Goal: Task Accomplishment & Management: Complete application form

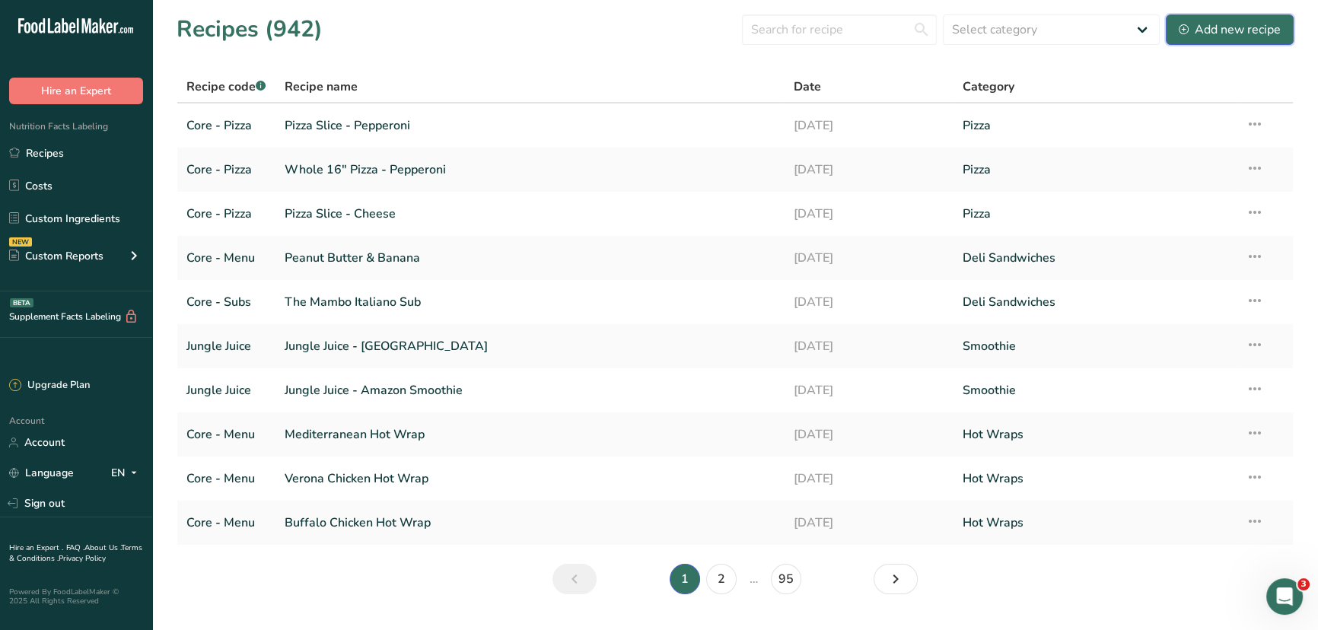
click at [1051, 26] on div "Add new recipe" at bounding box center [1230, 30] width 102 height 18
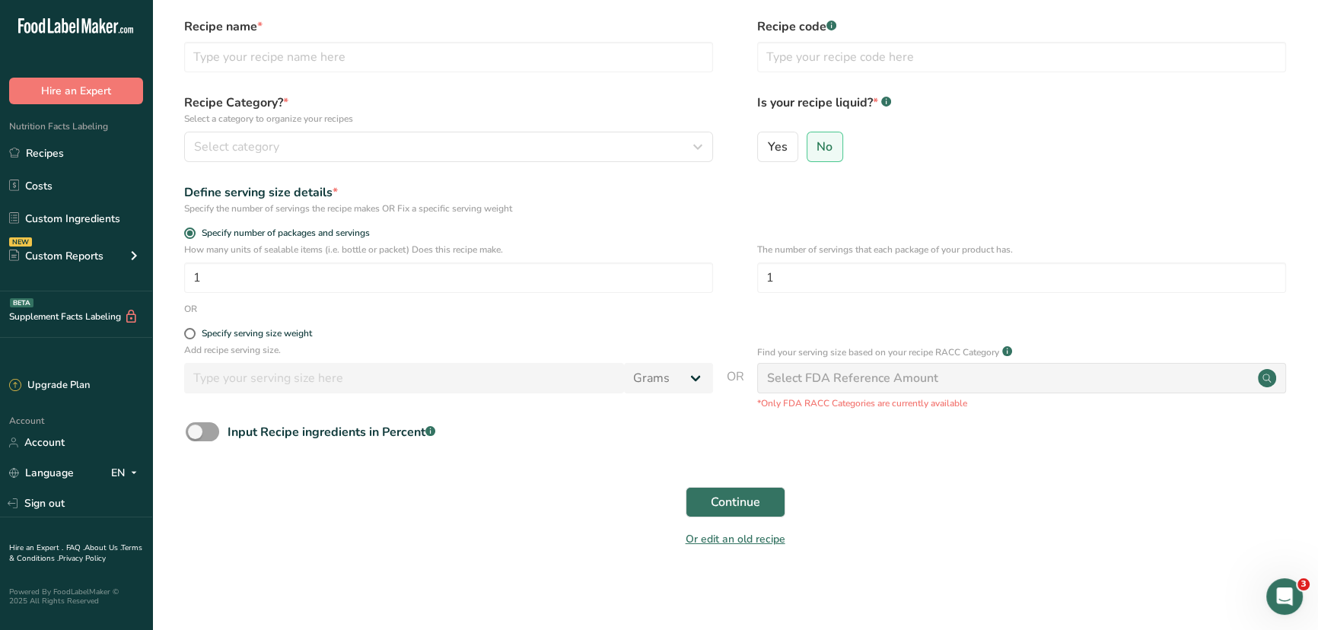
scroll to position [54, 0]
click at [282, 45] on input "text" at bounding box center [448, 57] width 529 height 30
click at [259, 53] on input "Jungle Juice Corcovado" at bounding box center [448, 57] width 529 height 30
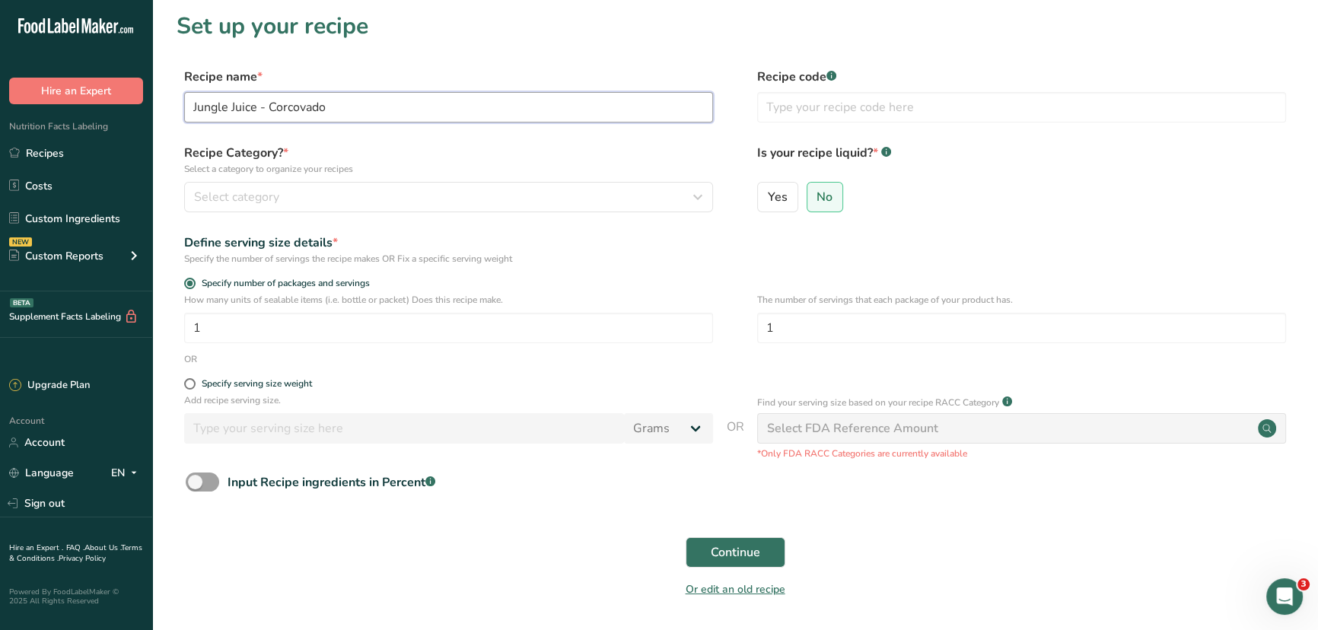
scroll to position [0, 0]
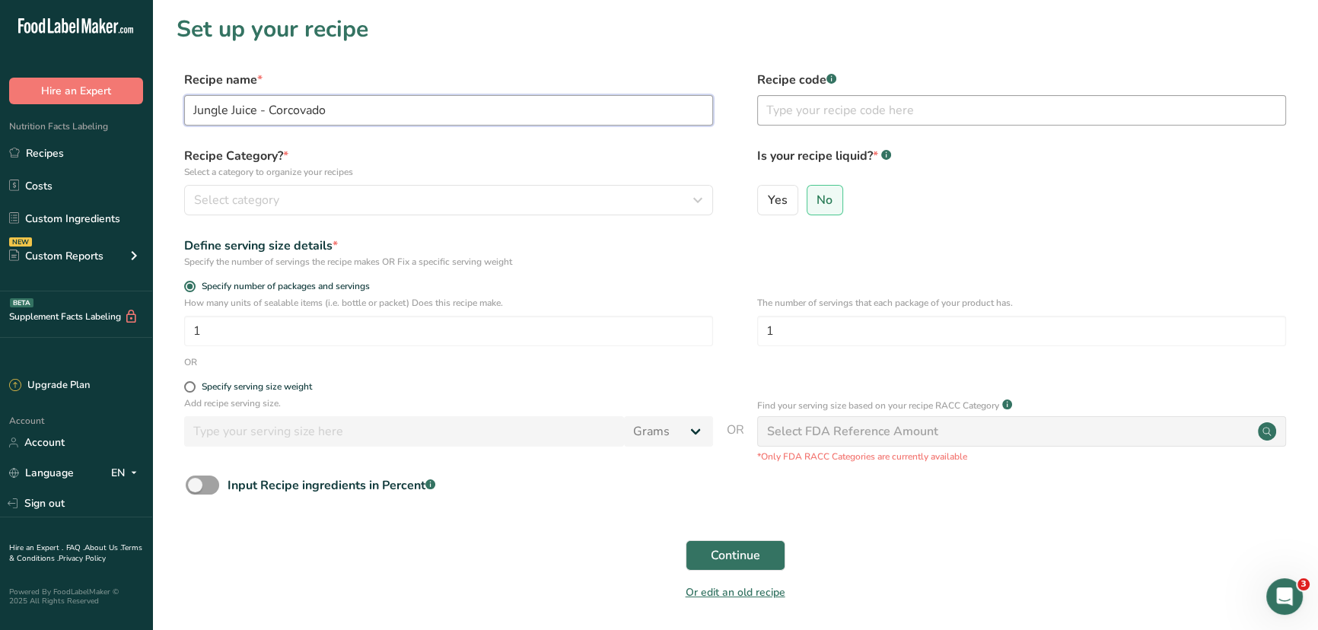
type input "Jungle Juice - Corcovado"
click at [846, 110] on input "text" at bounding box center [1021, 110] width 529 height 30
type input "Jungle Juice"
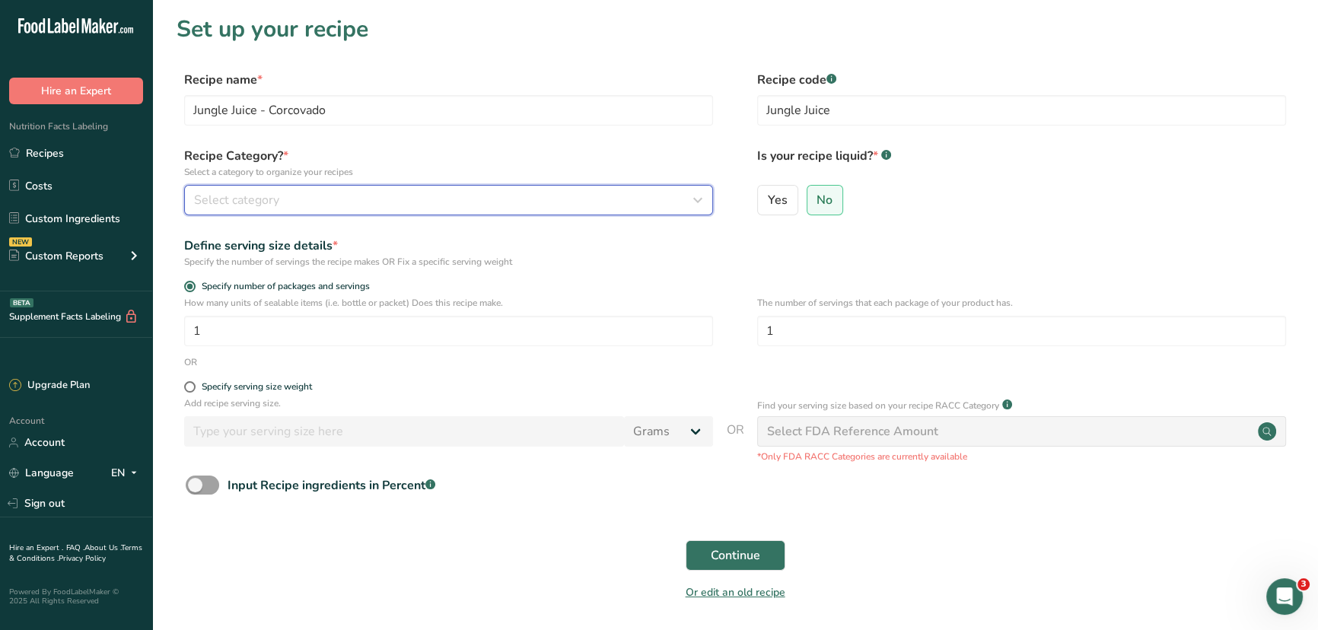
click at [681, 204] on div "Select category" at bounding box center [444, 200] width 500 height 18
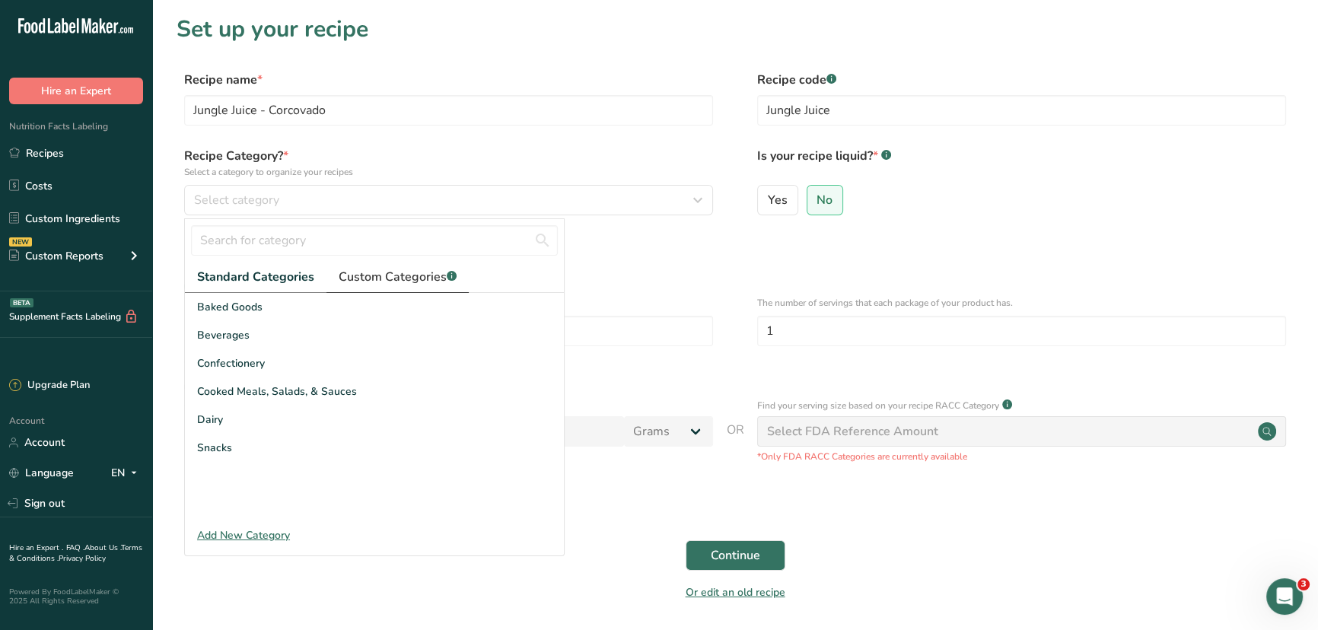
click at [411, 282] on span "Custom Categories .a-a{fill:#347362;}.b-a{fill:#fff;}" at bounding box center [398, 277] width 118 height 18
click at [295, 239] on input "text" at bounding box center [374, 240] width 367 height 30
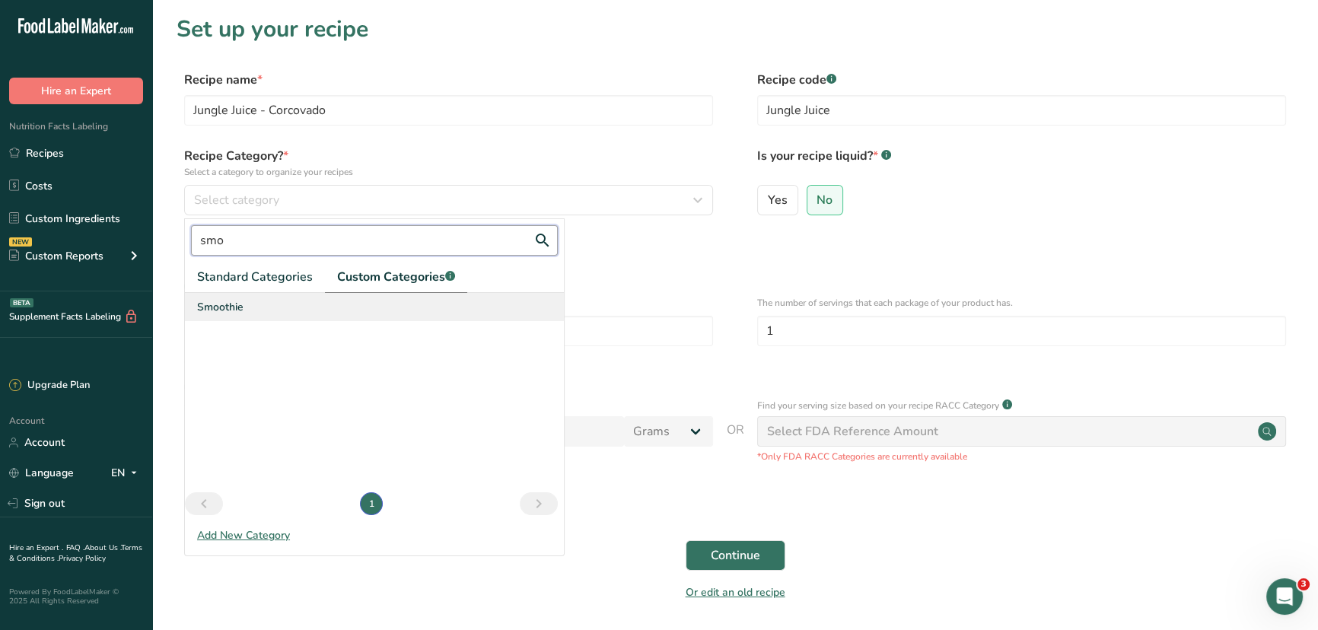
type input "smo"
click at [270, 309] on div "Smoothie" at bounding box center [374, 307] width 379 height 28
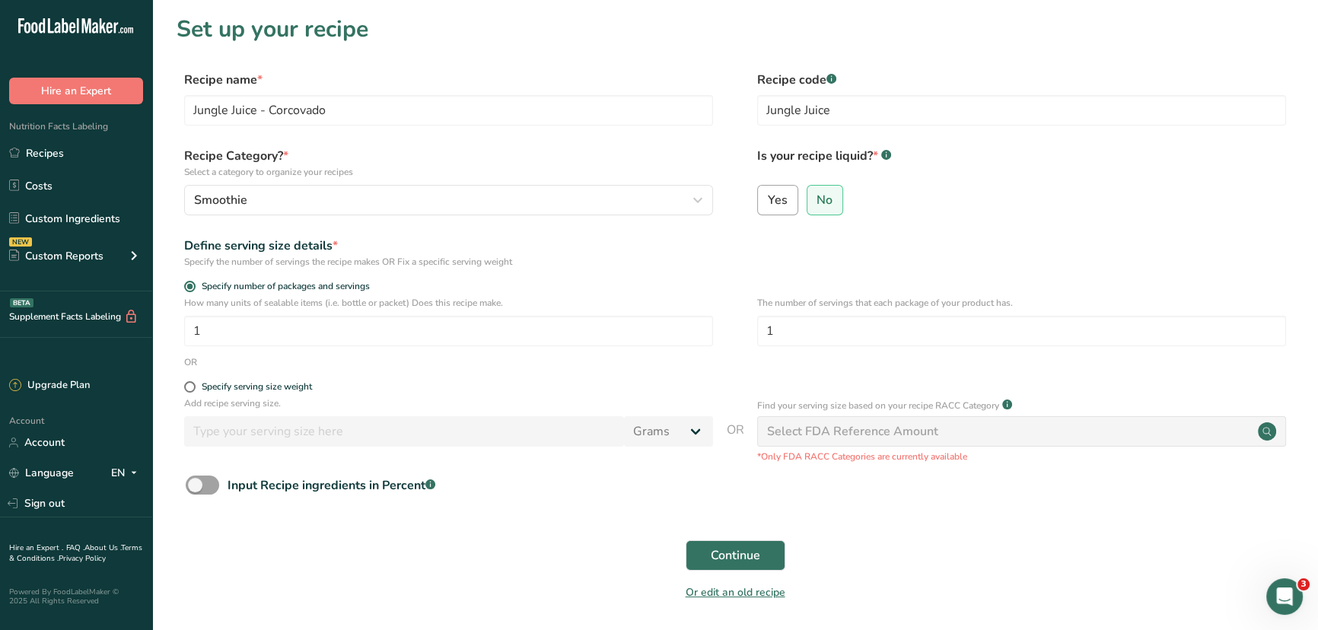
click at [778, 202] on span "Yes" at bounding box center [778, 200] width 20 height 15
click at [768, 202] on input "Yes" at bounding box center [763, 200] width 10 height 10
radio input "true"
radio input "false"
select select "22"
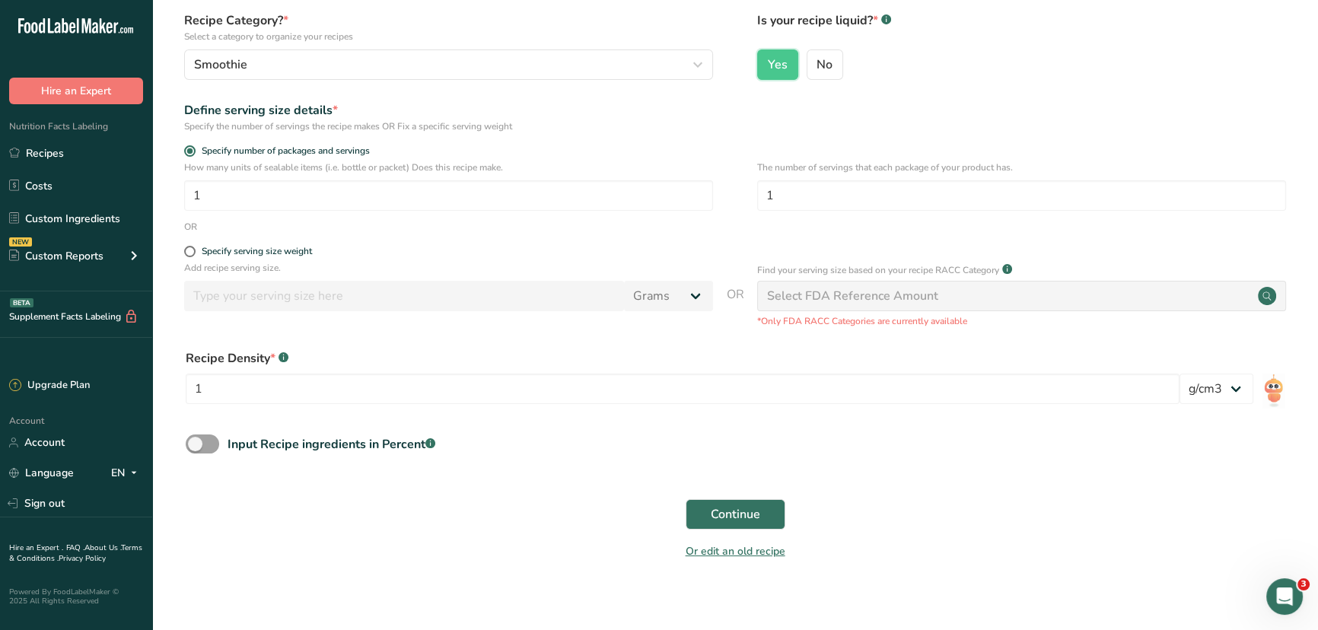
scroll to position [138, 0]
click at [186, 249] on span at bounding box center [189, 249] width 11 height 11
click at [186, 249] on input "Specify serving size weight" at bounding box center [189, 249] width 10 height 10
radio input "true"
radio input "false"
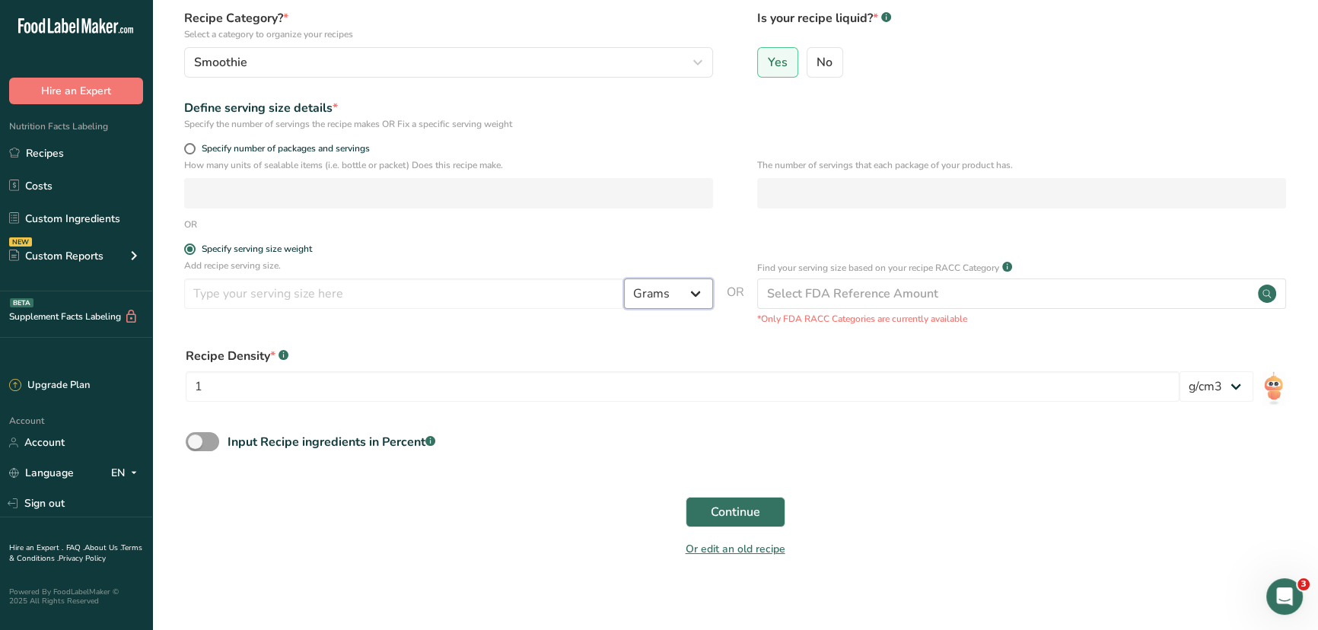
click at [682, 293] on select "Grams kg mg mcg lb oz l mL fl oz tbsp tsp cup qt gallon" at bounding box center [668, 294] width 89 height 30
select select "17"
click at [624, 279] on select "Grams kg mg mcg lb oz l mL fl oz tbsp tsp cup qt gallon" at bounding box center [668, 294] width 89 height 30
click at [467, 297] on input "number" at bounding box center [404, 294] width 440 height 30
type input "473"
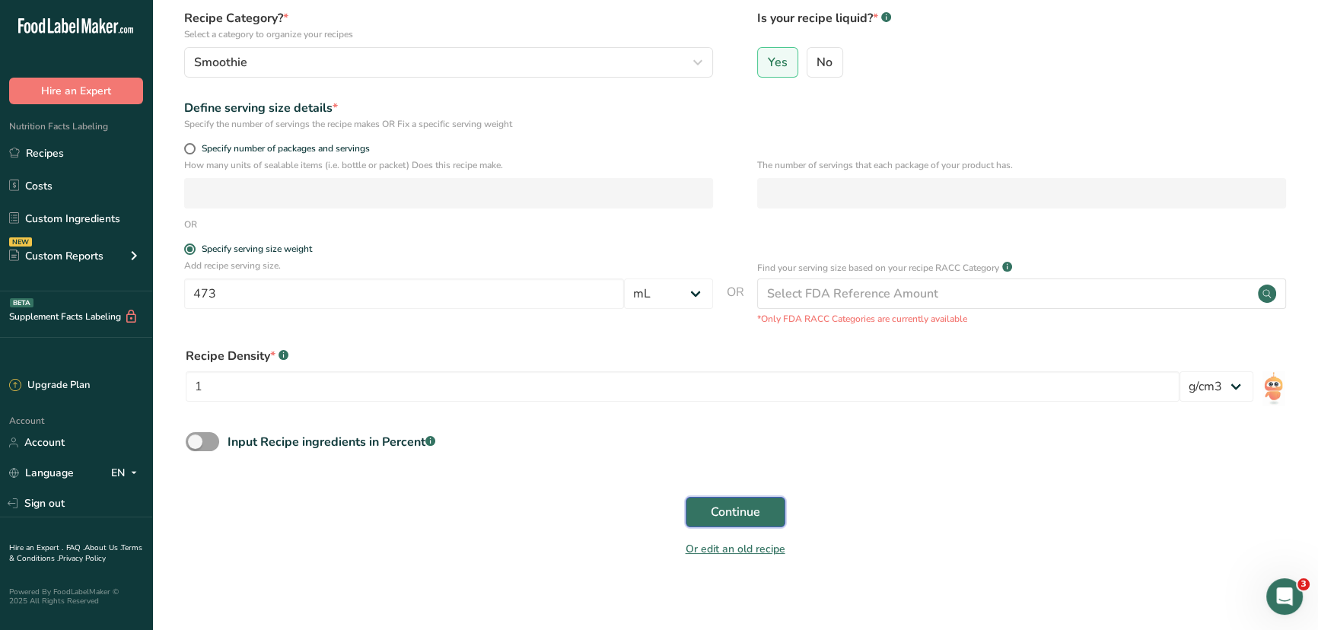
click at [772, 480] on button "Continue" at bounding box center [736, 512] width 100 height 30
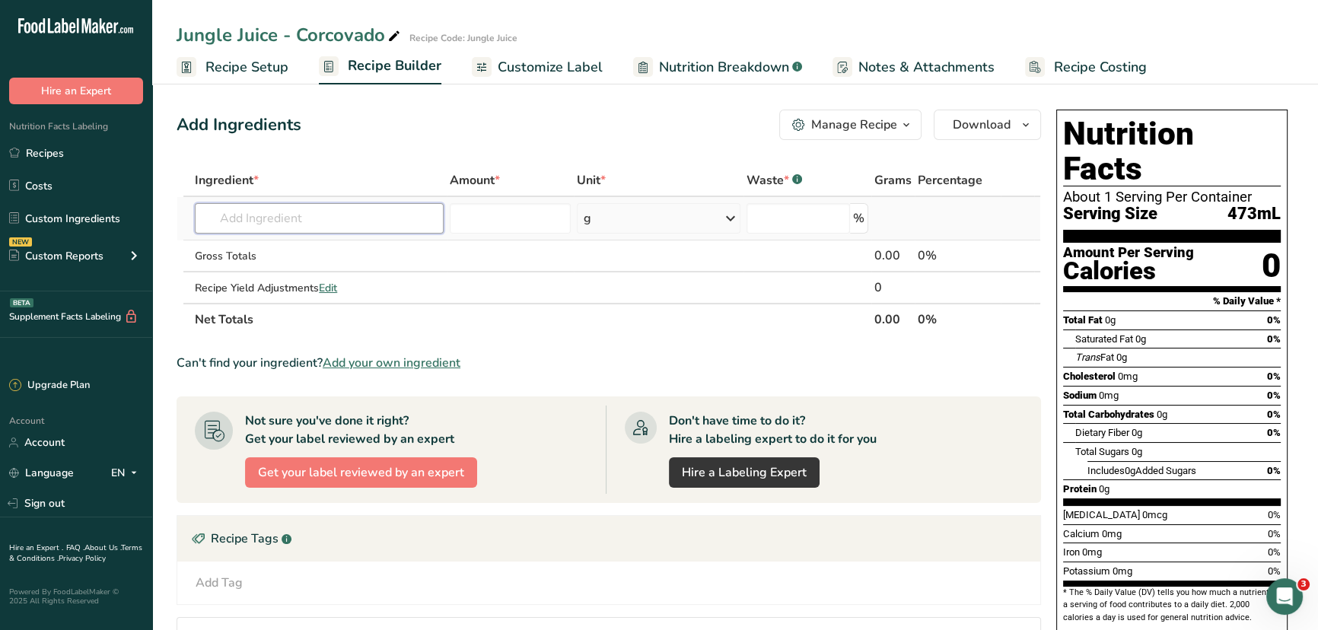
click at [300, 227] on input "text" at bounding box center [319, 218] width 248 height 30
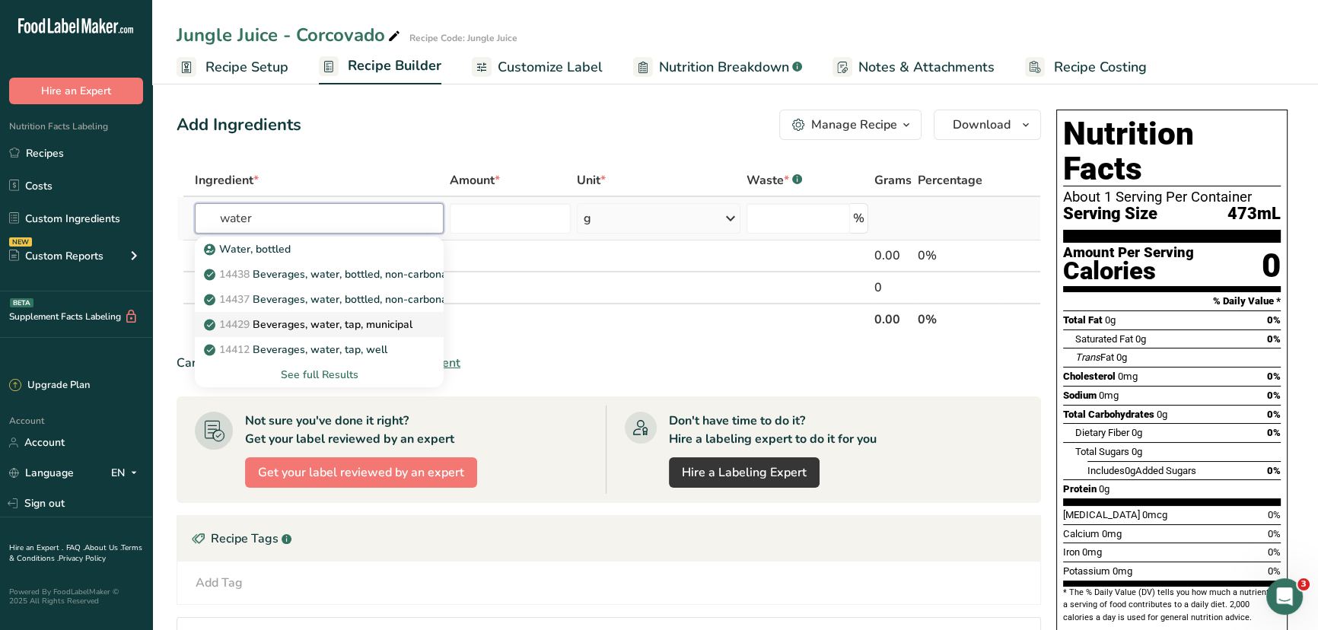
type input "water"
click at [323, 320] on p "14429 Beverages, water, tap, municipal" at bounding box center [309, 325] width 205 height 16
type input "Beverages, water, tap, municipal"
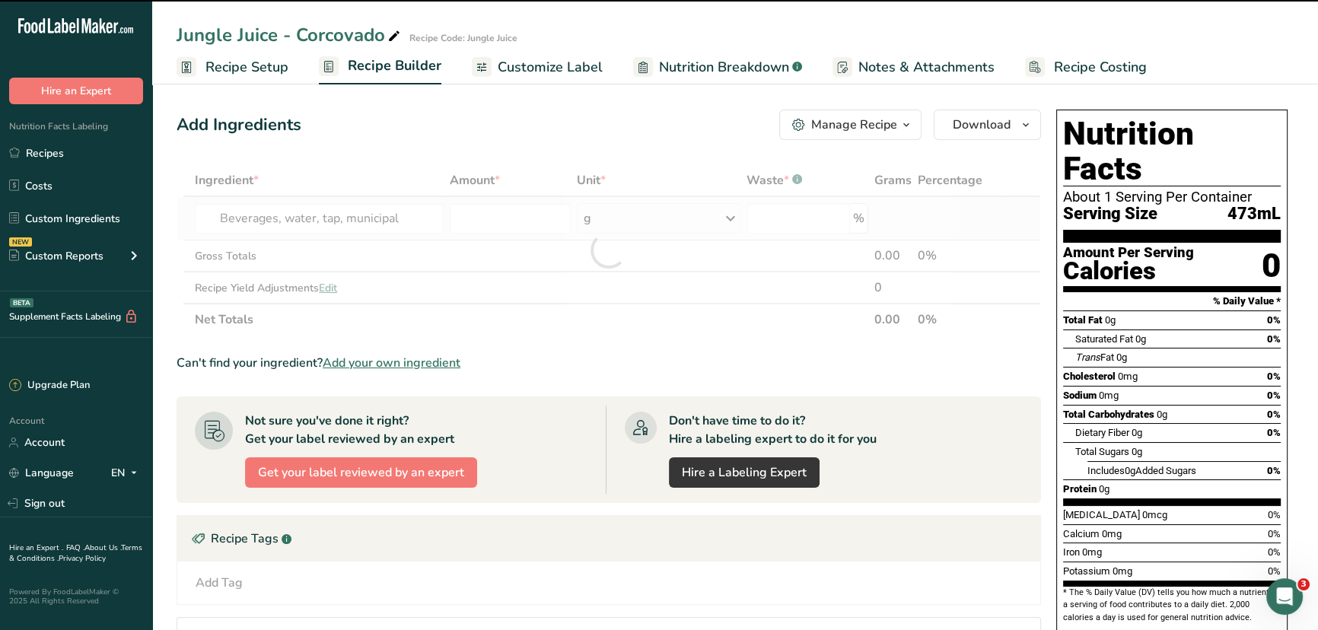
type input "0"
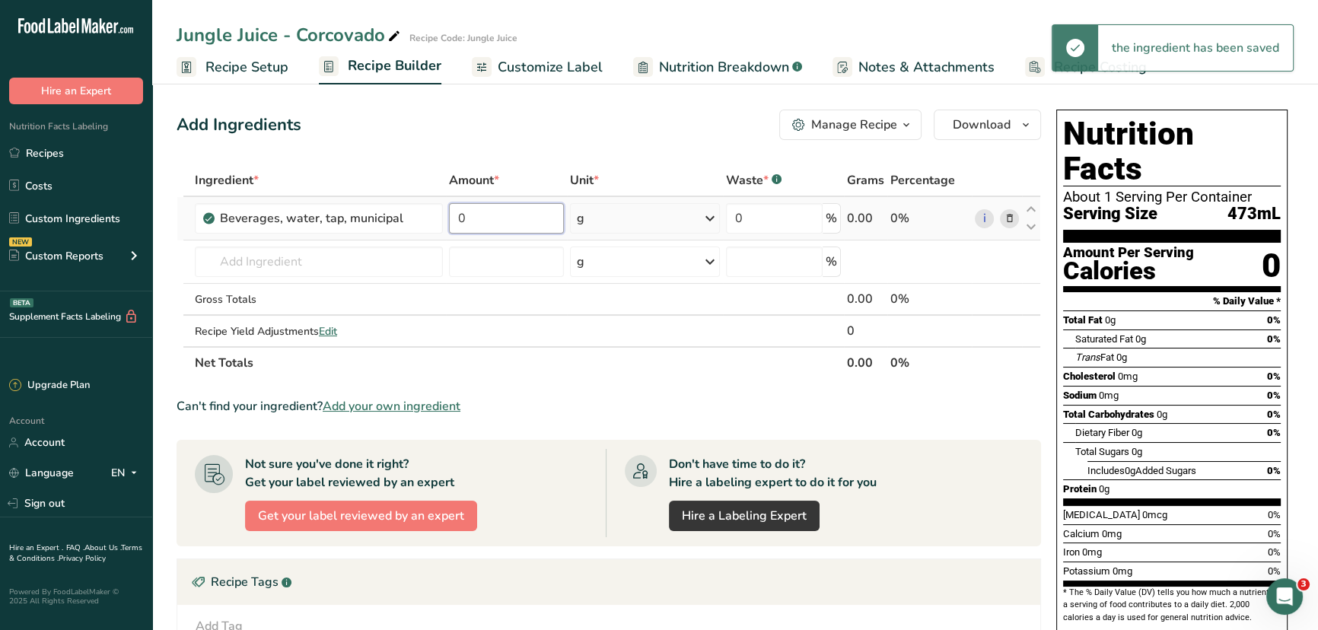
click at [529, 221] on input "0" at bounding box center [506, 218] width 114 height 30
type input "8"
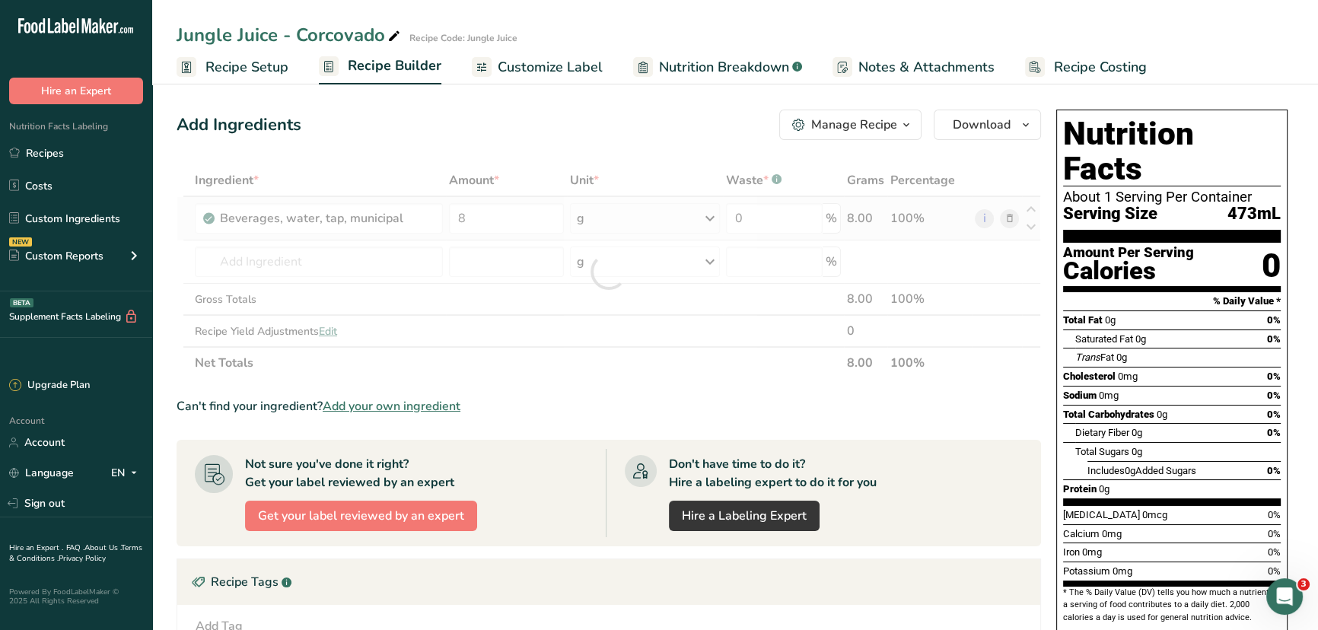
click at [684, 225] on div "Ingredient * Amount * Unit * Waste * .a-a{fill:#347362;}.b-a{fill:#fff;} Grams …" at bounding box center [609, 271] width 865 height 215
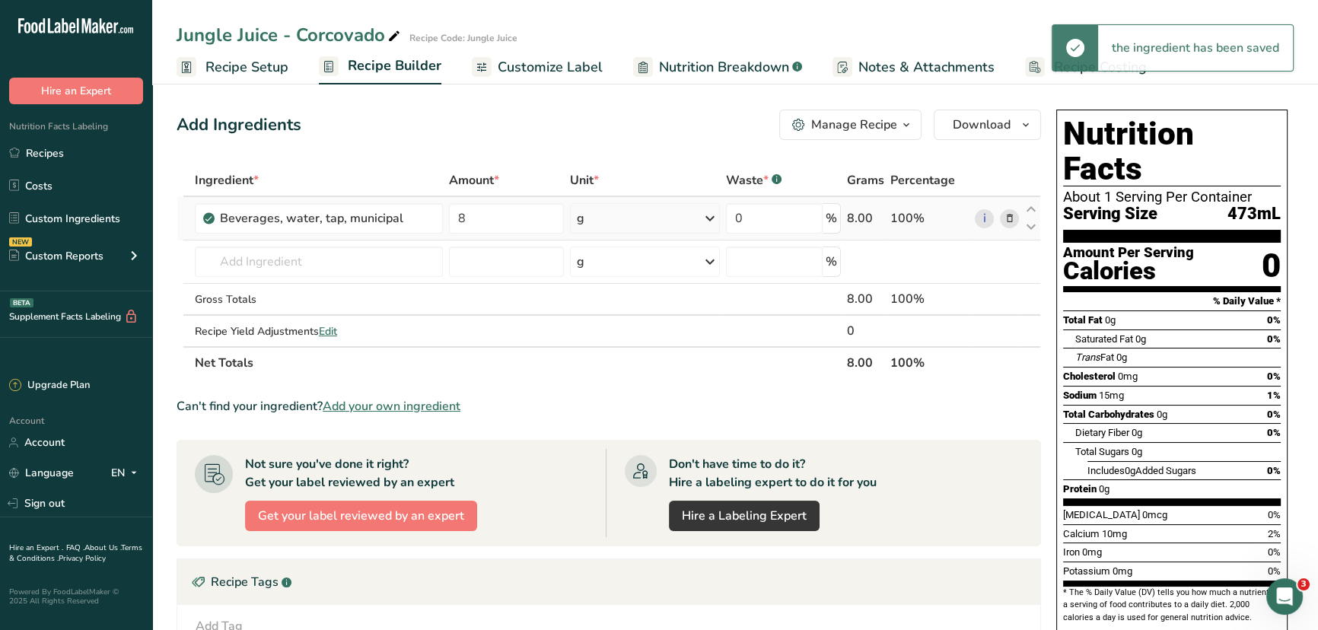
click at [684, 225] on div "g" at bounding box center [645, 218] width 150 height 30
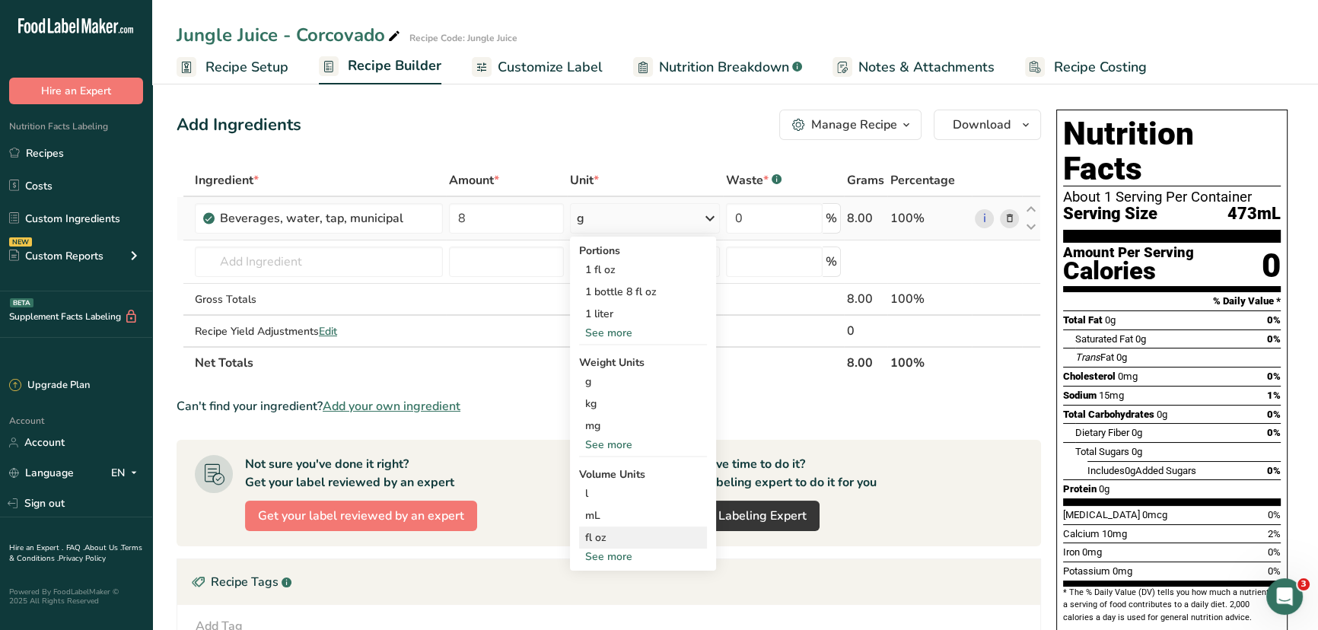
click at [609, 480] on div "fl oz" at bounding box center [643, 538] width 116 height 16
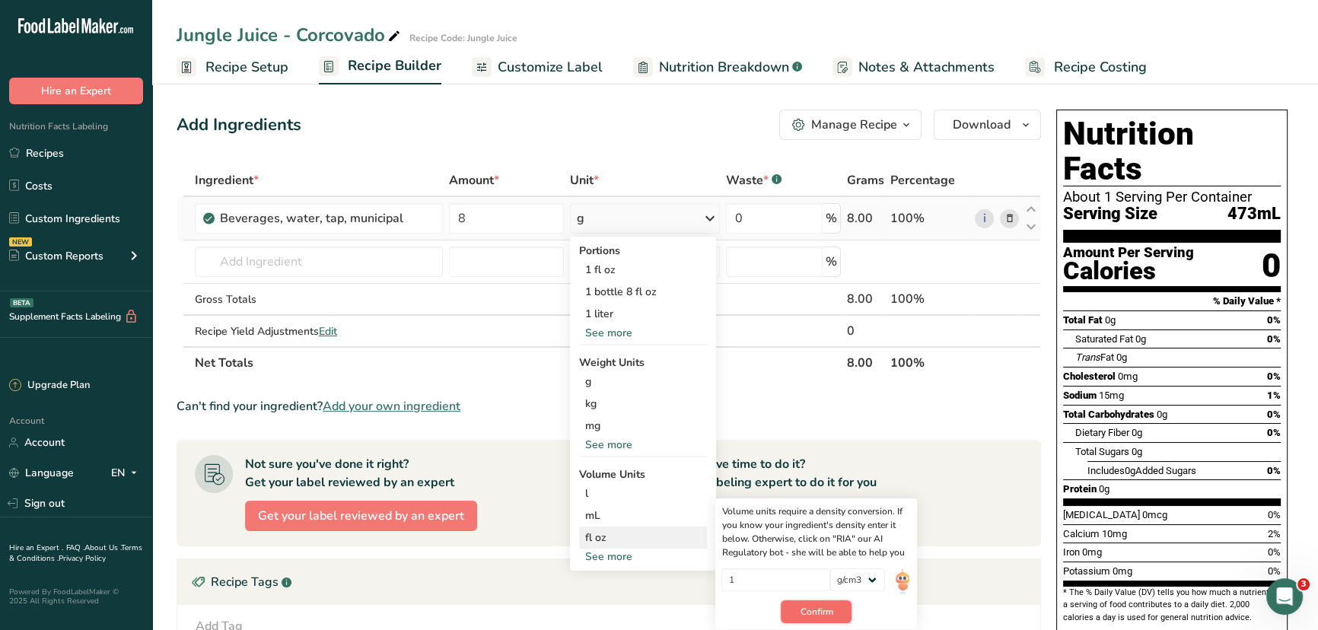
click at [811, 480] on span "Confirm" at bounding box center [816, 612] width 33 height 14
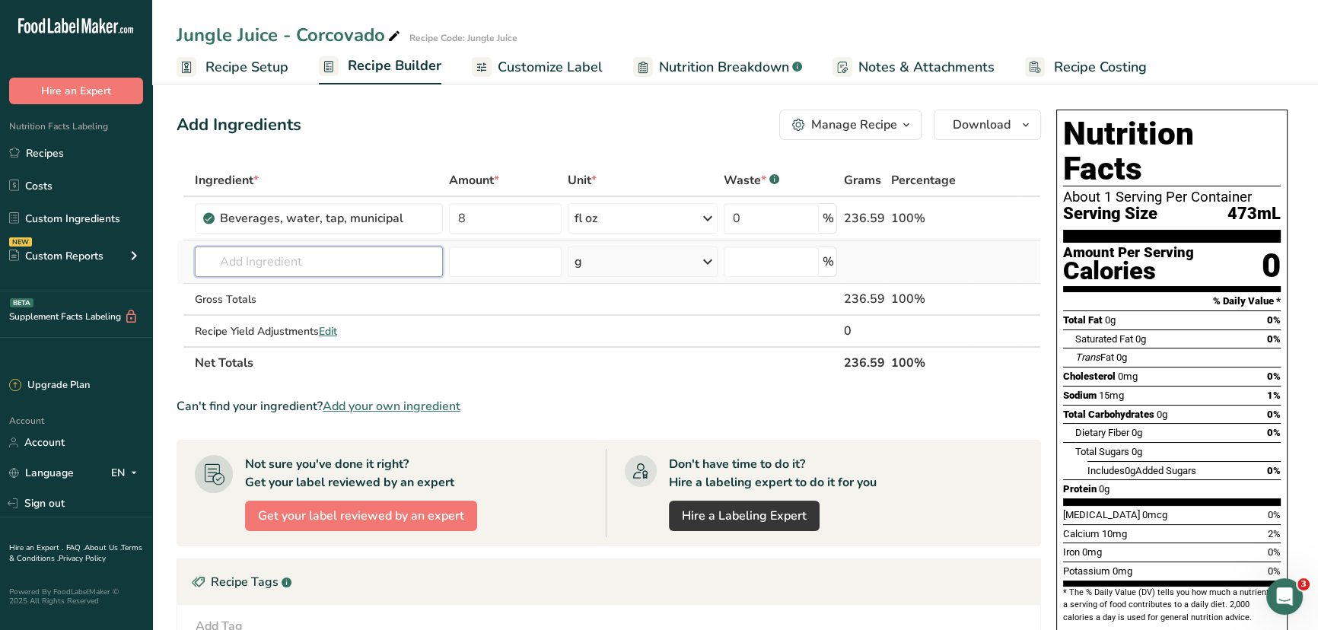
click at [368, 252] on input "text" at bounding box center [319, 262] width 248 height 30
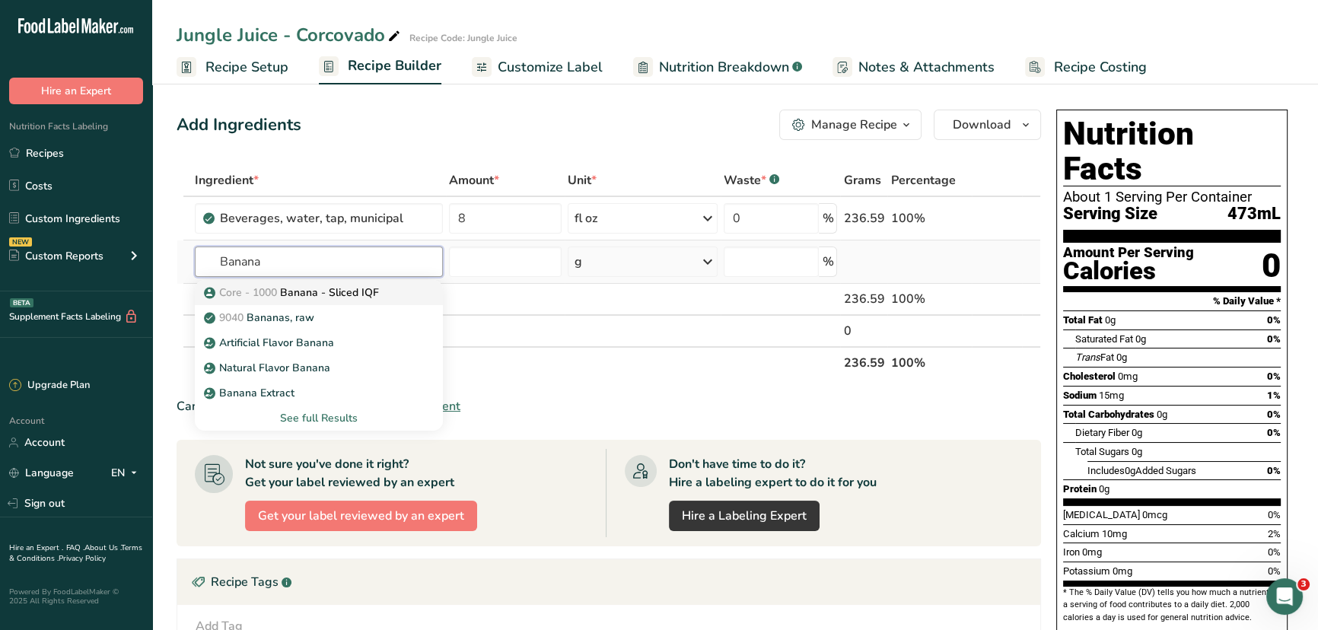
type input "Banana"
click at [355, 295] on p "Core - 1000 Banana - Sliced IQF" at bounding box center [293, 293] width 172 height 16
type input "Banana - Sliced IQF"
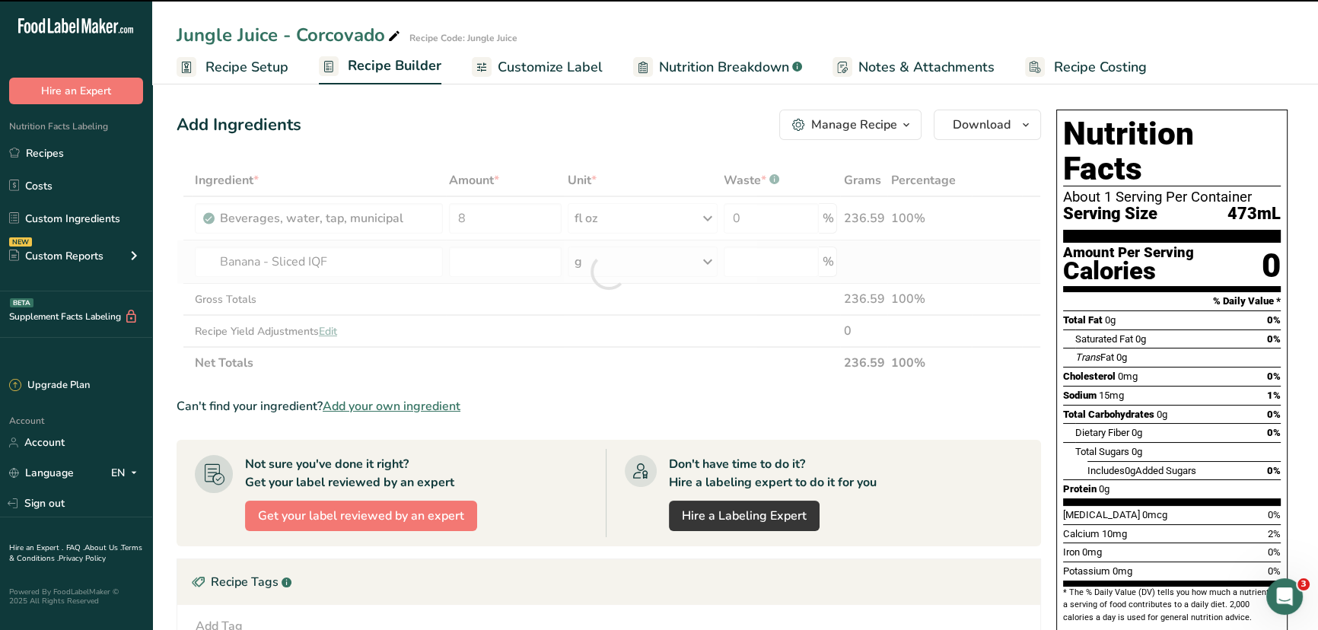
type input "0"
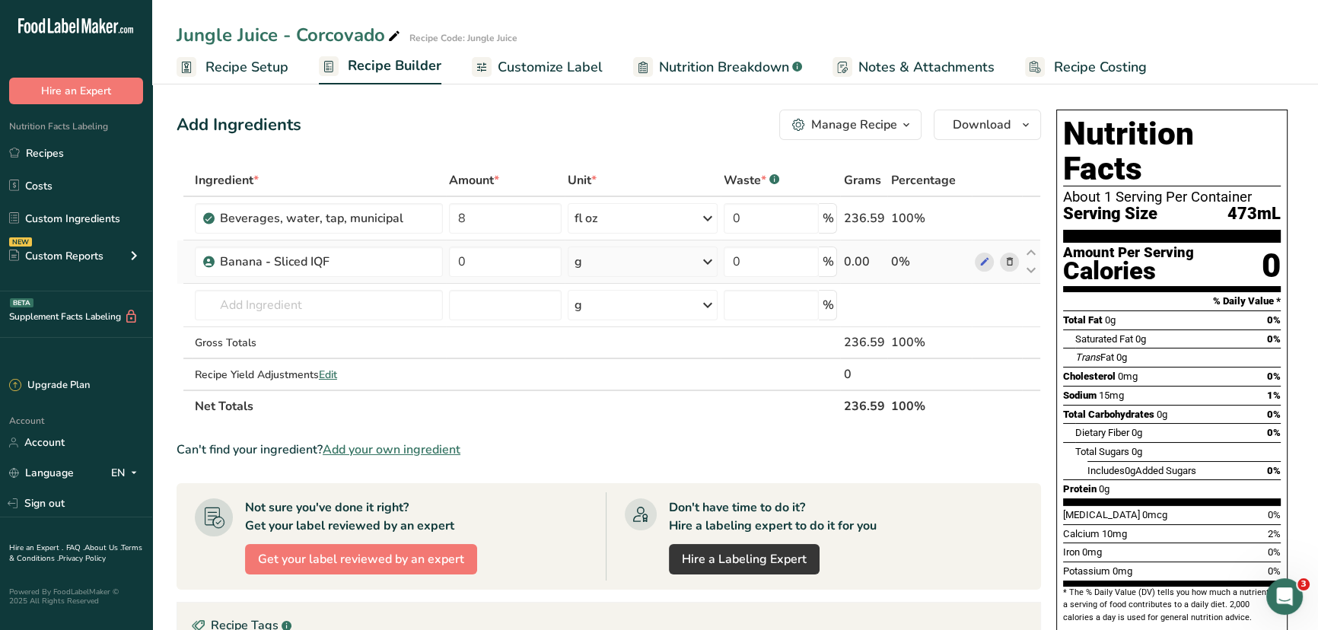
click at [695, 267] on div "g" at bounding box center [643, 262] width 150 height 30
click at [625, 376] on div "See more" at bounding box center [641, 382] width 128 height 16
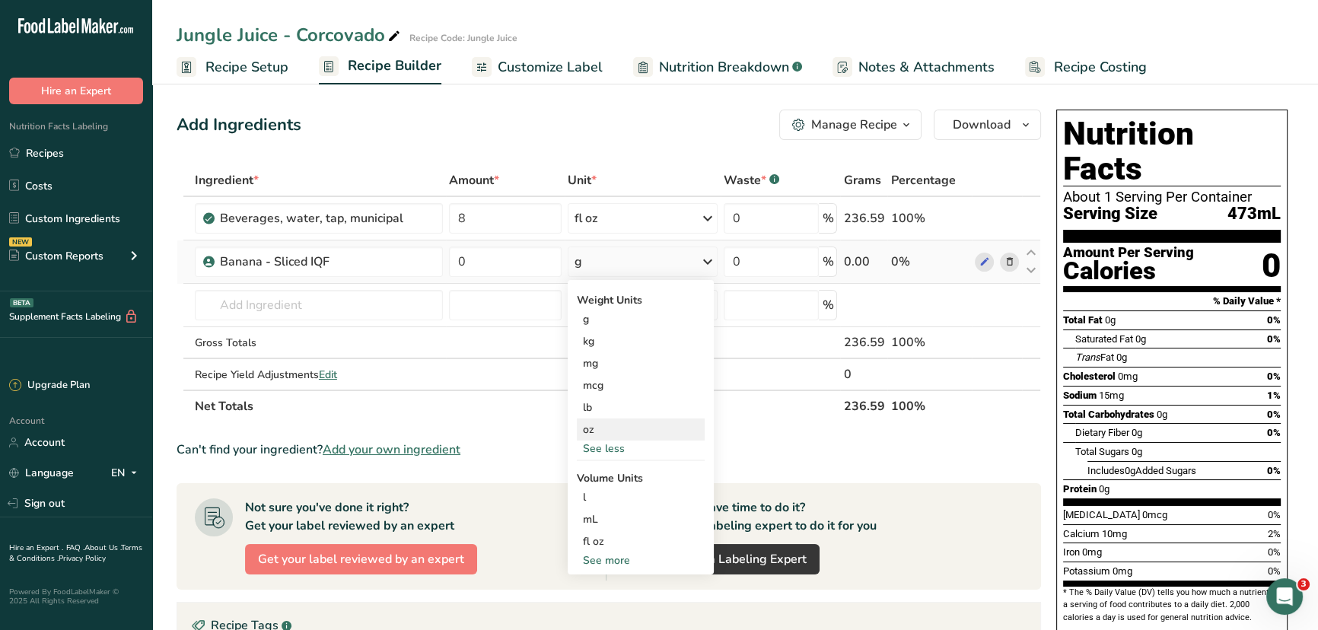
click at [598, 432] on div "oz" at bounding box center [641, 430] width 128 height 22
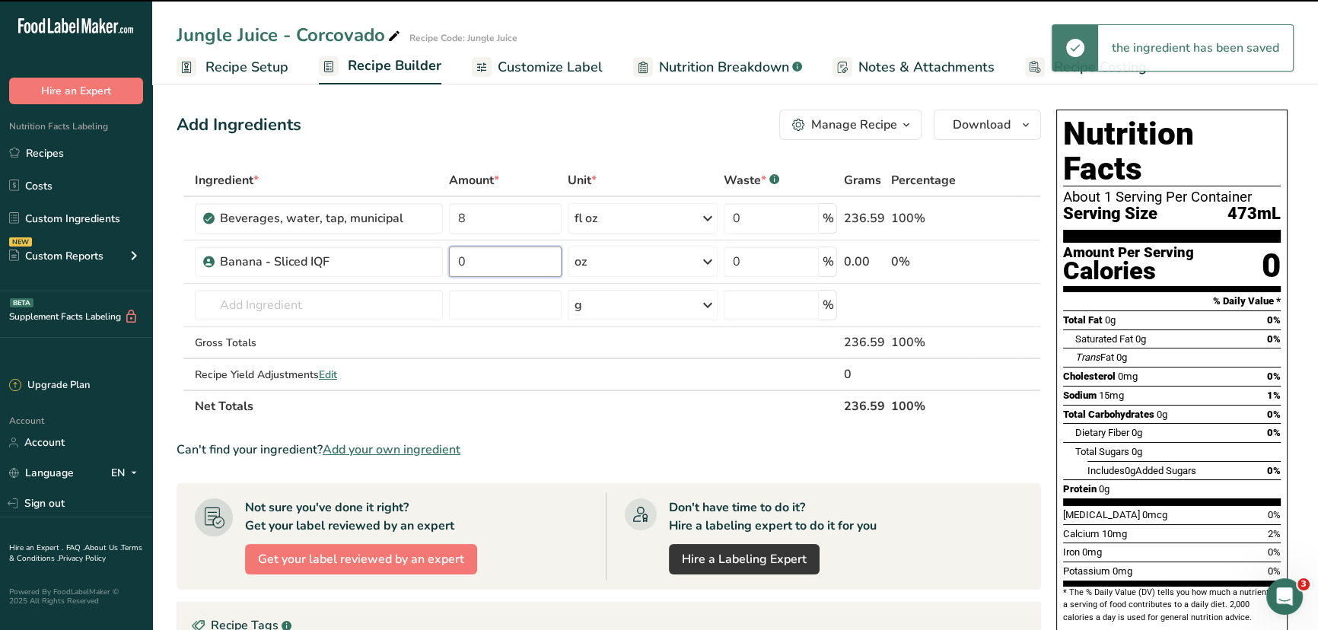
click at [500, 261] on input "0" at bounding box center [505, 262] width 113 height 30
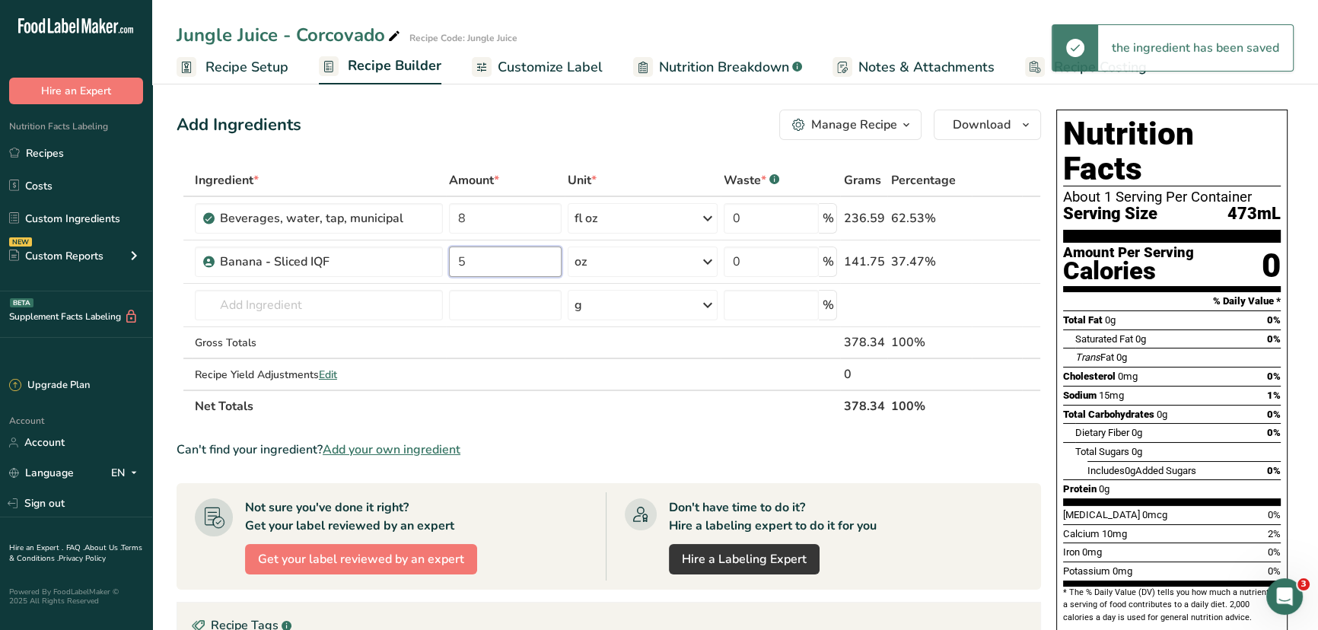
type input "5"
click at [479, 123] on div "Add Ingredients Manage Recipe Delete Recipe Duplicate Recipe Scale Recipe Save …" at bounding box center [609, 125] width 865 height 30
click at [272, 309] on input "text" at bounding box center [319, 305] width 248 height 30
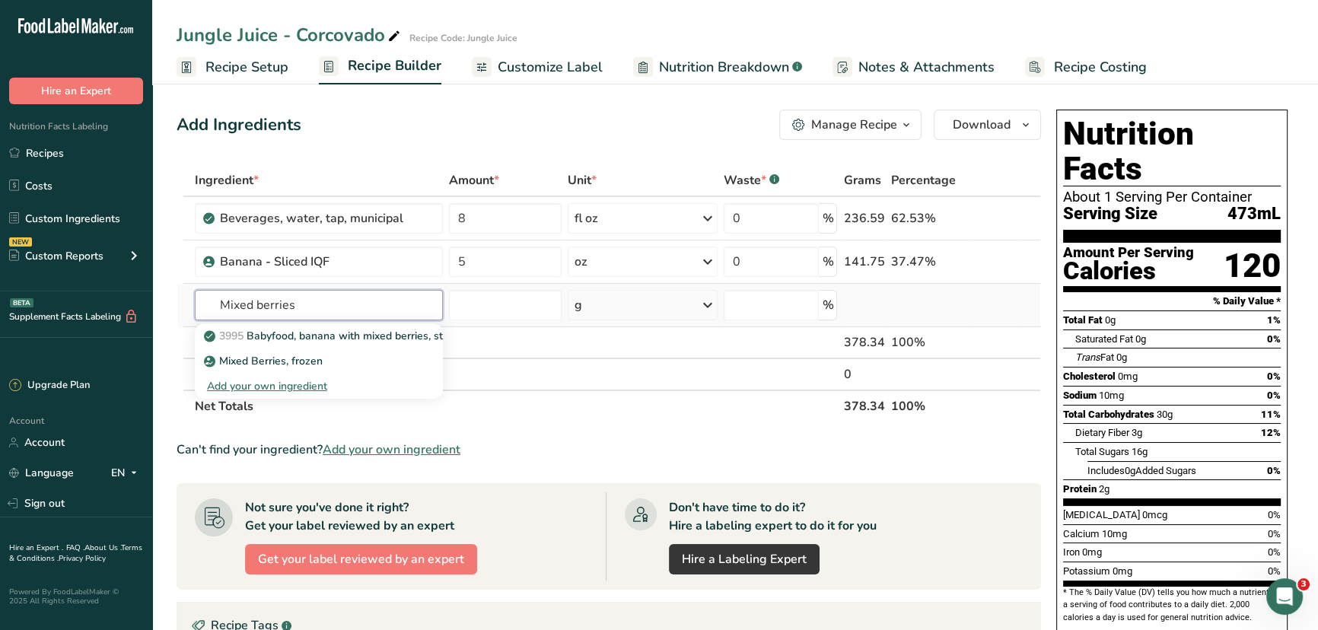
type input "Mixed berries"
click at [240, 385] on div "Add your own ingredient" at bounding box center [319, 386] width 224 height 16
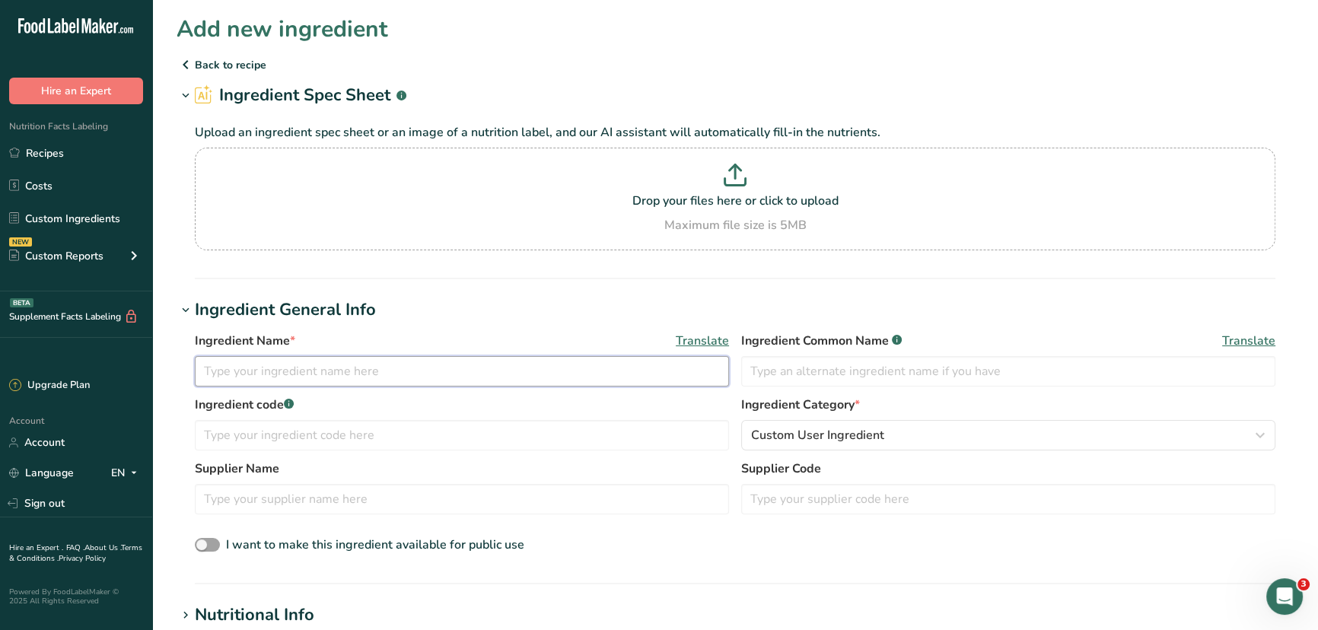
click at [311, 369] on input "text" at bounding box center [462, 371] width 534 height 30
type input "[PERSON_NAME] Blend, 4 IQF"
type input "Mixed Berries"
type input "Core - 1000"
type input "GFS"
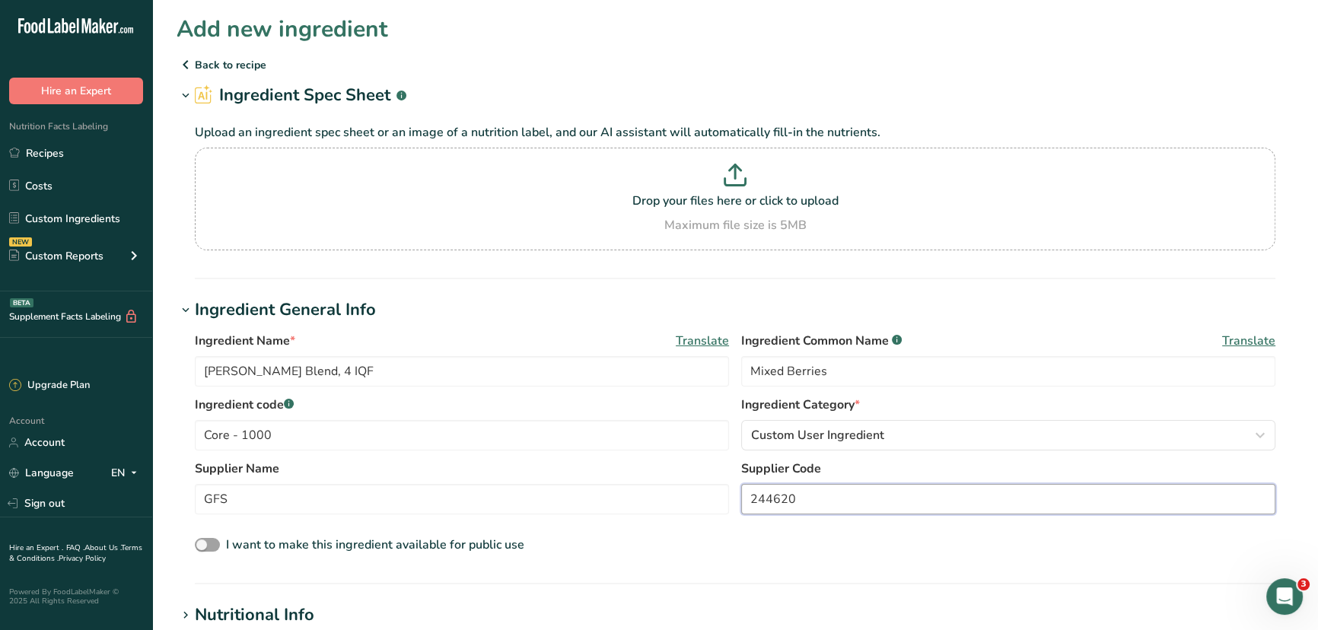
type input "244620"
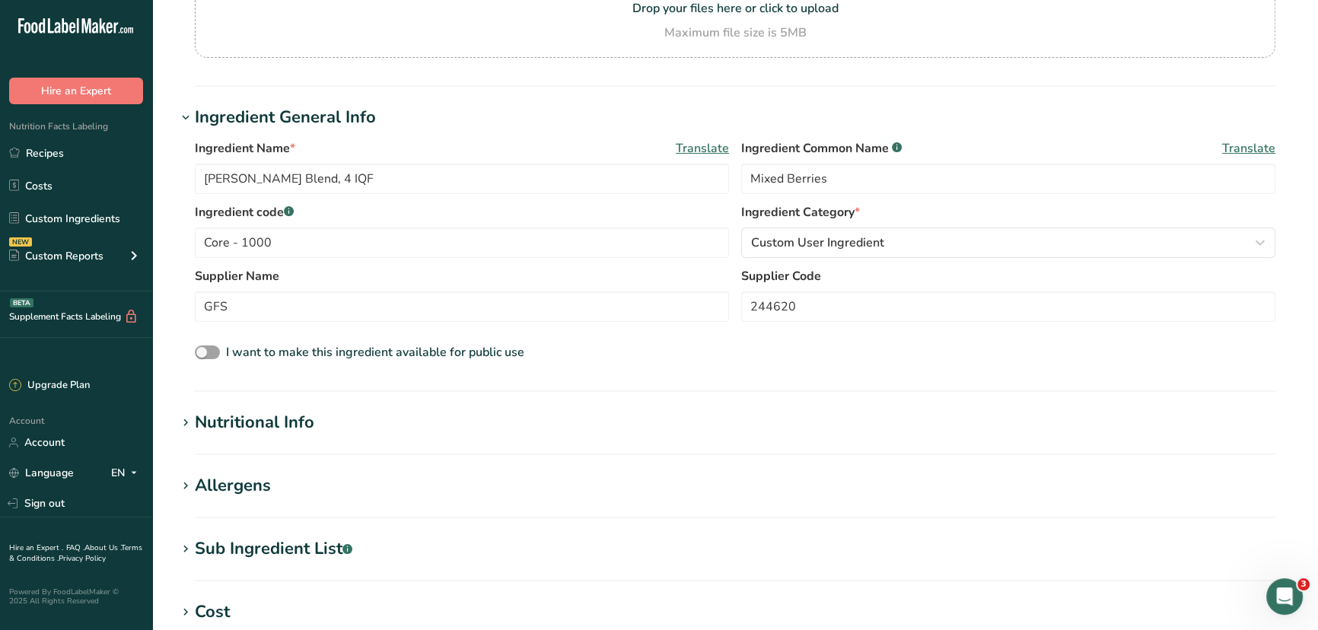
scroll to position [276, 0]
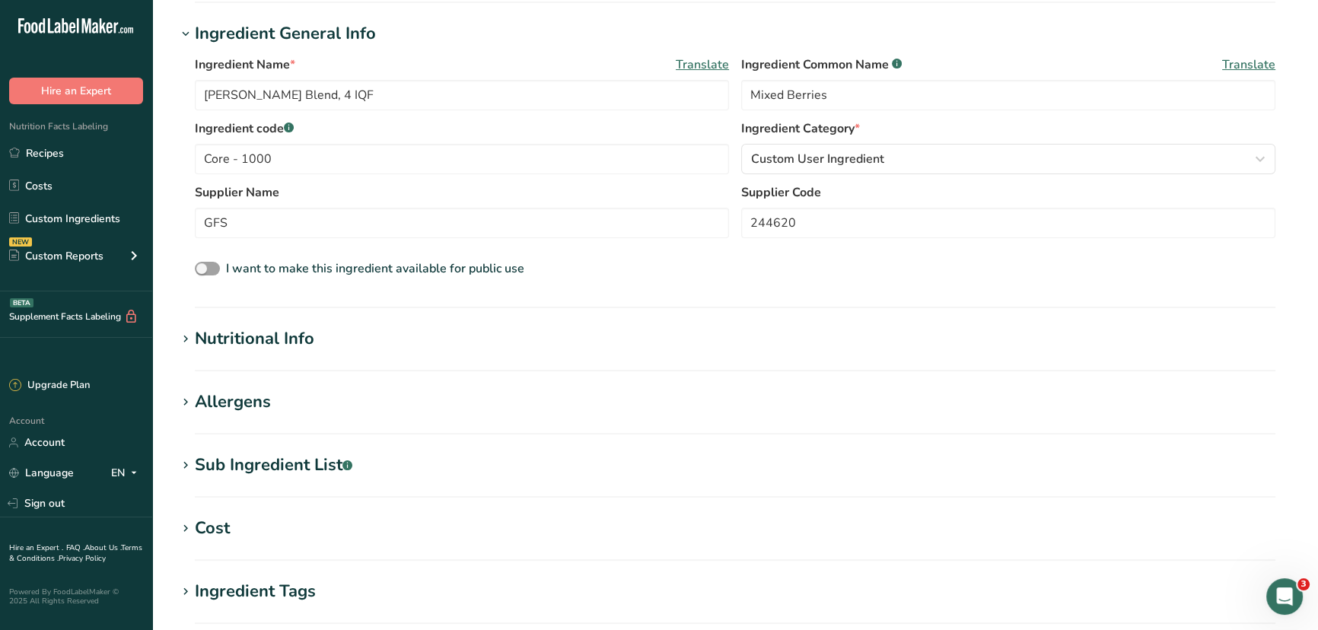
click at [190, 335] on icon at bounding box center [186, 339] width 14 height 21
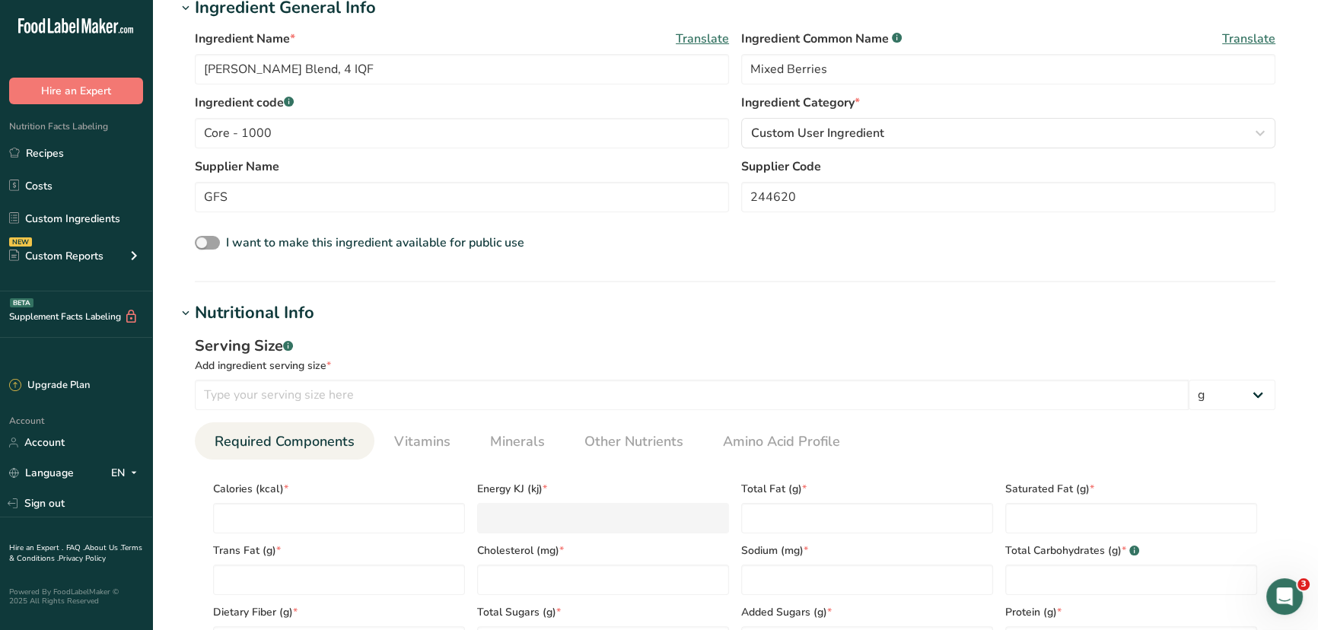
scroll to position [346, 0]
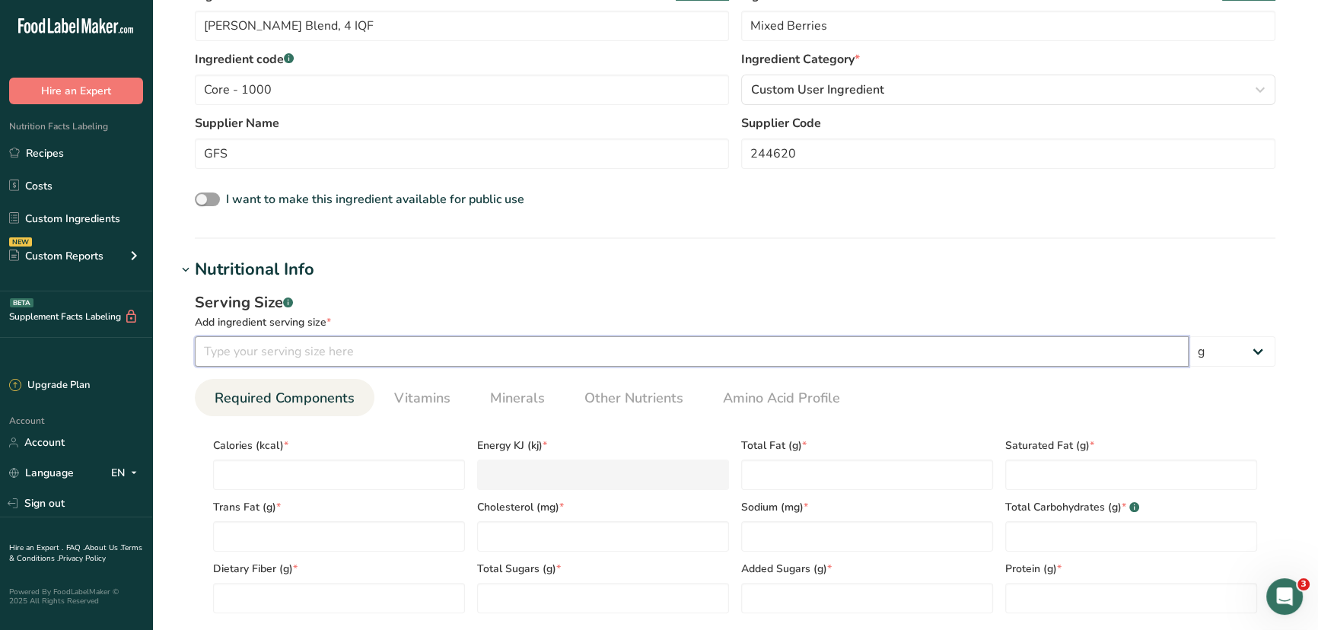
click at [407, 358] on input "number" at bounding box center [692, 351] width 994 height 30
type input "140"
click at [372, 469] on input "number" at bounding box center [339, 475] width 252 height 30
type input "8"
type KJ "33.5"
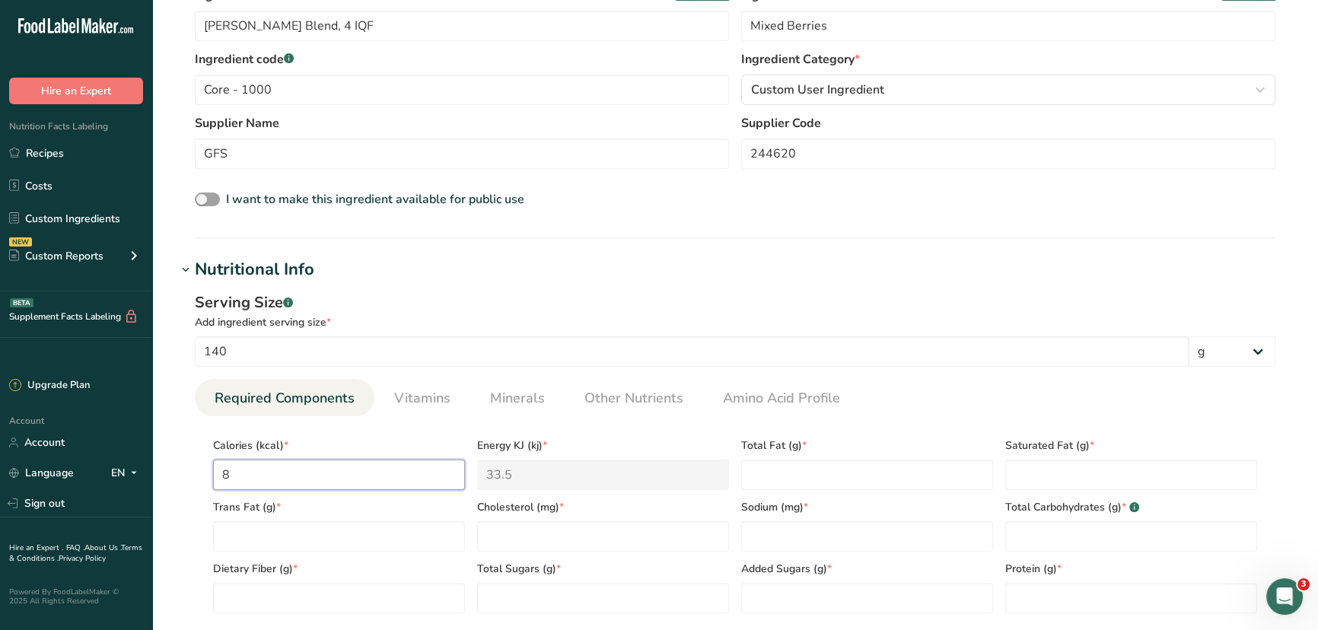
type input "80"
type KJ "334.7"
type input "80"
type Fat "1"
type Fat "0"
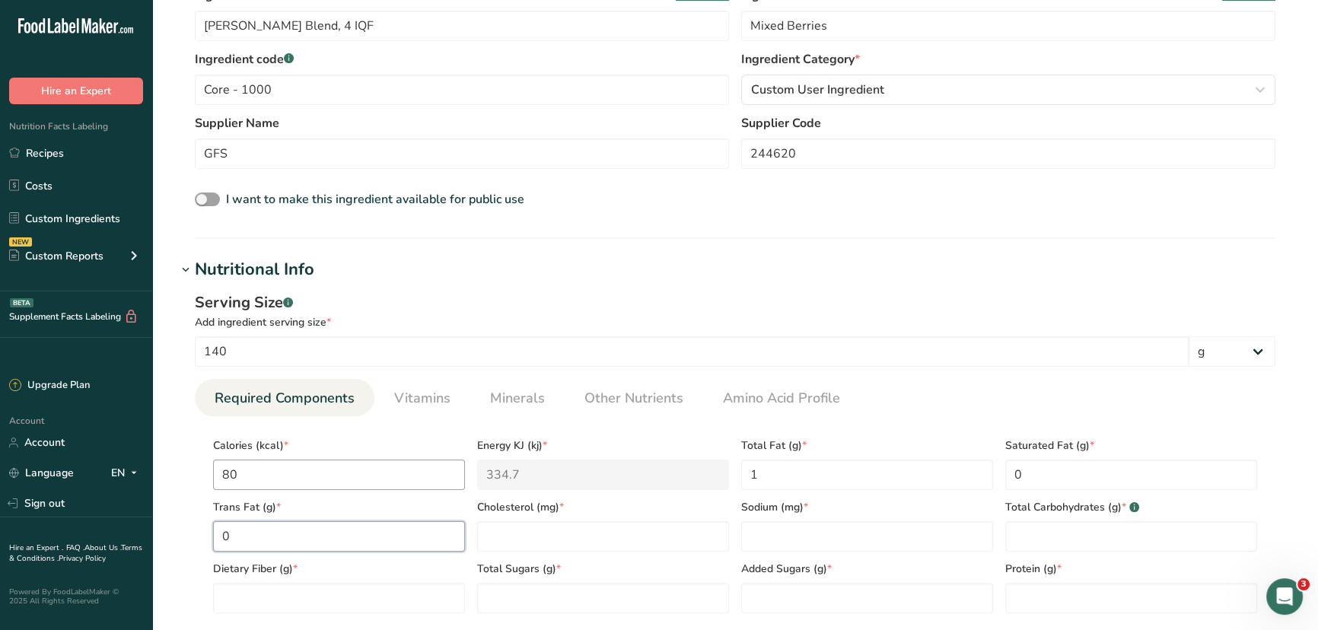
type Fat "0"
type input "0"
type Carbohydrates "17"
type Fiber "5"
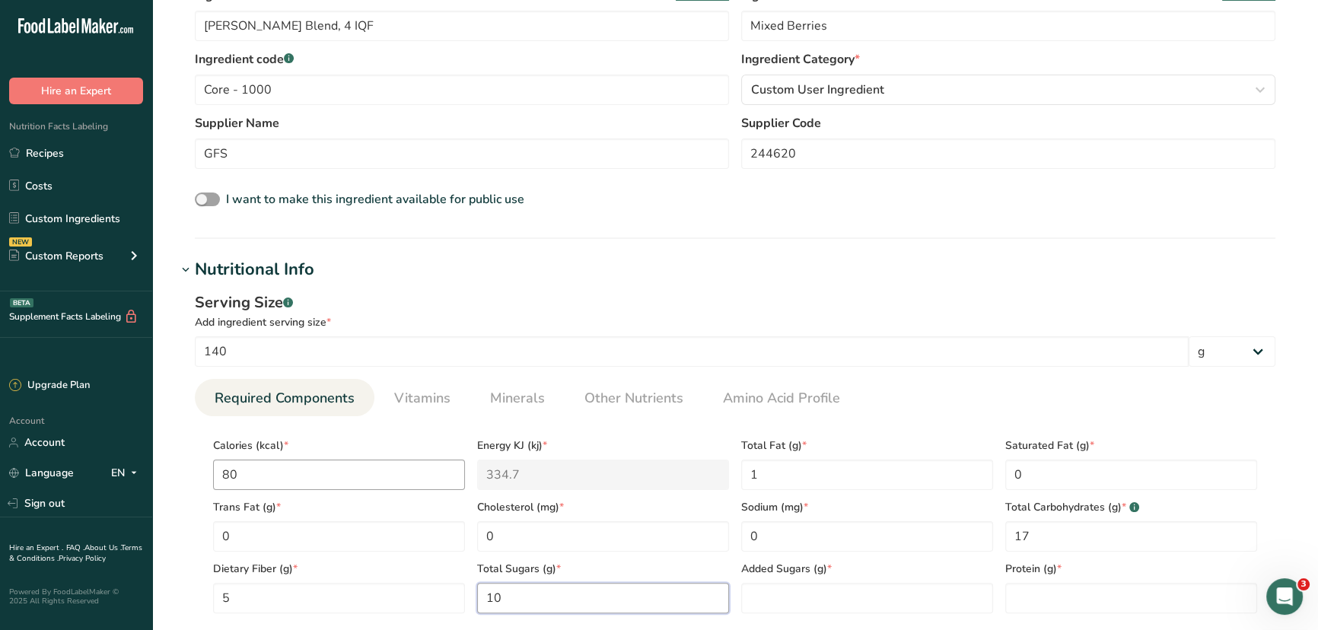
type Sugars "10"
type Sugars "0"
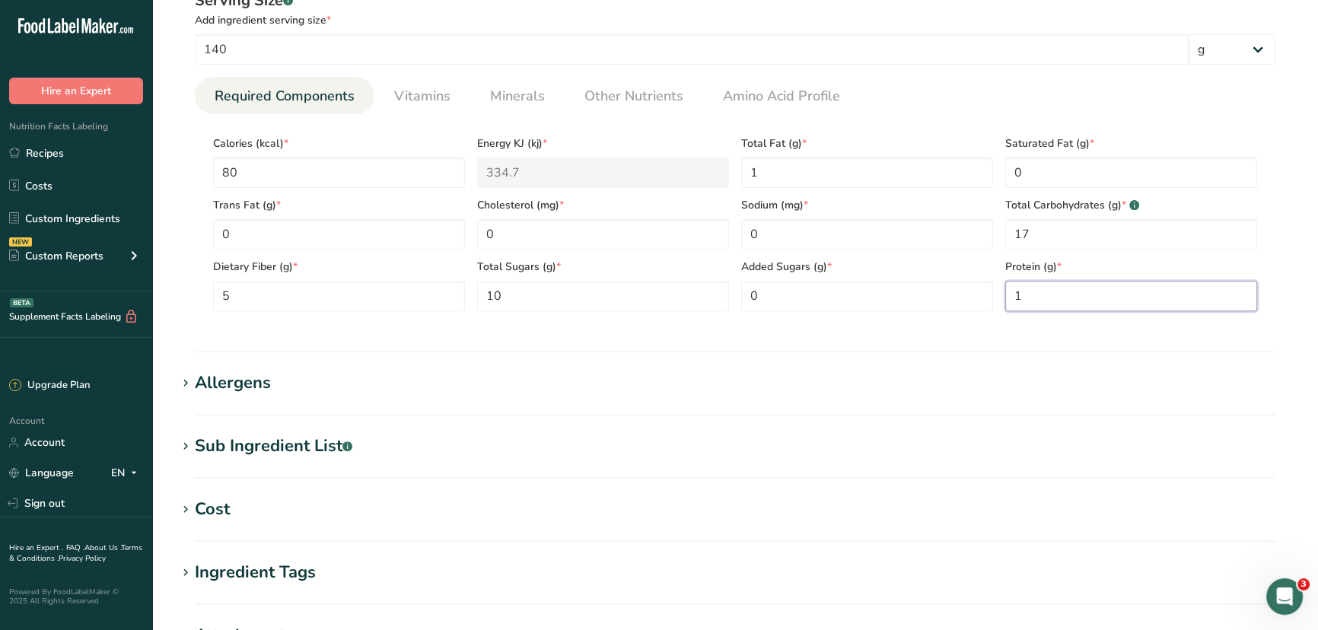
scroll to position [692, 0]
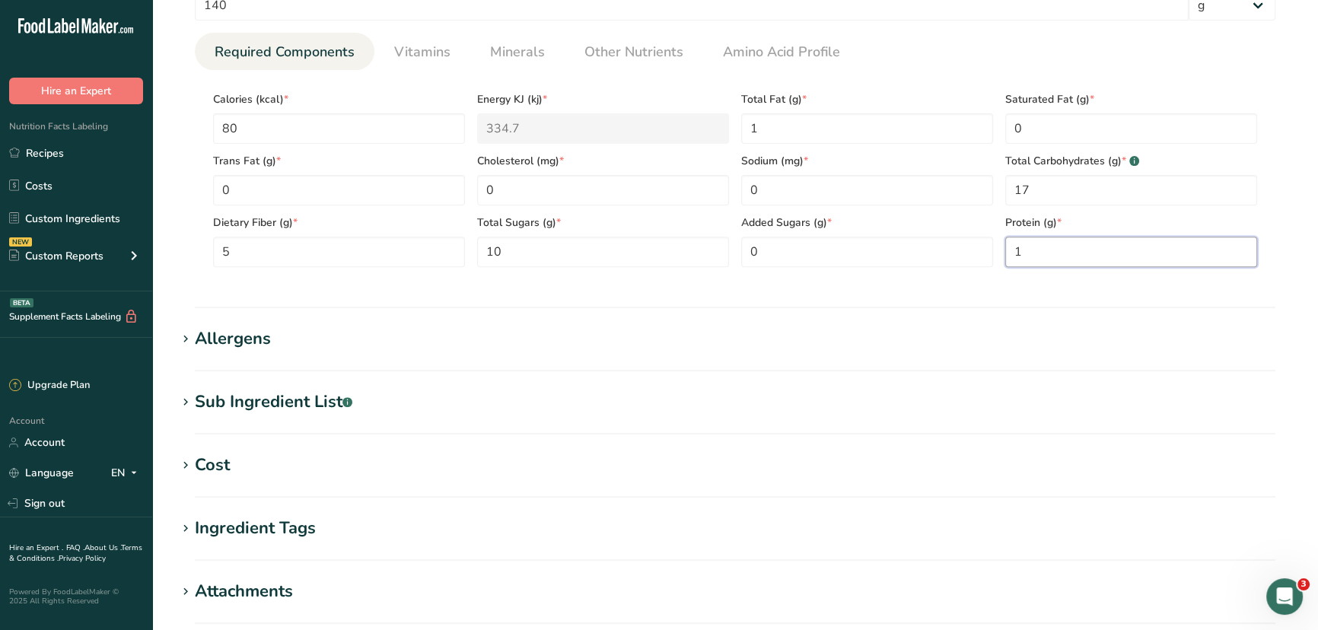
type input "1"
click at [212, 403] on div "Sub Ingredient List .a-a{fill:#347362;}.b-a{fill:#fff;}" at bounding box center [274, 402] width 158 height 25
click at [246, 462] on textarea at bounding box center [735, 478] width 1081 height 73
paste textarea "STRAWBERRIES, BLACKBERRIES, BLUEBERRIES, AND RED RASPBERRIES"
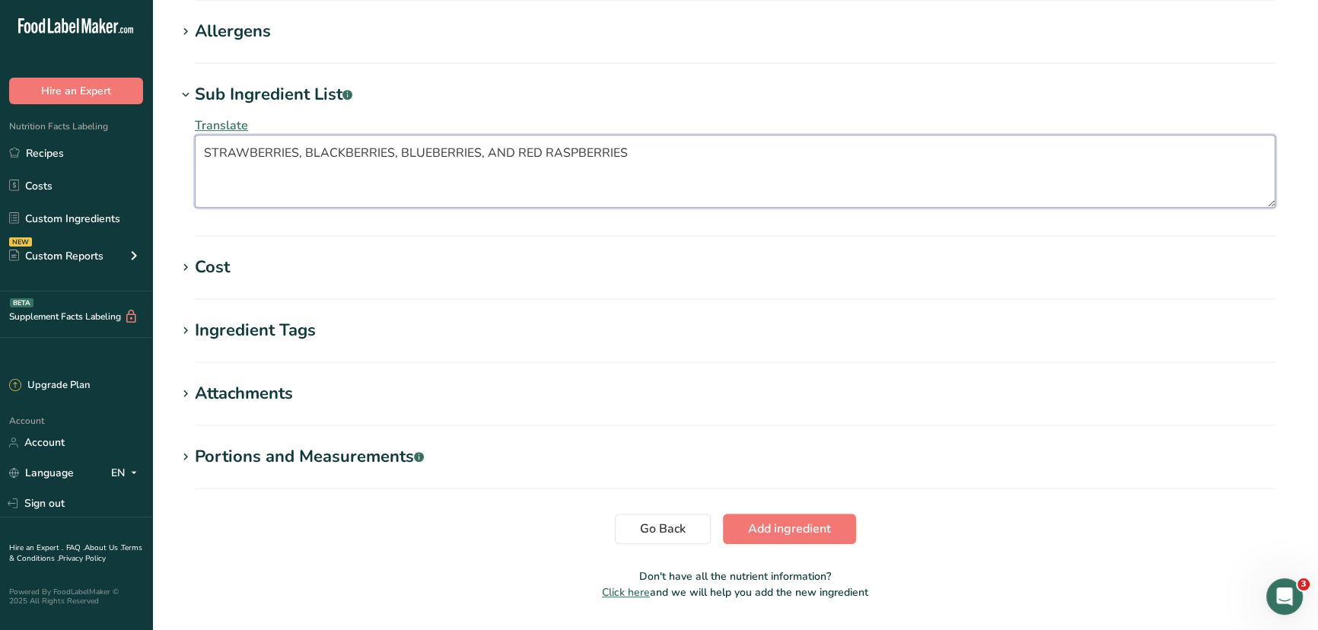
scroll to position [1037, 0]
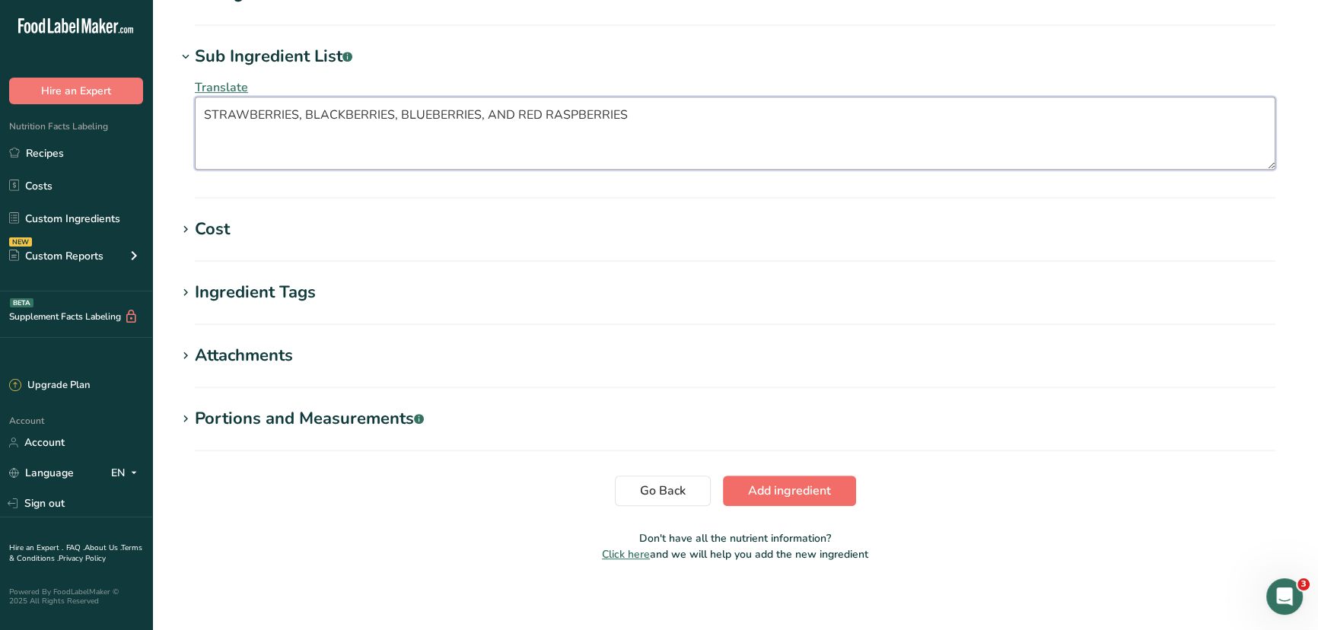
type textarea "STRAWBERRIES, BLACKBERRIES, BLUEBERRIES, AND RED RASPBERRIES"
click at [809, 480] on span "Add ingredient" at bounding box center [789, 491] width 83 height 18
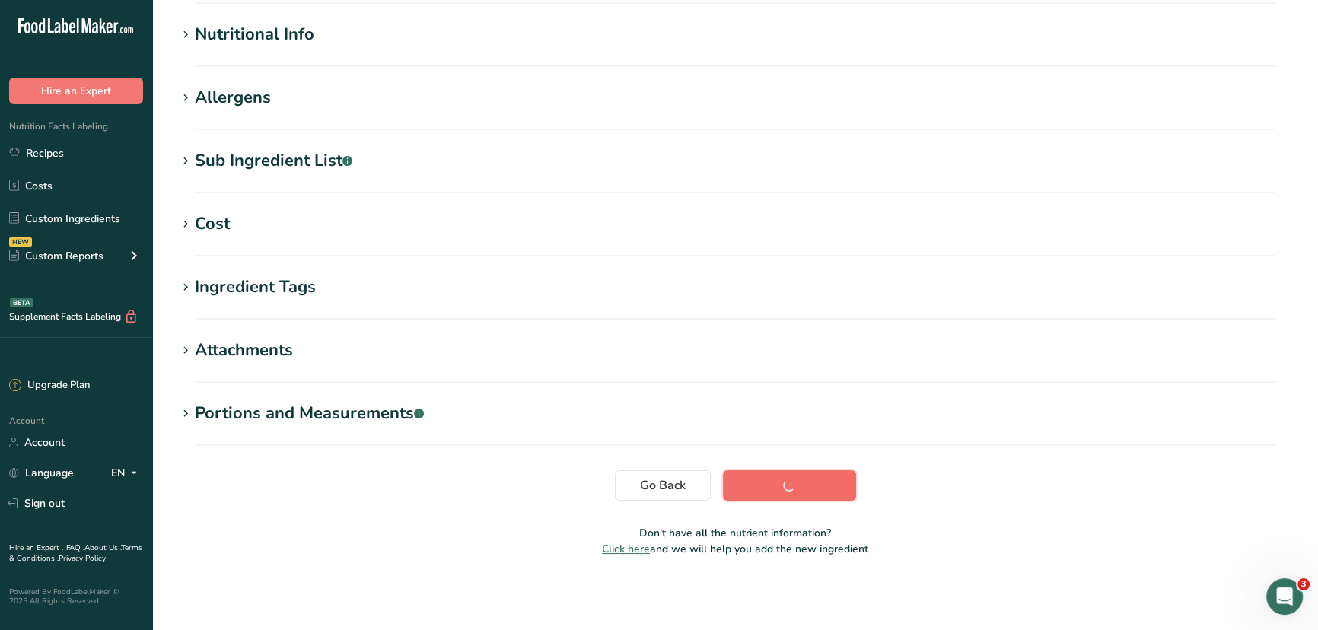
scroll to position [186, 0]
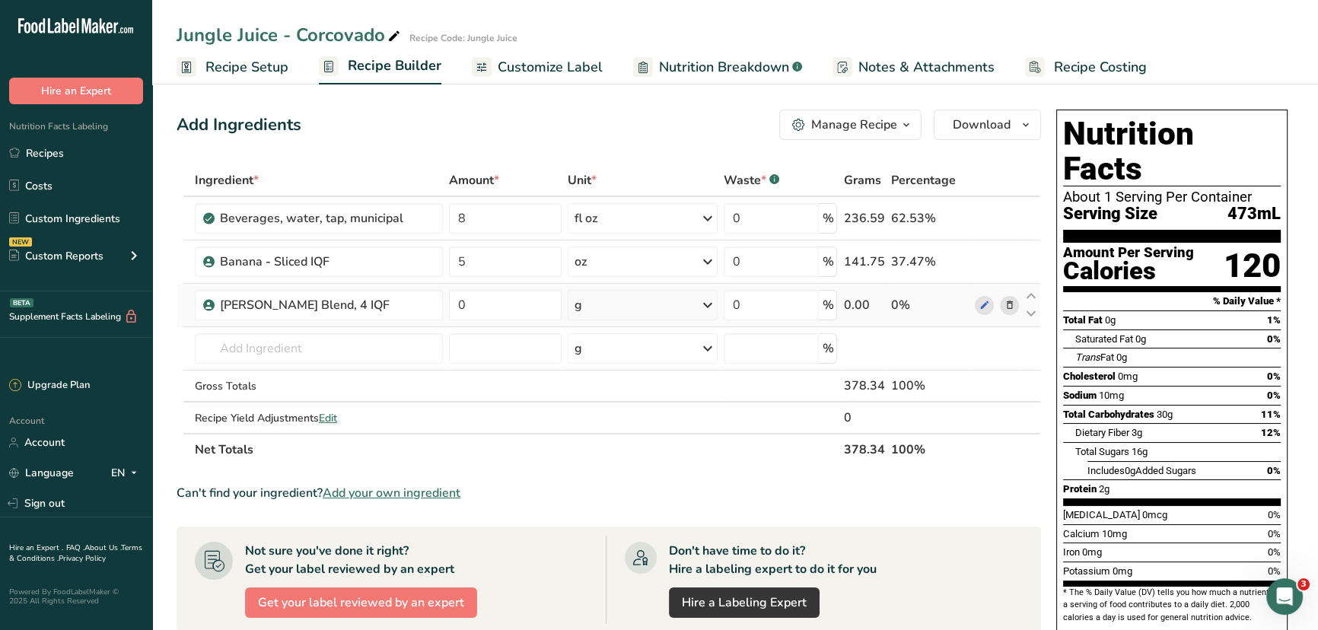
click at [592, 309] on div "g" at bounding box center [643, 305] width 150 height 30
click at [606, 425] on div "See more" at bounding box center [641, 426] width 128 height 16
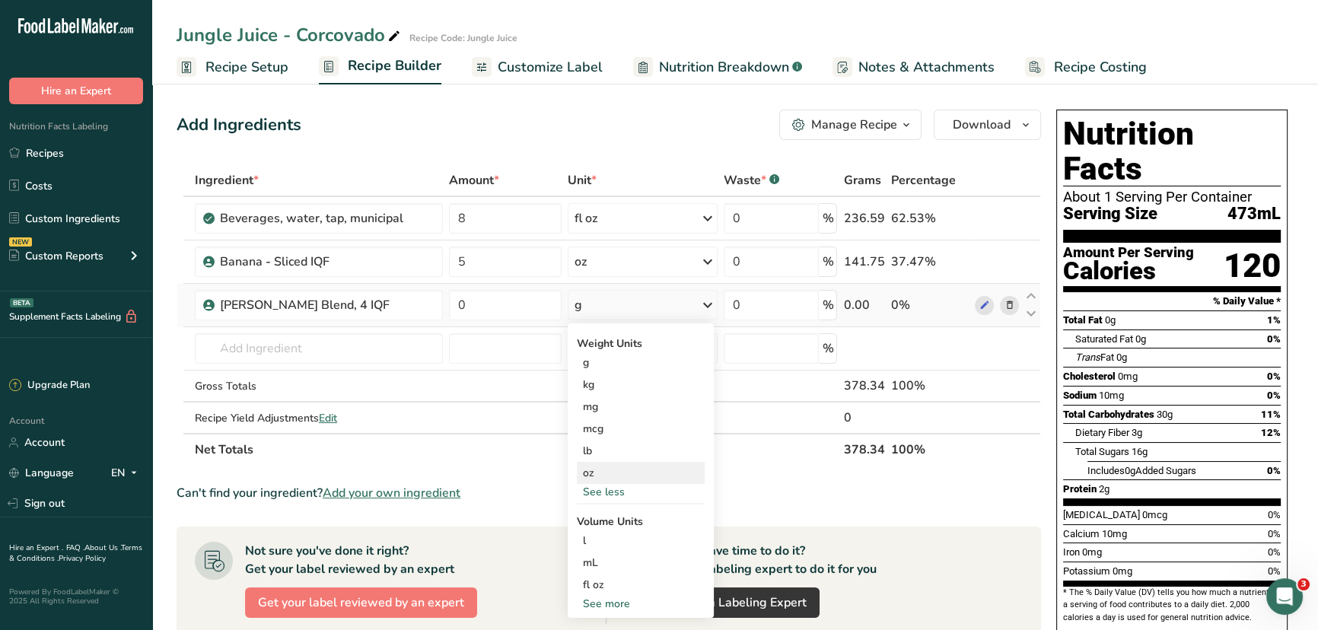
click at [596, 474] on div "oz" at bounding box center [641, 473] width 128 height 22
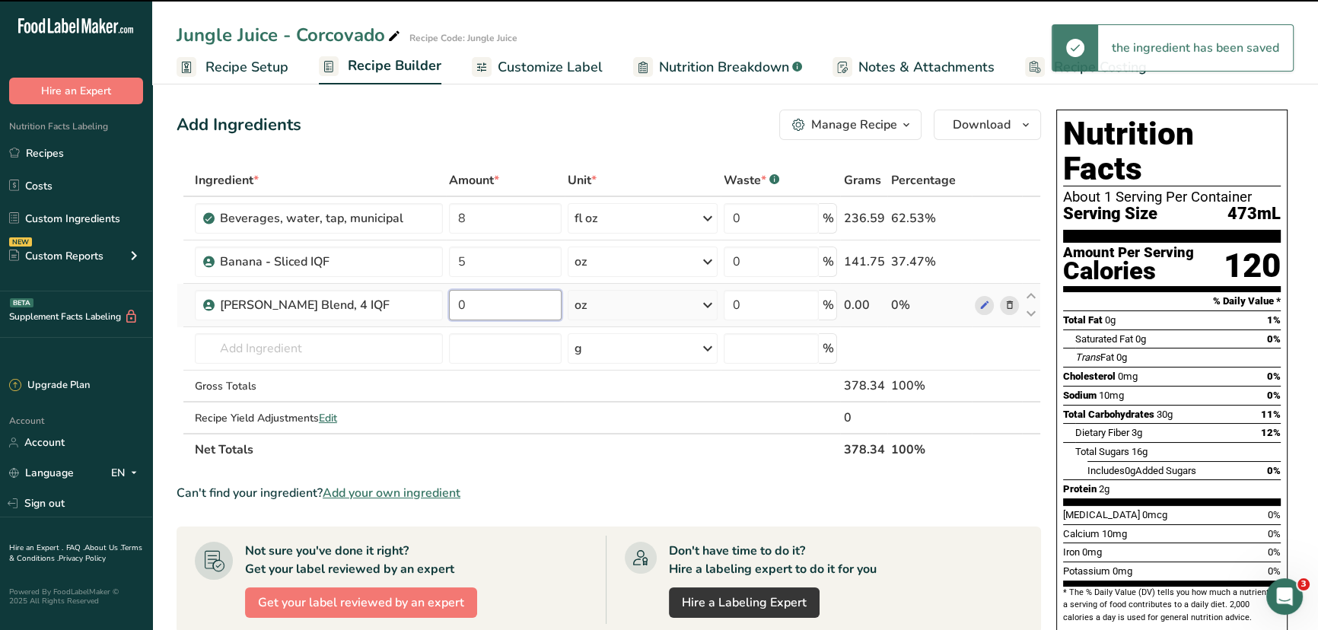
click at [490, 309] on input "0" at bounding box center [505, 305] width 113 height 30
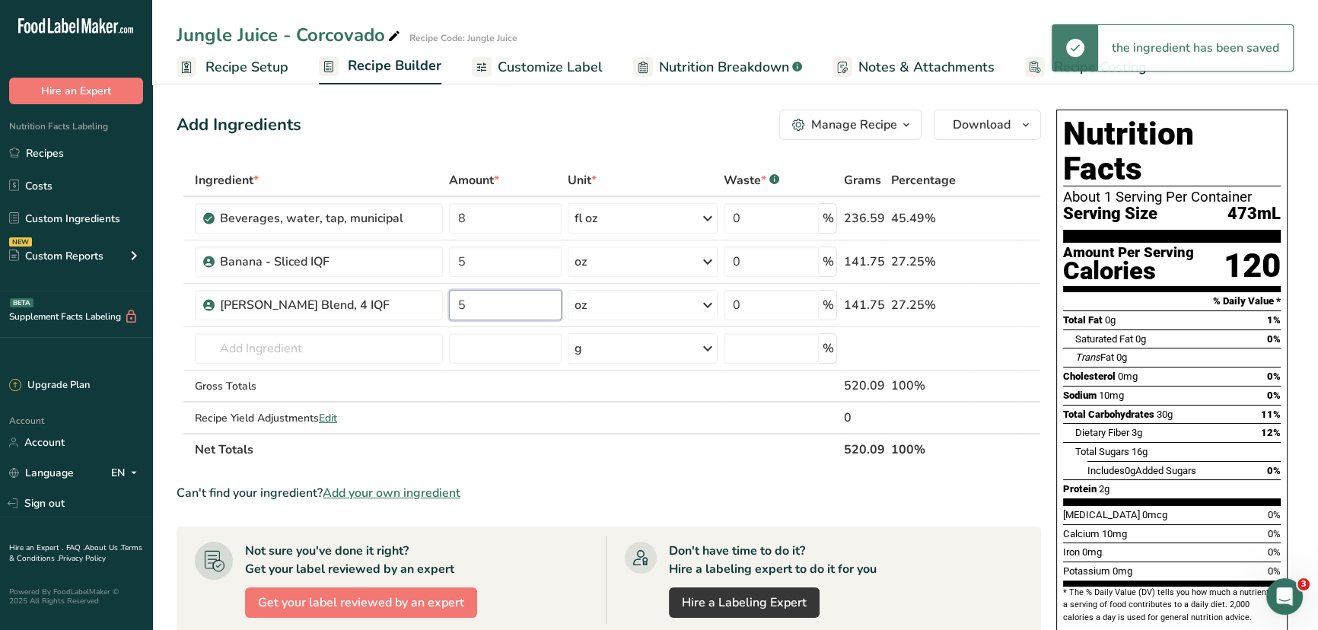
type input "5"
click at [1051, 342] on div "Nutrition Facts About 1 Serving Per Container Serving Size 473mL Amount Per Ser…" at bounding box center [1172, 393] width 244 height 578
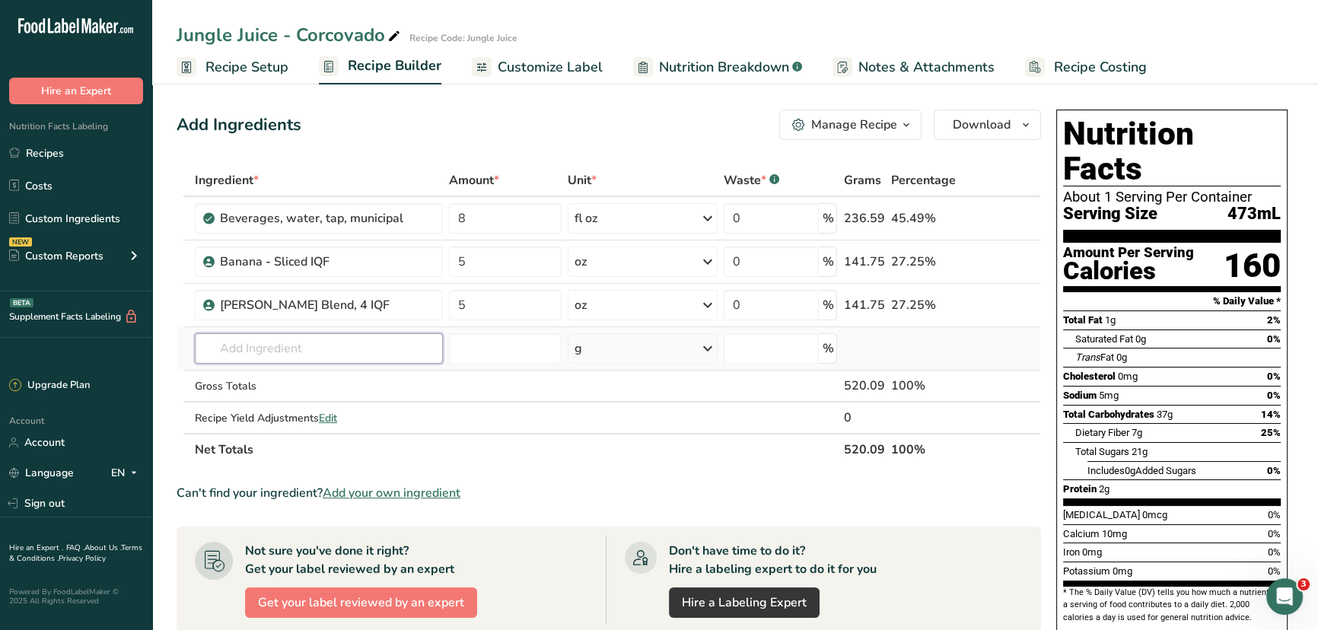
click at [298, 351] on input "text" at bounding box center [319, 348] width 248 height 30
type input "sea moss po"
click at [282, 400] on div "Add your own ingredient" at bounding box center [319, 405] width 224 height 16
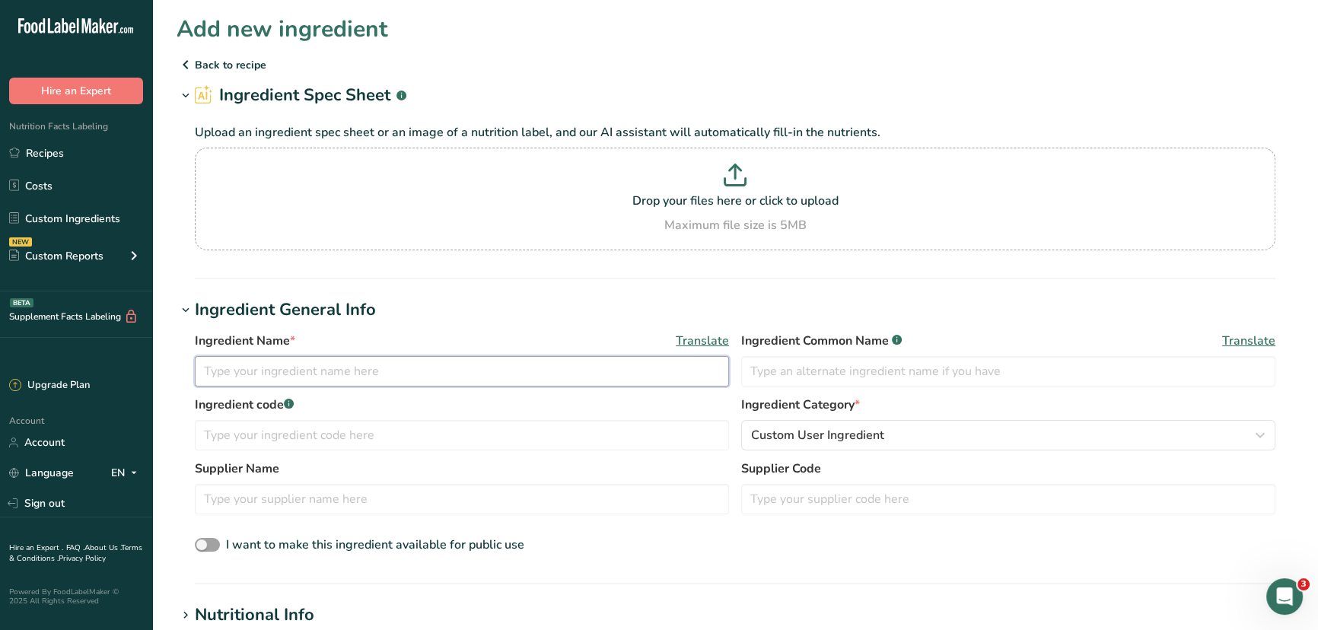
click at [379, 381] on input "text" at bounding box center [462, 371] width 534 height 30
type input "Sea Moss Powder"
type input "Core - 1000"
type input "A"
type input "Pure Original Ingredients"
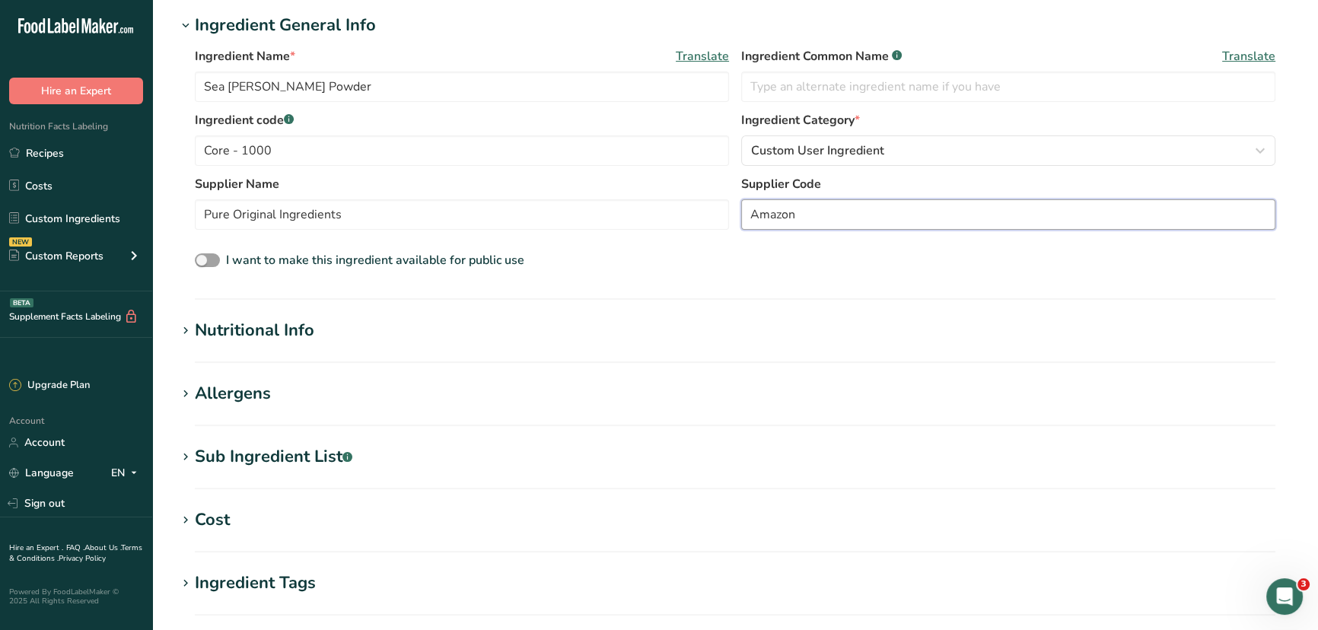
scroll to position [346, 0]
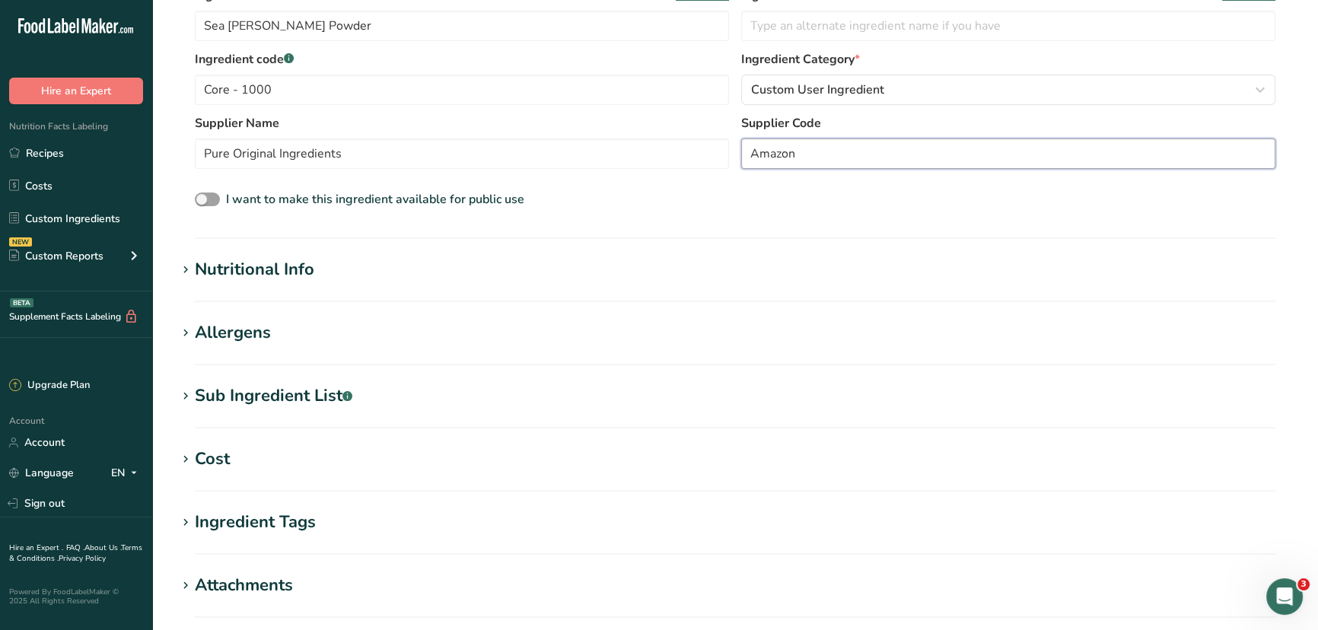
type input "Amazon"
click at [248, 266] on div "Nutritional Info" at bounding box center [254, 269] width 119 height 25
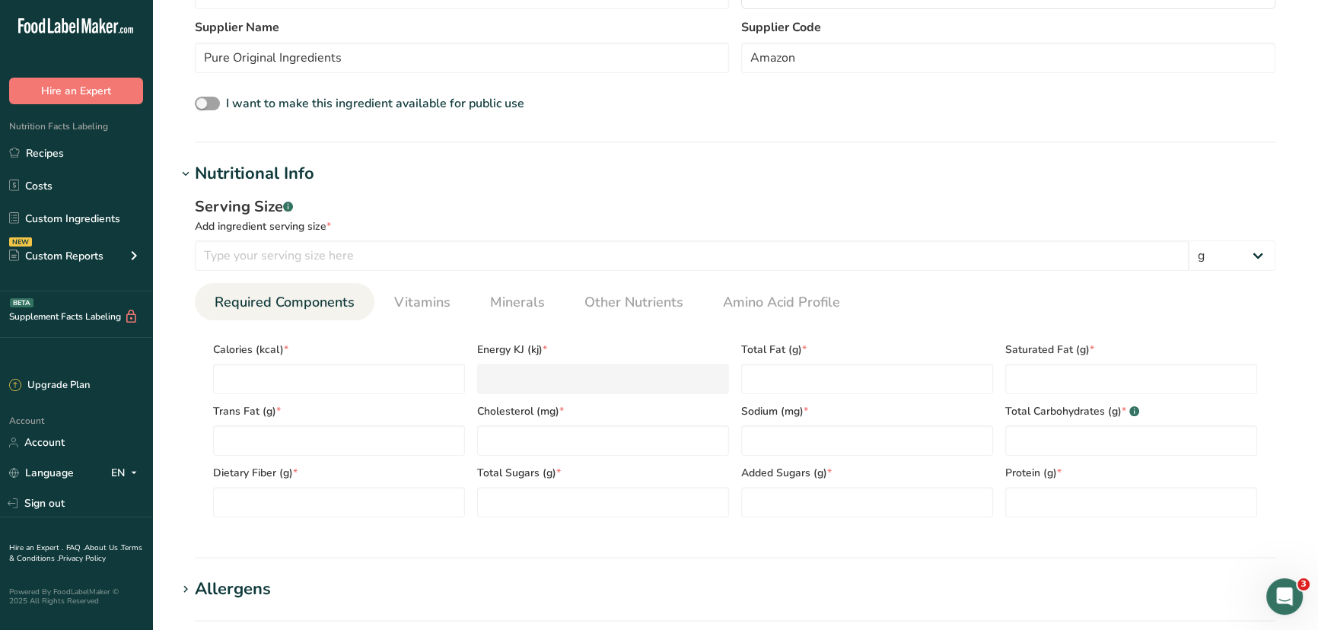
scroll to position [484, 0]
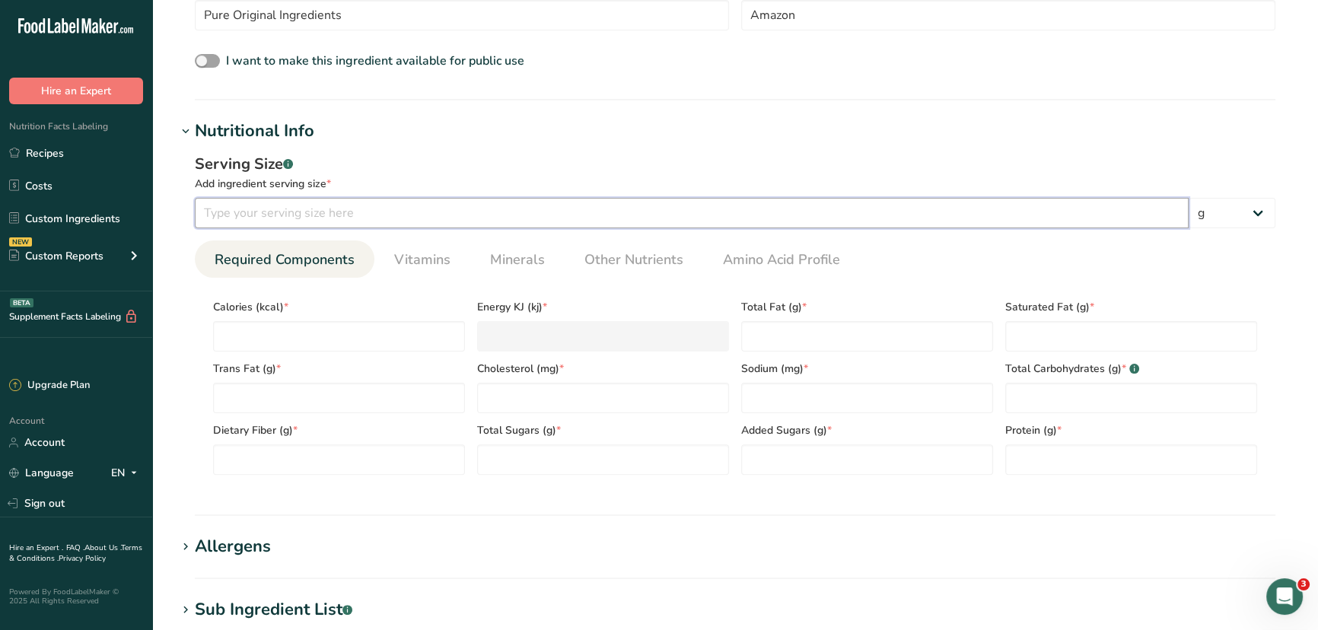
click at [343, 212] on input "number" at bounding box center [692, 213] width 994 height 30
type input "22"
type input "0"
type KJ "0"
type input "0"
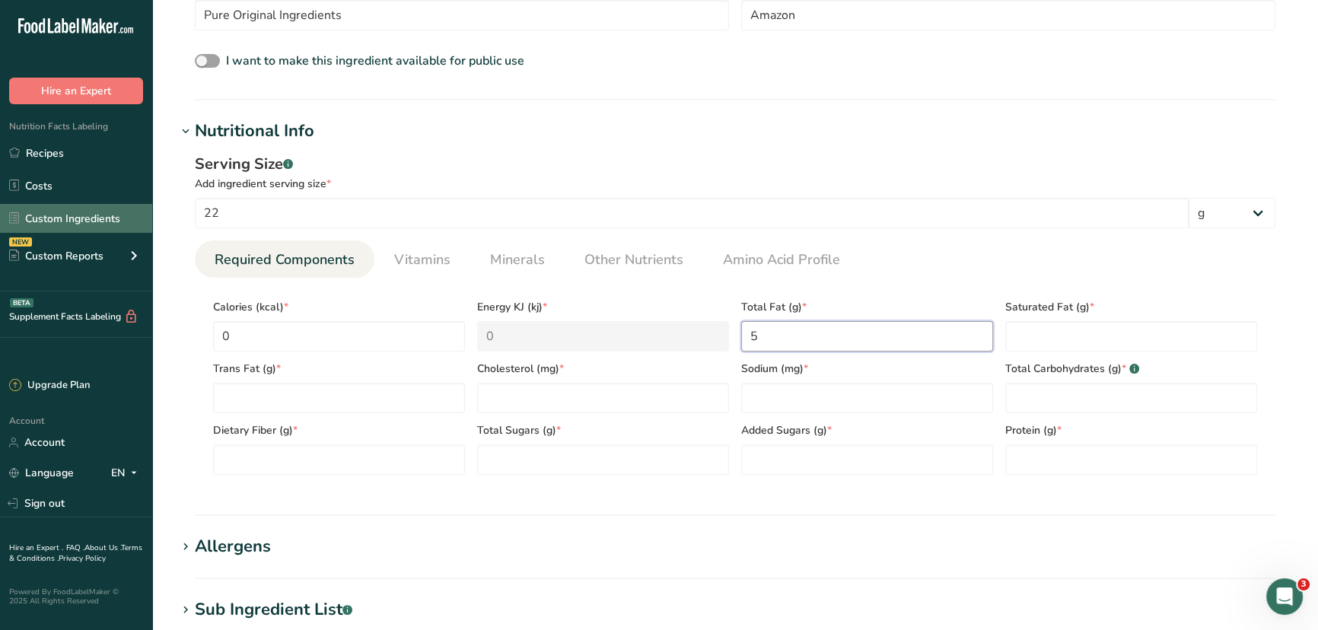
type Fat "5"
type Fat "0"
type input "0"
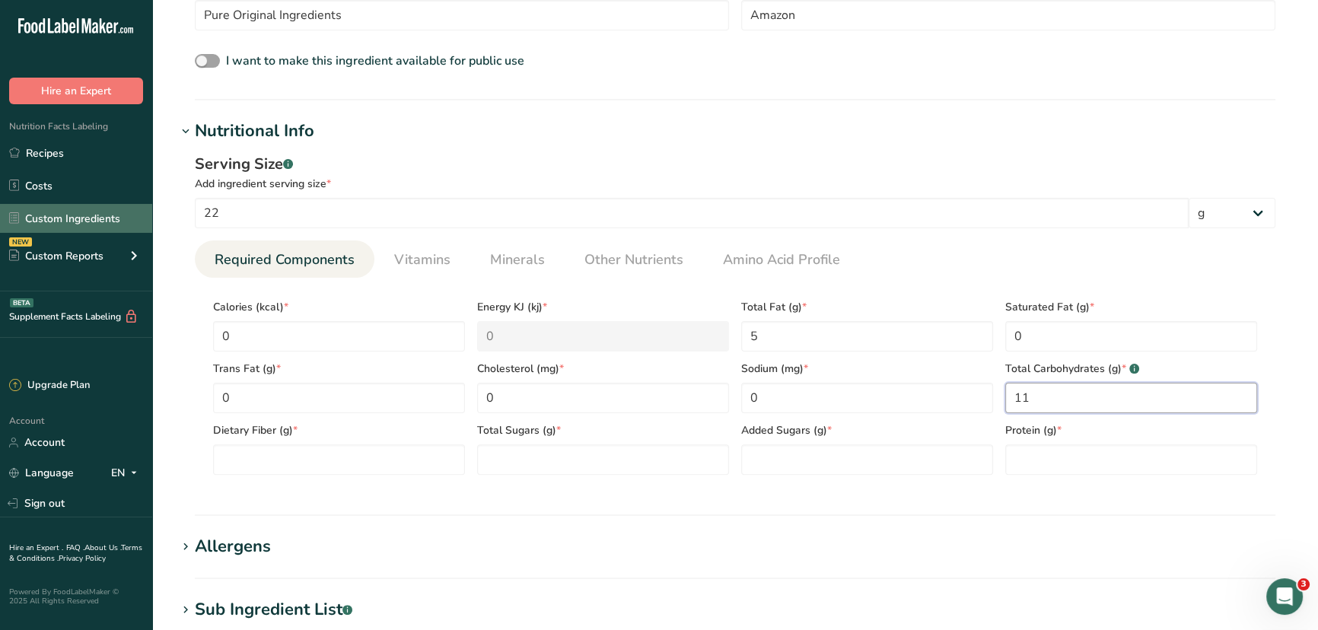
type Carbohydrates "11"
type Fiber "5"
type Sugars "0"
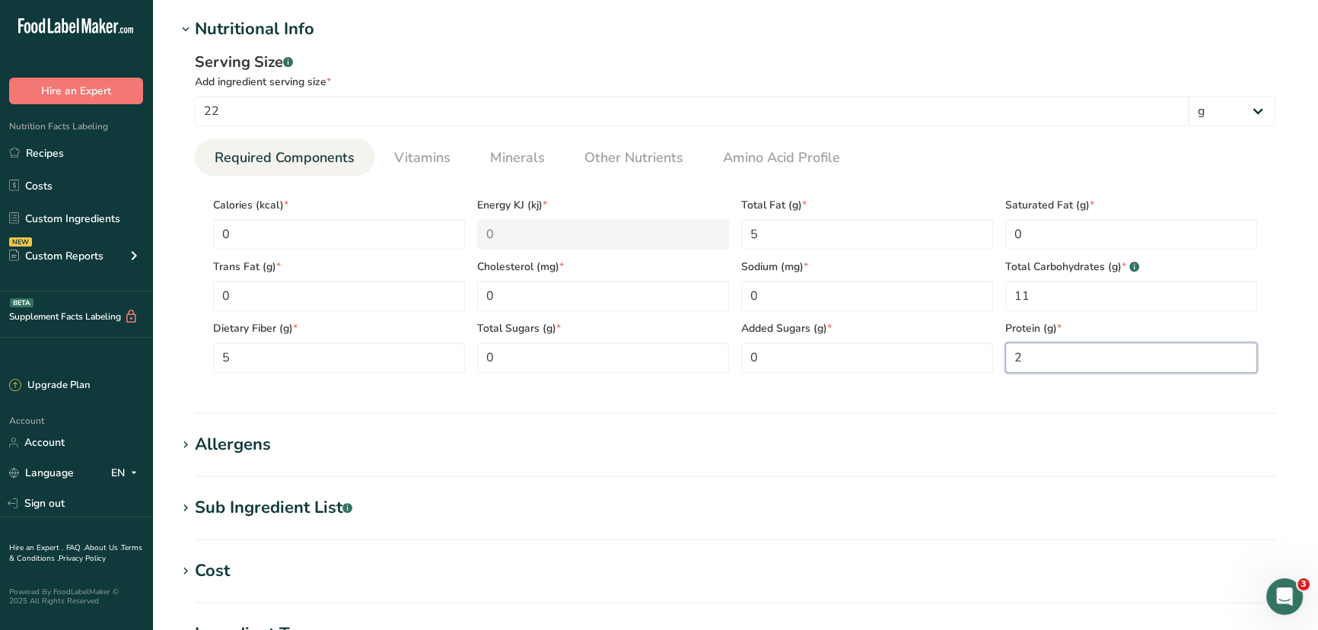
scroll to position [623, 0]
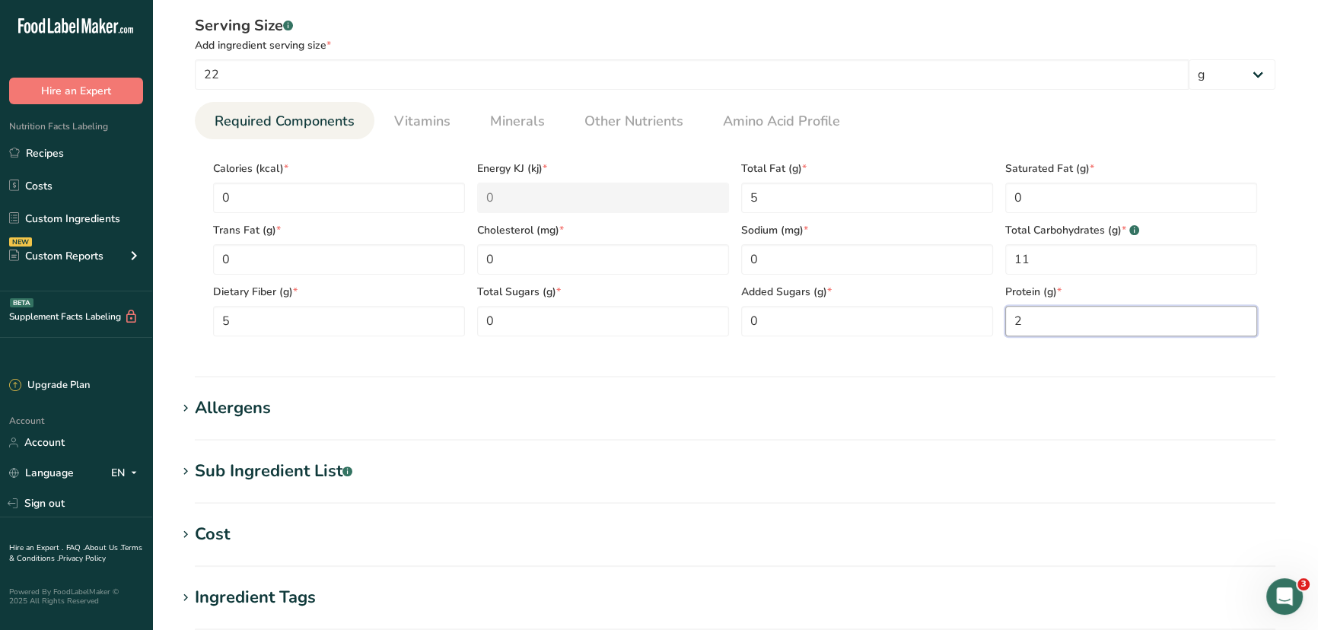
type input "2"
click at [266, 476] on div "Sub Ingredient List .a-a{fill:#347362;}.b-a{fill:#fff;}" at bounding box center [274, 471] width 158 height 25
click at [225, 480] on textarea at bounding box center [735, 547] width 1081 height 73
type textarea "Irish Sea [PERSON_NAME]"
drag, startPoint x: 284, startPoint y: 531, endPoint x: 198, endPoint y: 533, distance: 86.0
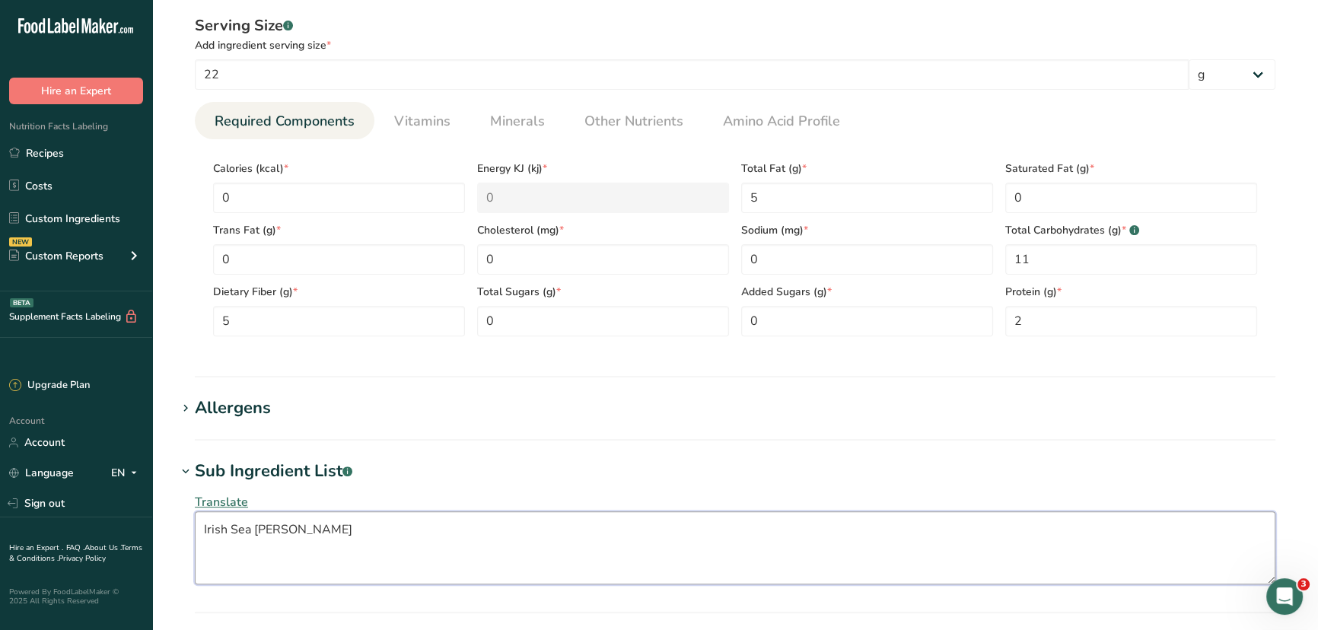
click at [198, 480] on textarea "Irish Sea [PERSON_NAME]" at bounding box center [735, 547] width 1081 height 73
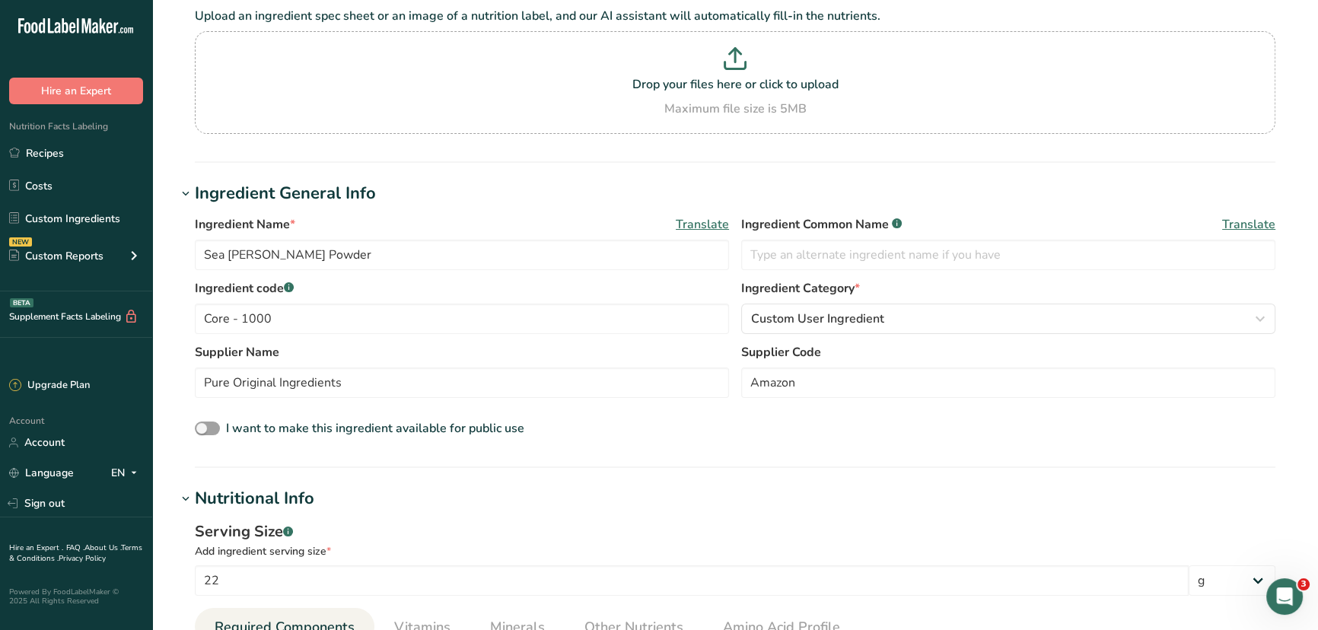
scroll to position [0, 0]
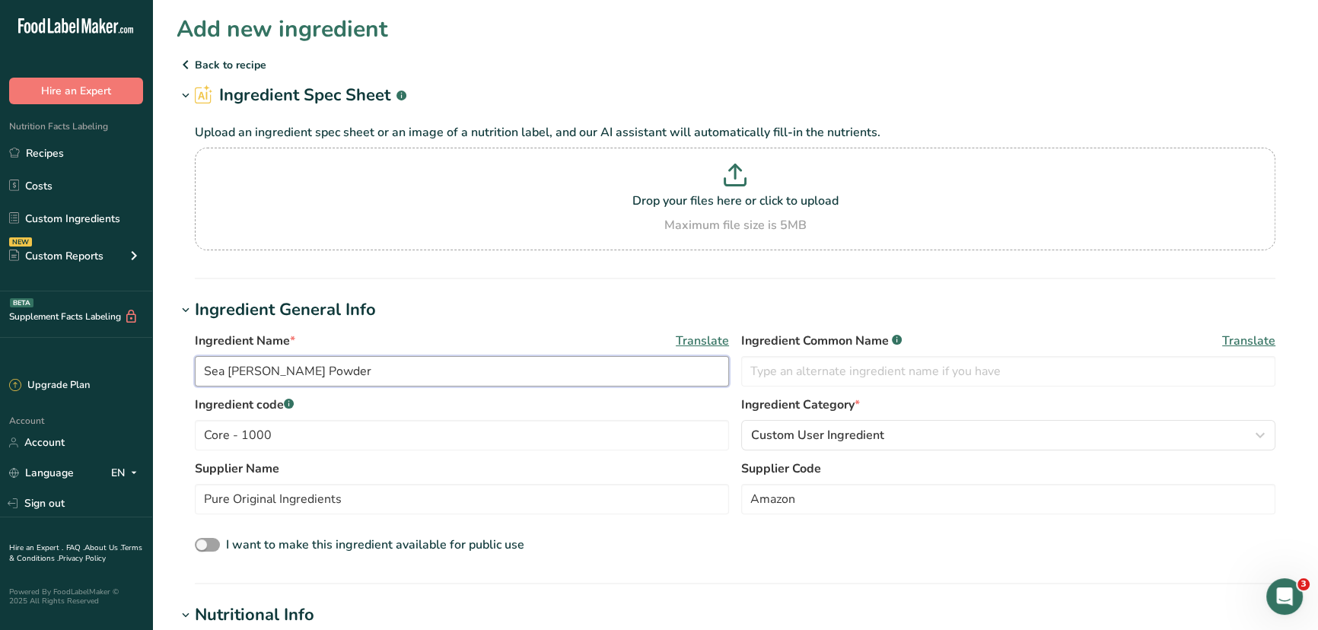
click at [346, 371] on input "Sea Moss Powder" at bounding box center [462, 371] width 534 height 30
paste input "Irish Sea [PERSON_NAME]"
drag, startPoint x: 301, startPoint y: 370, endPoint x: 188, endPoint y: 372, distance: 113.4
click at [188, 372] on div "Ingredient Name * Translate Sea Moss PowderIrish Sea Moss Ingredient Common Nam…" at bounding box center [735, 444] width 1117 height 242
type input "Irish Sea [PERSON_NAME]"
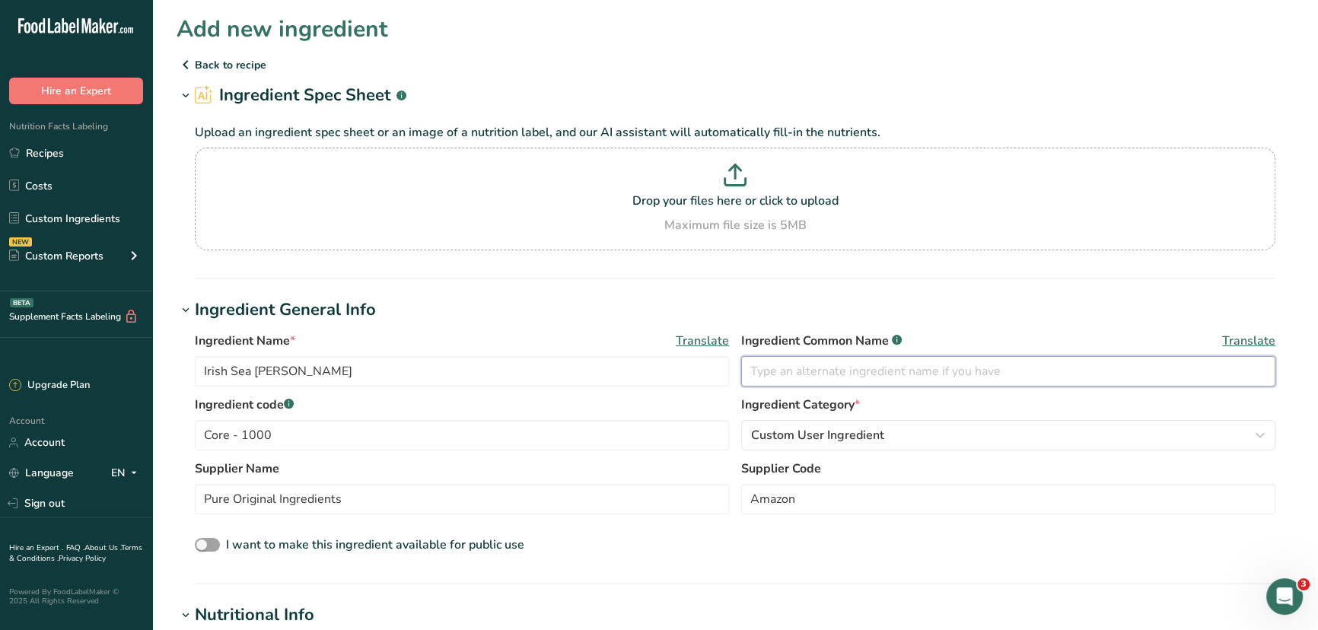
click at [942, 370] on input "text" at bounding box center [1008, 371] width 534 height 30
paste input "Sea Moss Powder"
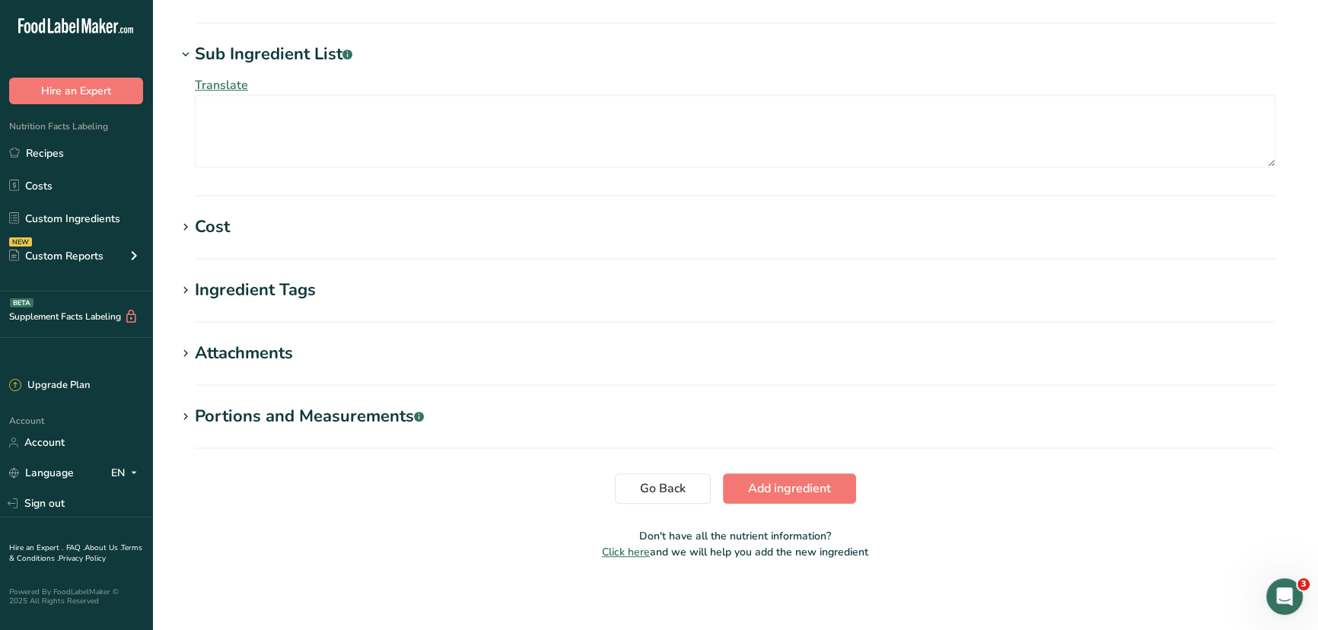
scroll to position [1041, 0]
type input "Sea Moss Powder"
click at [783, 480] on span "Add ingredient" at bounding box center [789, 487] width 83 height 18
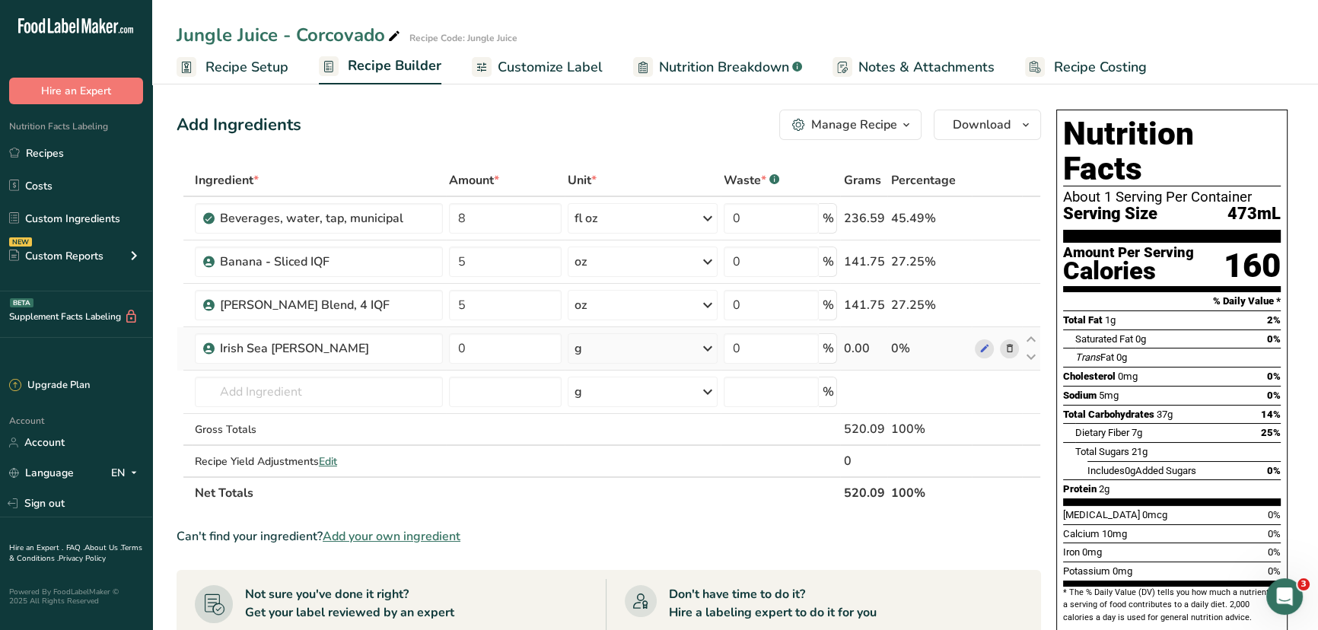
click at [709, 353] on icon at bounding box center [708, 348] width 18 height 27
click at [633, 467] on div "See more" at bounding box center [641, 469] width 128 height 16
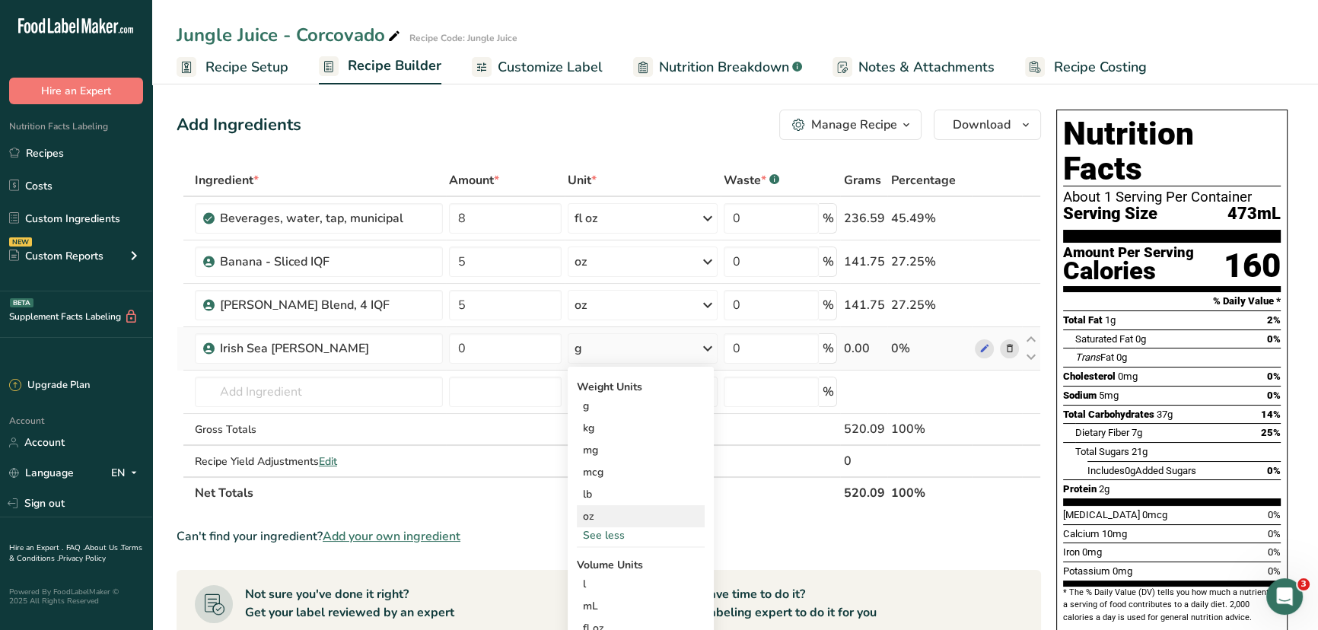
click at [610, 480] on div "oz" at bounding box center [641, 516] width 128 height 22
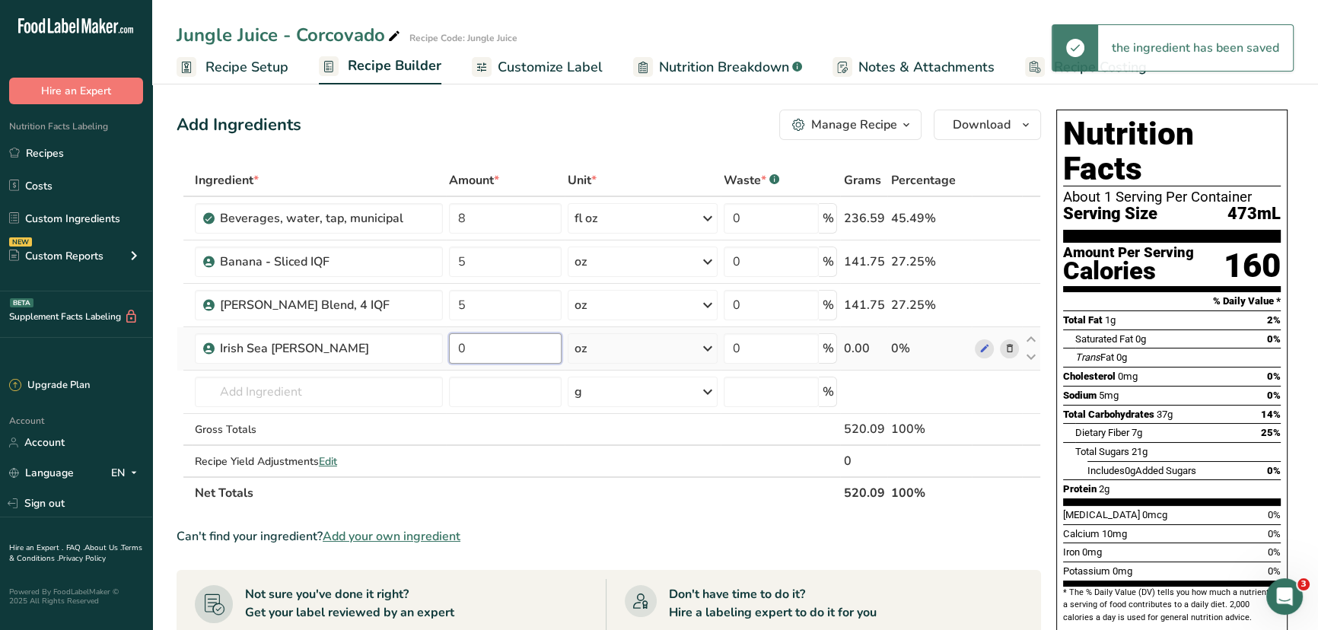
click at [488, 349] on input "0" at bounding box center [505, 348] width 113 height 30
type input "1"
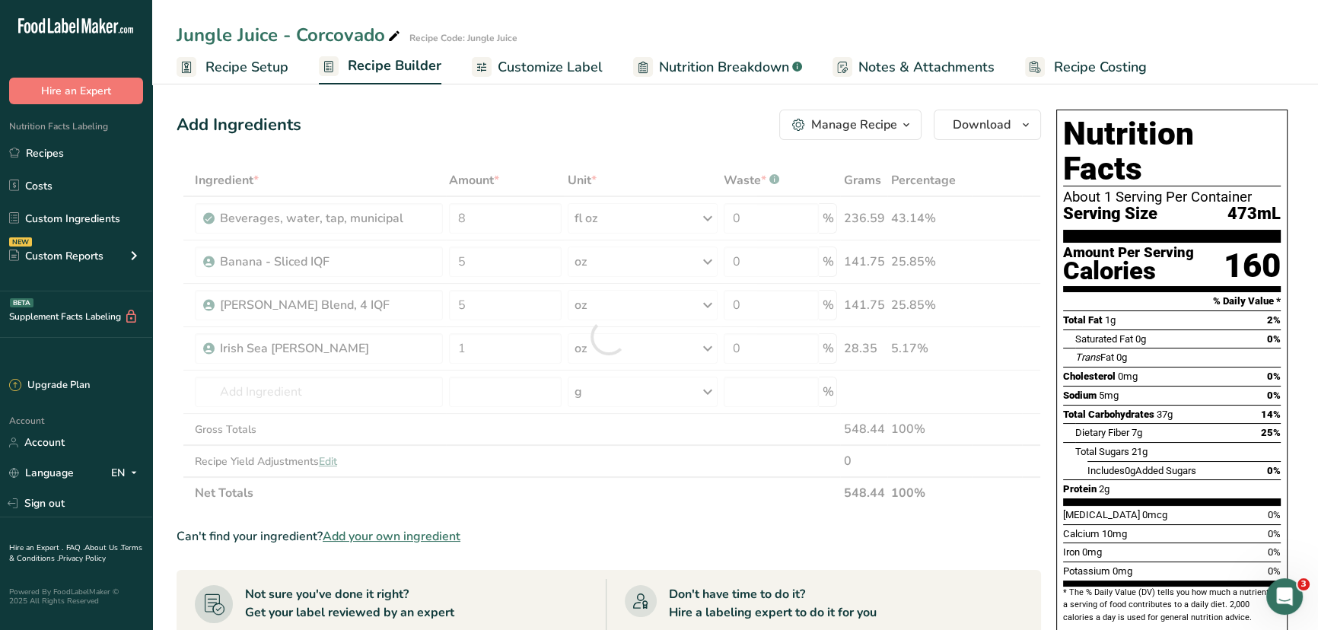
click at [1049, 406] on div "Add Ingredients Manage Recipe Delete Recipe Duplicate Recipe Scale Recipe Save …" at bounding box center [614, 576] width 874 height 945
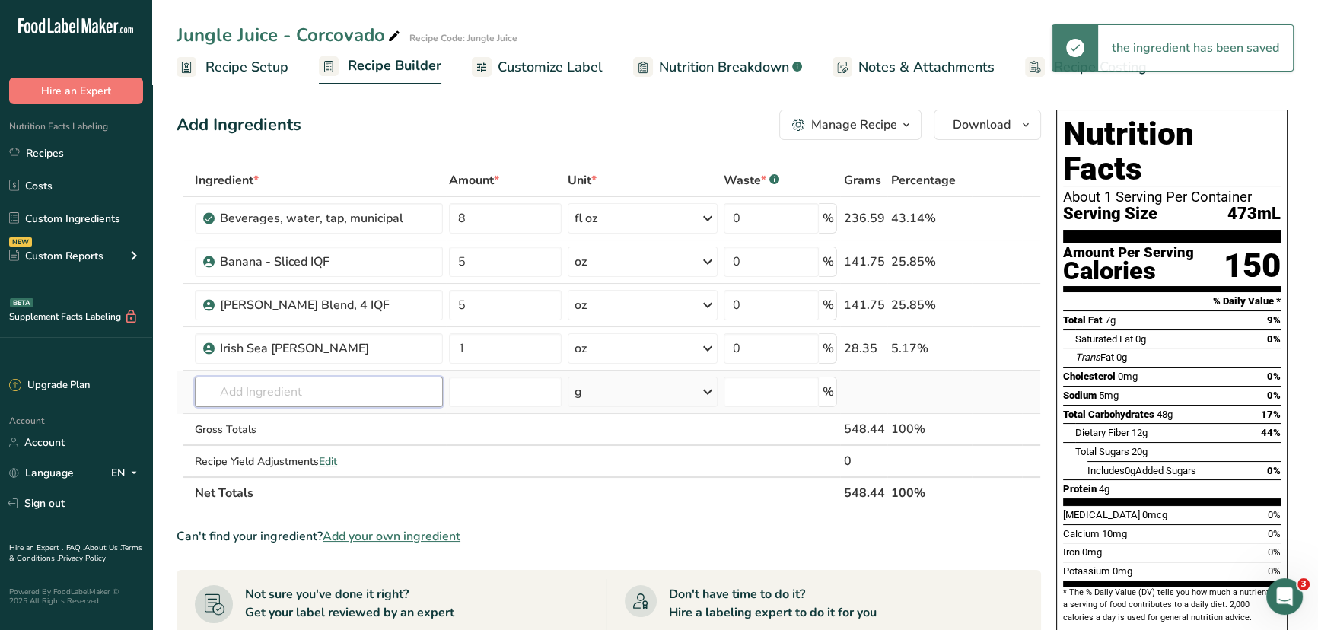
click at [267, 392] on input "text" at bounding box center [319, 392] width 248 height 30
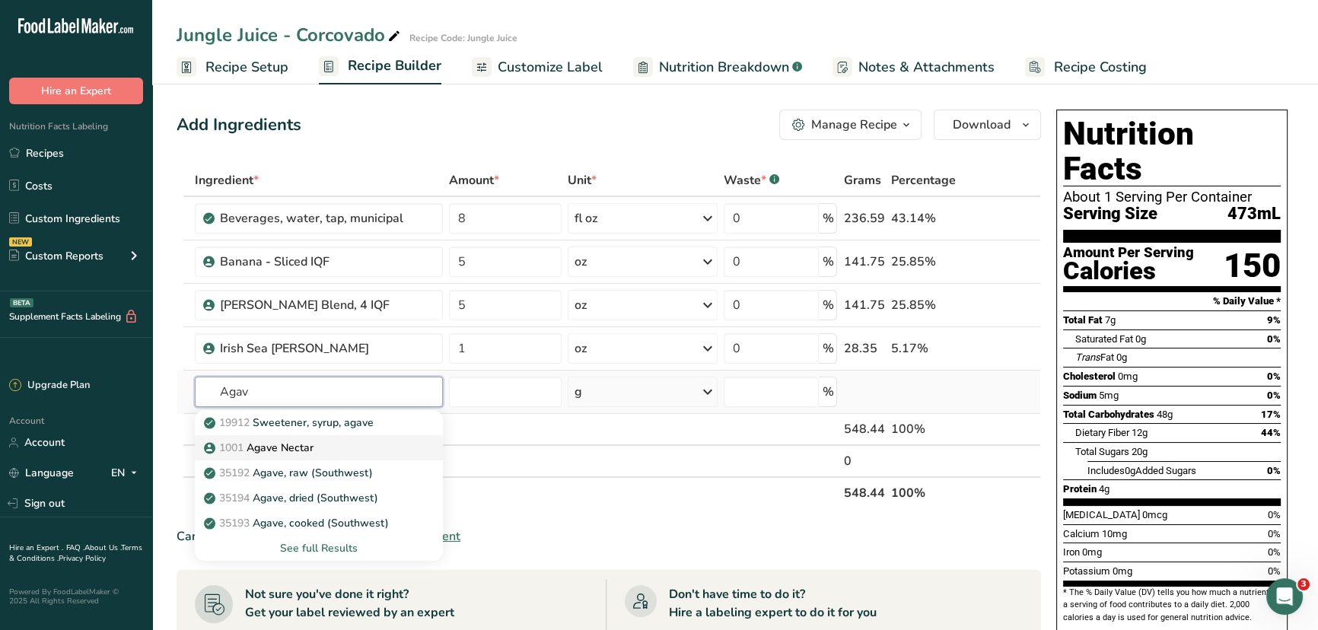
type input "Agav"
click at [275, 444] on p "1001 Agave Nectar" at bounding box center [260, 448] width 107 height 16
type input "Agave Nectar"
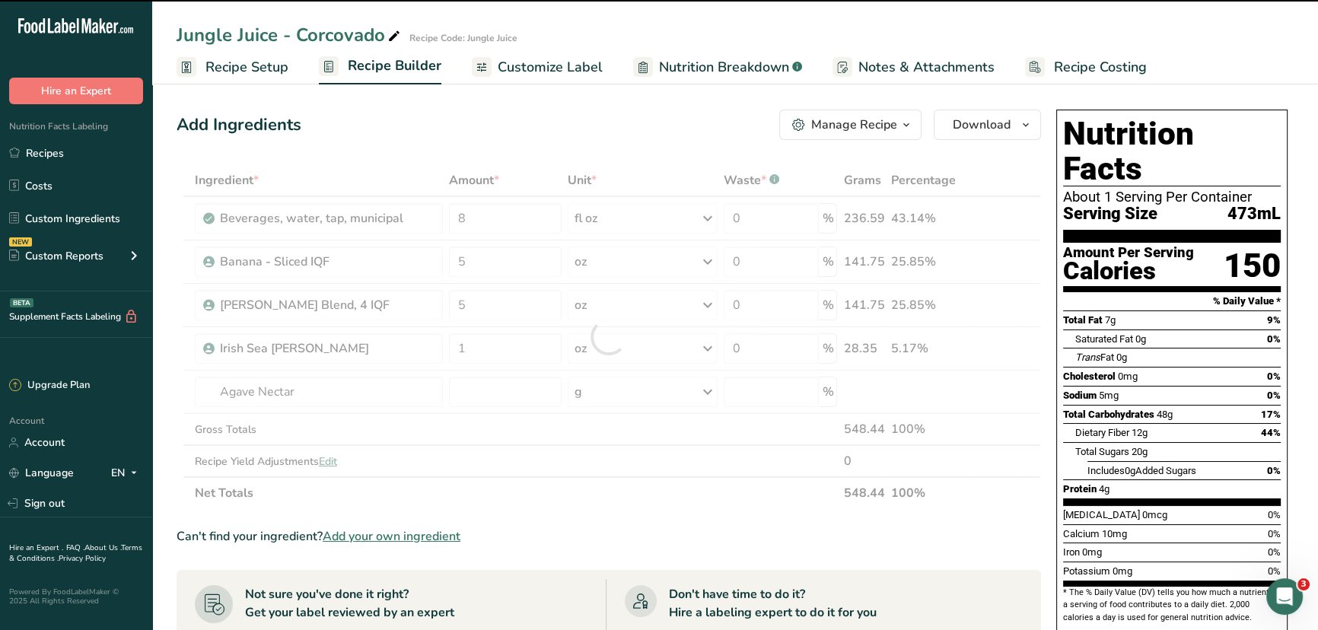
type input "0"
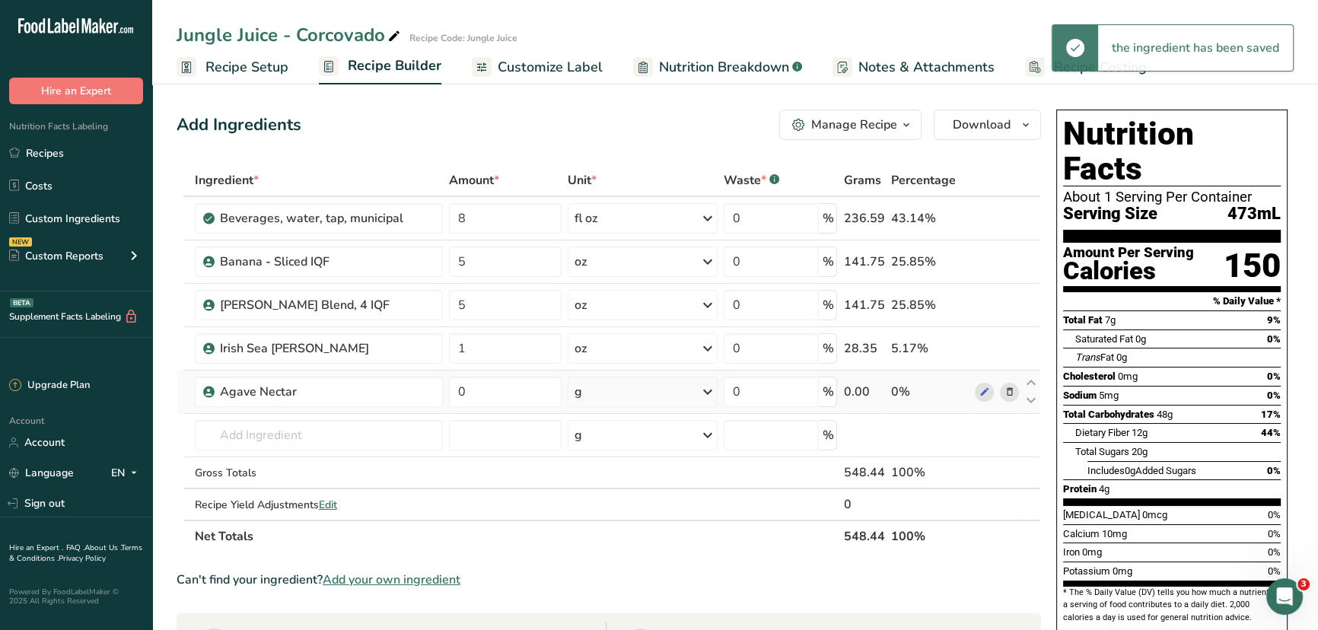
click at [650, 400] on div "g" at bounding box center [643, 392] width 150 height 30
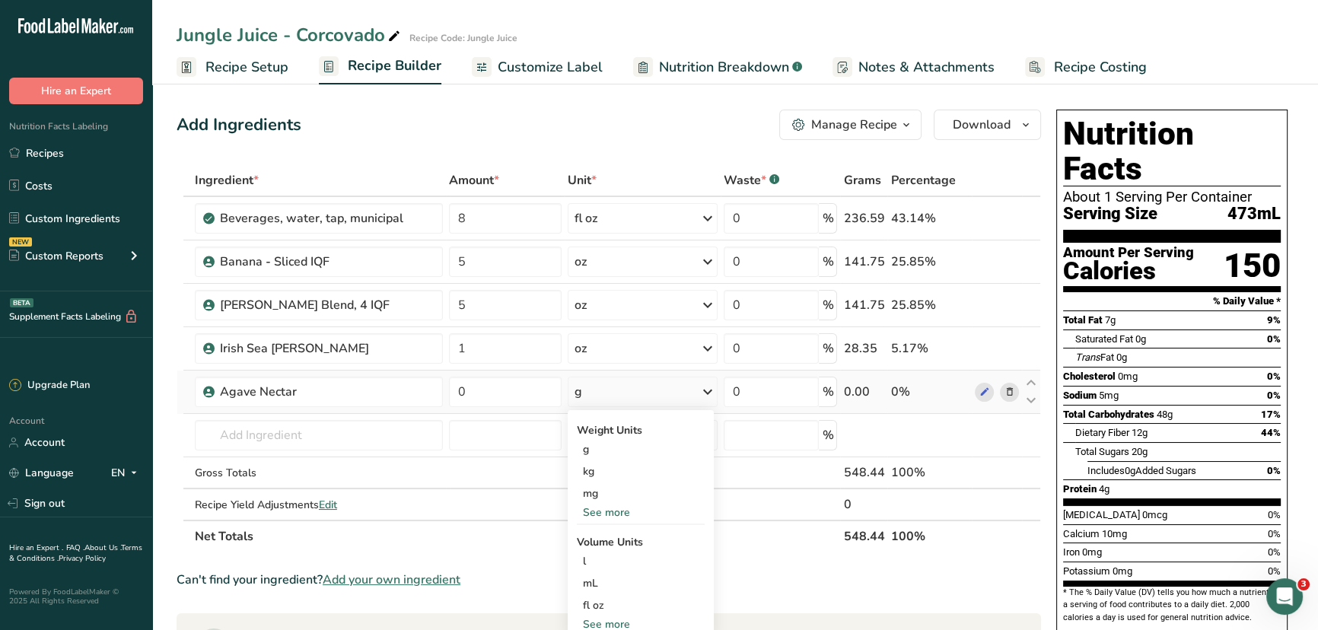
click at [620, 480] on div "See more" at bounding box center [641, 513] width 128 height 16
click at [597, 480] on div "oz" at bounding box center [641, 560] width 128 height 22
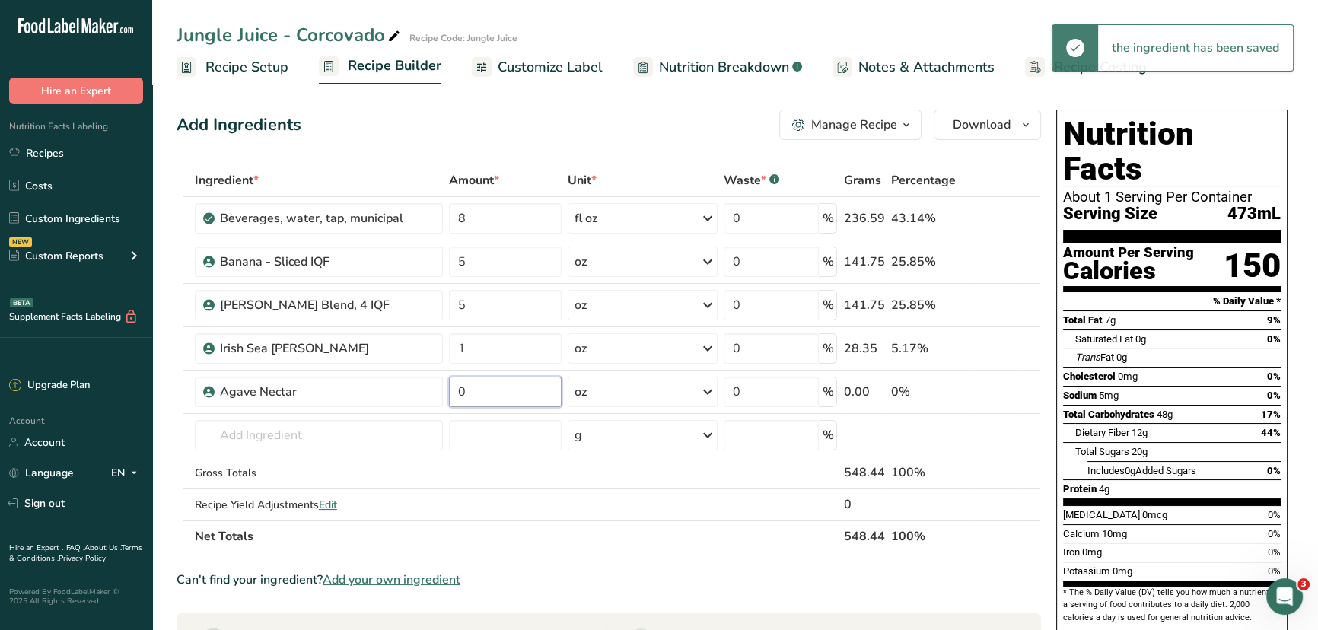
click at [492, 397] on input "0" at bounding box center [505, 392] width 113 height 30
type input "1"
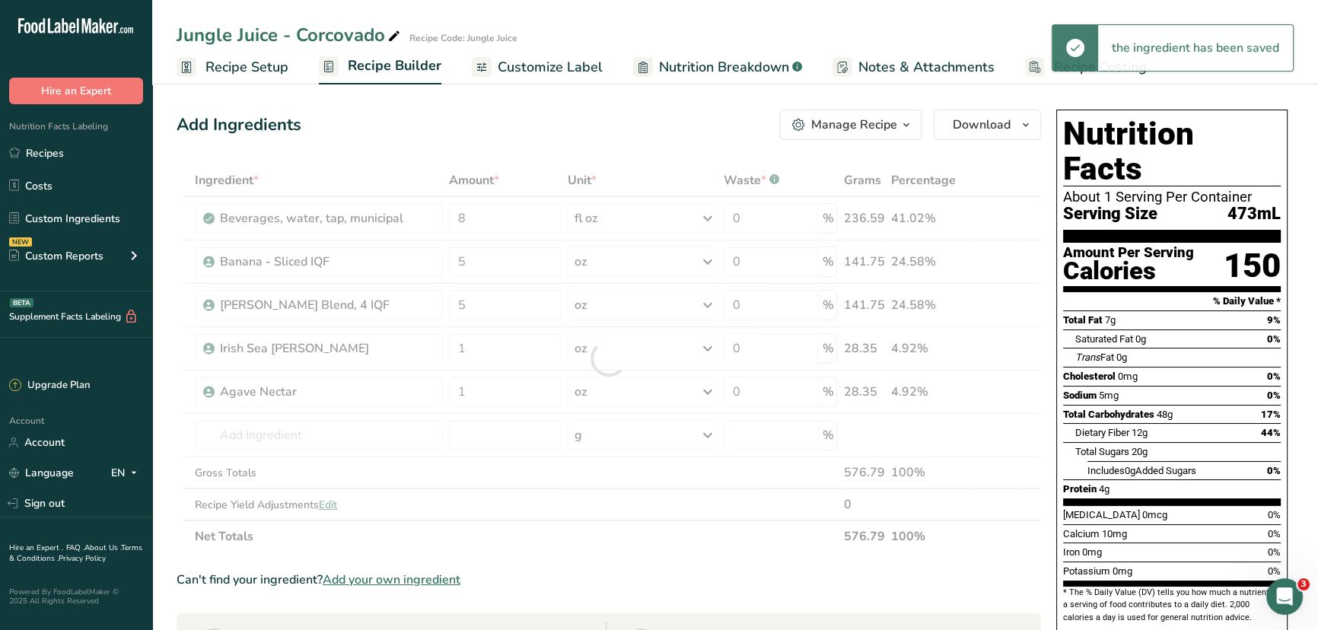
click at [1046, 403] on div "Add Ingredients Manage Recipe Delete Recipe Duplicate Recipe Scale Recipe Save …" at bounding box center [614, 598] width 874 height 988
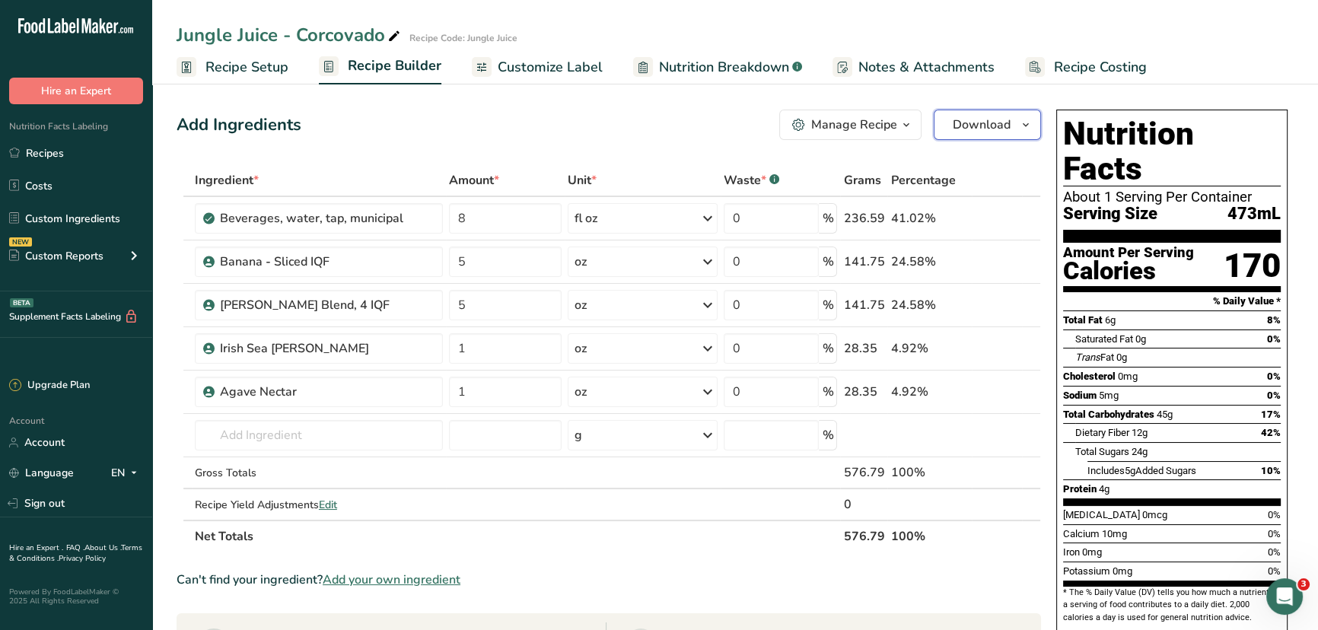
click at [1015, 129] on button "Download" at bounding box center [987, 125] width 107 height 30
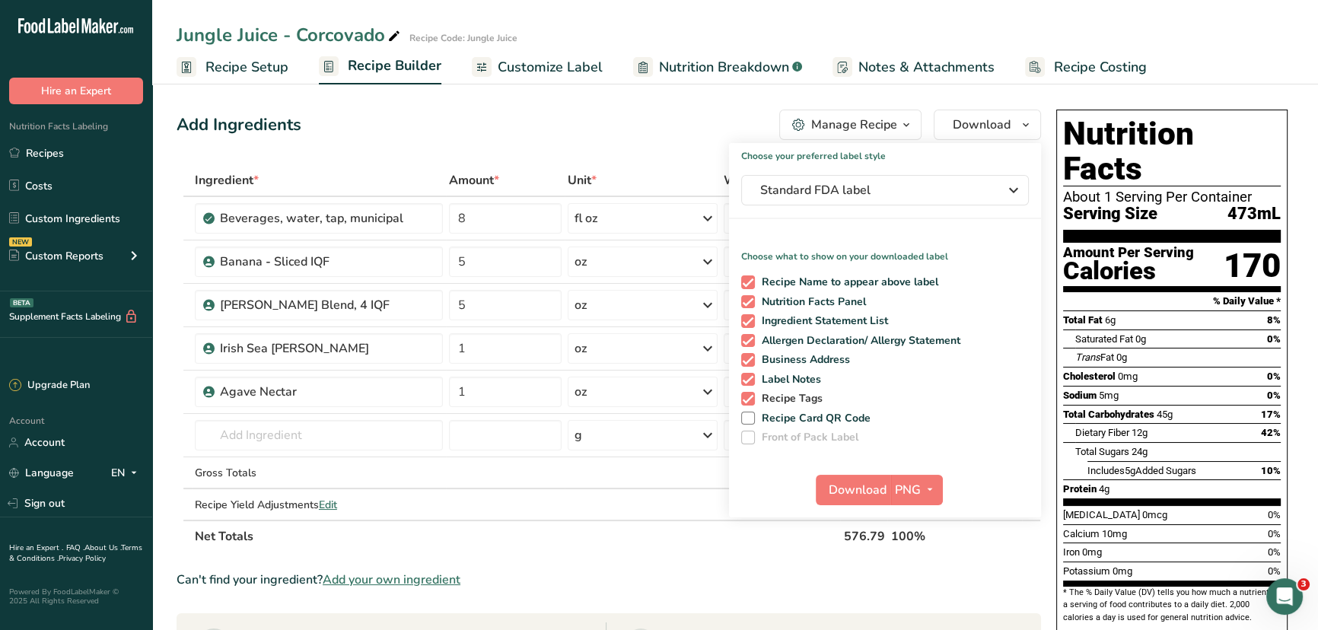
click at [749, 396] on span at bounding box center [748, 399] width 14 height 14
click at [749, 396] on input "Recipe Tags" at bounding box center [746, 398] width 10 height 10
checkbox input "false"
click at [751, 379] on span at bounding box center [748, 380] width 14 height 14
click at [751, 379] on input "Label Notes" at bounding box center [746, 379] width 10 height 10
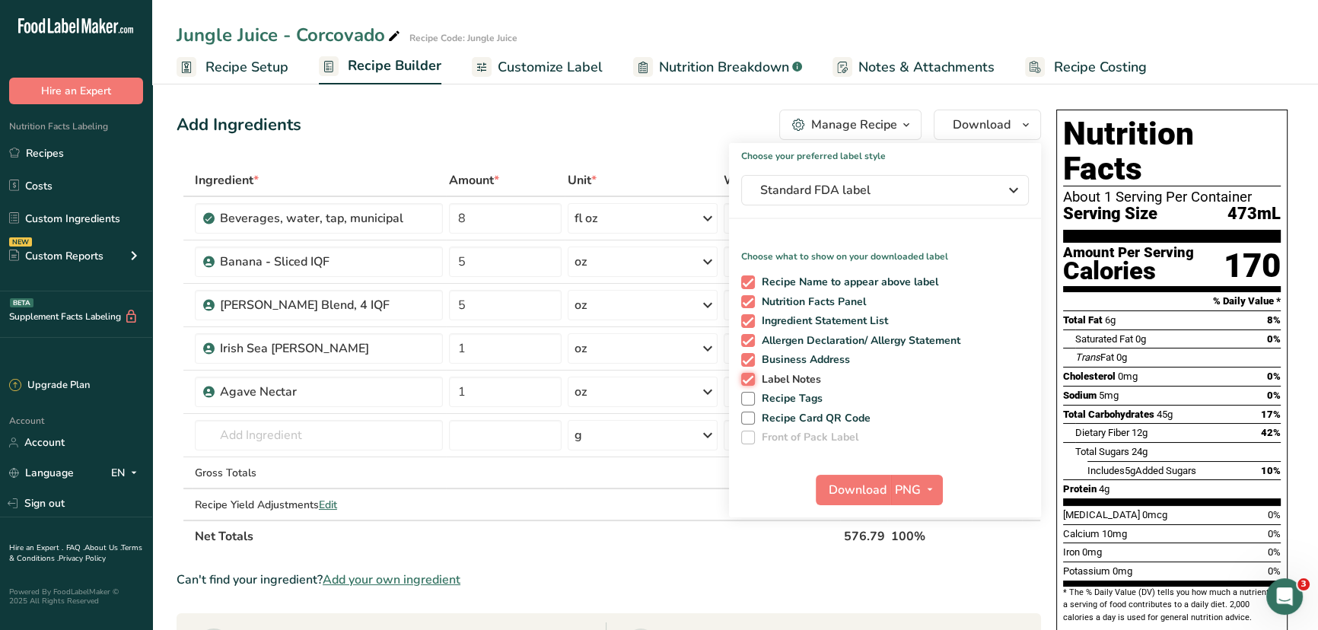
checkbox input "false"
click at [747, 359] on span at bounding box center [748, 360] width 14 height 14
click at [747, 359] on input "Business Address" at bounding box center [746, 360] width 10 height 10
checkbox input "false"
click at [850, 480] on span "Download" at bounding box center [858, 490] width 58 height 18
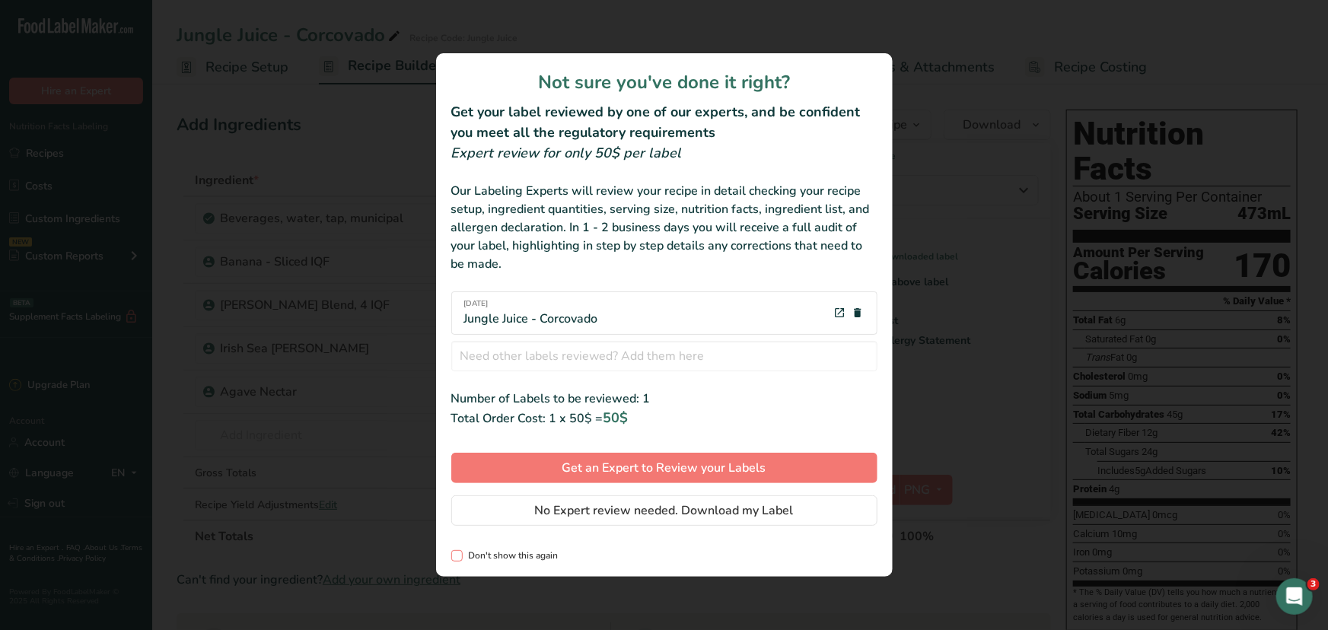
click at [455, 480] on span "review labels modal" at bounding box center [456, 555] width 11 height 11
click at [455, 480] on input "Don't show this again" at bounding box center [456, 556] width 10 height 10
checkbox input "true"
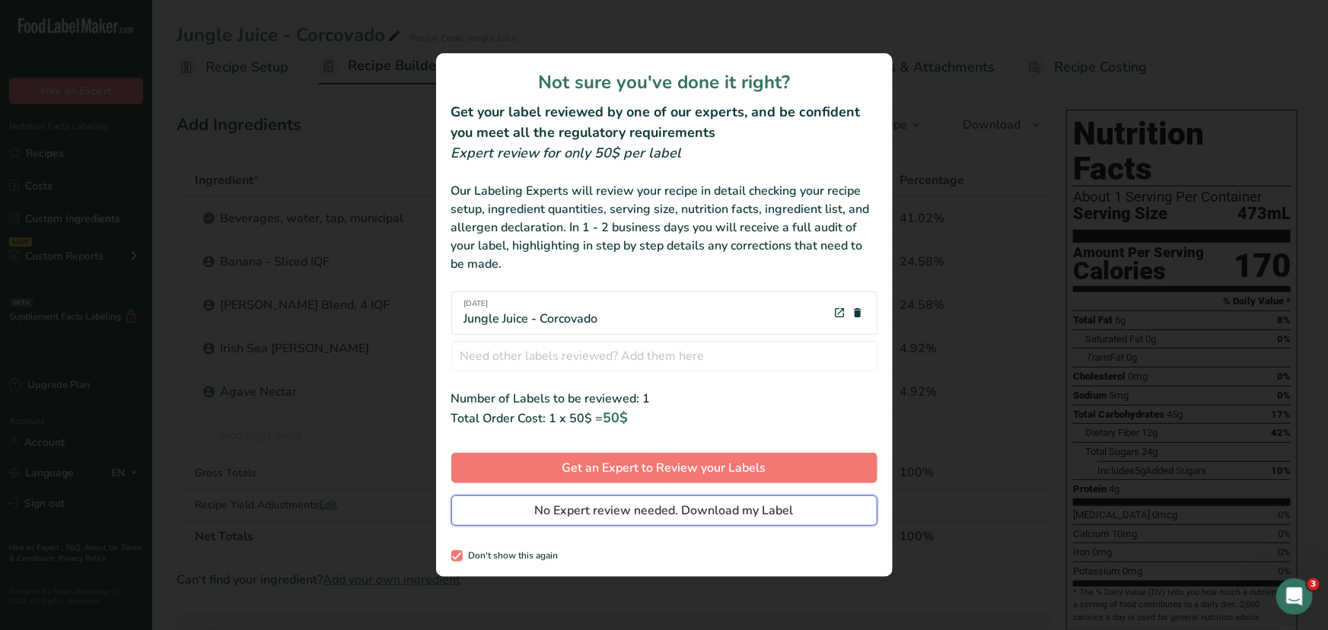
click at [588, 480] on span "No Expert review needed. Download my Label" at bounding box center [664, 511] width 259 height 18
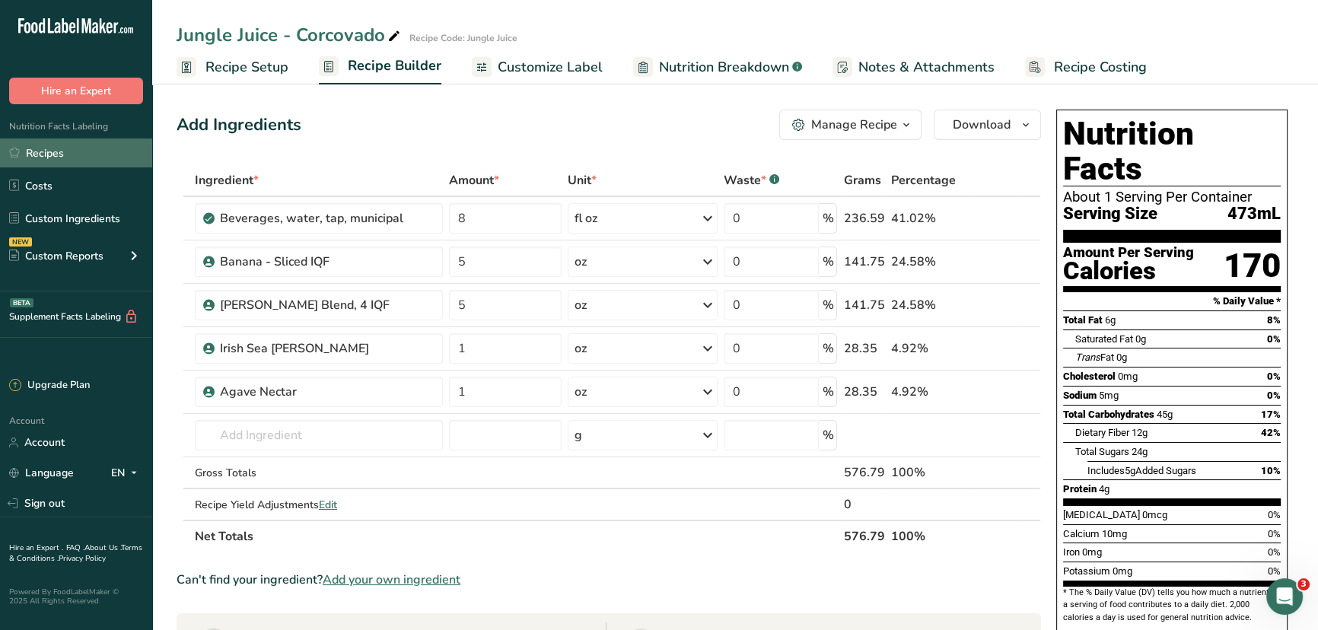
click at [59, 154] on link "Recipes" at bounding box center [76, 153] width 152 height 29
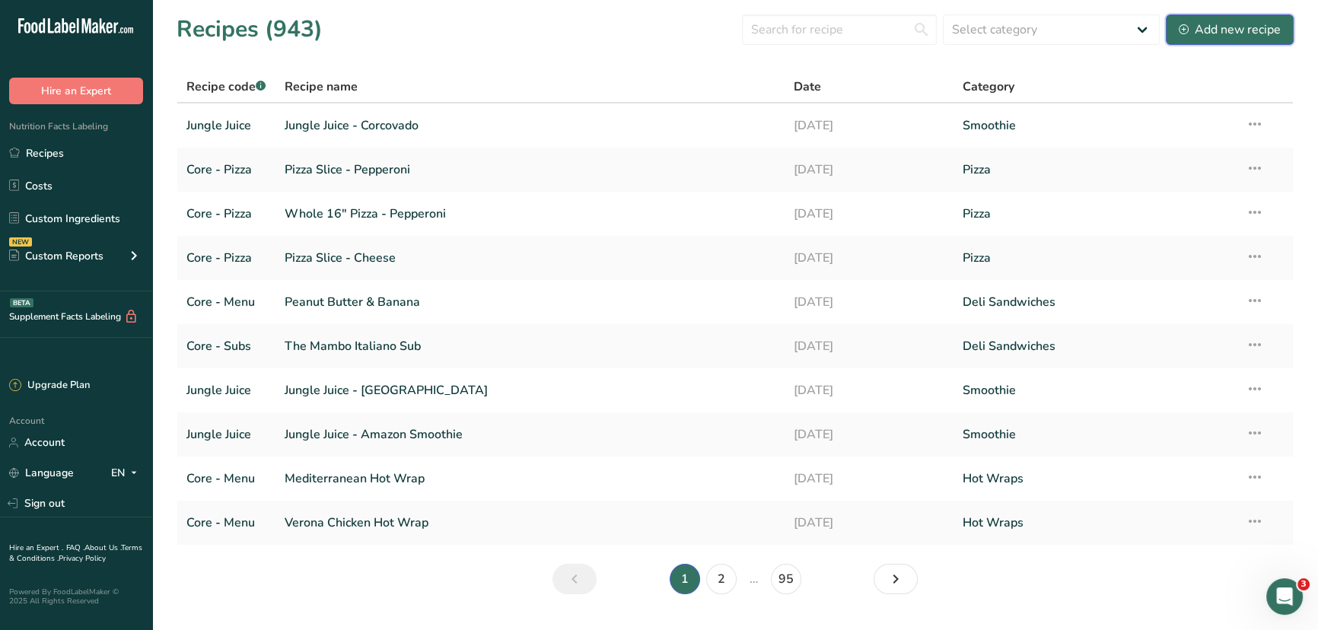
drag, startPoint x: 1208, startPoint y: 31, endPoint x: 1148, endPoint y: 81, distance: 77.3
click at [1051, 31] on div "Add new recipe" at bounding box center [1230, 30] width 102 height 18
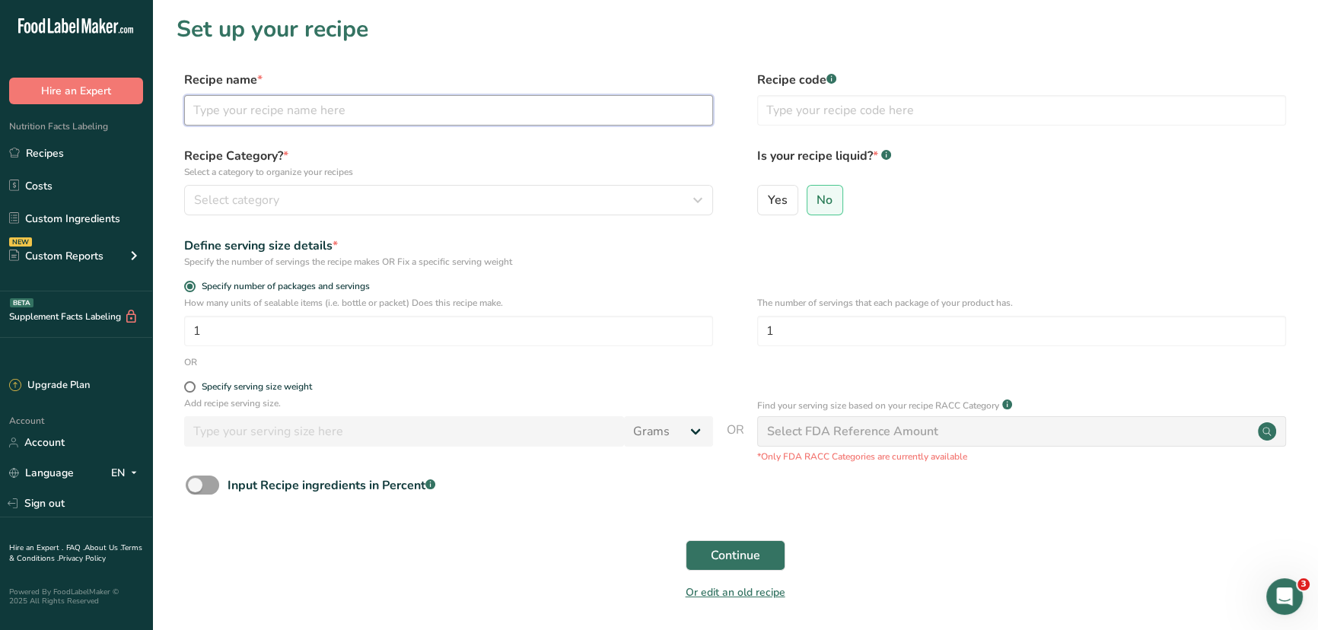
click at [320, 121] on input "text" at bounding box center [448, 110] width 529 height 30
type input "Jungle Juice - Palau Tioman"
click at [822, 117] on input "text" at bounding box center [1021, 110] width 529 height 30
type input "Jungle Juice"
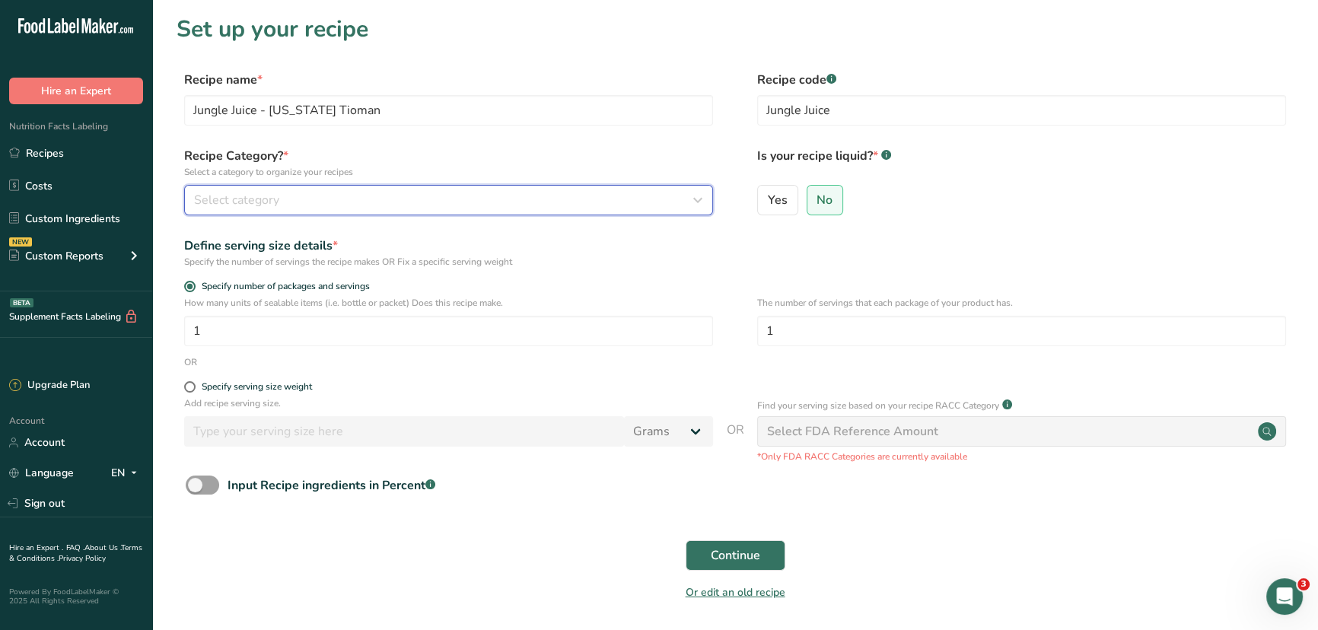
click at [690, 196] on icon "button" at bounding box center [698, 199] width 18 height 27
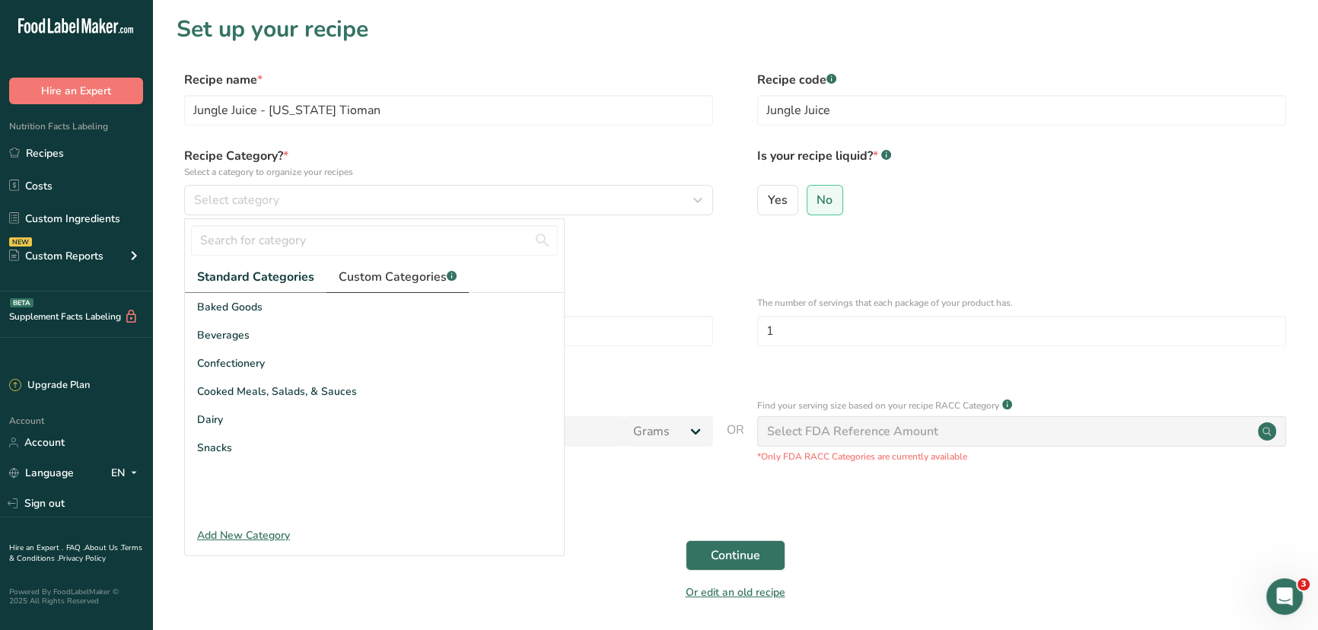
drag, startPoint x: 370, startPoint y: 279, endPoint x: 365, endPoint y: 266, distance: 14.0
click at [371, 278] on span "Custom Categories .a-a{fill:#347362;}.b-a{fill:#fff;}" at bounding box center [398, 277] width 118 height 18
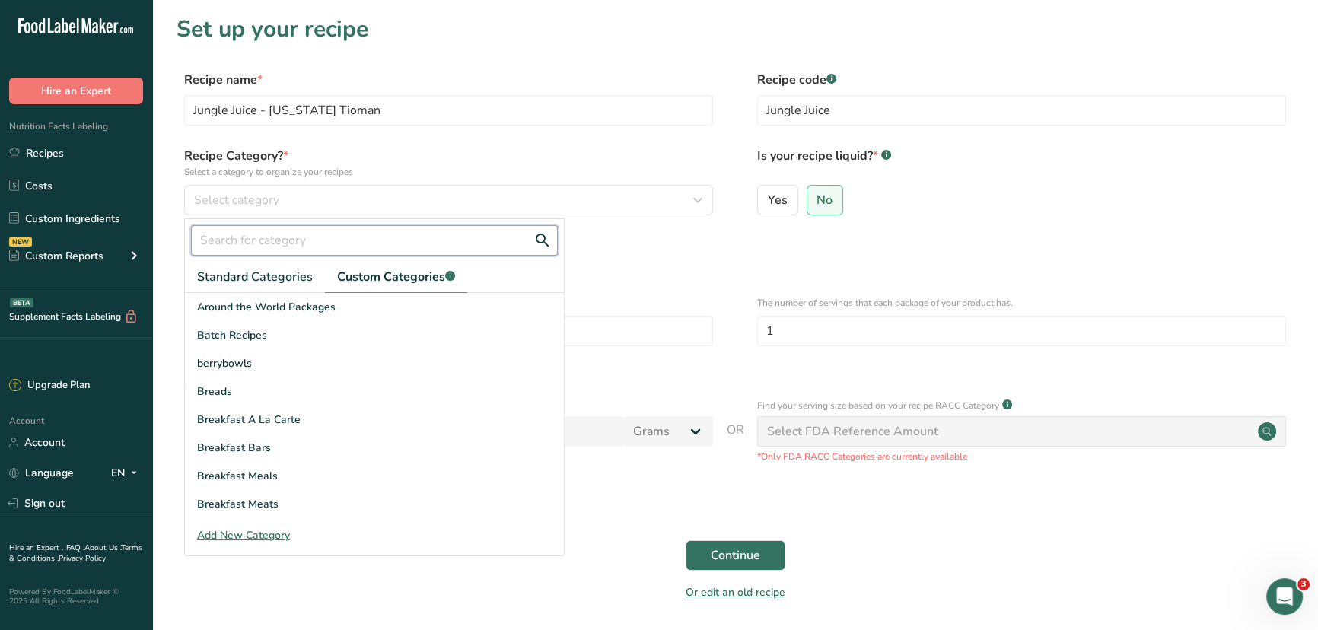
click at [355, 244] on input "text" at bounding box center [374, 240] width 367 height 30
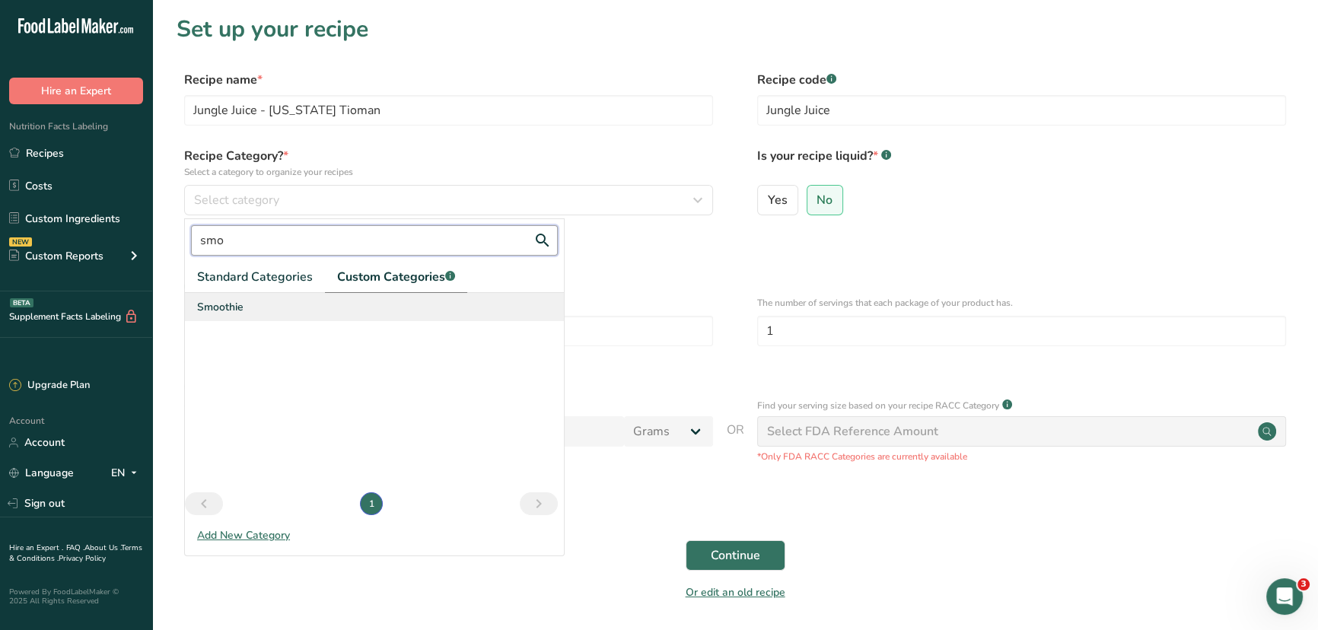
type input "smo"
click at [254, 307] on div "Smoothie" at bounding box center [374, 307] width 379 height 28
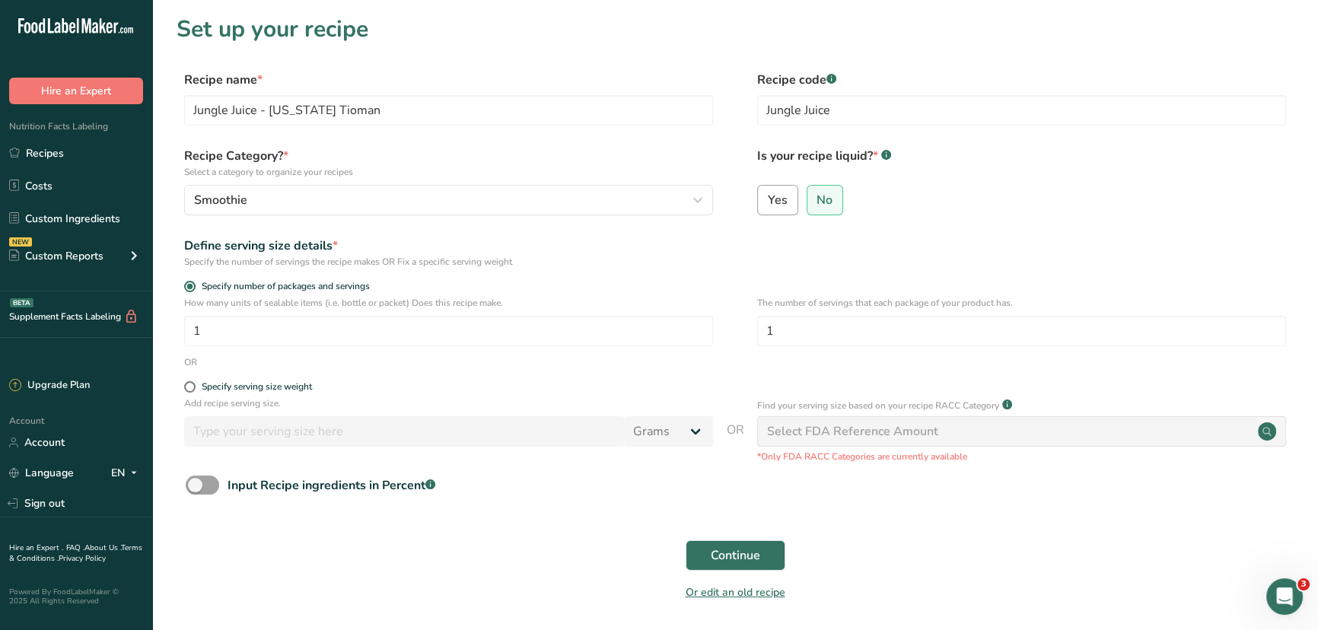
click at [765, 202] on input "Yes" at bounding box center [763, 200] width 10 height 10
radio input "true"
radio input "false"
select select "22"
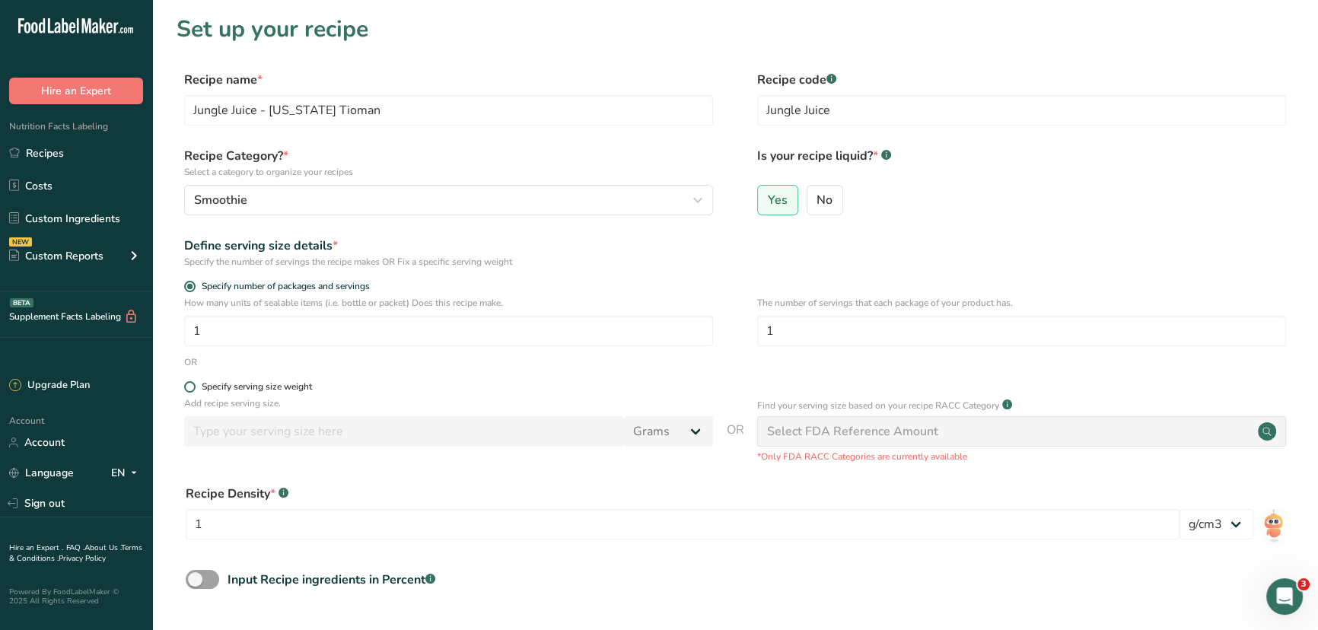
click at [189, 386] on span at bounding box center [189, 386] width 11 height 11
click at [189, 386] on input "Specify serving size weight" at bounding box center [189, 387] width 10 height 10
radio input "true"
radio input "false"
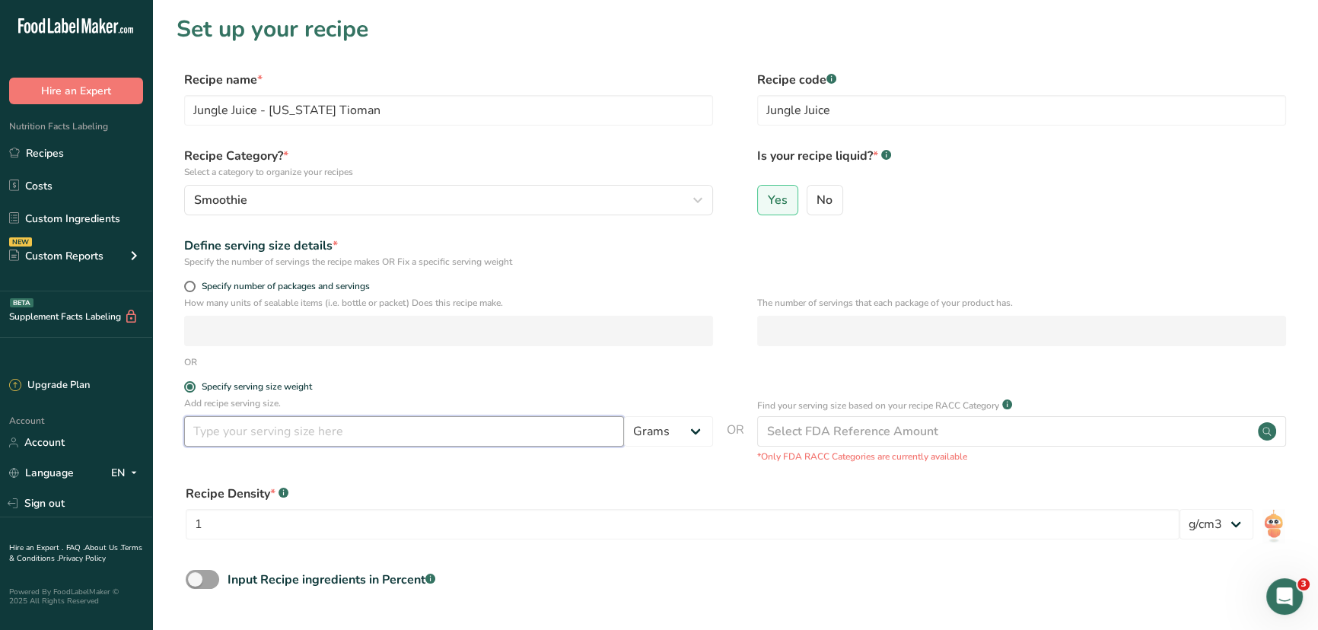
click at [303, 438] on input "number" at bounding box center [404, 431] width 440 height 30
type input "473"
click at [692, 440] on select "Grams kg mg mcg lb oz l mL fl oz tbsp tsp cup qt gallon" at bounding box center [668, 431] width 89 height 30
select select "17"
click at [624, 418] on select "Grams kg mg mcg lb oz l mL fl oz tbsp tsp cup qt gallon" at bounding box center [668, 431] width 89 height 30
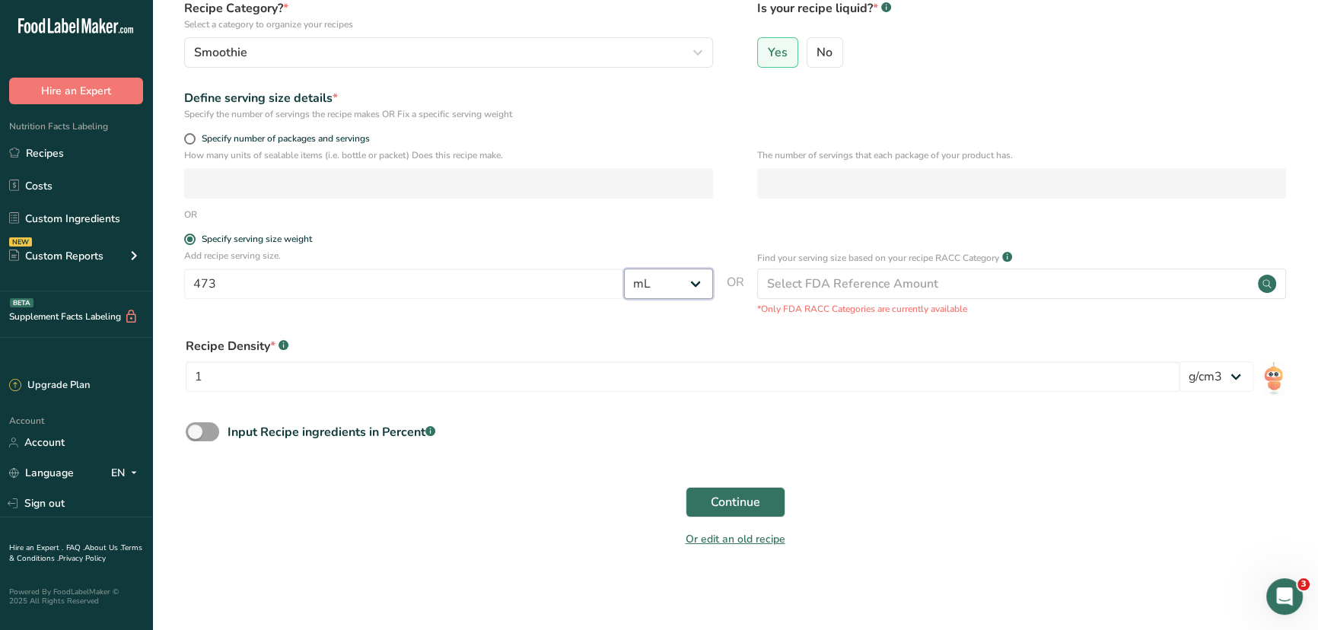
scroll to position [148, 0]
click at [746, 480] on span "Continue" at bounding box center [735, 502] width 49 height 18
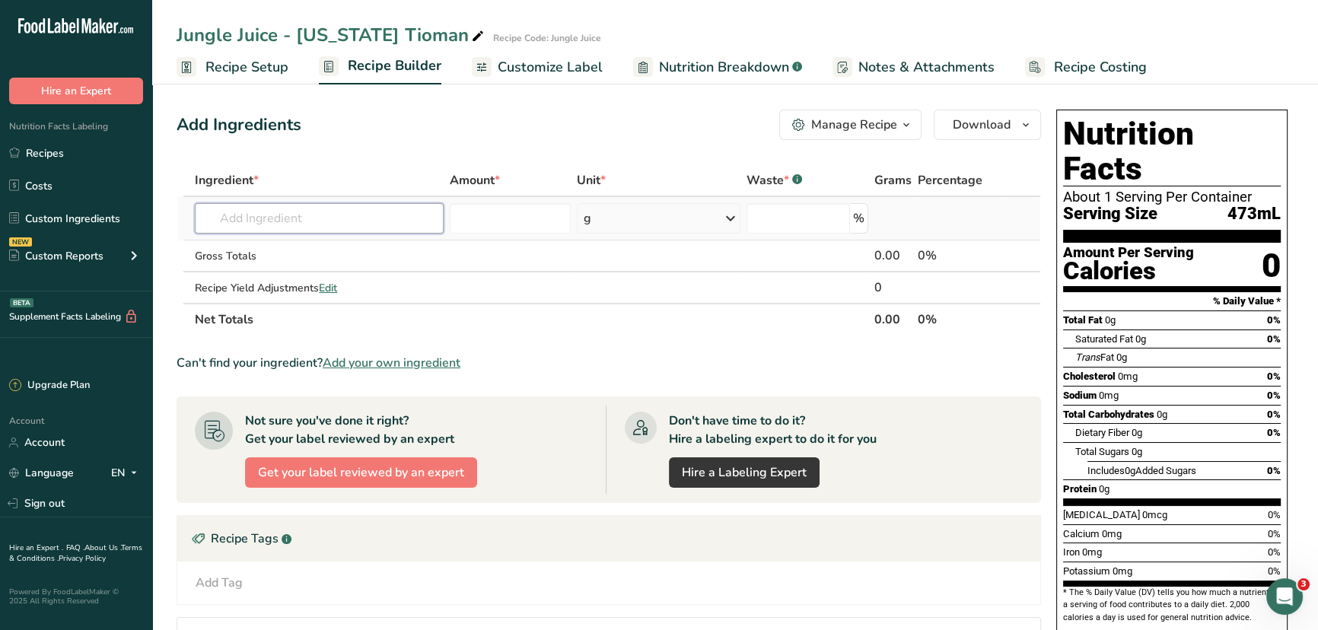
click at [298, 219] on input "text" at bounding box center [319, 218] width 248 height 30
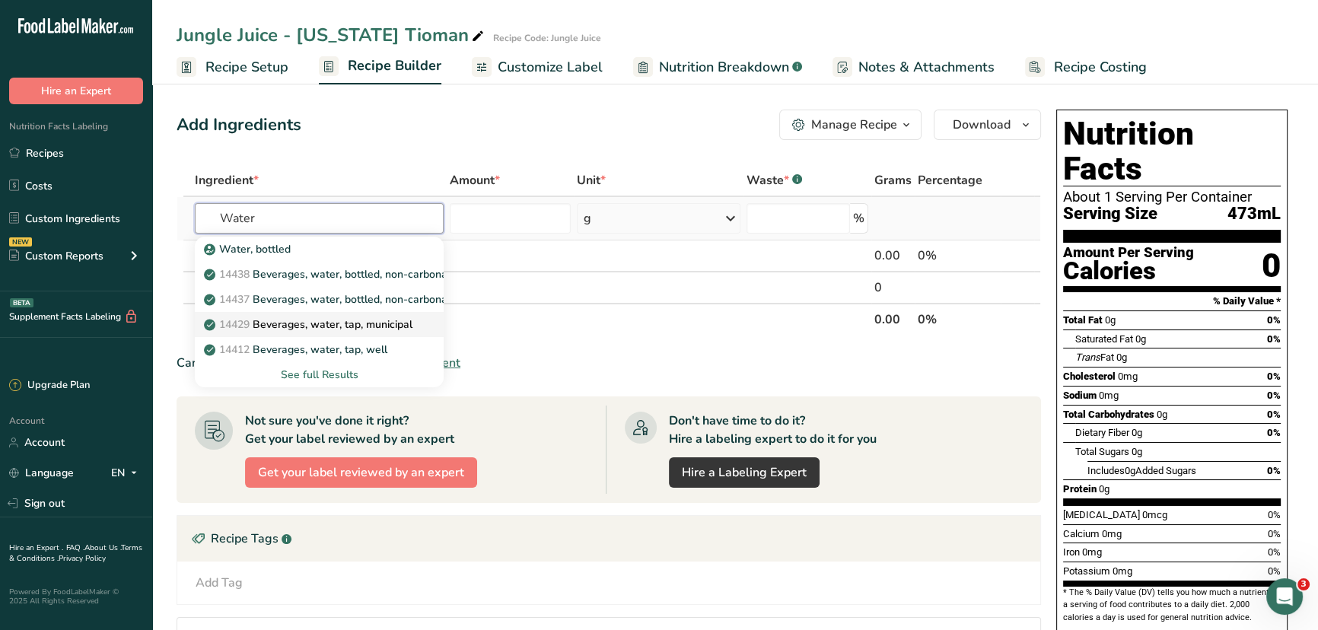
type input "Water"
click at [327, 322] on p "14429 Beverages, water, tap, municipal" at bounding box center [309, 325] width 205 height 16
type input "Beverages, water, tap, municipal"
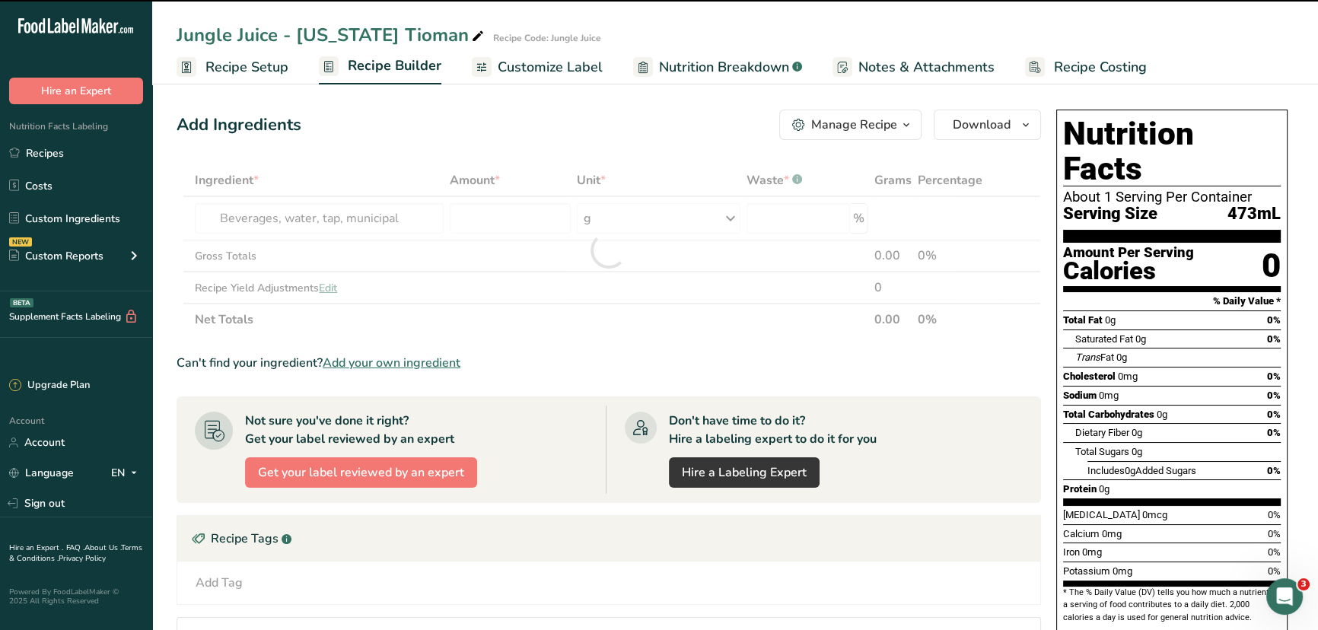
type input "0"
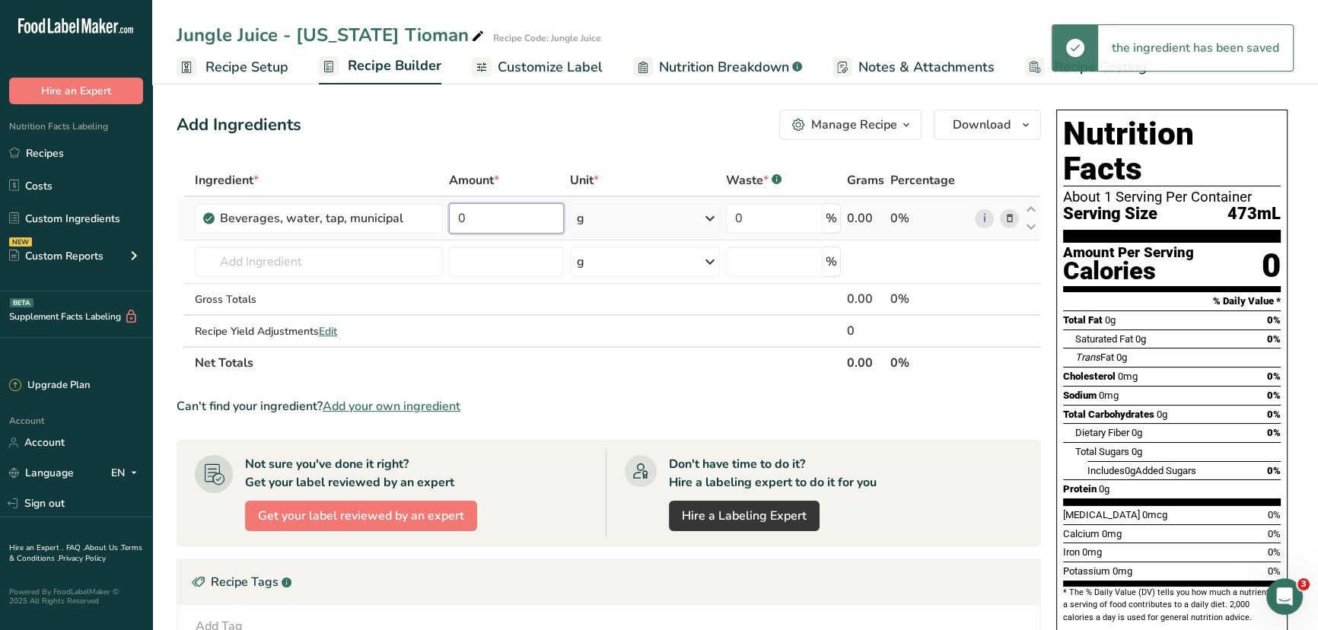
click at [488, 221] on input "0" at bounding box center [506, 218] width 114 height 30
type input "4"
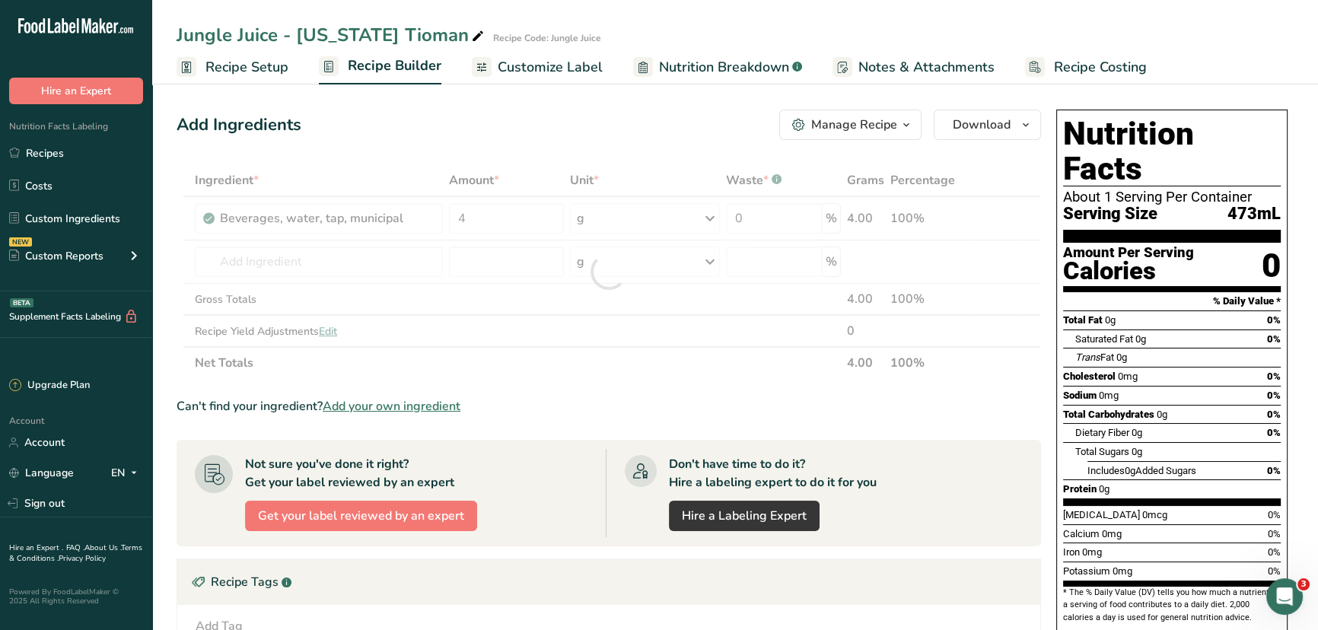
click at [627, 218] on div "Ingredient * Amount * Unit * Waste * .a-a{fill:#347362;}.b-a{fill:#fff;} Grams …" at bounding box center [609, 271] width 865 height 215
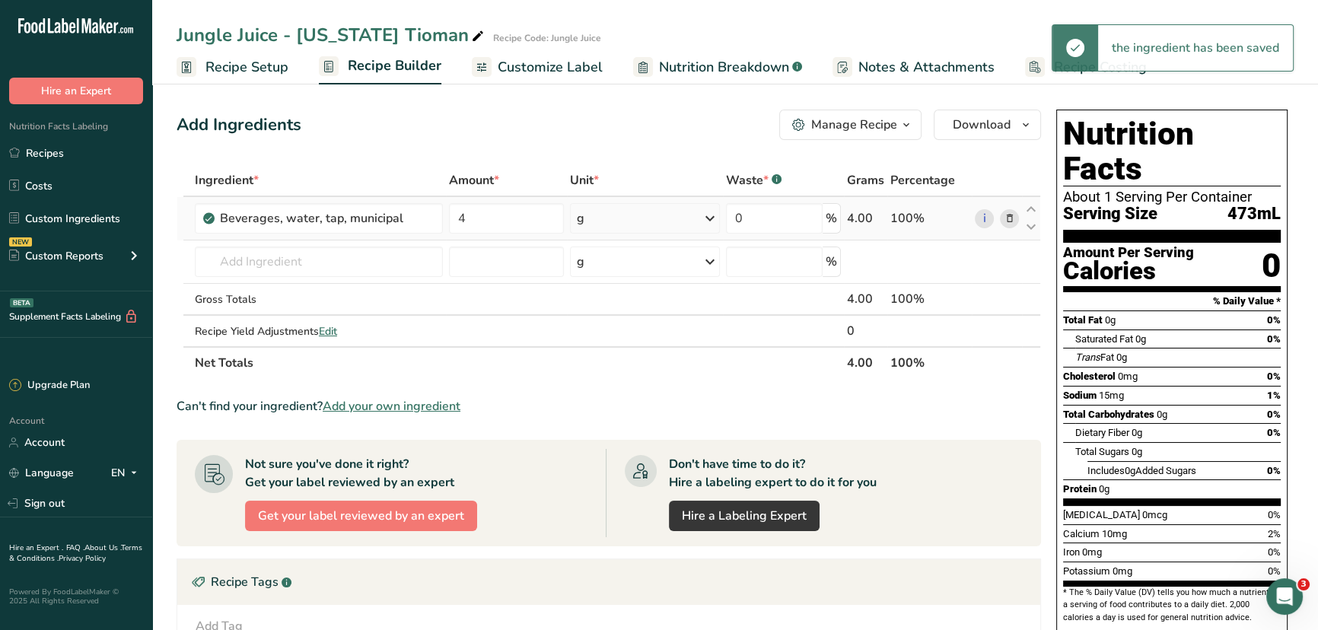
click at [629, 218] on div "g" at bounding box center [645, 218] width 150 height 30
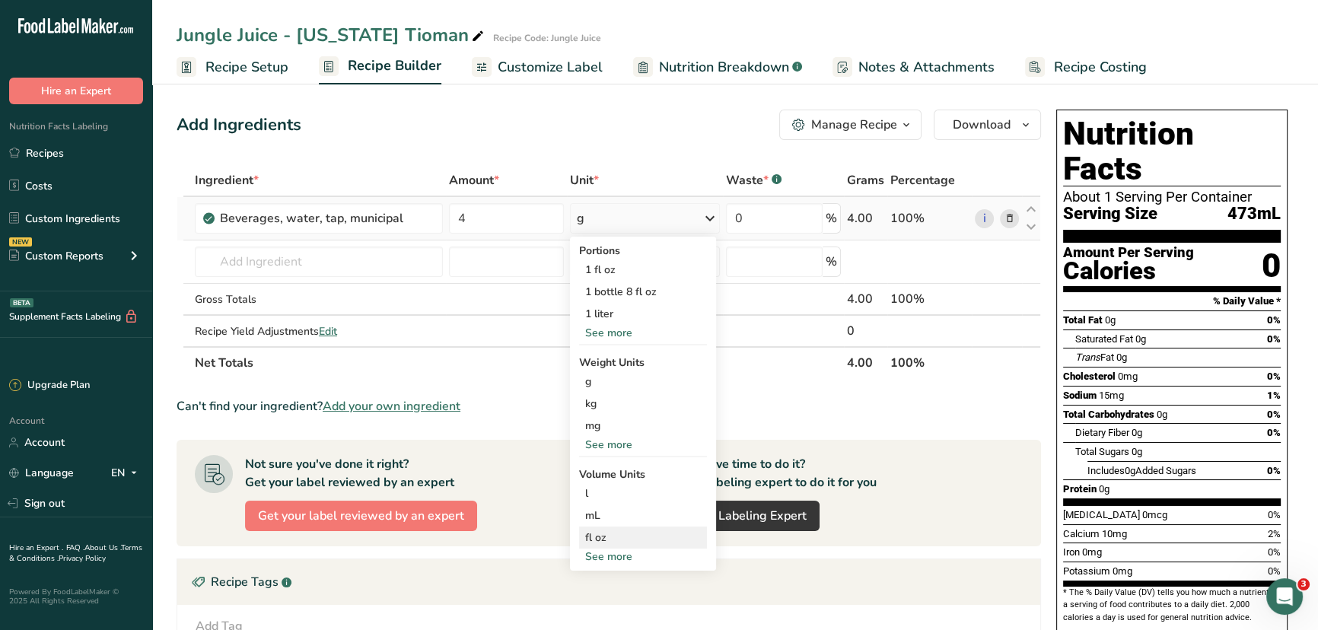
click at [605, 480] on div "fl oz" at bounding box center [643, 538] width 116 height 16
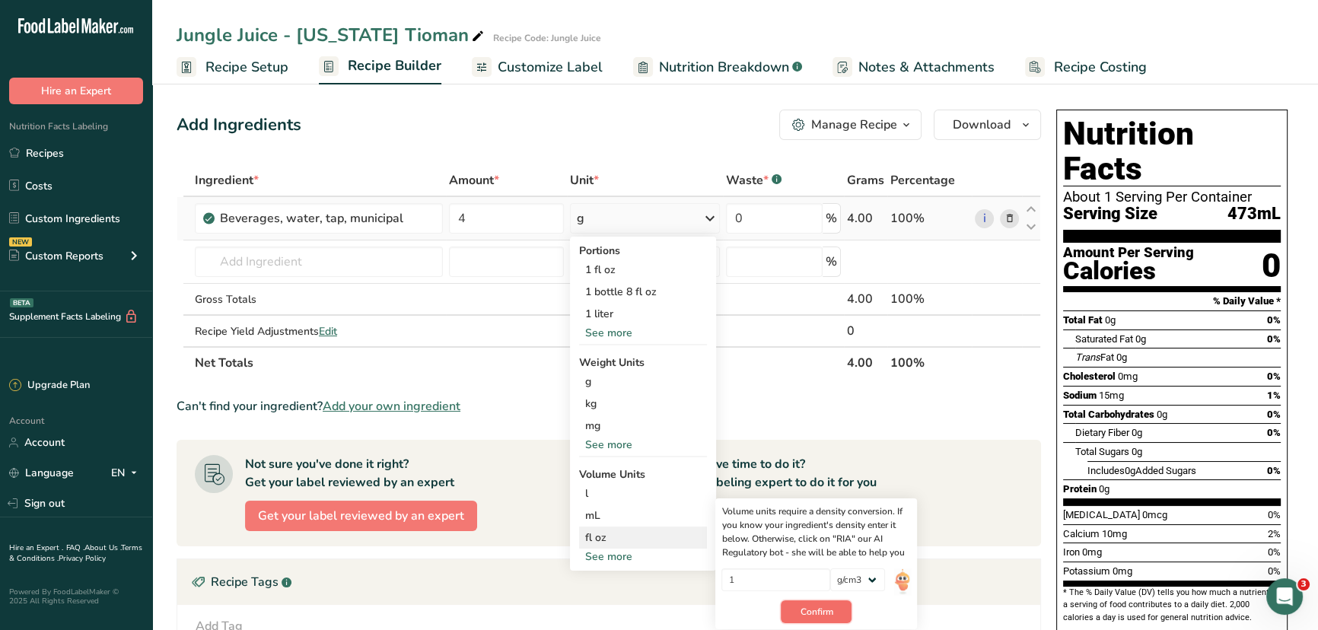
click at [811, 480] on span "Confirm" at bounding box center [816, 612] width 33 height 14
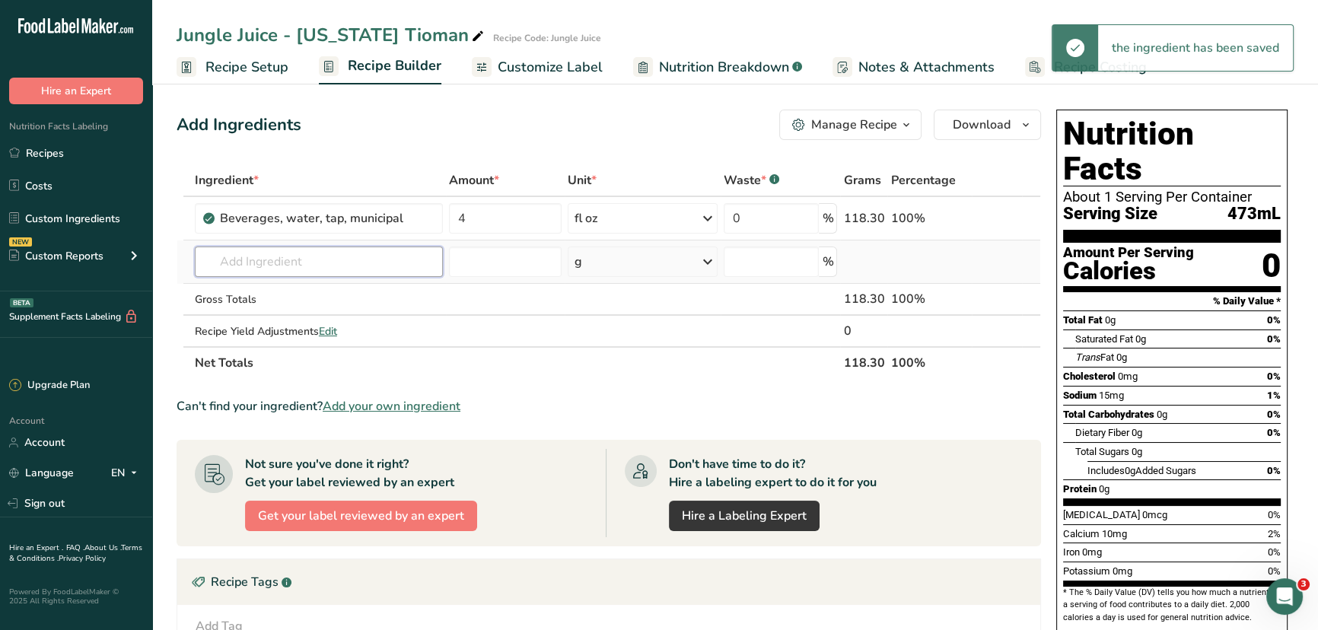
click at [301, 264] on input "text" at bounding box center [319, 262] width 248 height 30
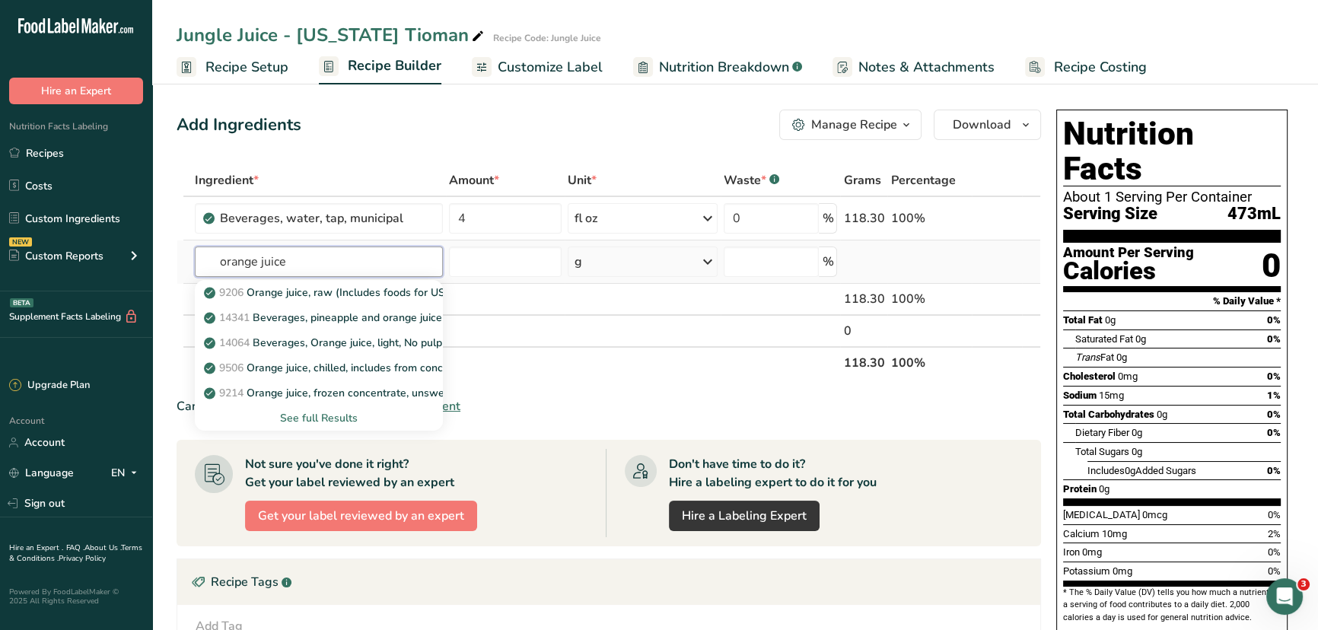
type input "orange juice"
click at [308, 416] on div "See full Results" at bounding box center [319, 418] width 224 height 16
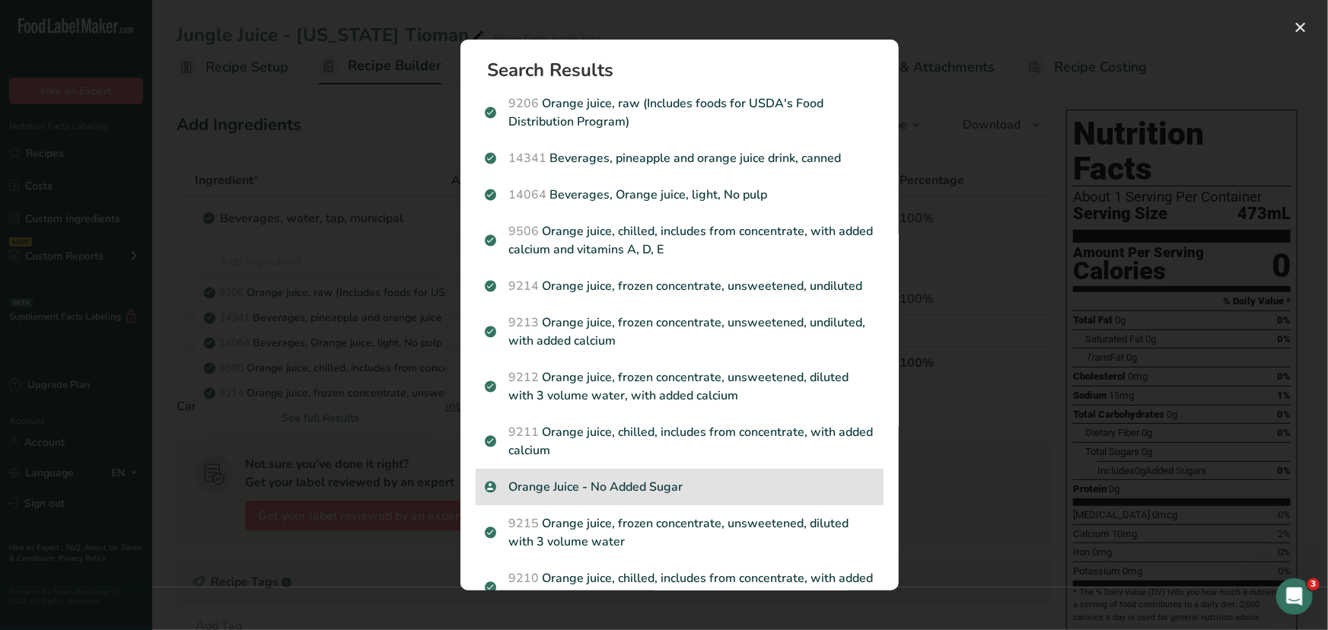
click at [590, 480] on p "Orange Juice - No Added Sugar" at bounding box center [680, 487] width 390 height 18
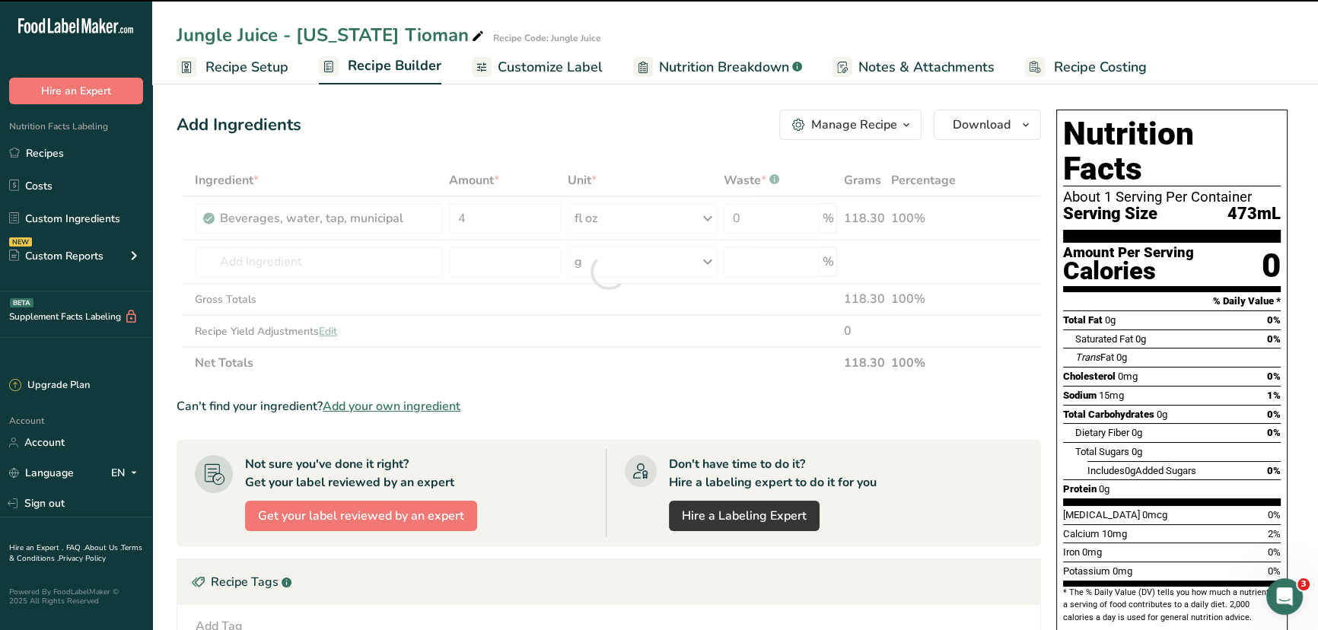
type input "0"
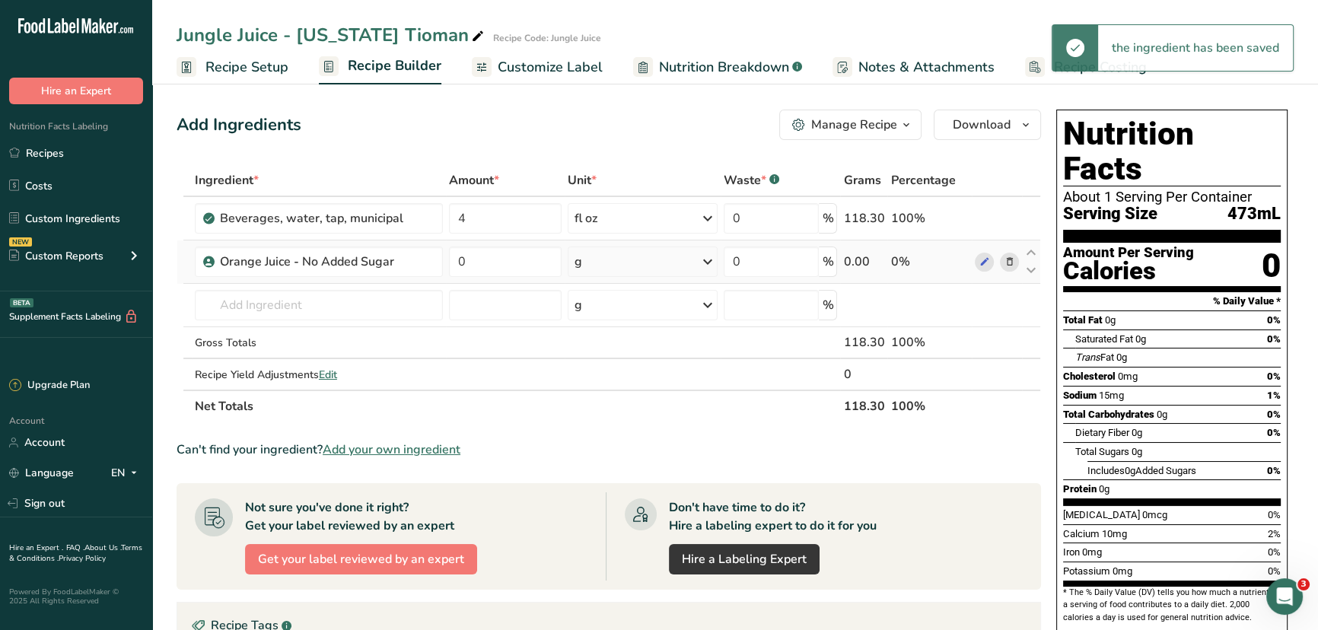
click at [600, 266] on div "g" at bounding box center [643, 262] width 150 height 30
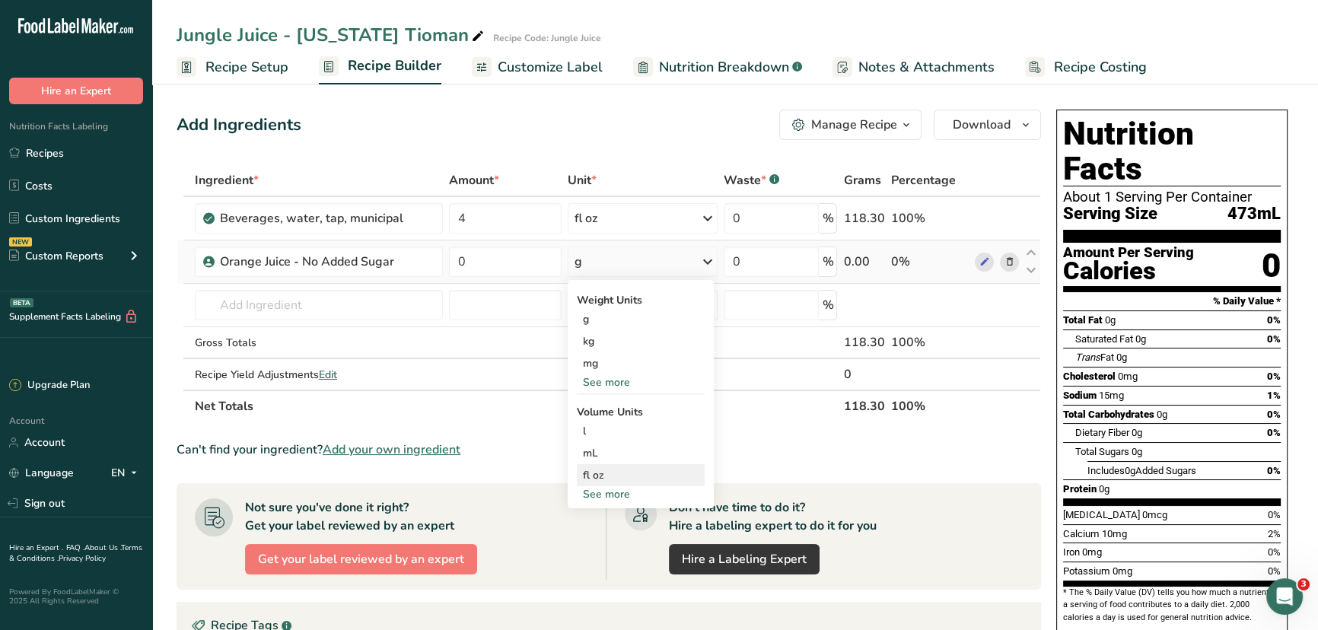
click at [610, 468] on div "fl oz" at bounding box center [641, 475] width 116 height 16
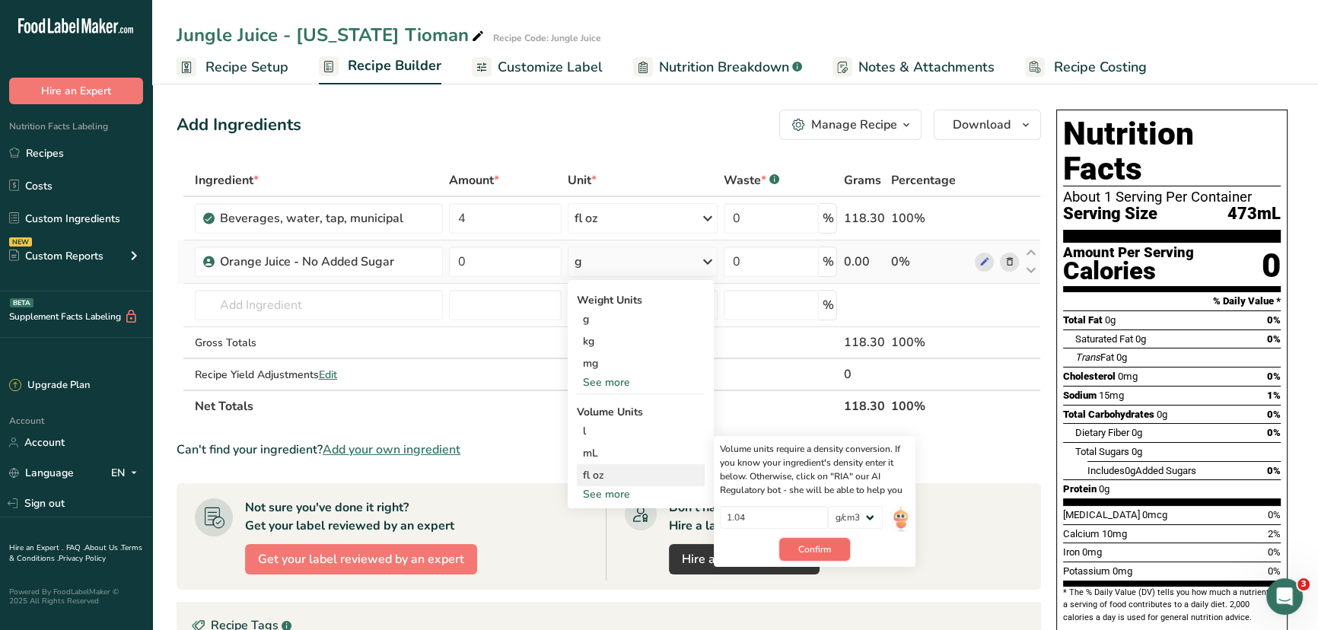
click at [814, 480] on span "Confirm" at bounding box center [814, 550] width 33 height 14
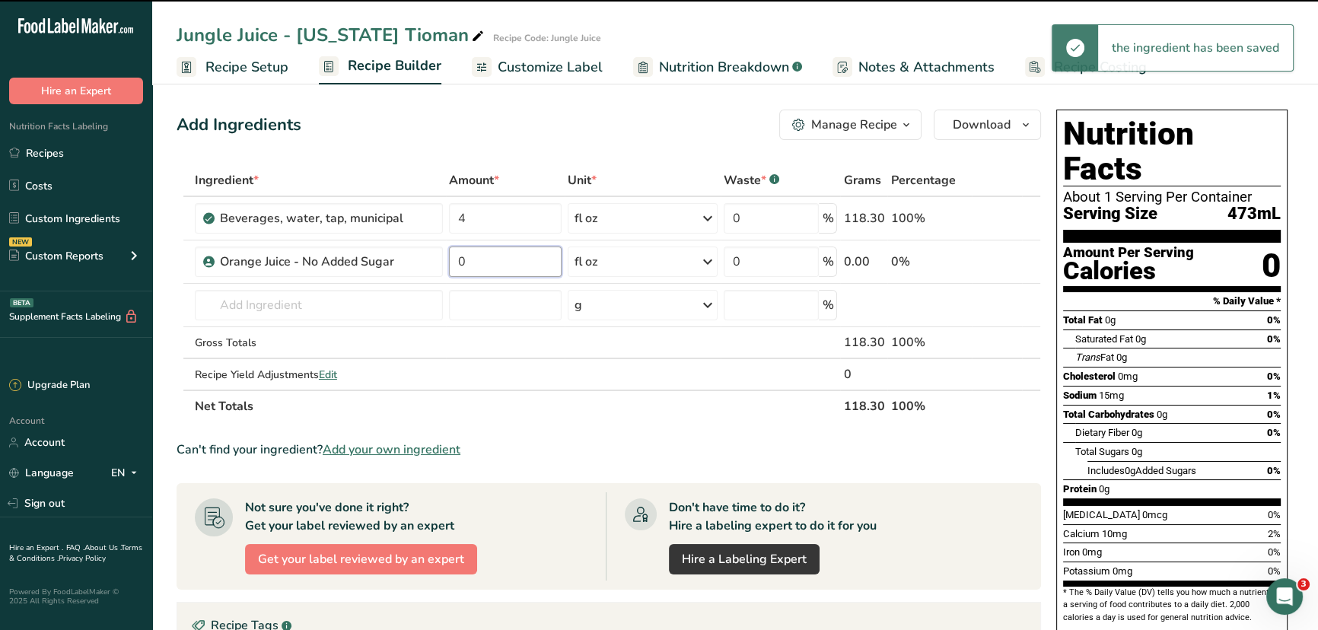
click at [477, 263] on input "0" at bounding box center [505, 262] width 113 height 30
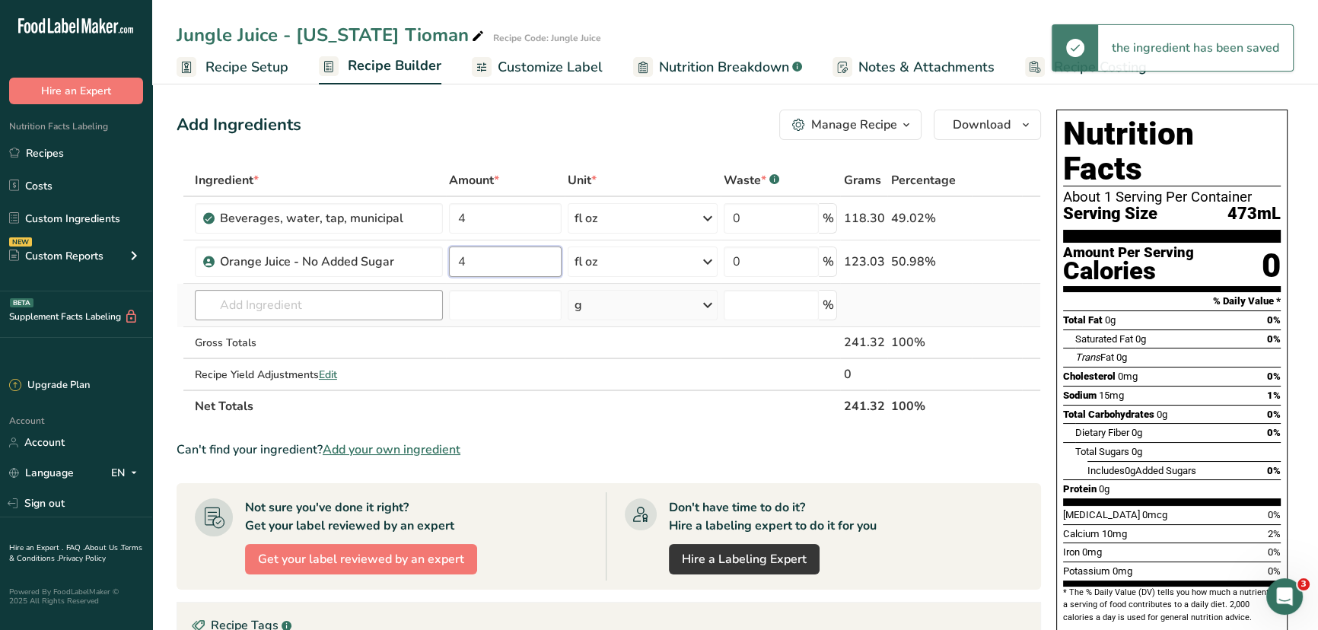
type input "4"
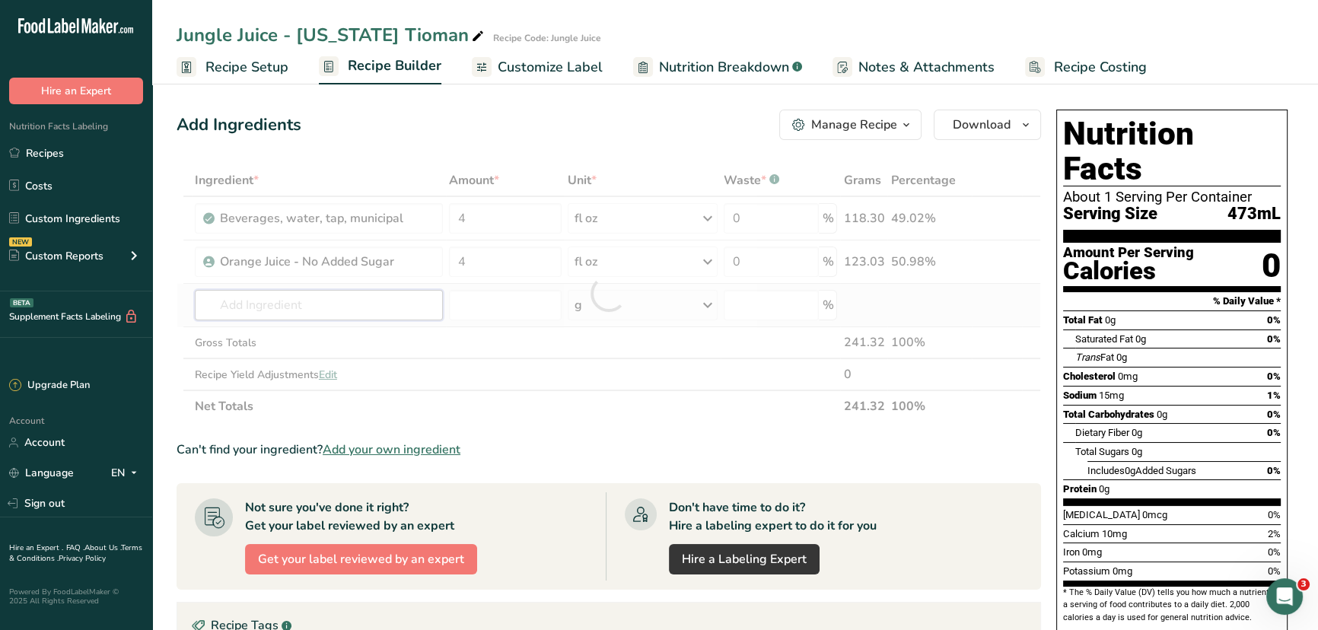
click at [314, 298] on div "Ingredient * Amount * Unit * Waste * .a-a{fill:#347362;}.b-a{fill:#fff;} Grams …" at bounding box center [609, 293] width 865 height 258
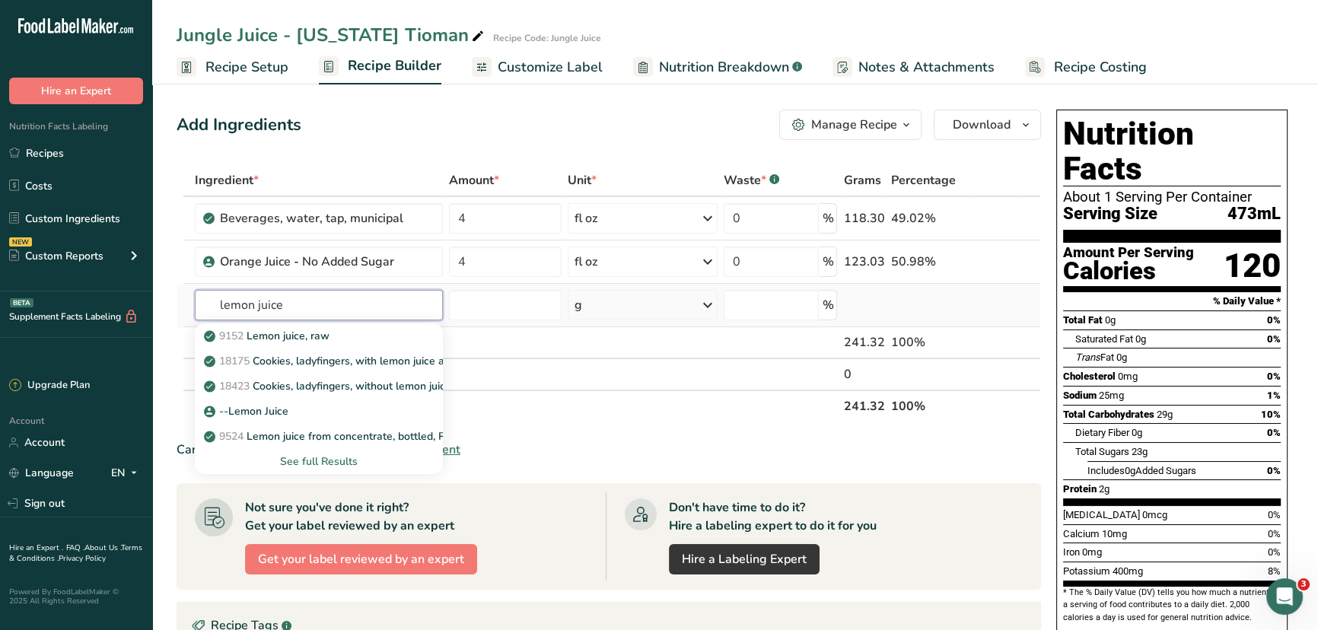
type input "lemon juice"
click at [315, 464] on div "See full Results" at bounding box center [319, 462] width 224 height 16
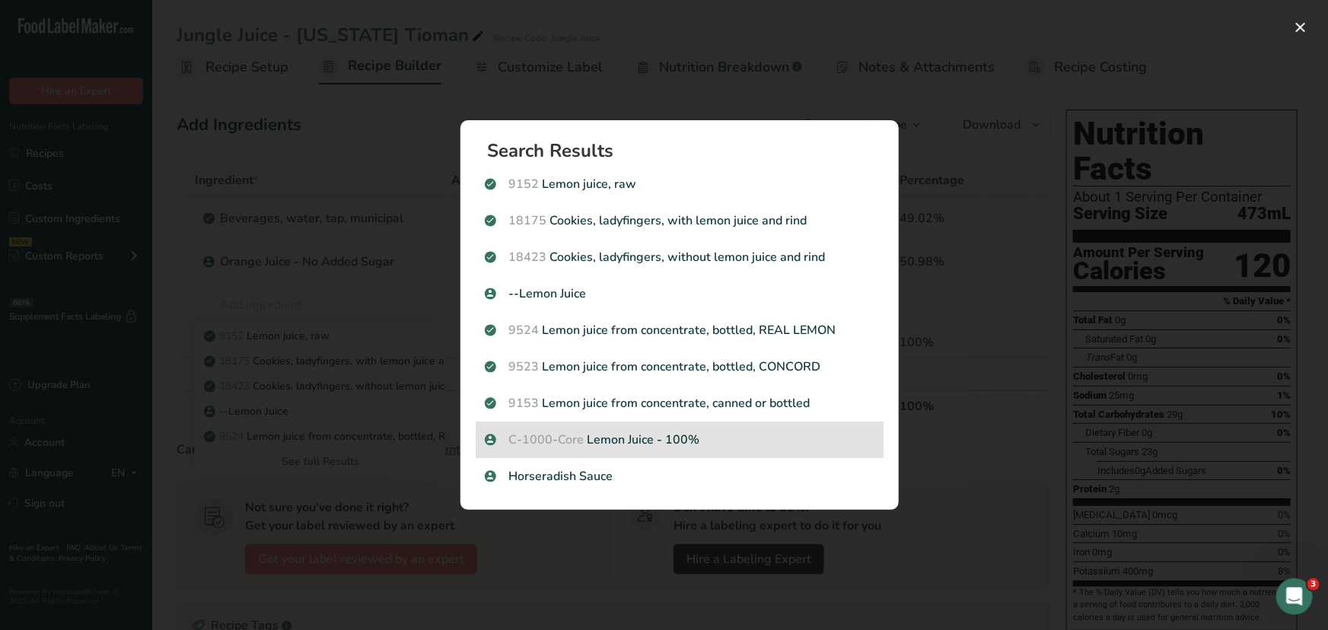
click at [632, 446] on p "C-1000-Core Lemon Juice - 100%" at bounding box center [680, 440] width 390 height 18
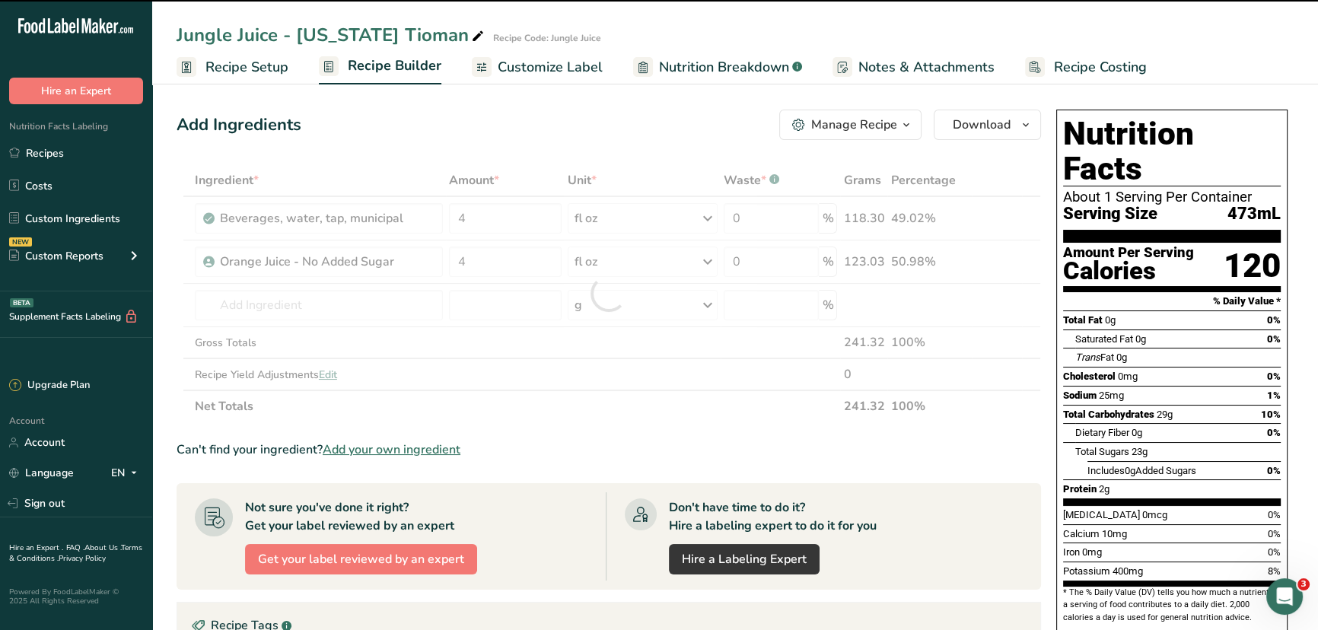
type input "0"
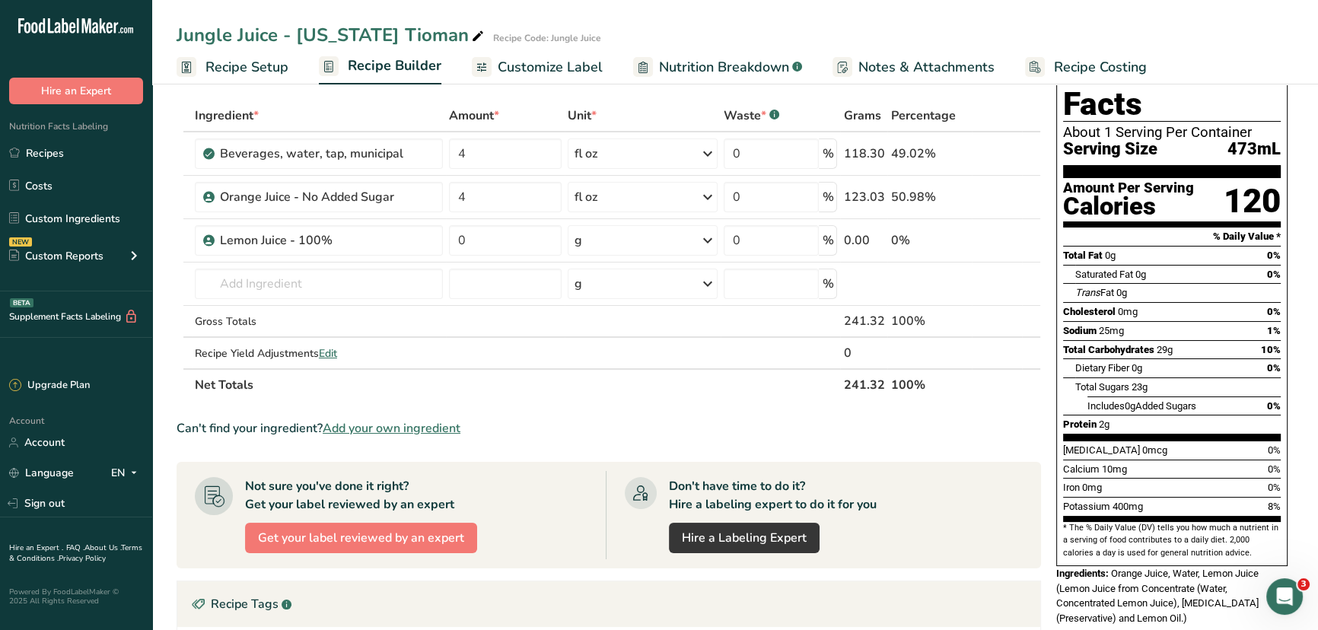
scroll to position [68, 0]
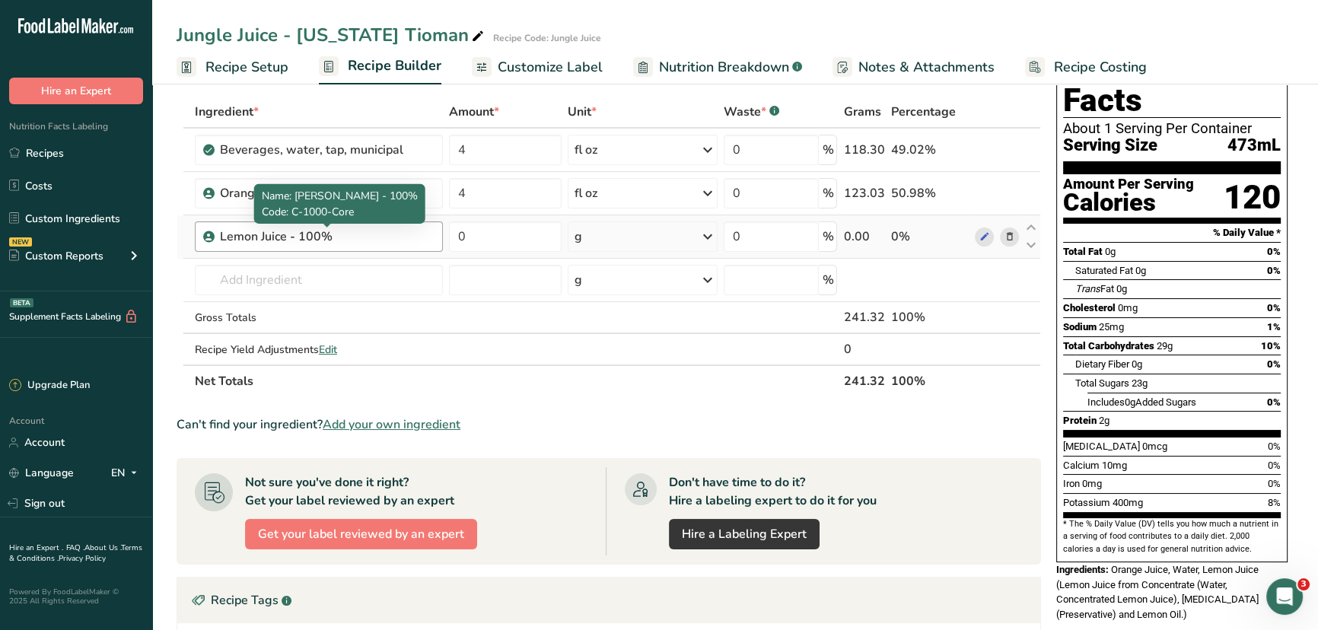
click at [366, 240] on div "Lemon Juice - 100%" at bounding box center [315, 237] width 190 height 18
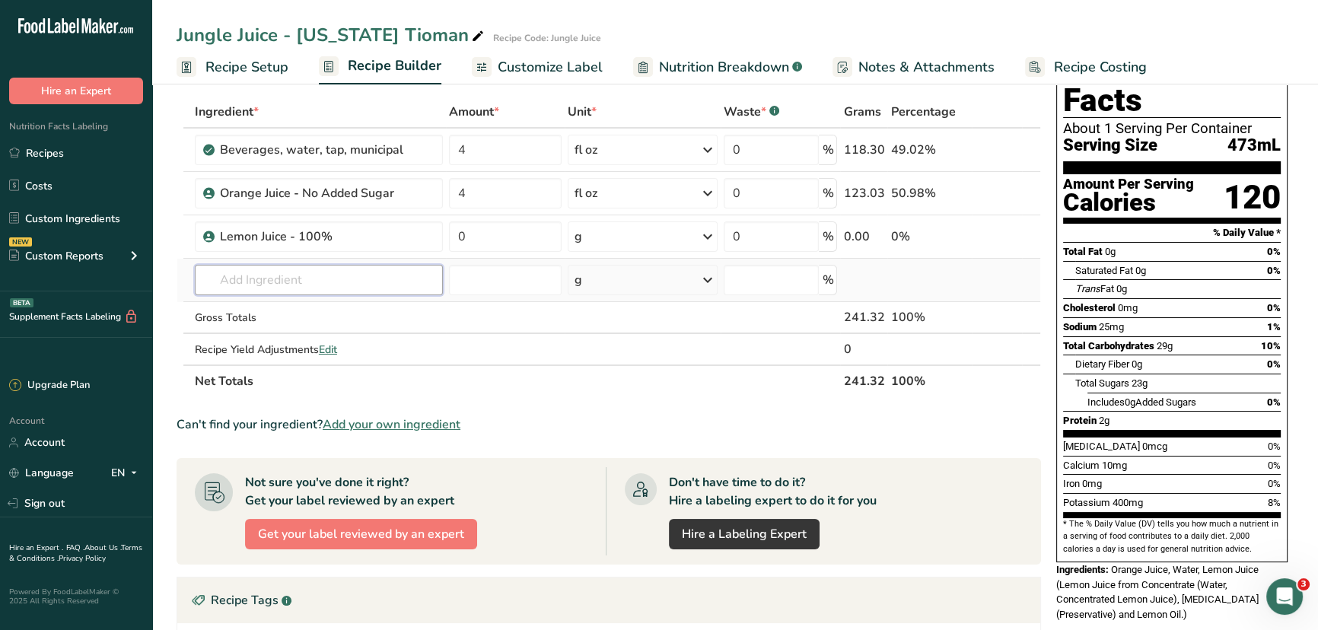
click at [348, 286] on input "text" at bounding box center [319, 280] width 248 height 30
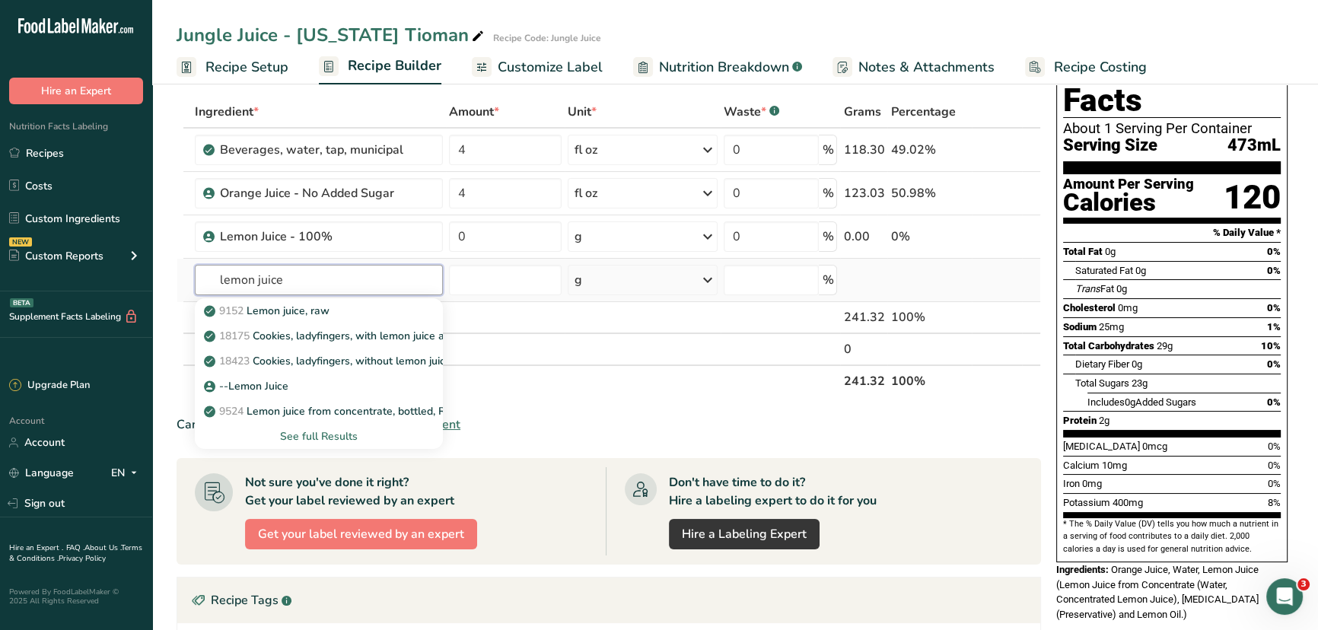
type input "lemon juice"
click at [322, 439] on div "See full Results" at bounding box center [319, 436] width 224 height 16
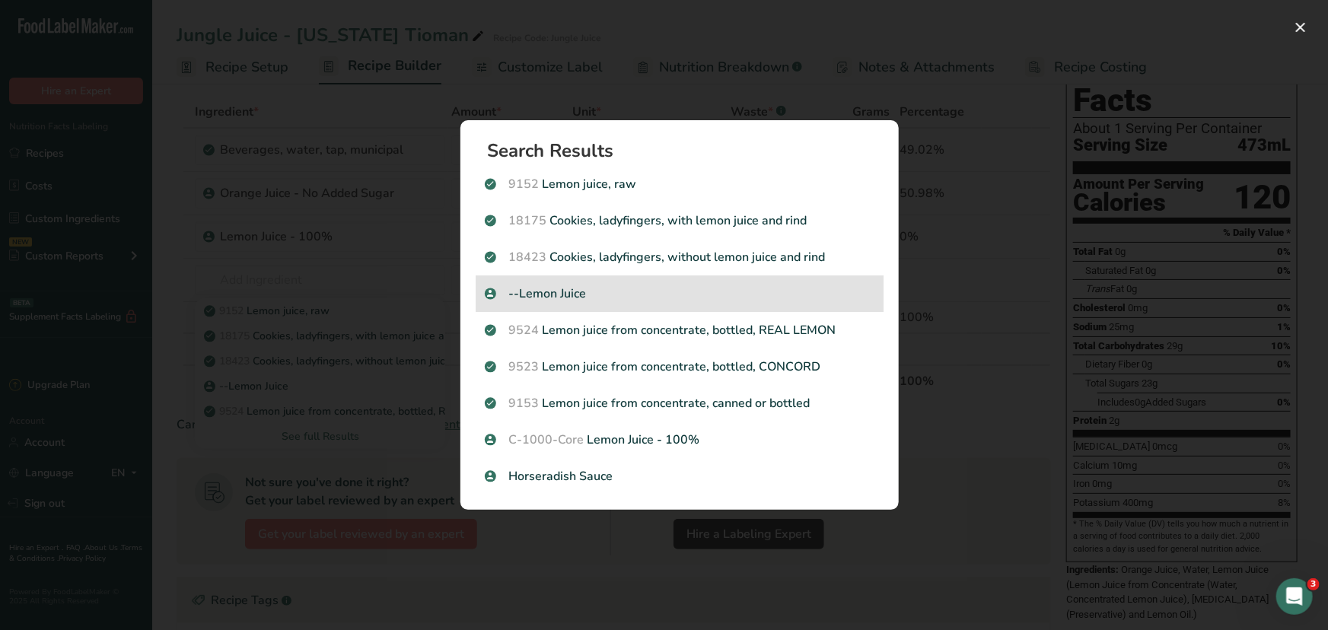
click at [598, 291] on p "--Lemon Juice" at bounding box center [680, 294] width 390 height 18
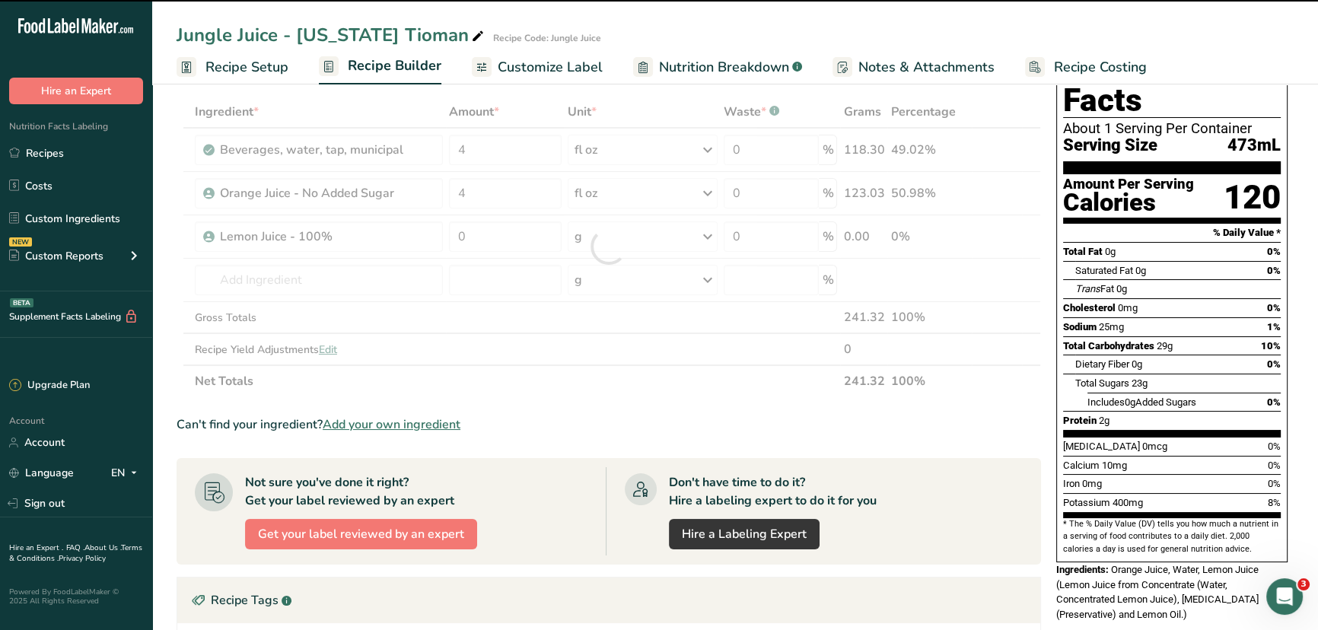
type input "0"
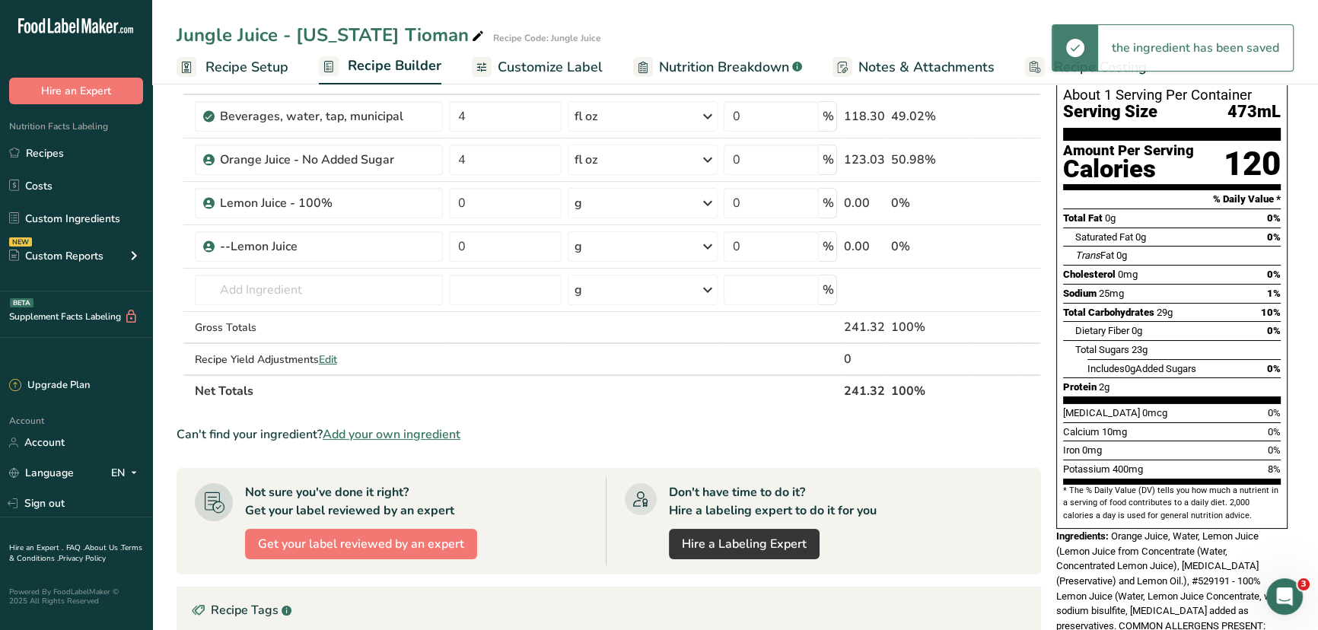
scroll to position [138, 0]
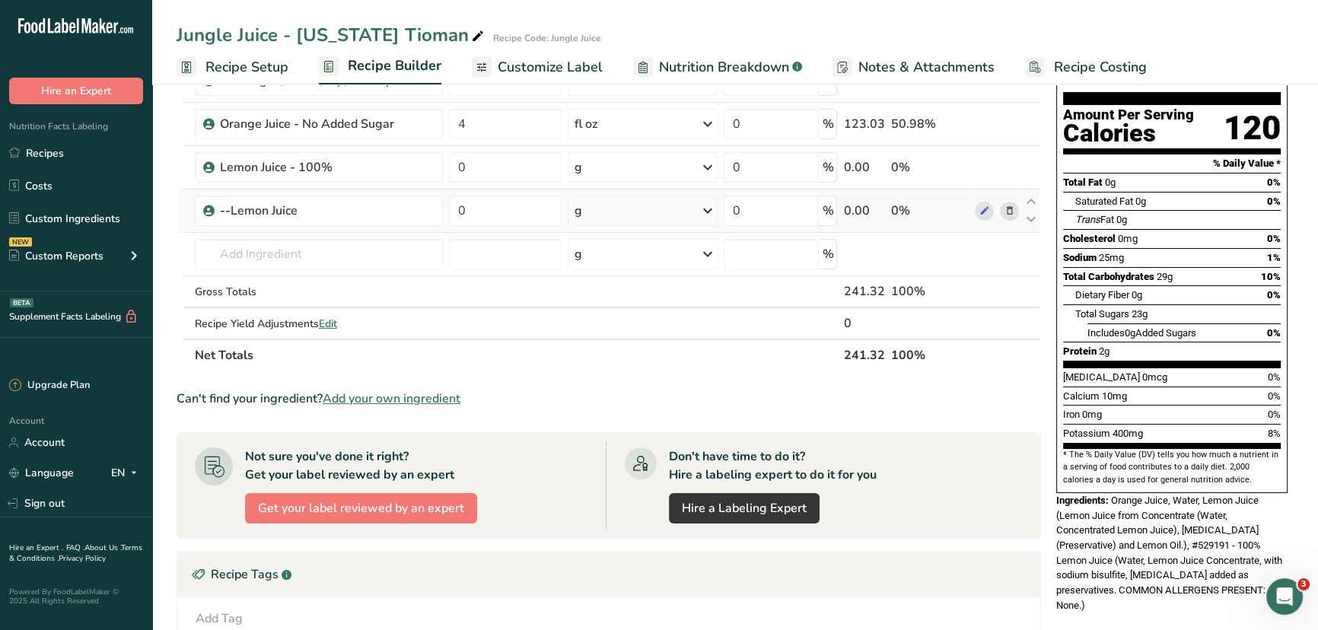
click at [1014, 212] on icon at bounding box center [1009, 211] width 11 height 16
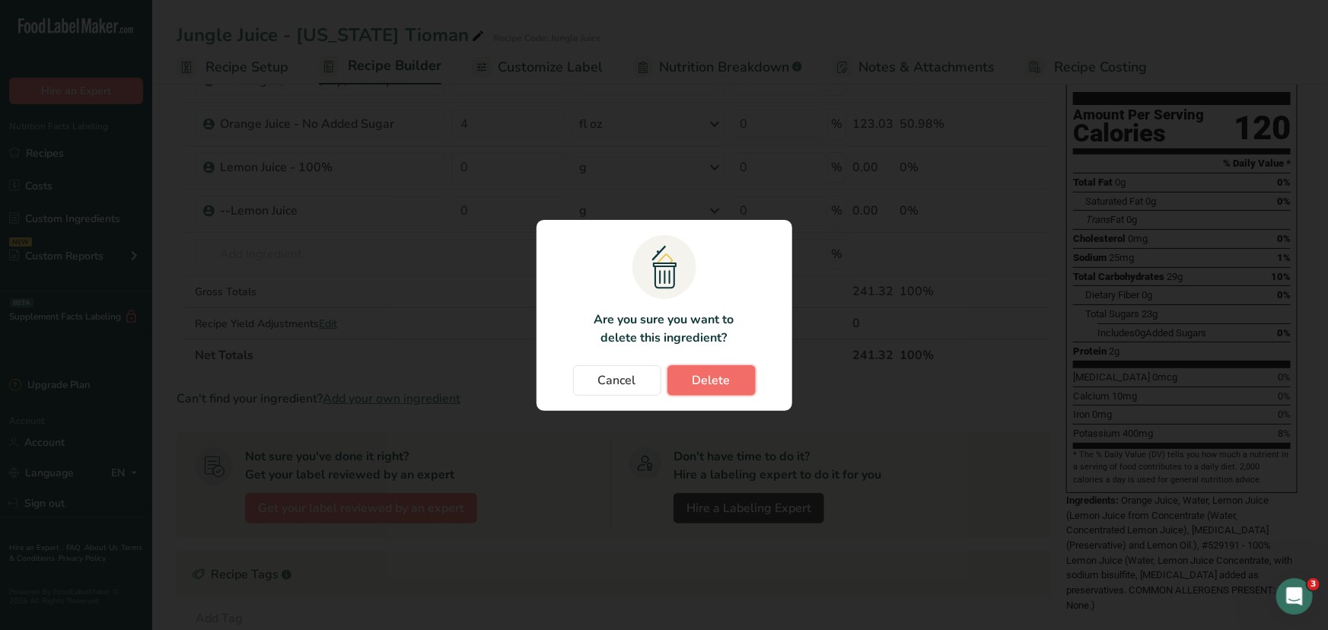
click at [699, 368] on button "Delete" at bounding box center [711, 380] width 88 height 30
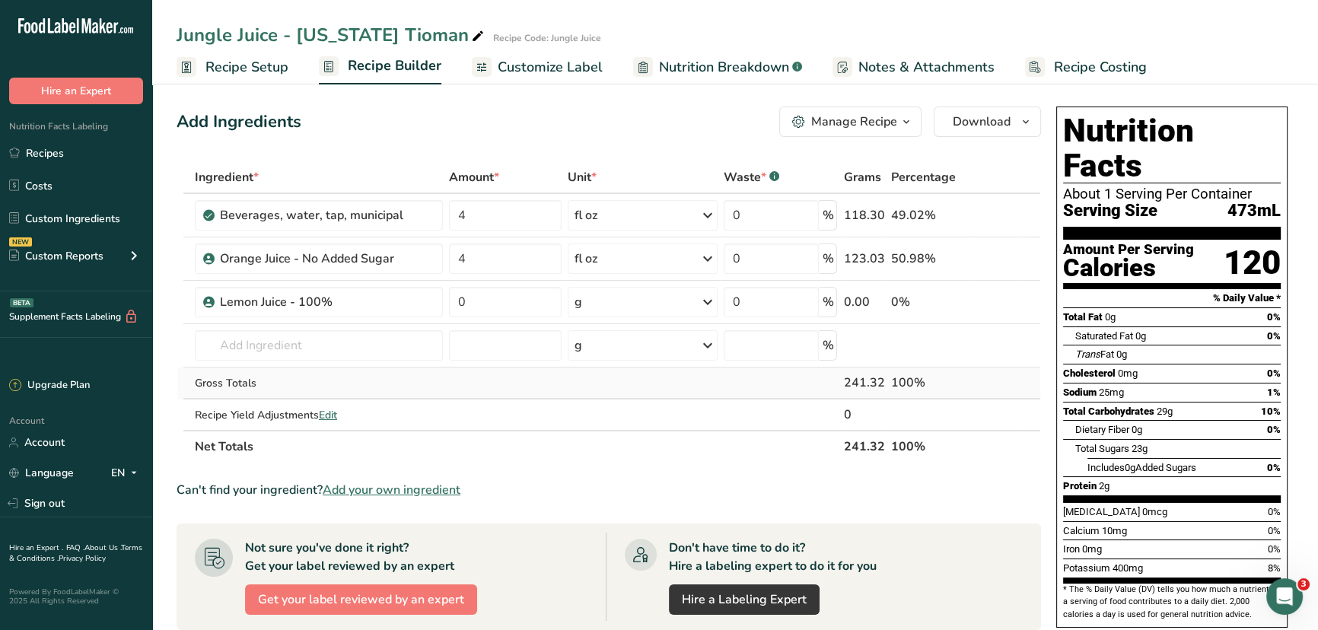
scroll to position [0, 0]
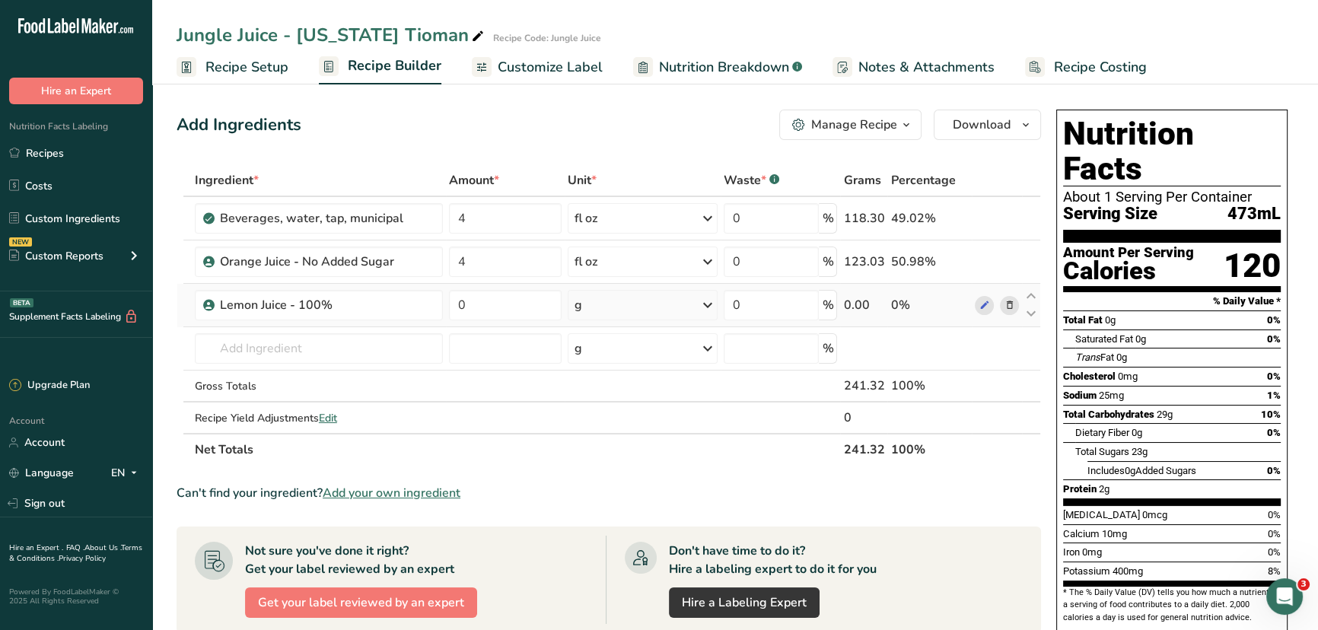
click at [705, 316] on icon at bounding box center [708, 304] width 18 height 27
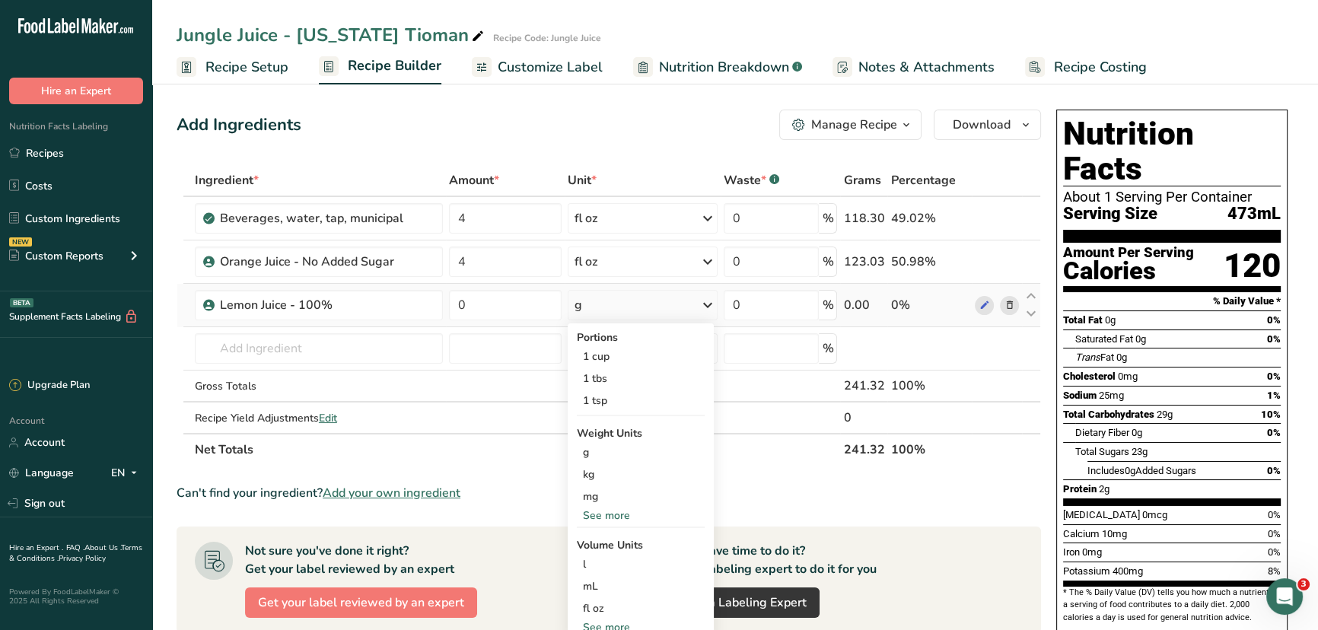
click at [614, 480] on div "See more" at bounding box center [641, 516] width 128 height 16
click at [597, 480] on div "oz" at bounding box center [641, 563] width 128 height 22
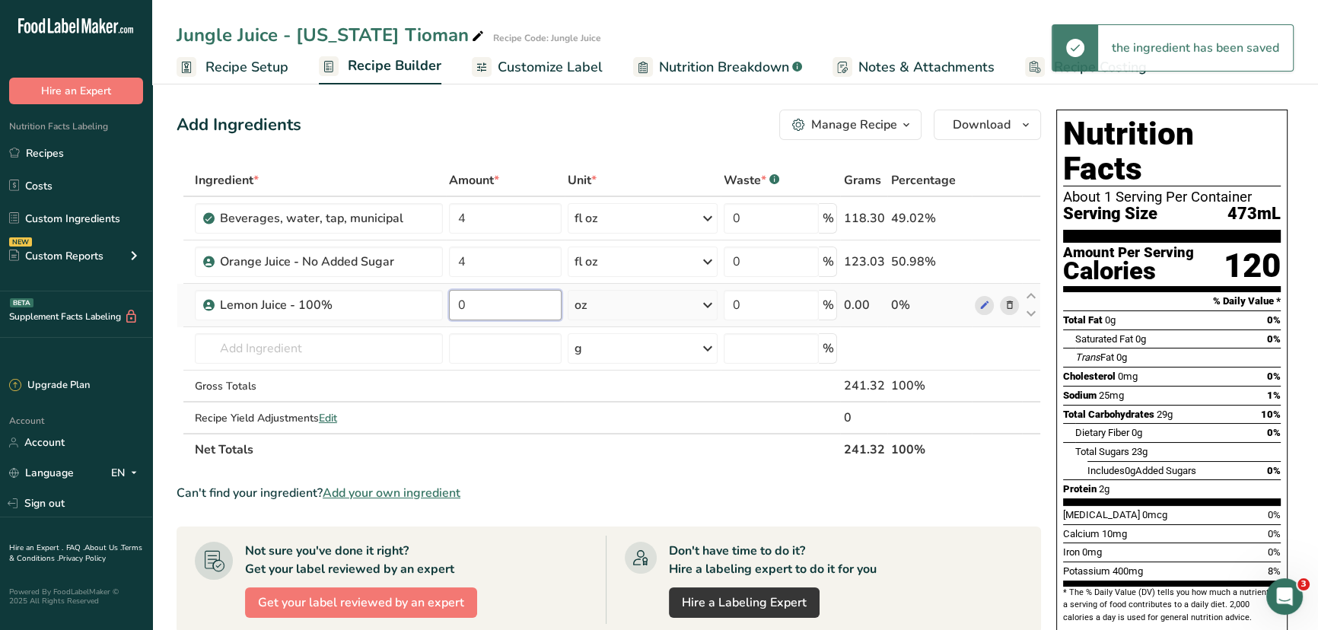
click at [498, 304] on input "0" at bounding box center [505, 305] width 113 height 30
type input "0.2"
click at [1050, 337] on div "Nutrition Facts About 1 Serving Per Container Serving Size 473mL Amount Per Ser…" at bounding box center [1172, 401] width 244 height 594
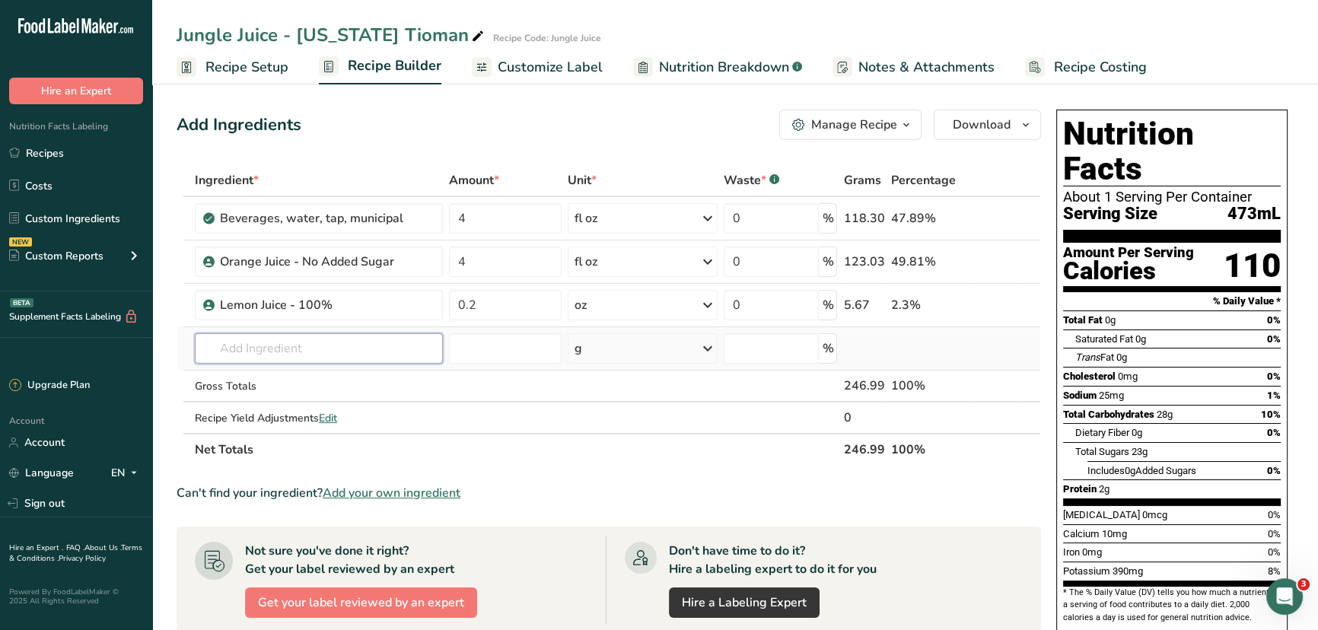
click at [268, 352] on input "text" at bounding box center [319, 348] width 248 height 30
click at [317, 349] on input "text" at bounding box center [319, 348] width 248 height 30
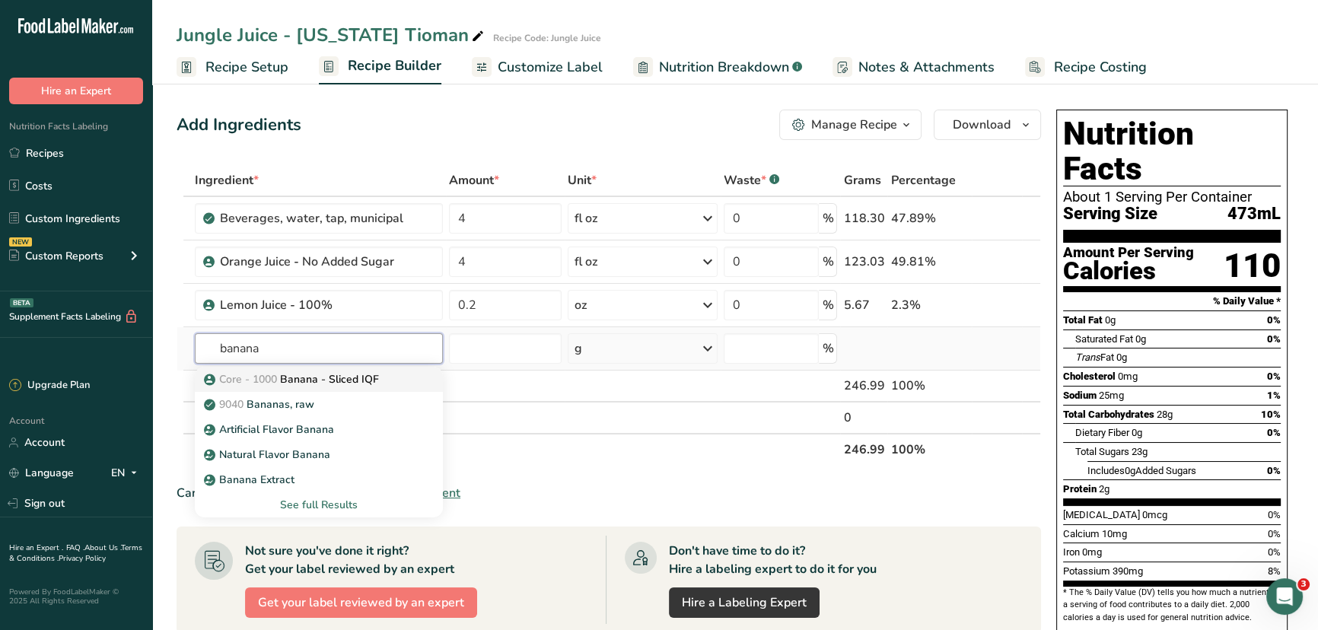
type input "banana"
click at [327, 377] on p "Core - 1000 Banana - Sliced IQF" at bounding box center [293, 379] width 172 height 16
type input "Banana - Sliced IQF"
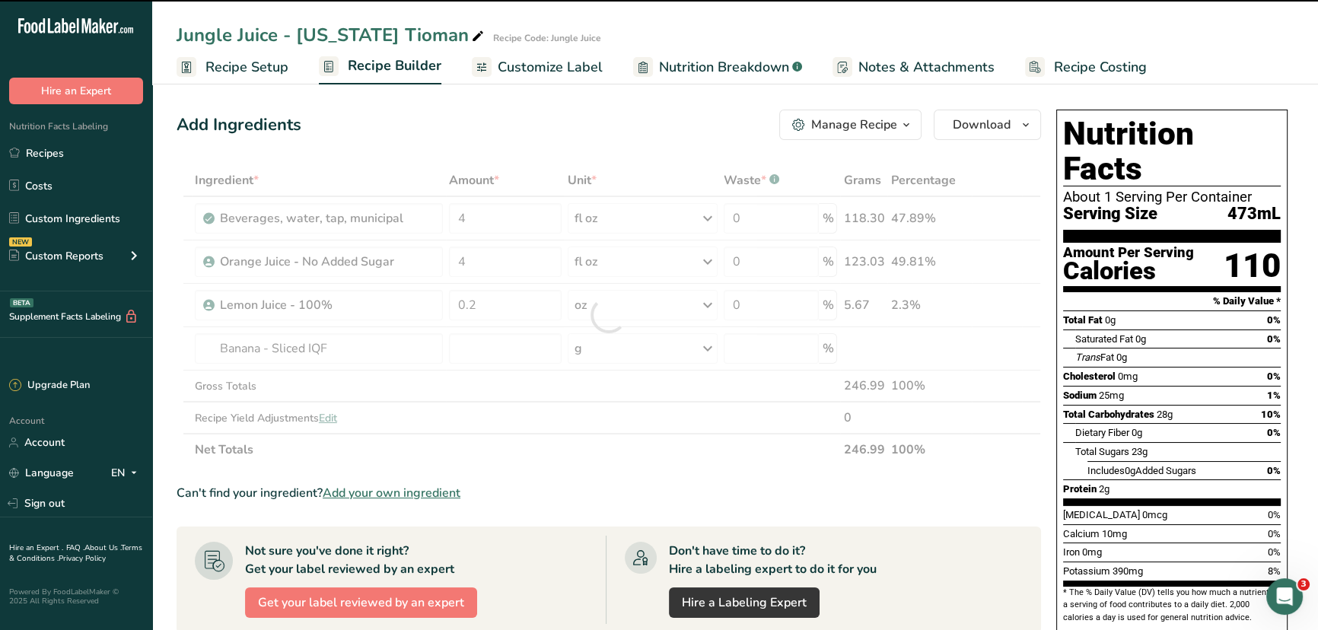
type input "0"
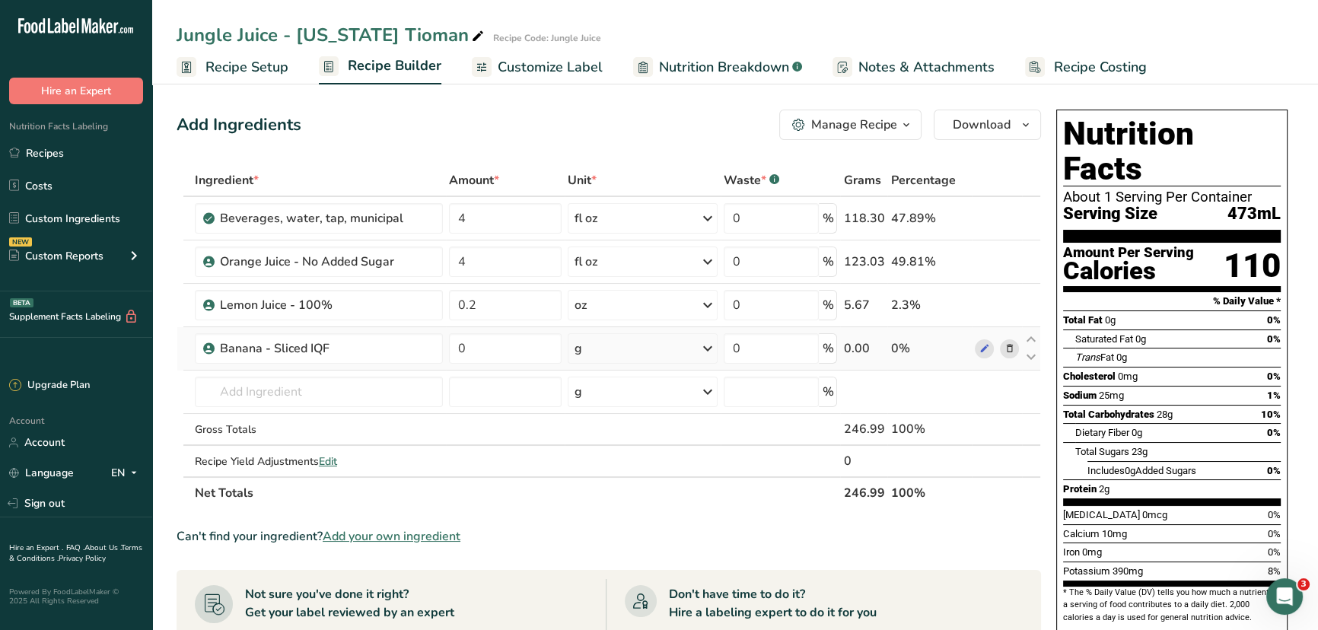
click at [668, 345] on div "g" at bounding box center [643, 348] width 150 height 30
click at [604, 464] on div "See more" at bounding box center [641, 469] width 128 height 16
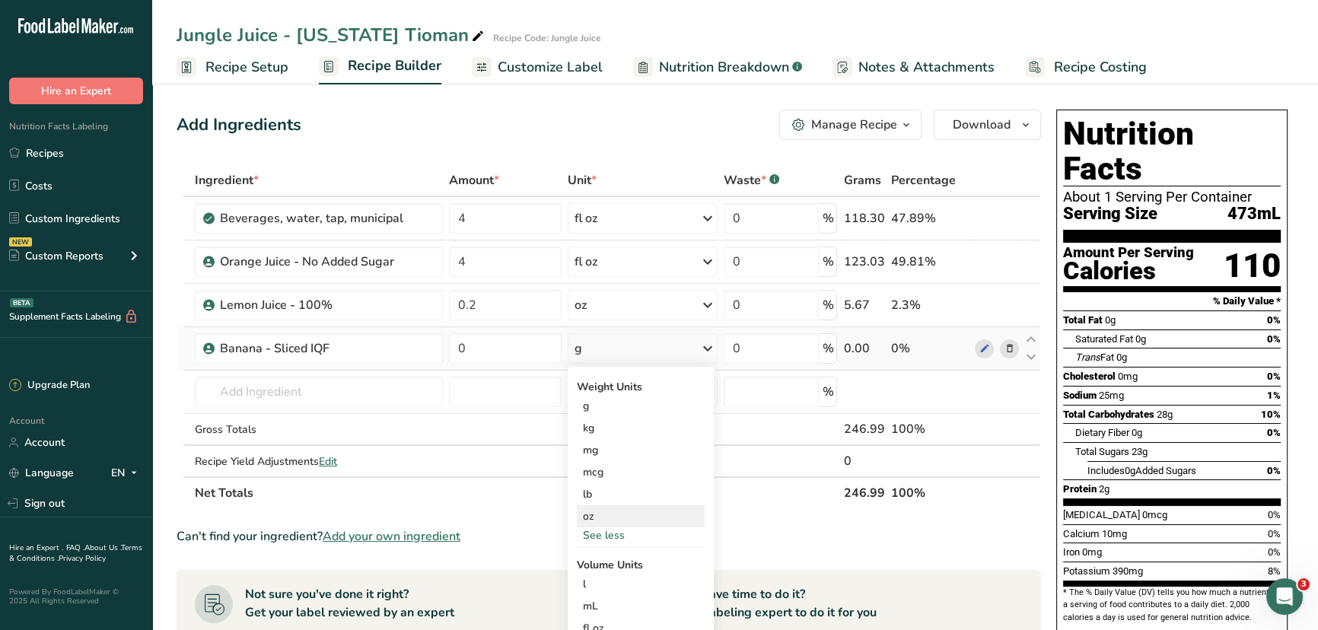
click at [603, 480] on div "oz" at bounding box center [641, 516] width 128 height 22
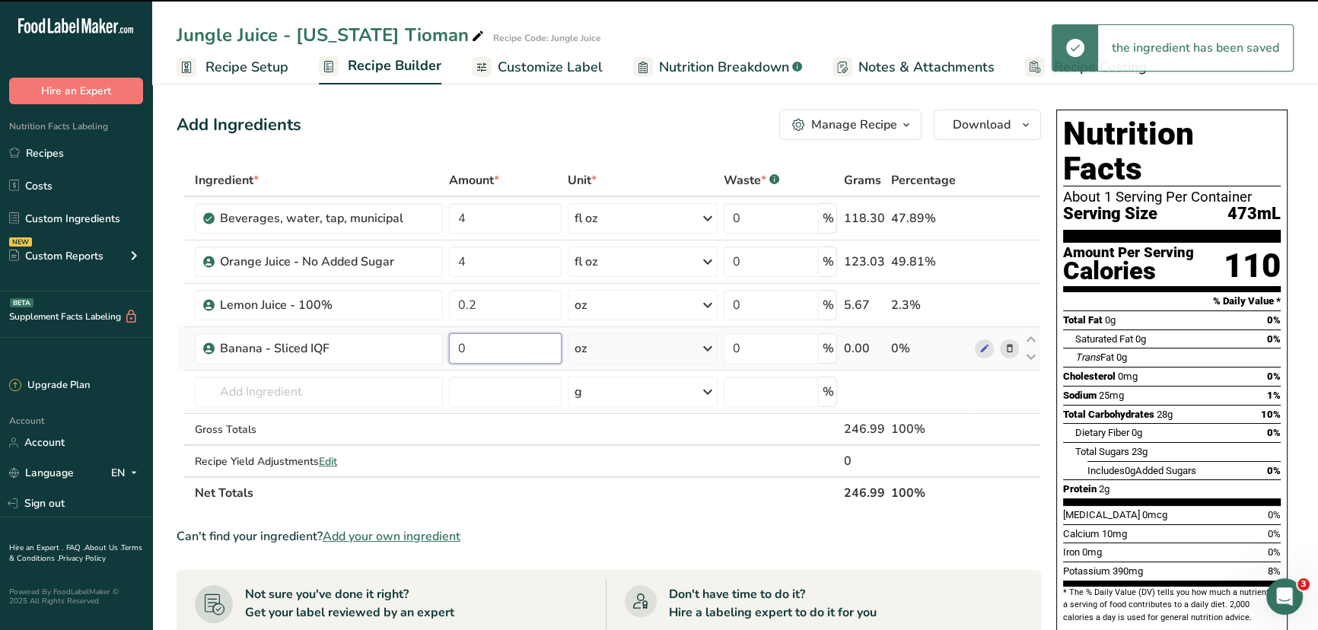
click at [497, 352] on input "0" at bounding box center [505, 348] width 113 height 30
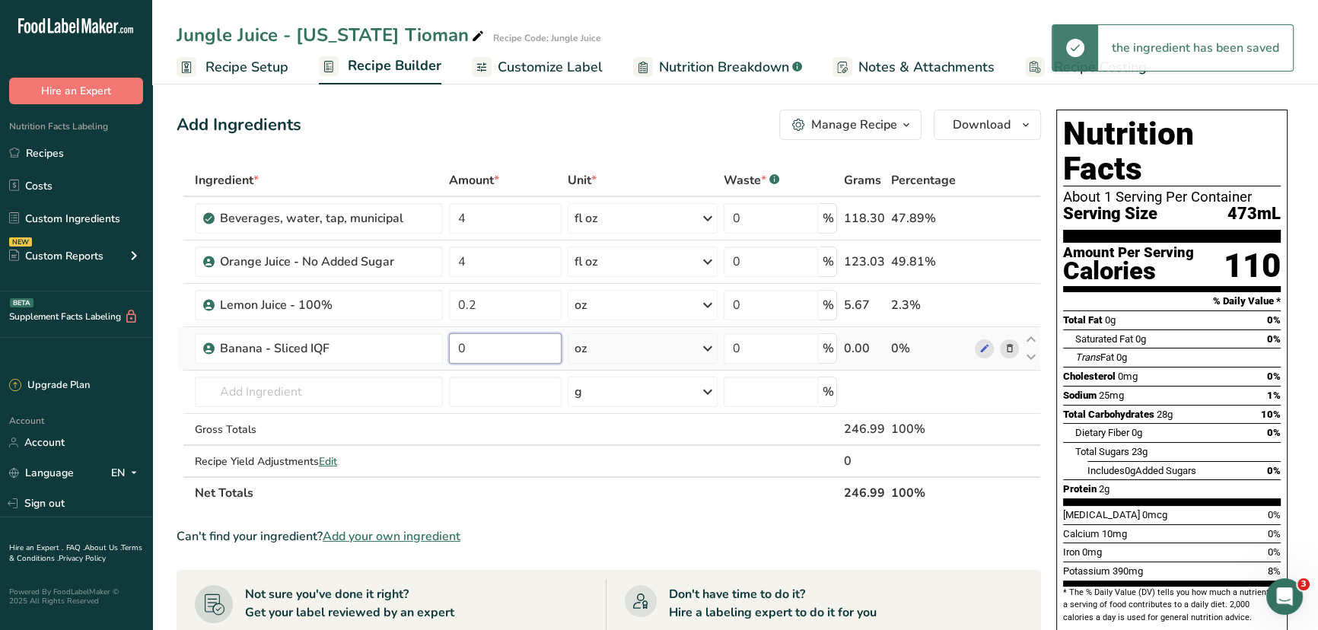
click at [497, 352] on input "0" at bounding box center [505, 348] width 113 height 30
type input "5"
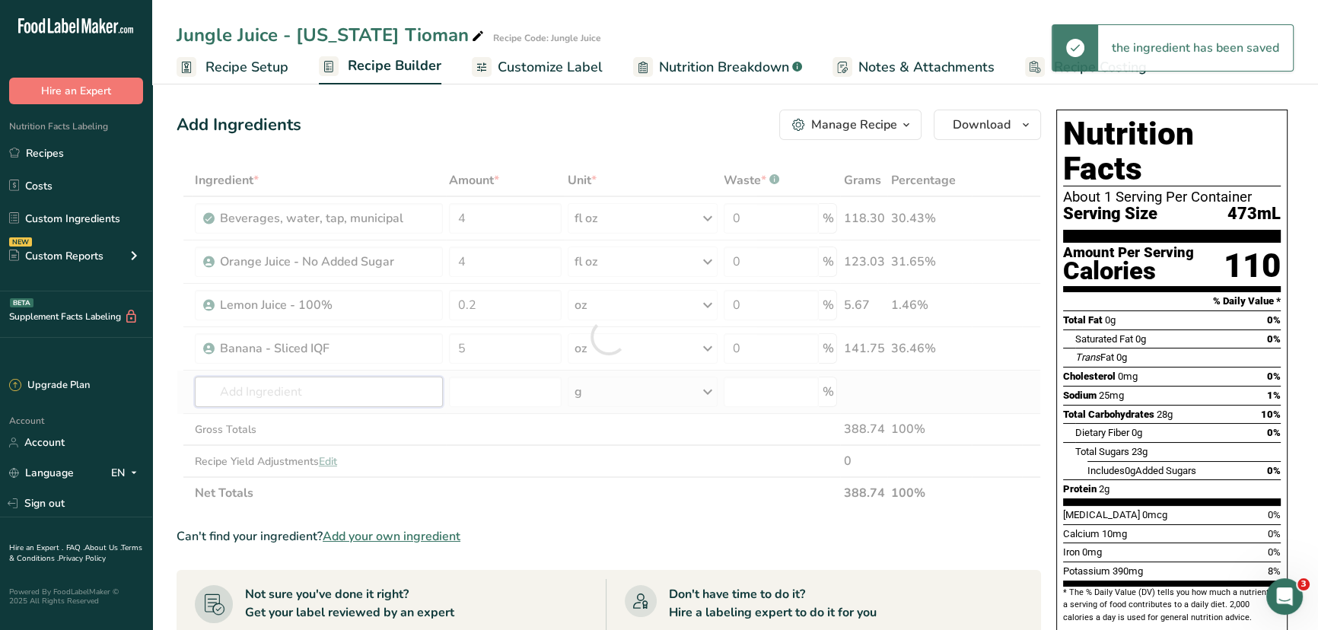
click at [343, 396] on div "Ingredient * Amount * Unit * Waste * .a-a{fill:#347362;}.b-a{fill:#fff;} Grams …" at bounding box center [609, 336] width 865 height 345
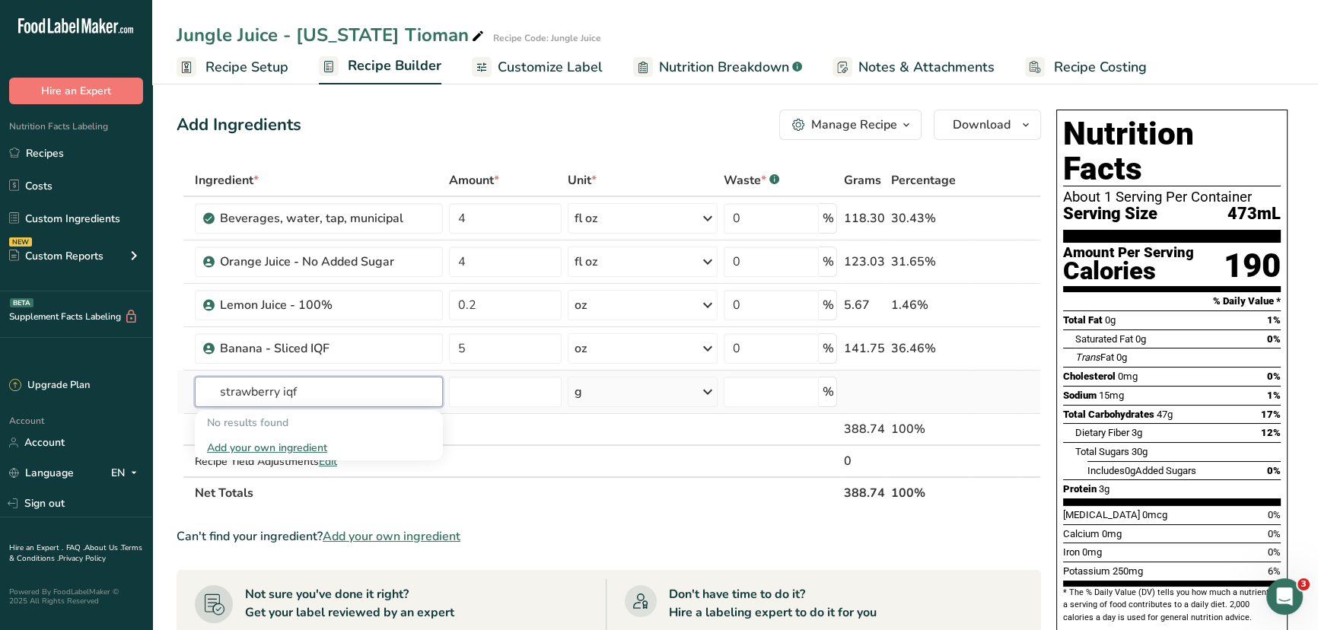
type input "strawberry iqf"
click at [303, 450] on div "Add your own ingredient" at bounding box center [319, 448] width 224 height 16
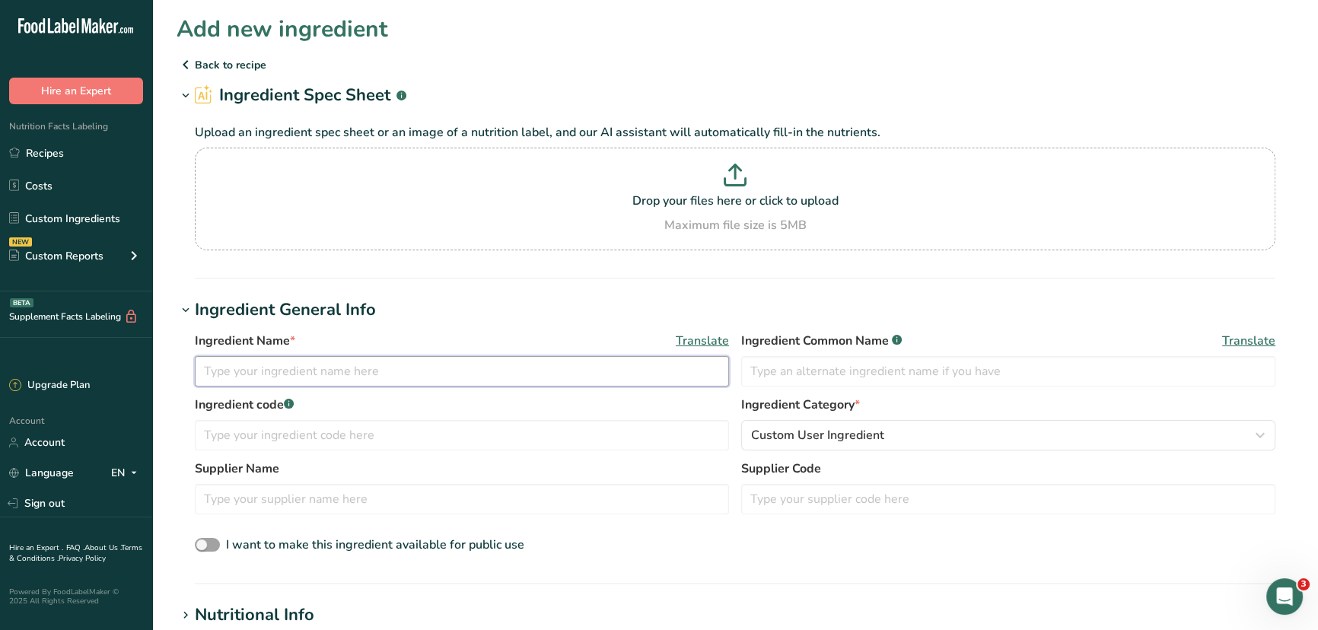
click at [336, 377] on input "text" at bounding box center [462, 371] width 534 height 30
type input "Strawberries, Diced IQF"
type input "Strawberries"
type input "Core - 1000"
type input "GFS"
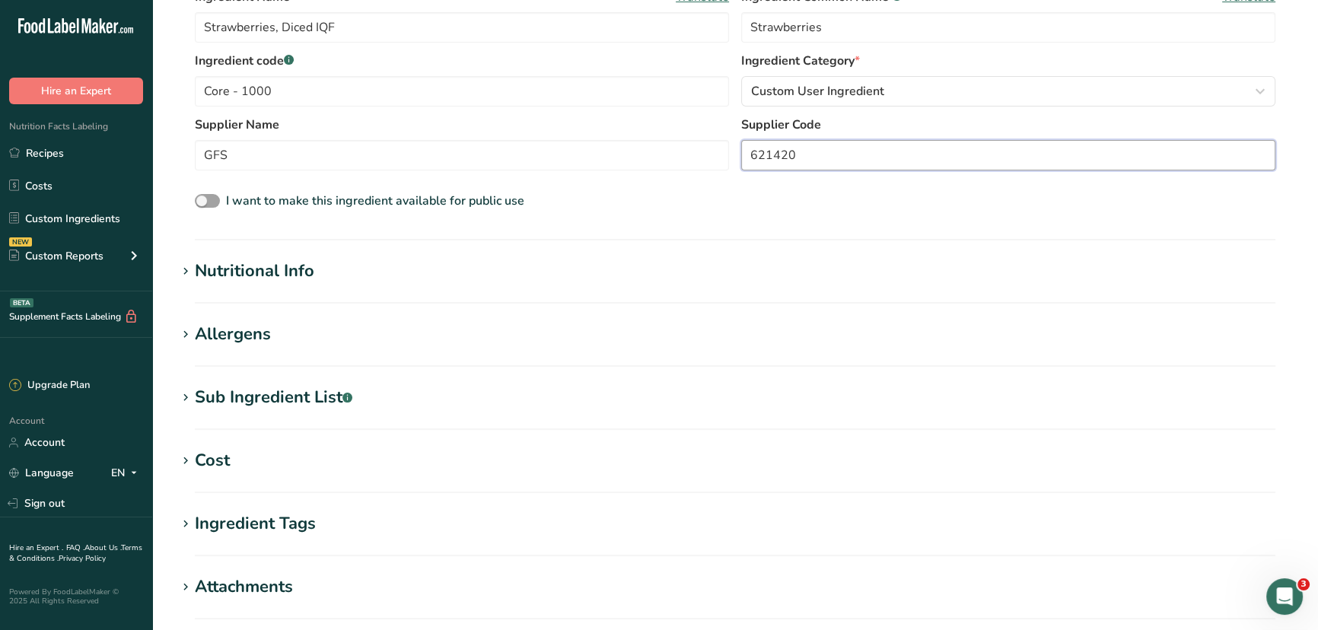
scroll to position [346, 0]
type input "621420"
click at [193, 266] on span at bounding box center [186, 270] width 18 height 18
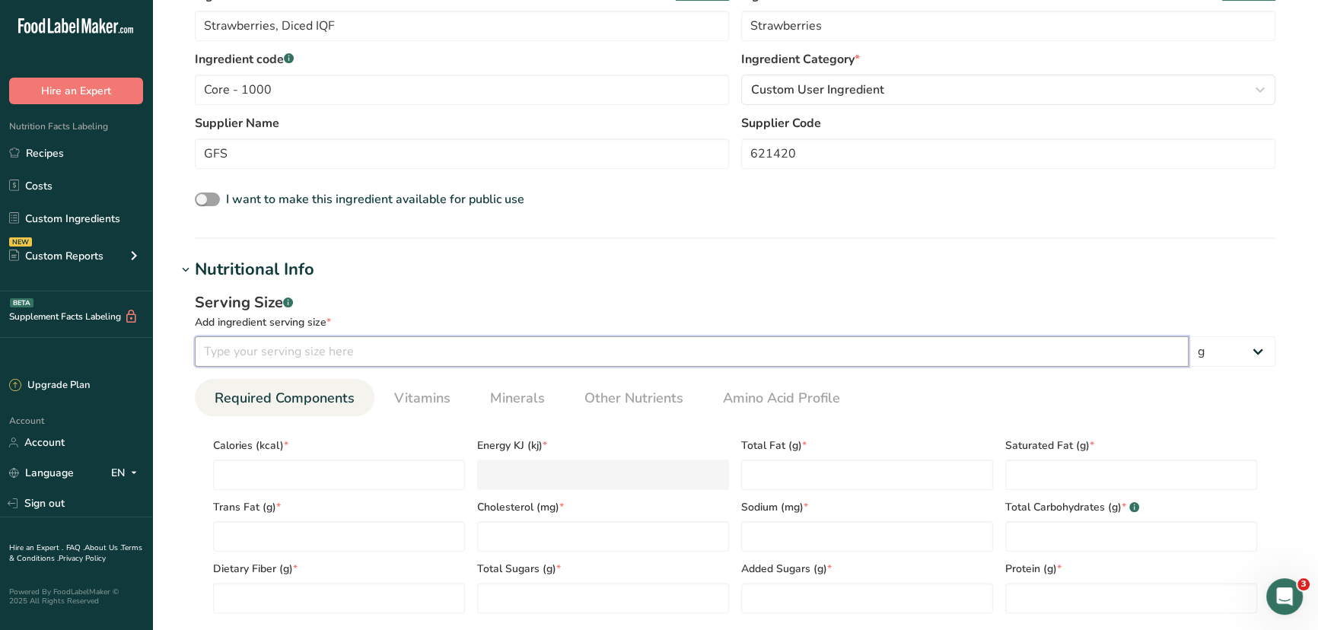
click at [362, 353] on input "number" at bounding box center [692, 351] width 994 height 30
type input "140"
type input "5"
type KJ "20.9"
type input "50"
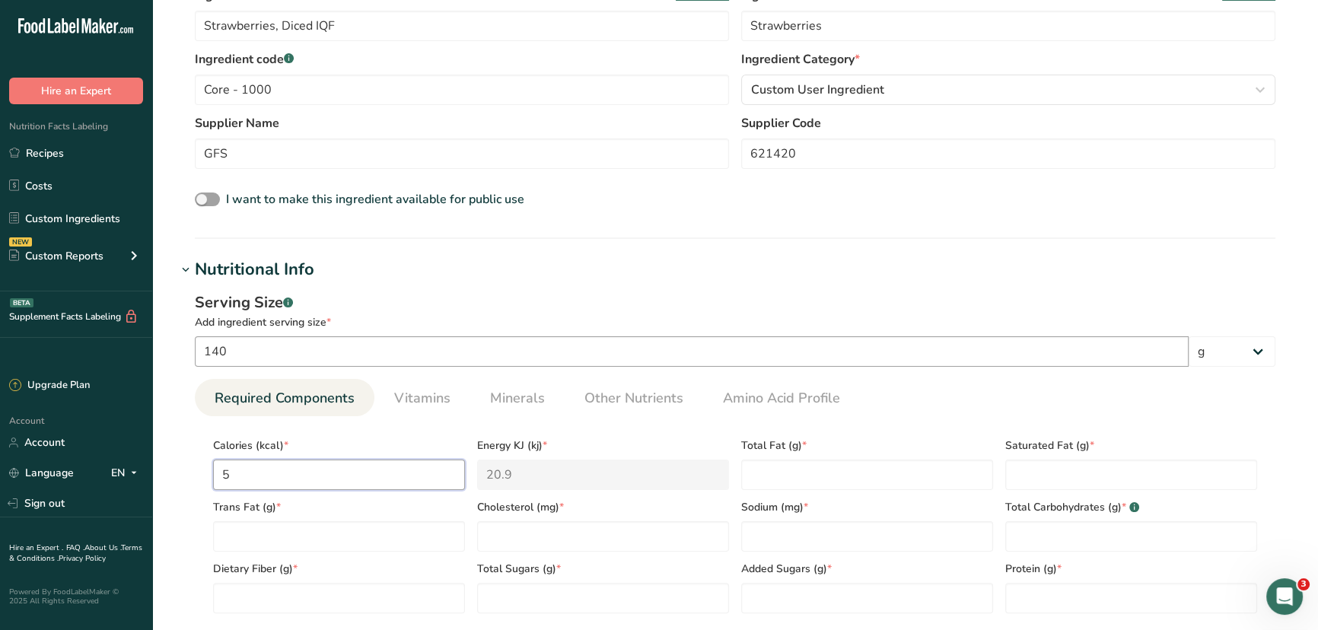
type KJ "209.2"
type input "50"
type Fat "0"
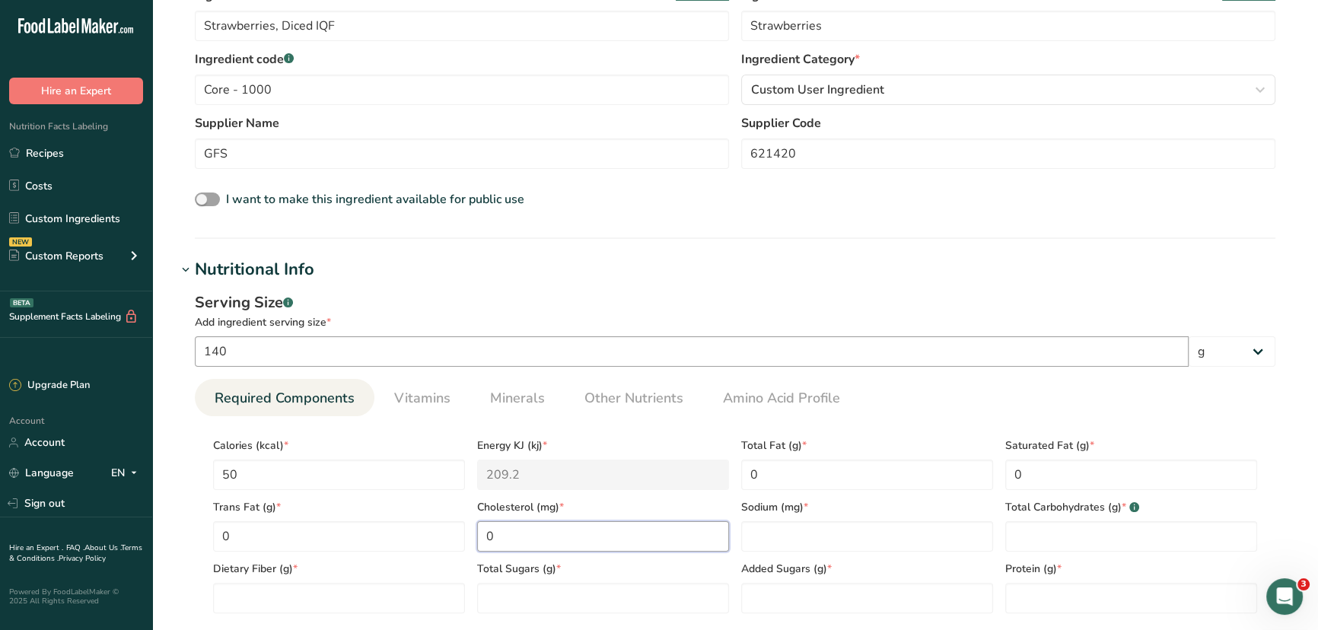
type input "0"
type Carbohydrates "13"
type Fiber "3"
type Sugars "6"
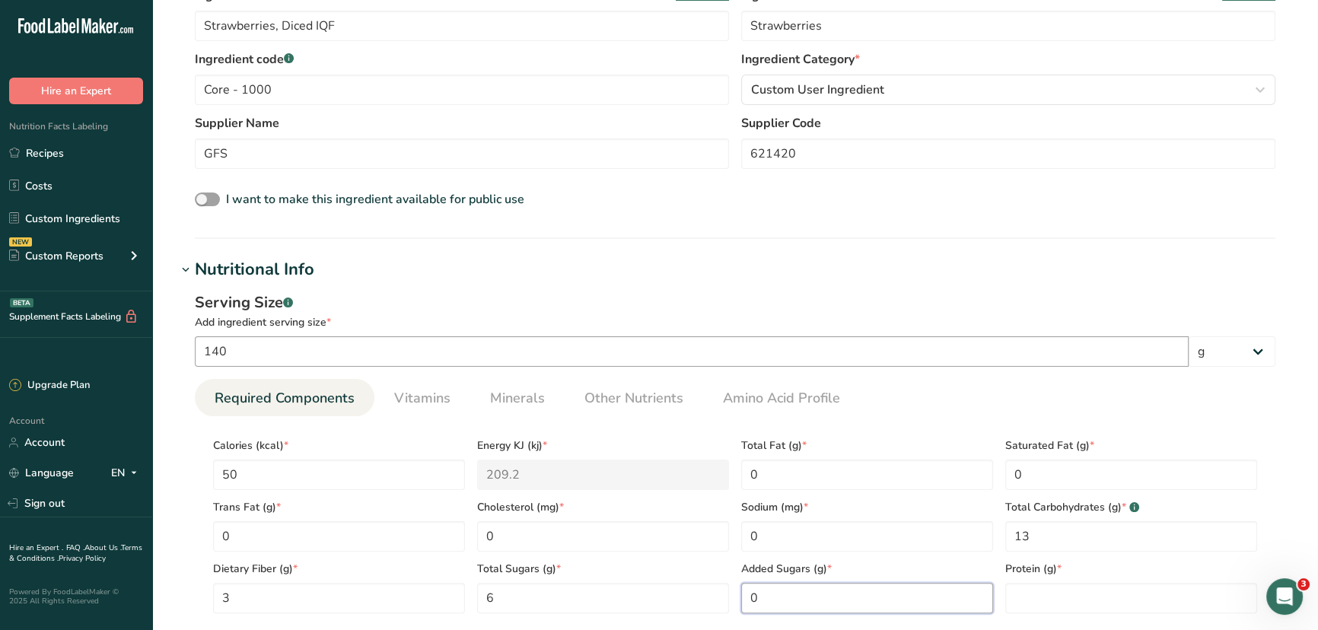
type Sugars "0"
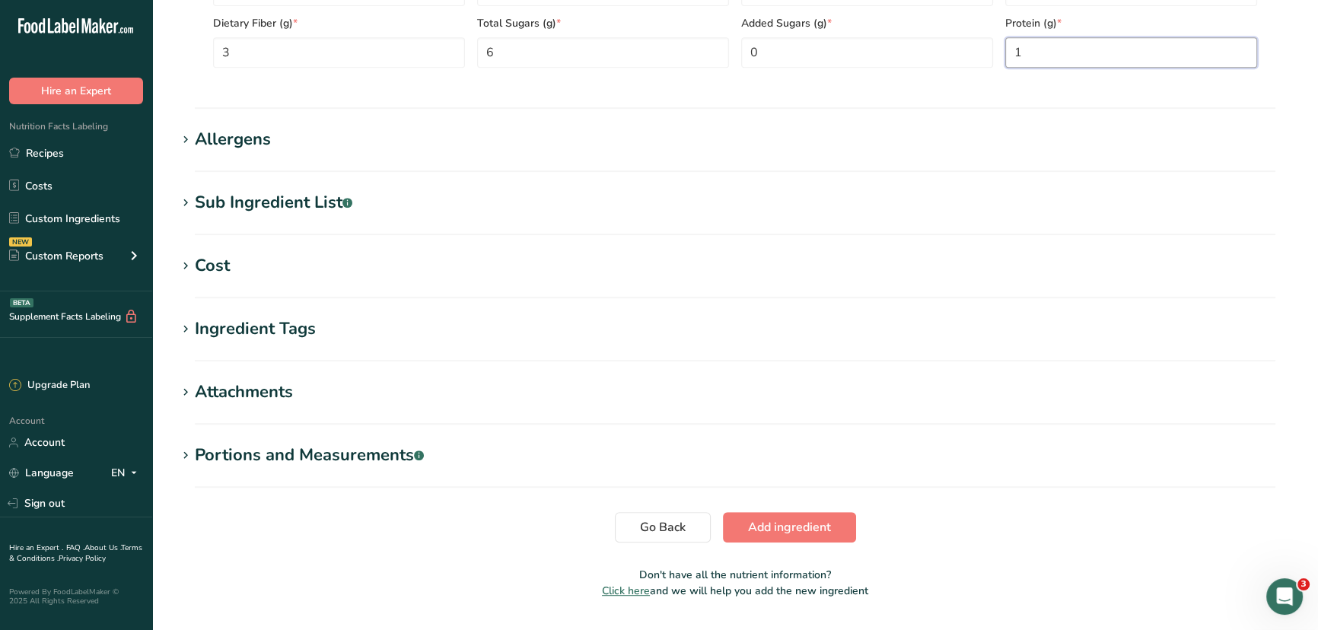
scroll to position [932, 0]
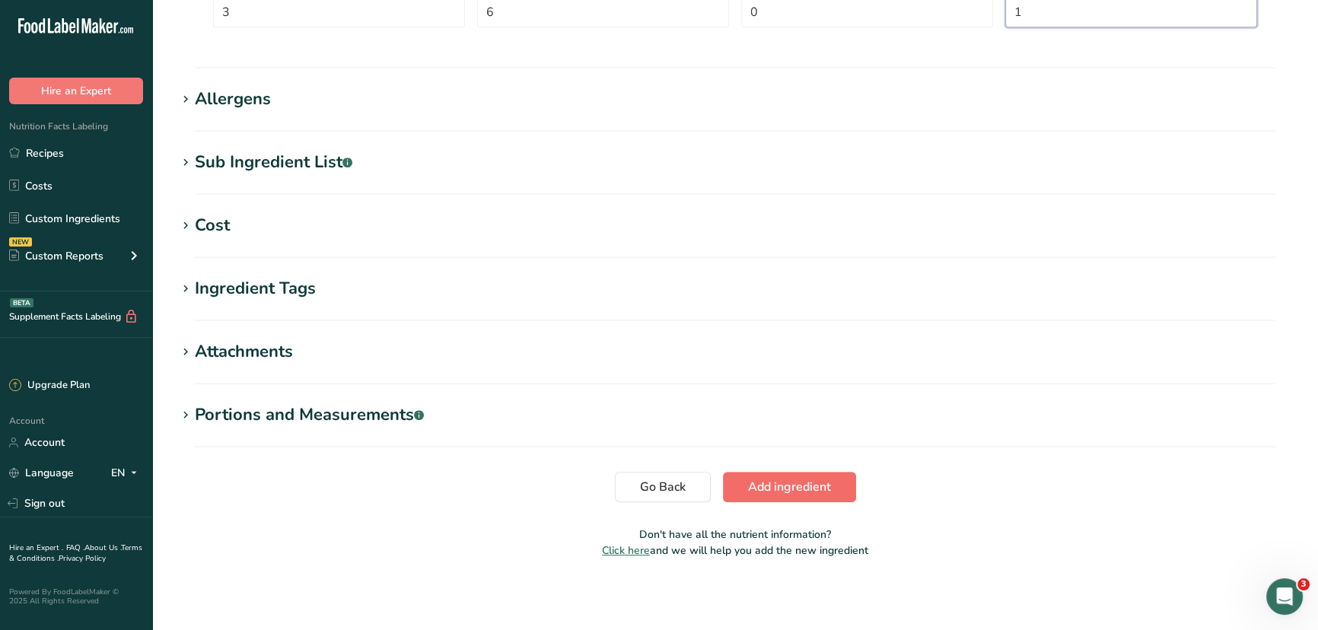
type input "1"
click at [792, 480] on span "Add ingredient" at bounding box center [789, 487] width 83 height 18
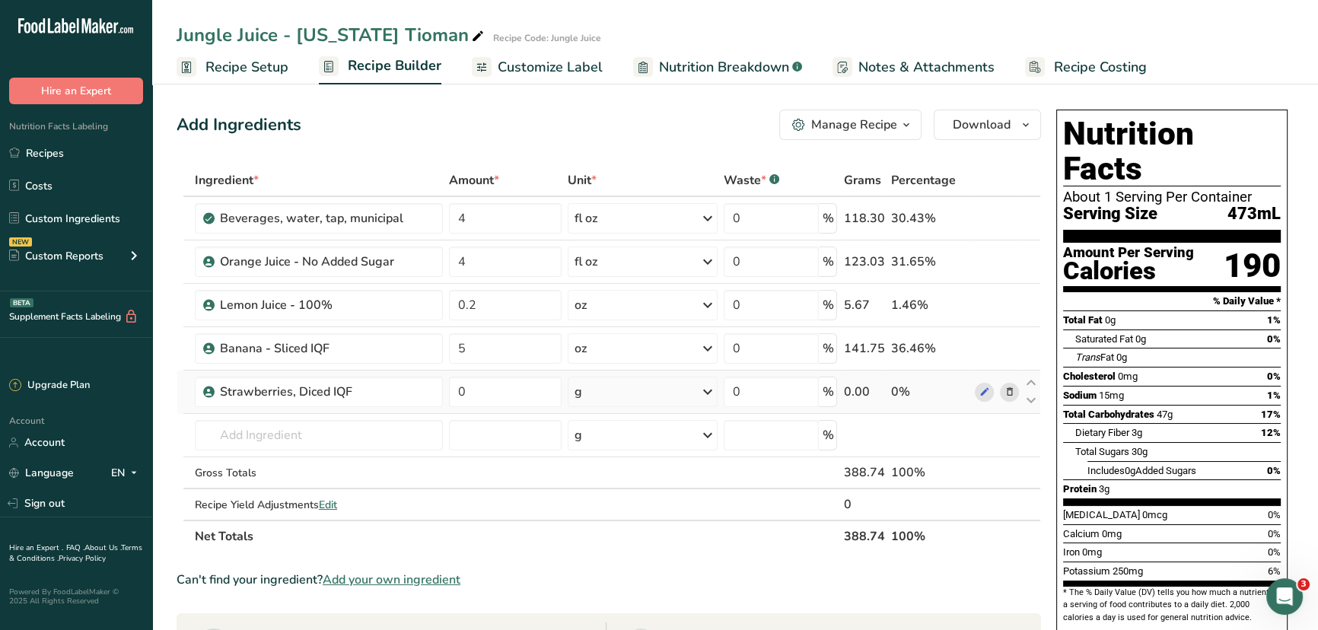
click at [619, 393] on div "g" at bounding box center [643, 392] width 150 height 30
click at [621, 480] on div "See more" at bounding box center [641, 513] width 128 height 16
click at [601, 480] on div "oz" at bounding box center [641, 560] width 128 height 22
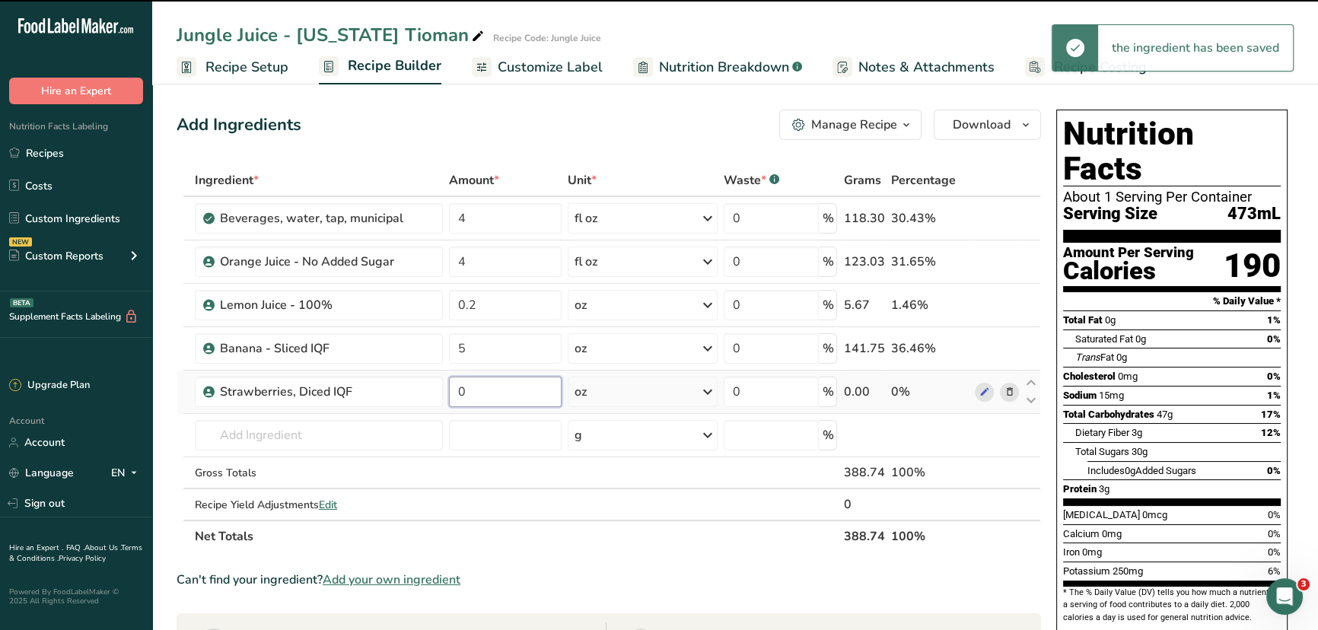
click at [511, 394] on input "0" at bounding box center [505, 392] width 113 height 30
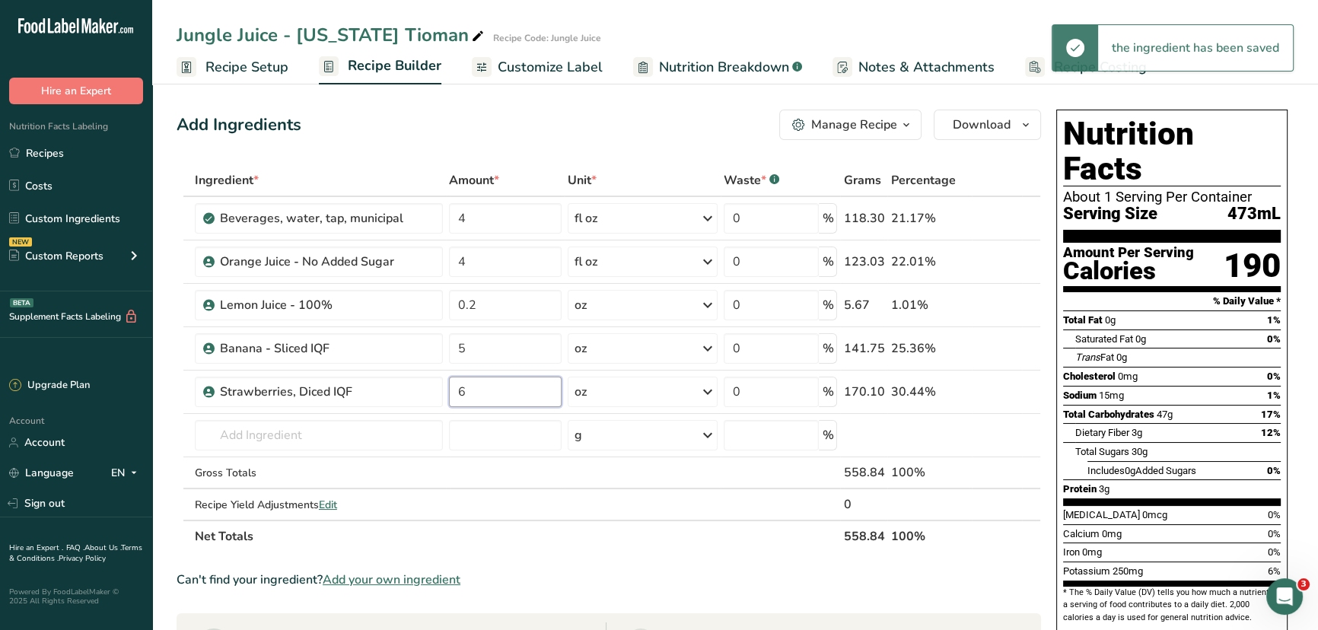
type input "6"
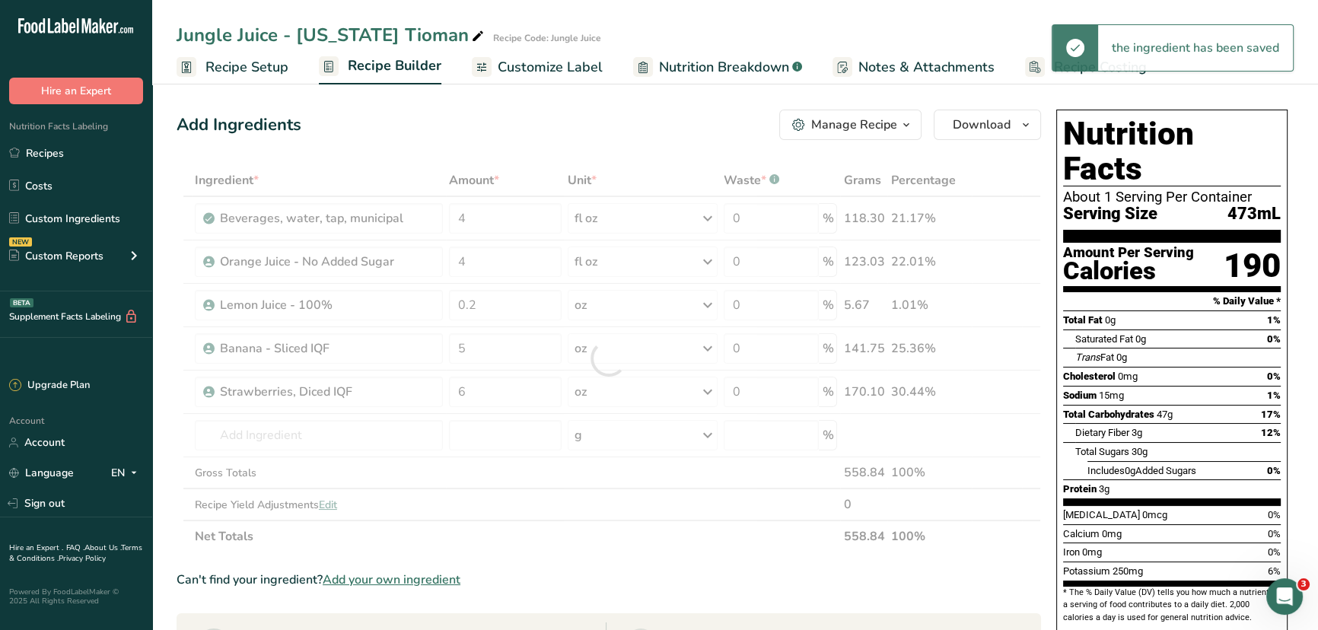
click at [1046, 434] on div "Add Ingredients Manage Recipe Delete Recipe Duplicate Recipe Scale Recipe Save …" at bounding box center [614, 598] width 874 height 988
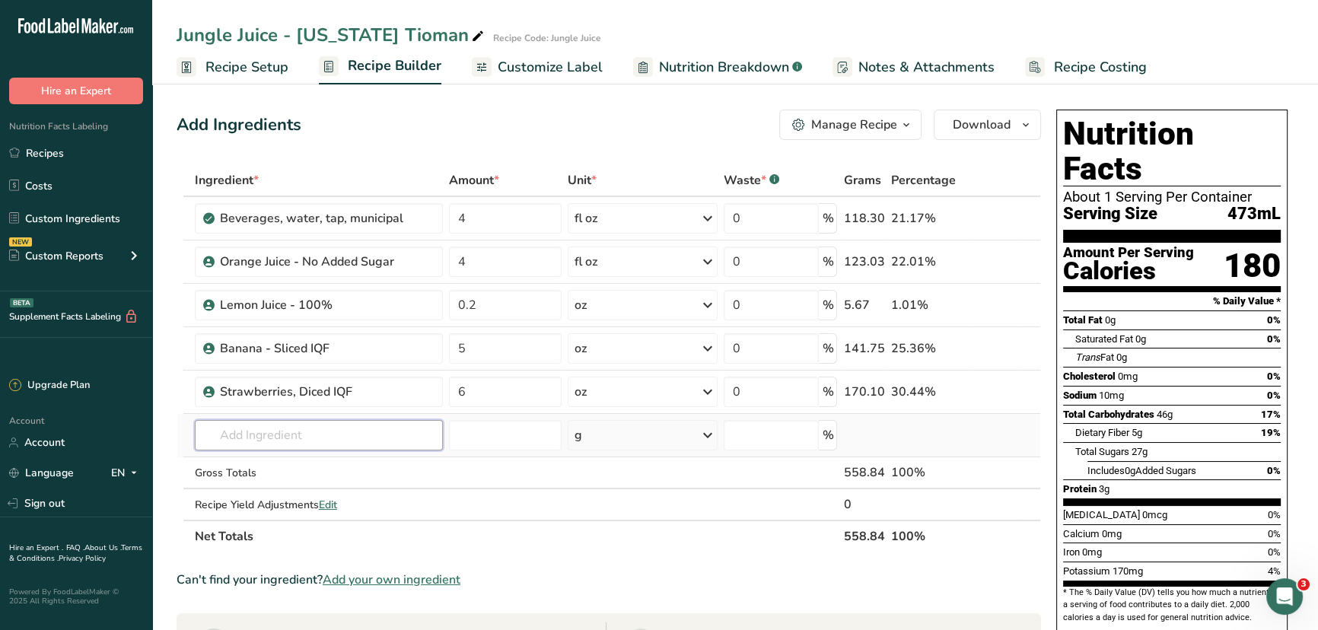
click at [342, 446] on input "text" at bounding box center [319, 435] width 248 height 30
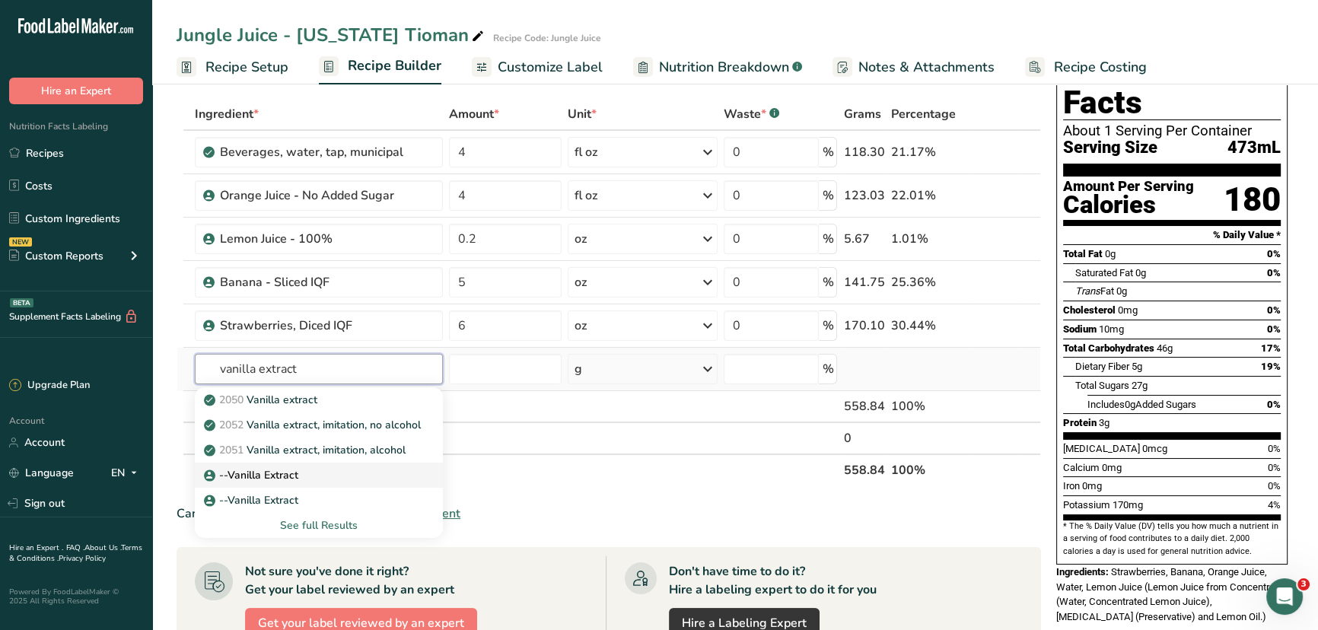
scroll to position [68, 0]
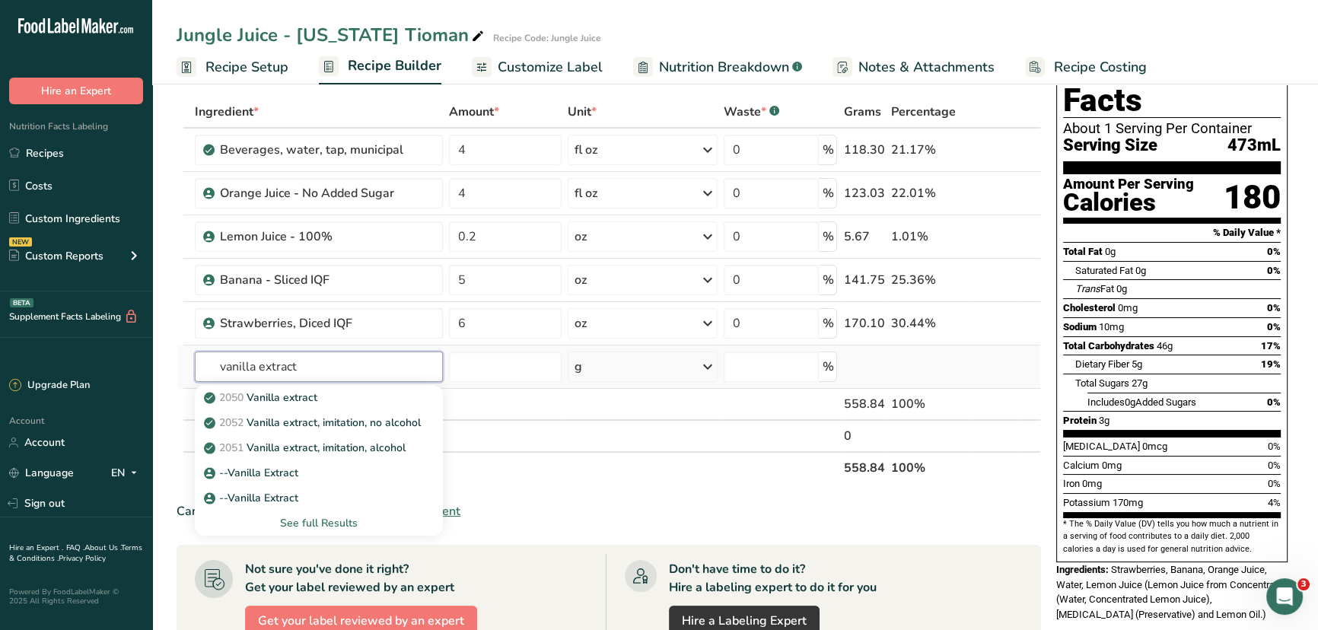
type input "vanilla extract"
click at [313, 480] on div "See full Results" at bounding box center [319, 523] width 224 height 16
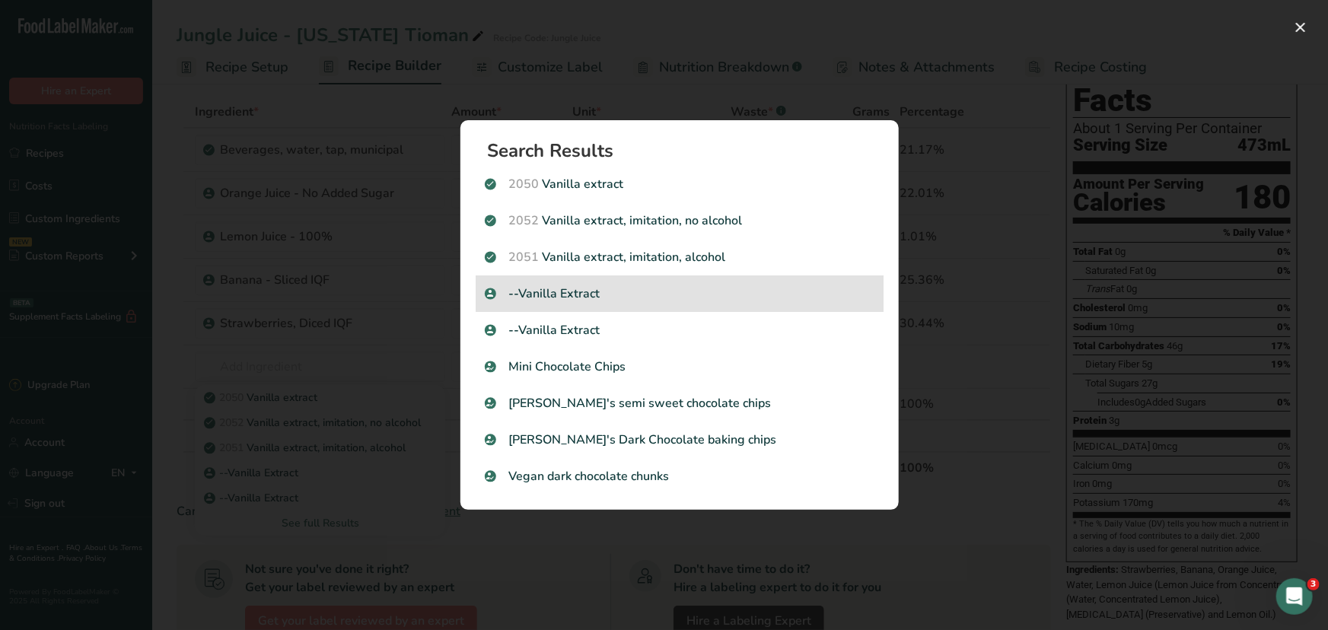
click at [645, 301] on p "--Vanilla Extract" at bounding box center [680, 294] width 390 height 18
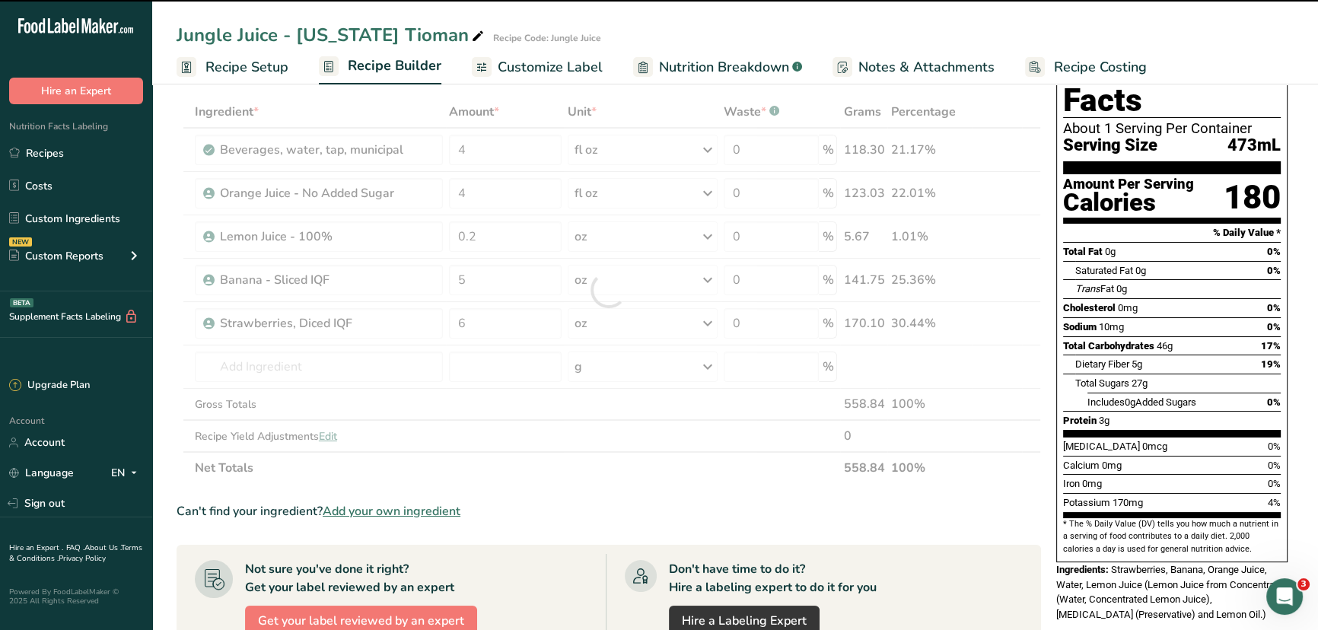
type input "0"
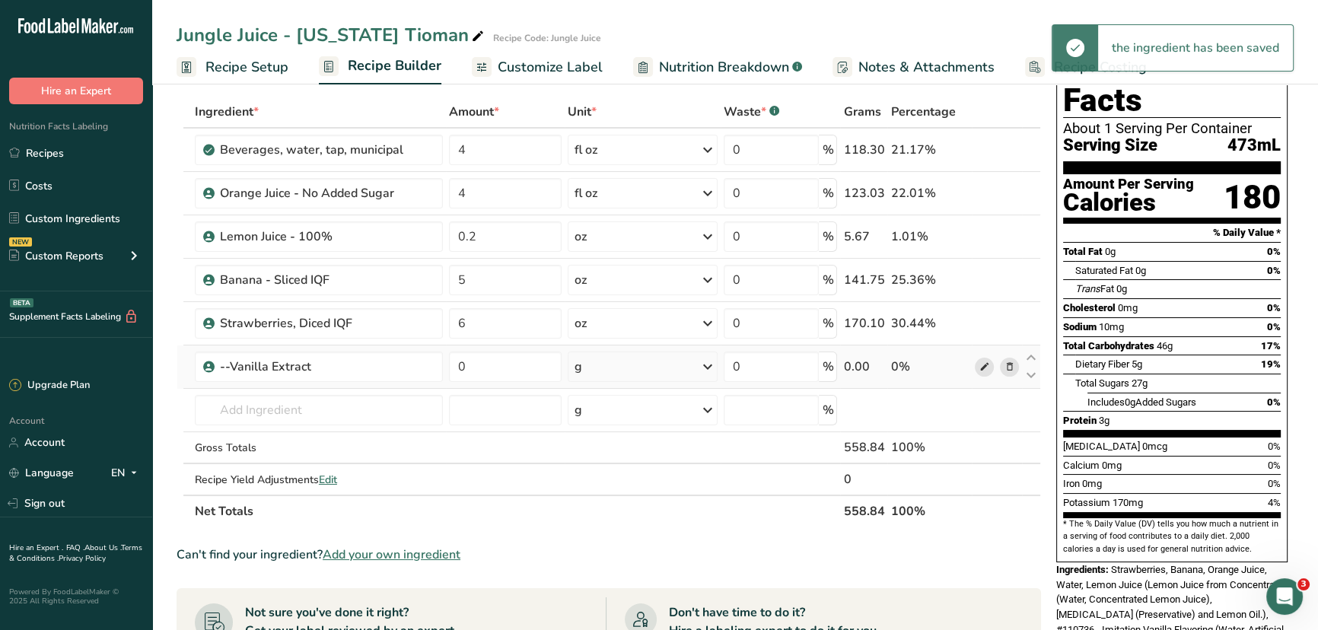
click at [983, 367] on icon at bounding box center [984, 367] width 11 height 16
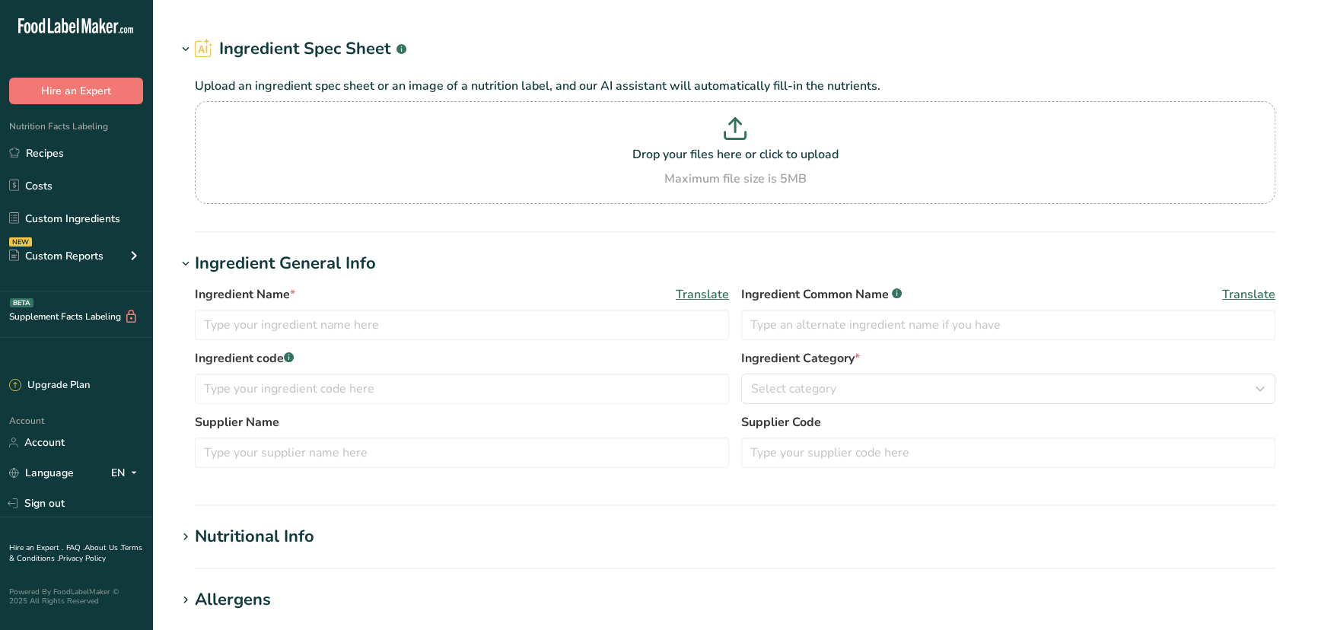
type input "--Vanilla Extract"
type input "#110736 - Imitation Vanilla Flavoring"
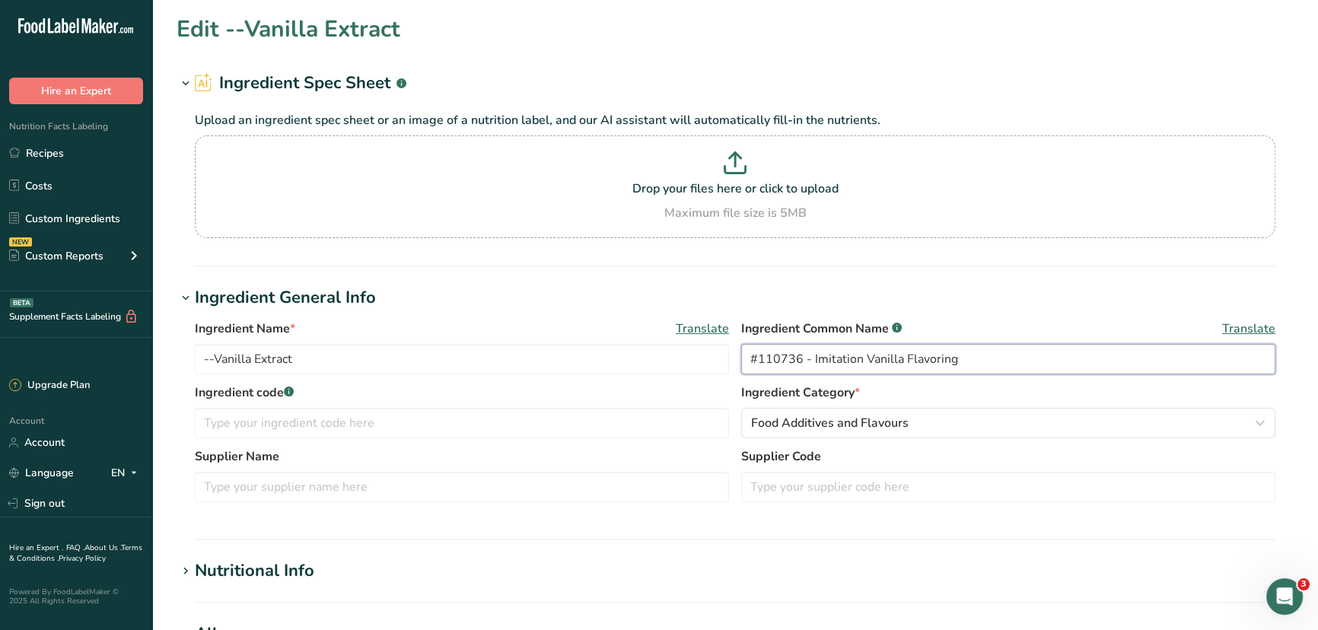
click at [812, 358] on input "#110736 - Imitation Vanilla Flavoring" at bounding box center [1008, 359] width 534 height 30
drag, startPoint x: 963, startPoint y: 361, endPoint x: 725, endPoint y: 362, distance: 237.5
click at [725, 362] on div "Ingredient Name * Translate --Vanilla Extract Ingredient Common Name .a-a{fill:…" at bounding box center [735, 352] width 1081 height 64
click at [365, 358] on input "--Vanilla Extract" at bounding box center [462, 359] width 534 height 30
paste input "#110736 - Imitation Vanilla Flavoring"
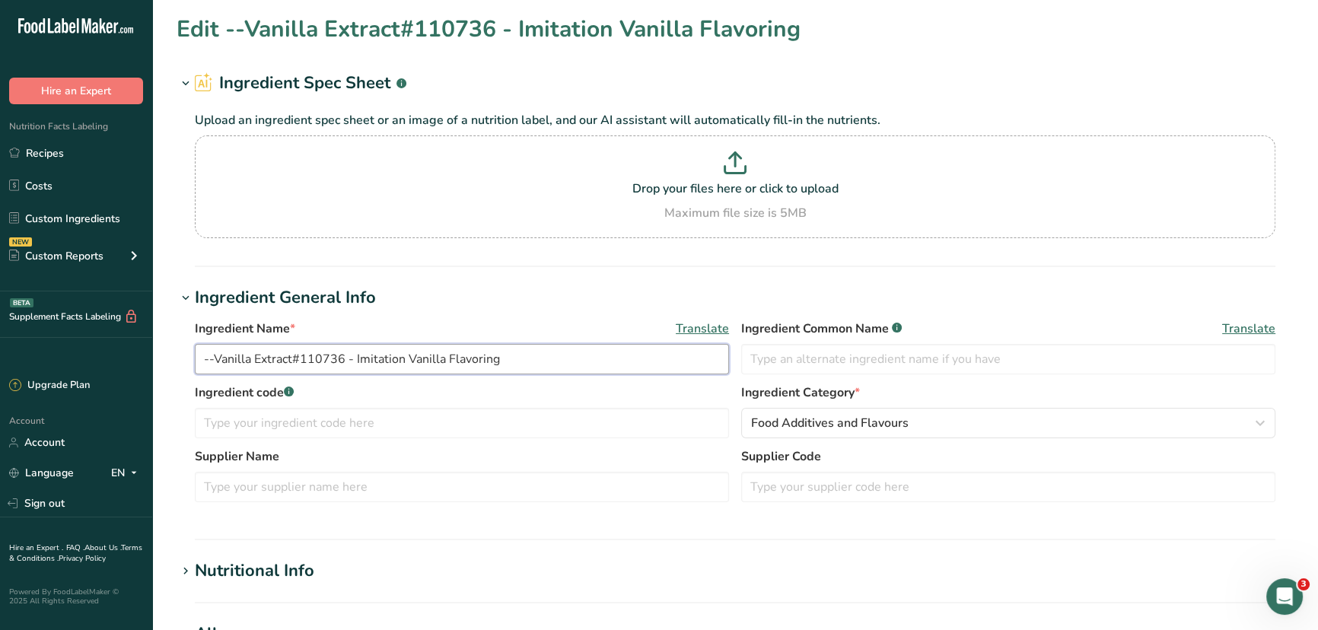
drag, startPoint x: 292, startPoint y: 359, endPoint x: 212, endPoint y: 359, distance: 79.9
click at [212, 359] on input "--Vanilla Extract#110736 - Imitation Vanilla Flavoring" at bounding box center [462, 359] width 534 height 30
click at [498, 362] on input "--Vanilla Extract#110736 - Imitation Vanilla Flavoring" at bounding box center [462, 359] width 534 height 30
drag, startPoint x: 499, startPoint y: 361, endPoint x: 371, endPoint y: 363, distance: 127.9
click at [371, 363] on input "--Vanilla Extract#110736 - Imitation Vanilla Flavoring" at bounding box center [462, 359] width 534 height 30
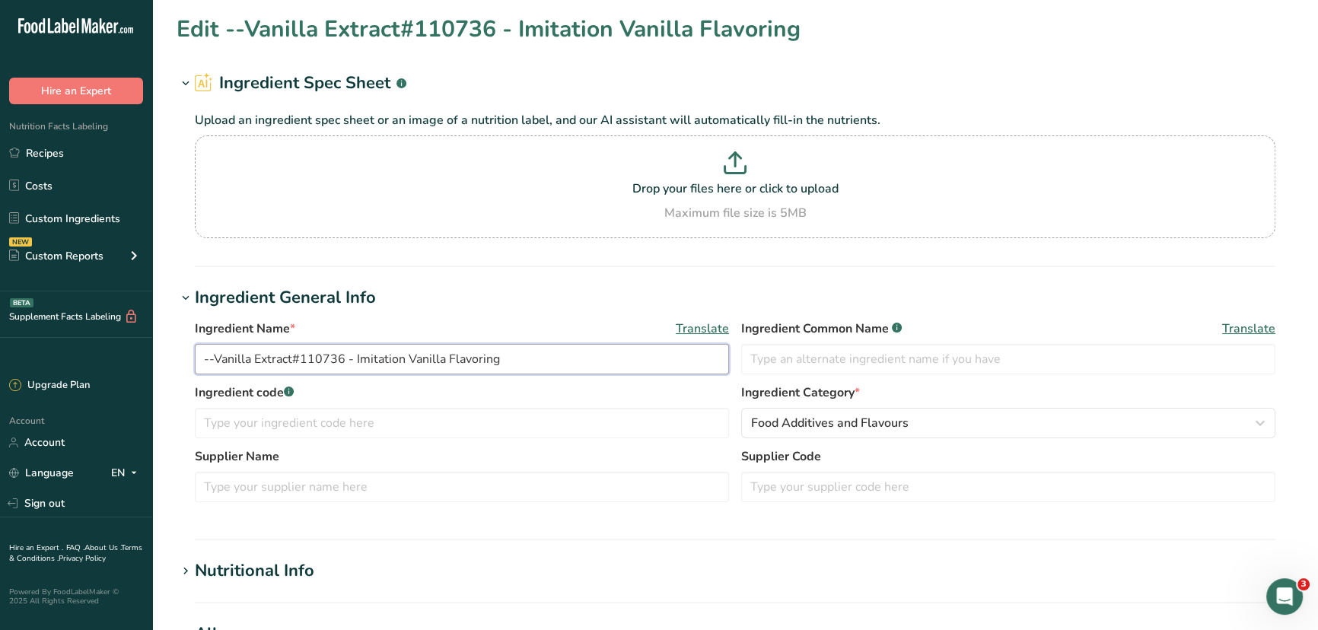
click at [290, 358] on input "--Vanilla Extract#110736 - Imitation Vanilla Flavoring" at bounding box center [462, 359] width 534 height 30
drag, startPoint x: 291, startPoint y: 358, endPoint x: 216, endPoint y: 358, distance: 75.4
click at [216, 358] on input "--Vanilla Extract#110736 - Imitation Vanilla Flavoring" at bounding box center [462, 359] width 534 height 30
type input "--#110736 - Imitation Vanilla Flavoring"
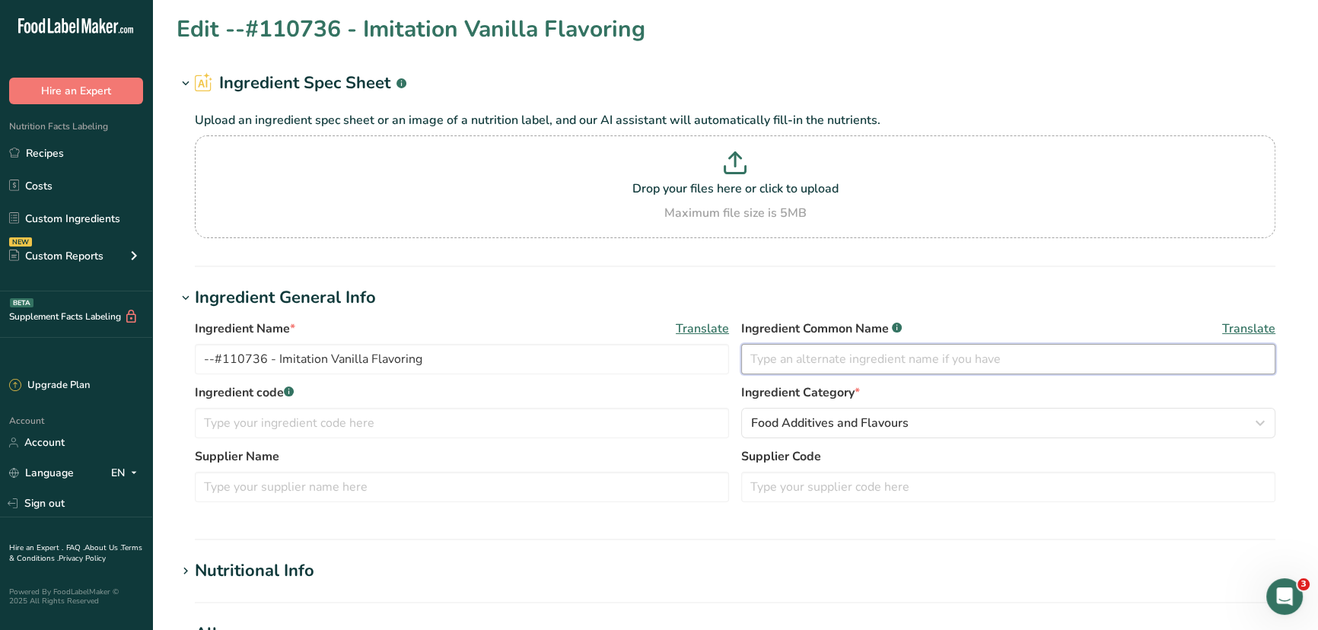
click at [819, 363] on input "text" at bounding box center [1008, 359] width 534 height 30
paste input "Vanilla Extract"
type input "Vanilla Extract"
drag, startPoint x: 276, startPoint y: 357, endPoint x: 179, endPoint y: 358, distance: 96.7
click at [179, 358] on div "Ingredient Name * Translate --#110736 - Imitation Vanilla Flavoring Ingredient …" at bounding box center [735, 416] width 1117 height 210
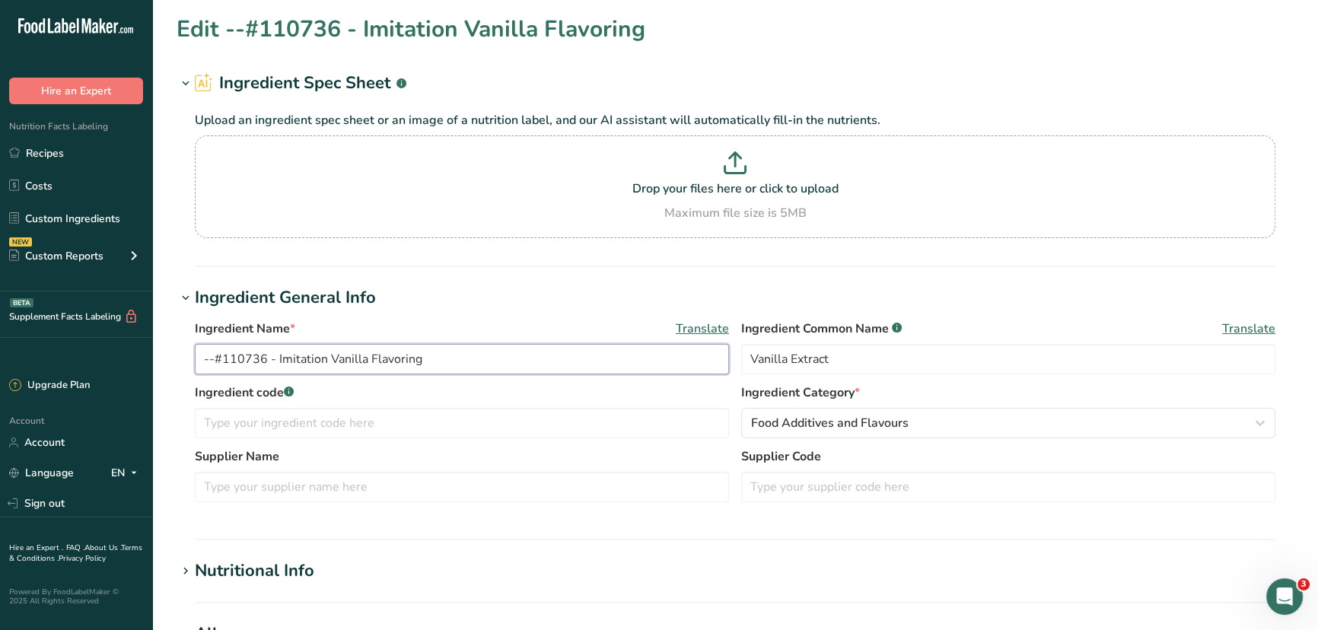
click at [270, 362] on input "--#110736 - Imitation Vanilla Flavoring" at bounding box center [462, 359] width 534 height 30
drag, startPoint x: 266, startPoint y: 356, endPoint x: 224, endPoint y: 355, distance: 42.6
click at [224, 355] on input "--#110736 - Imitation Vanilla Flavoring" at bounding box center [462, 359] width 534 height 30
type input "--# - Imitation Vanilla Flavoring"
click at [845, 483] on input "text" at bounding box center [1008, 487] width 534 height 30
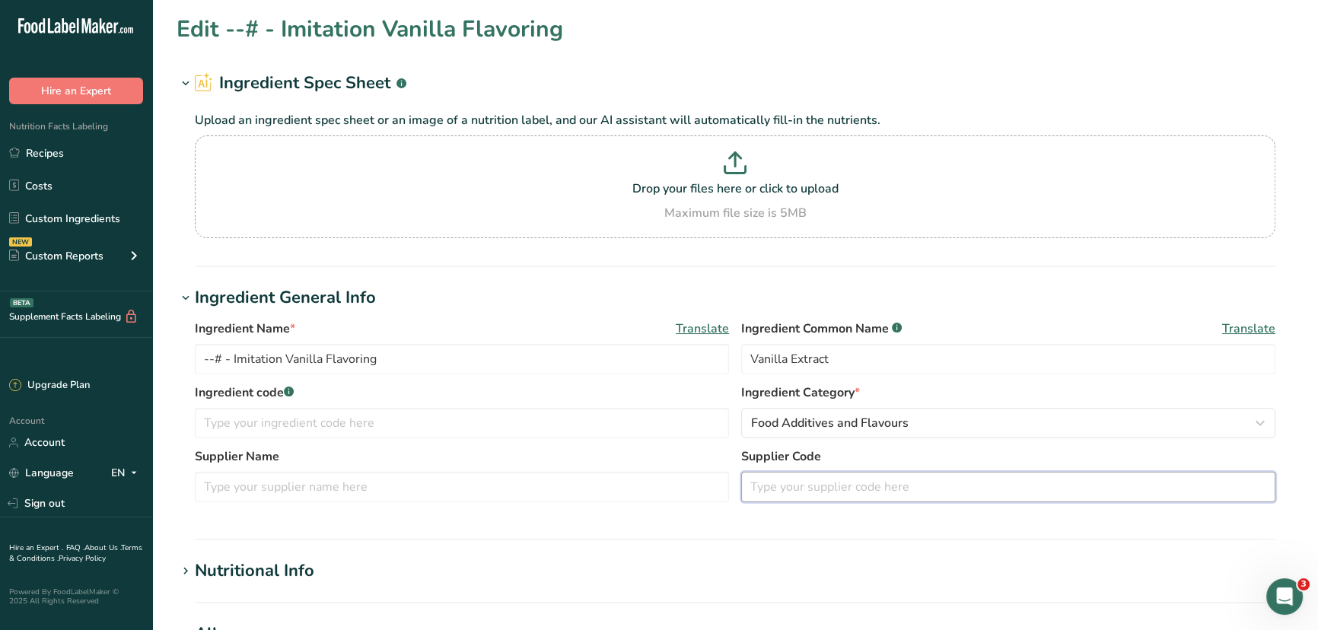
paste input "110736"
type input "110736"
drag, startPoint x: 233, startPoint y: 358, endPoint x: 148, endPoint y: 357, distance: 84.5
click at [148, 357] on div ".a-20{fill:#fff;} Hire an Expert Nutrition Facts Labeling Recipes Costs Custom …" at bounding box center [659, 583] width 1318 height 1167
type input "Imitation Vanilla Flavoring"
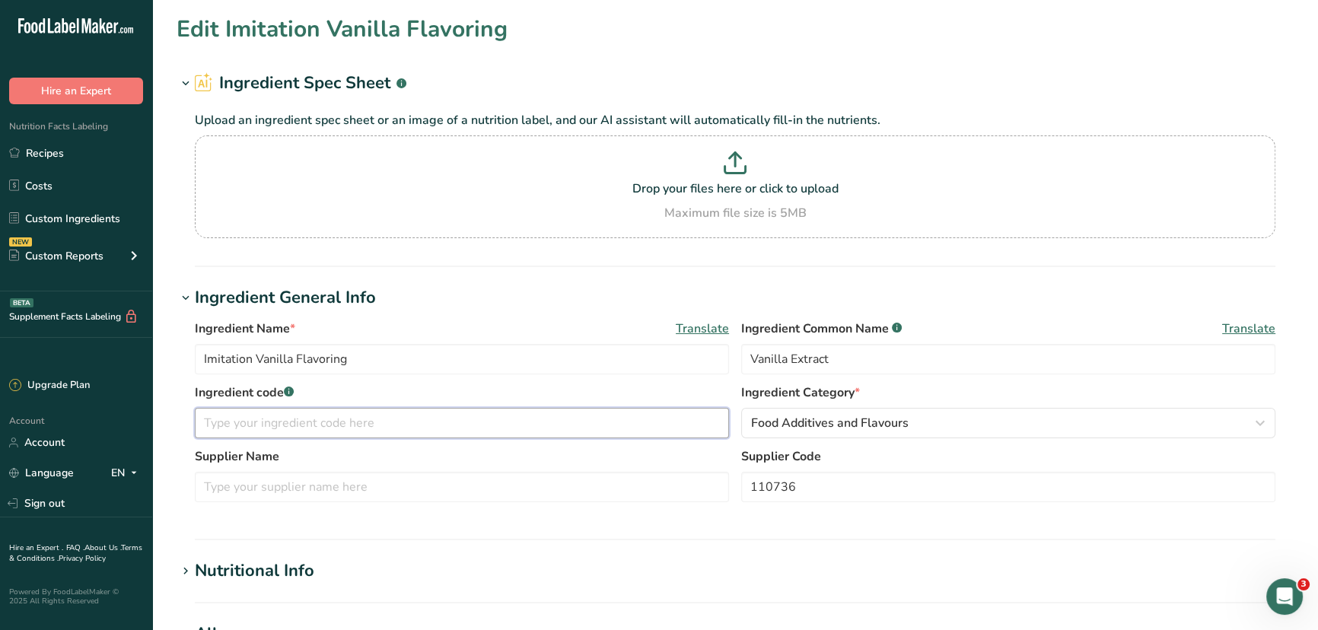
click at [397, 431] on input "text" at bounding box center [462, 423] width 534 height 30
type input "Core - 1000"
click at [338, 482] on input "text" at bounding box center [462, 487] width 534 height 30
type input "GFS"
click at [349, 520] on section "Ingredient General Info Ingredient Name * Translate Imitation Vanilla Flavoring…" at bounding box center [735, 412] width 1117 height 255
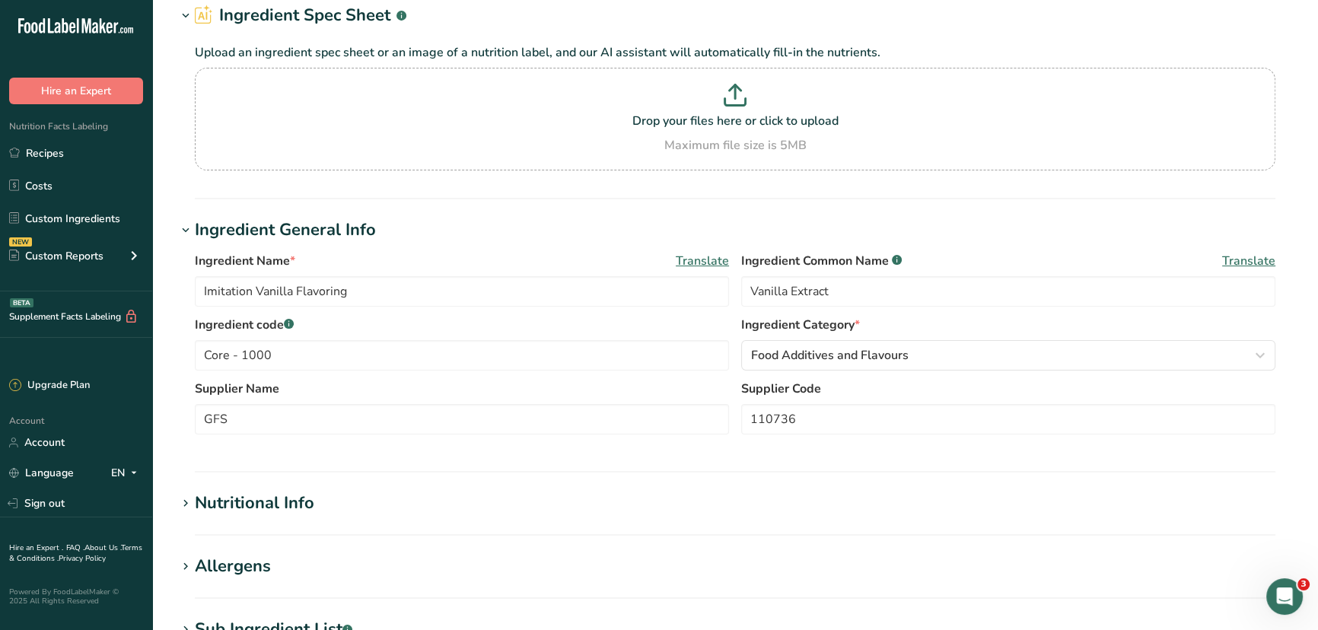
scroll to position [68, 0]
click at [195, 497] on div "Nutritional Info" at bounding box center [254, 502] width 119 height 25
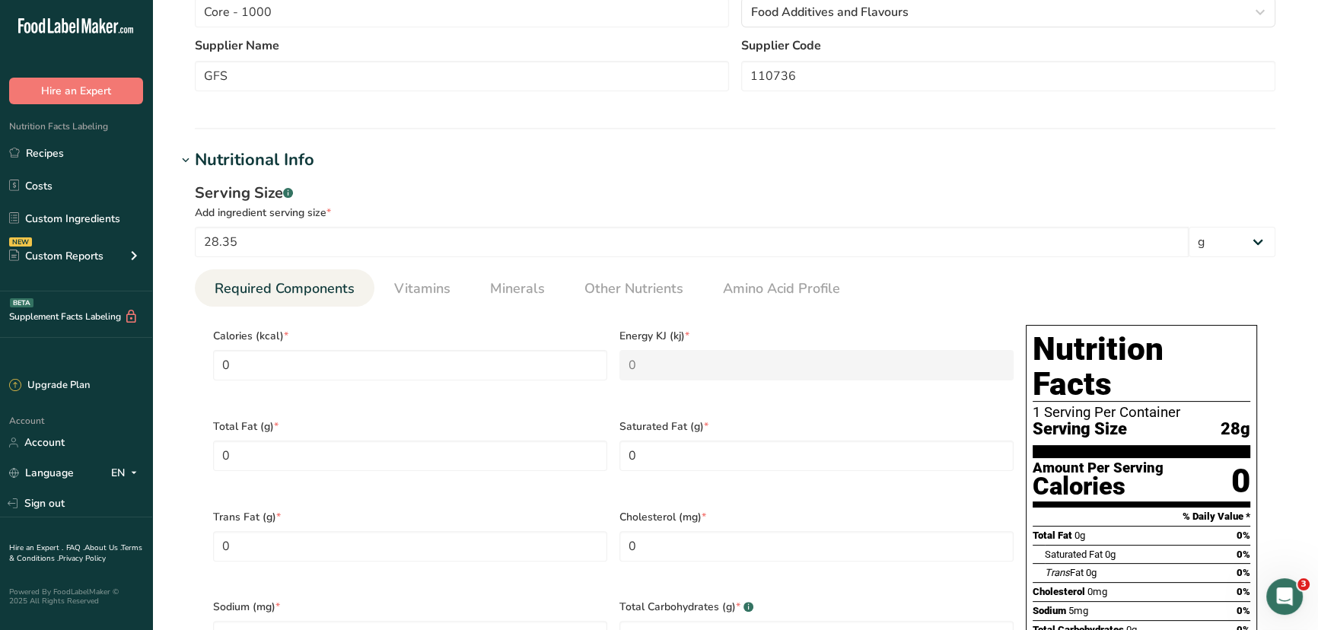
scroll to position [415, 0]
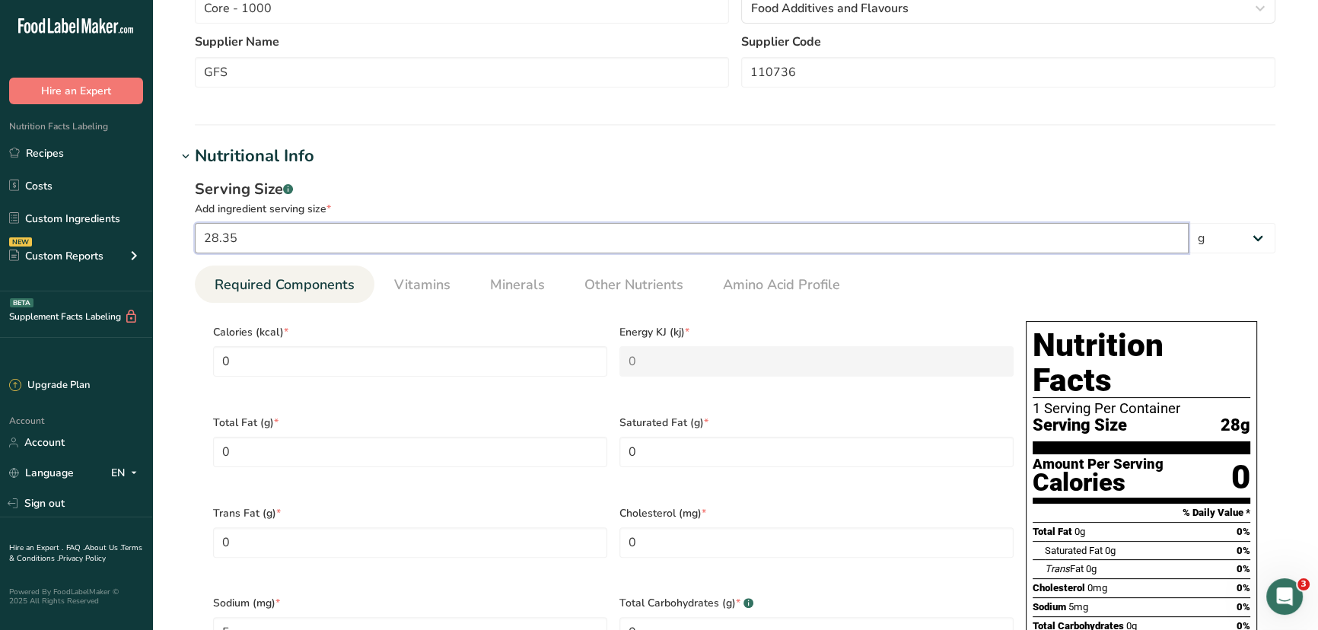
click at [256, 237] on input "28.35" at bounding box center [692, 238] width 994 height 30
click at [256, 236] on input "28.35" at bounding box center [692, 238] width 994 height 30
type input "1"
type input "0.1764"
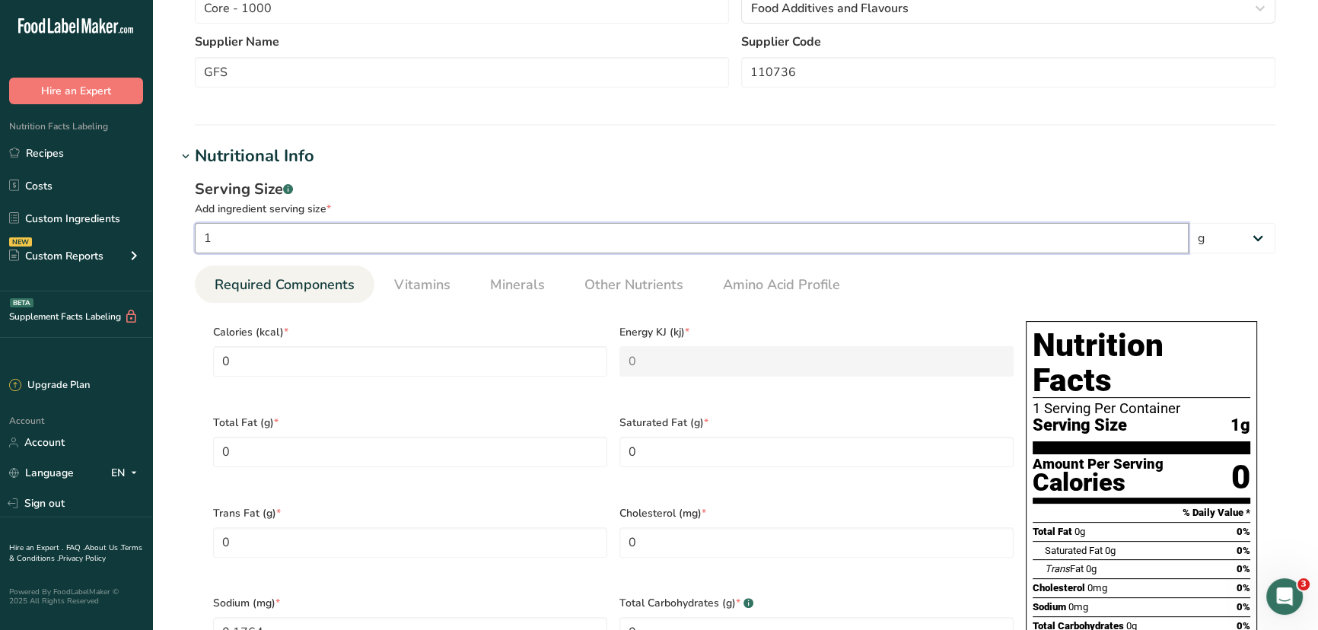
type input "10"
type input "1.7637"
type input "100"
type input "17.637"
type input "100"
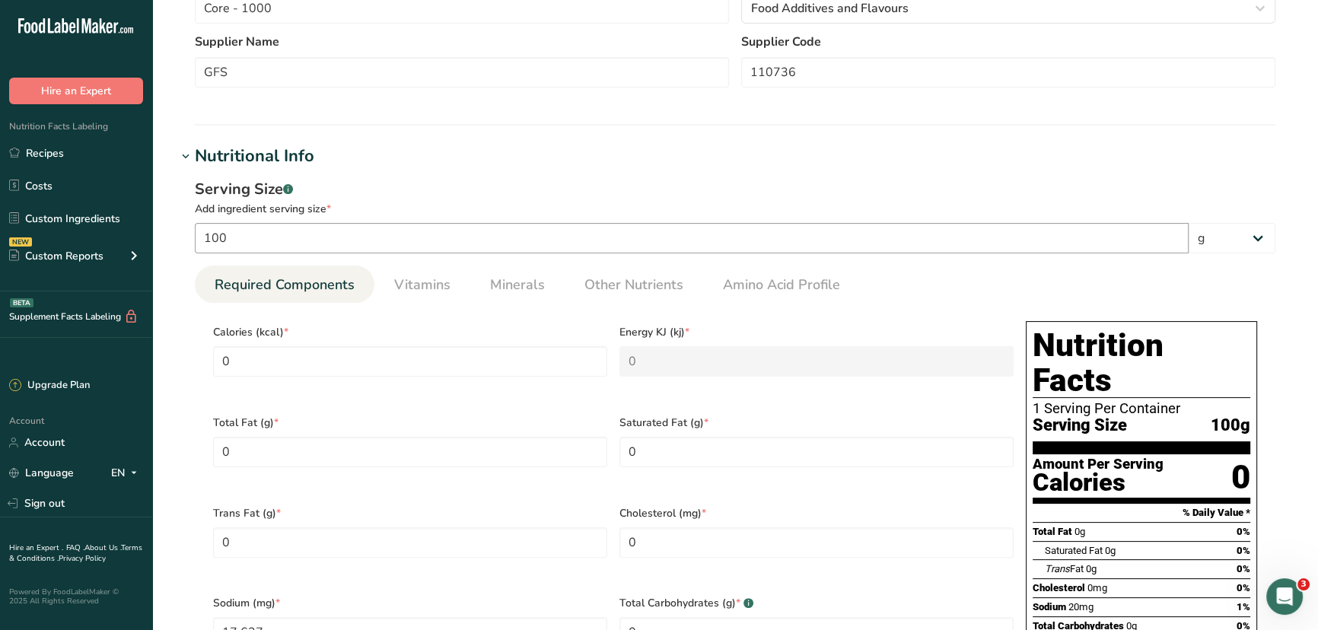
scroll to position [604, 0]
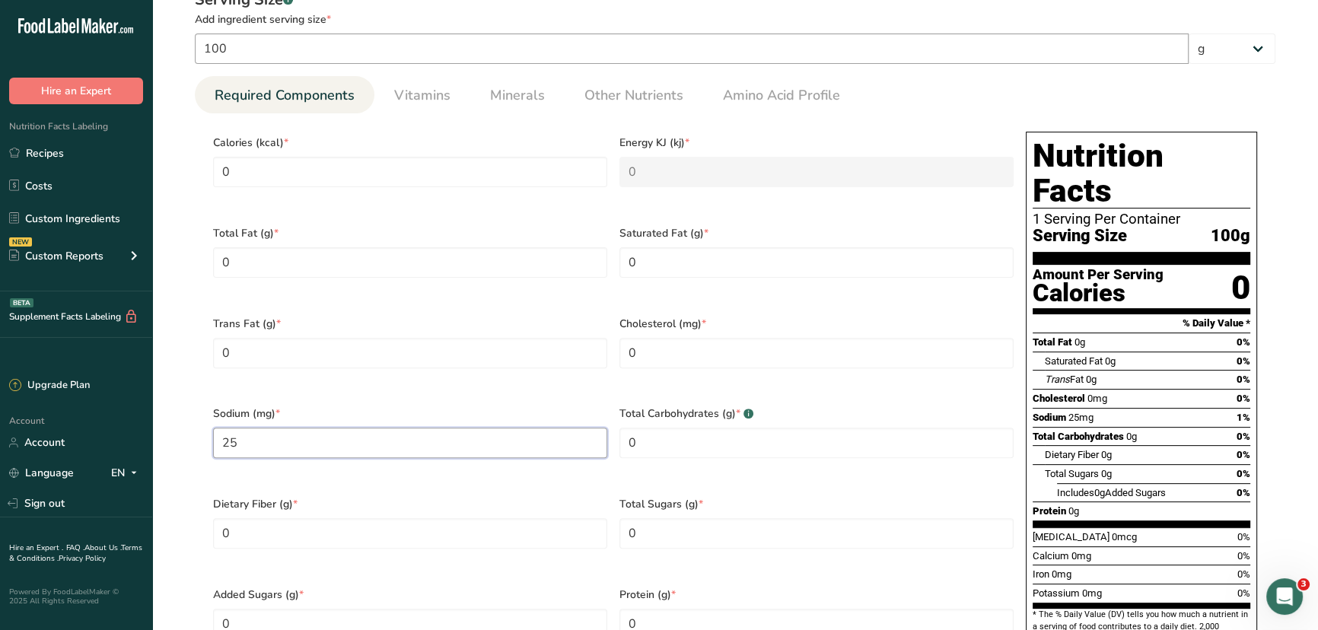
type input "25"
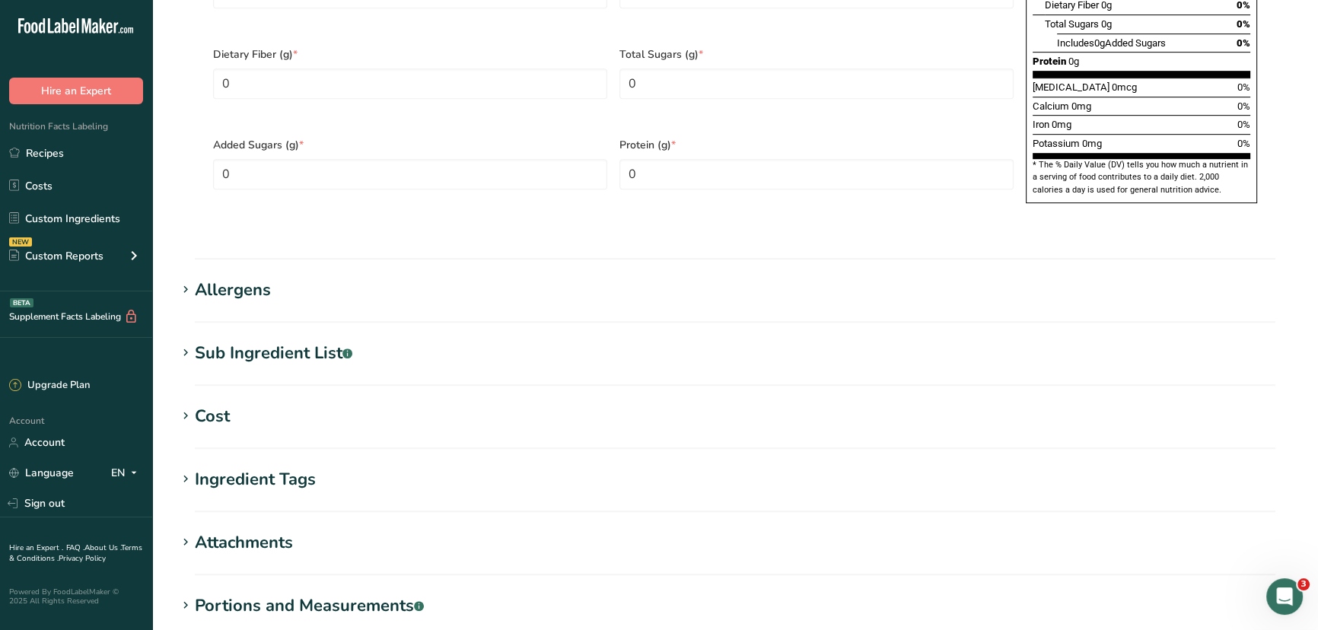
click at [215, 341] on div "Sub Ingredient List .a-a{fill:#347362;}.b-a{fill:#fff;}" at bounding box center [274, 353] width 158 height 25
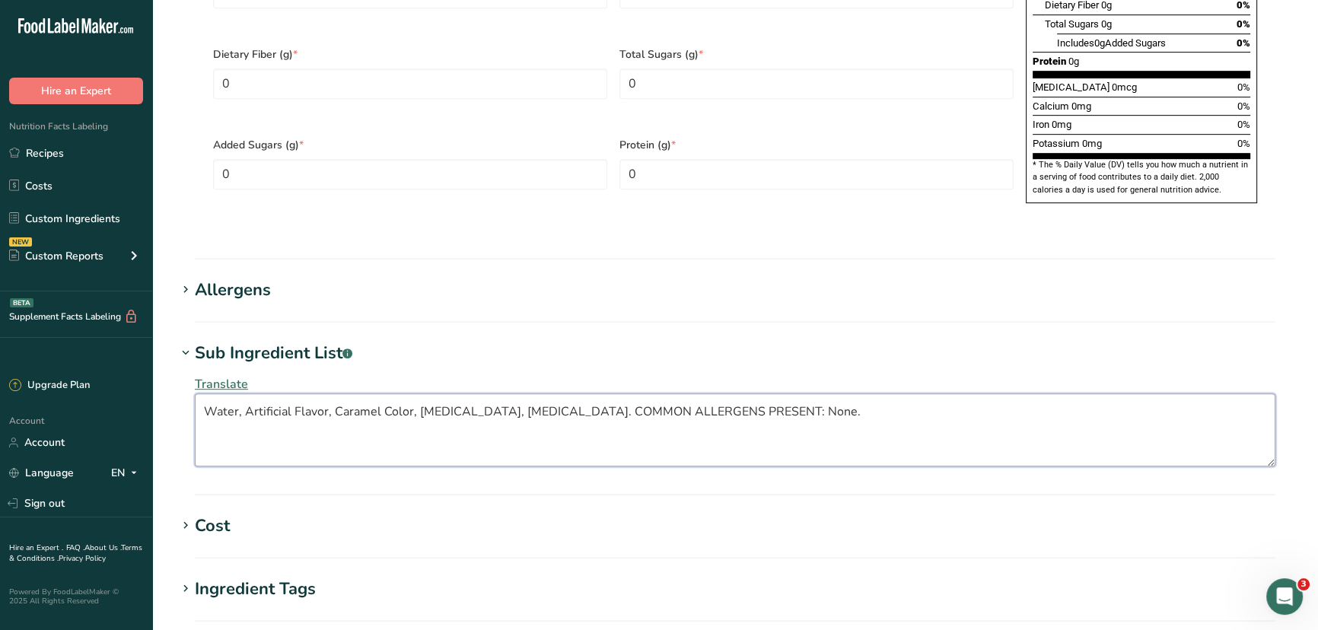
drag, startPoint x: 572, startPoint y: 373, endPoint x: 835, endPoint y: 379, distance: 263.4
click at [835, 393] on textarea "Water, Artificial Flavor, Caramel Color, Citric Acid, Sodium Benzoate. COMMON A…" at bounding box center [735, 429] width 1081 height 73
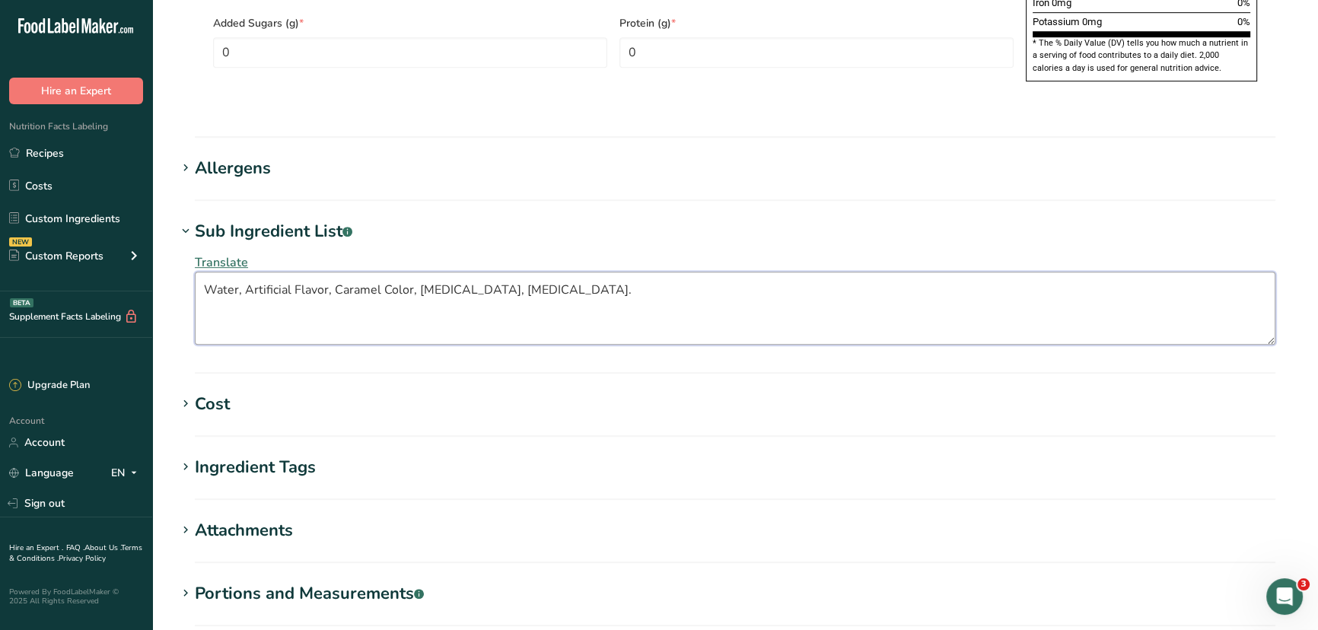
scroll to position [1317, 0]
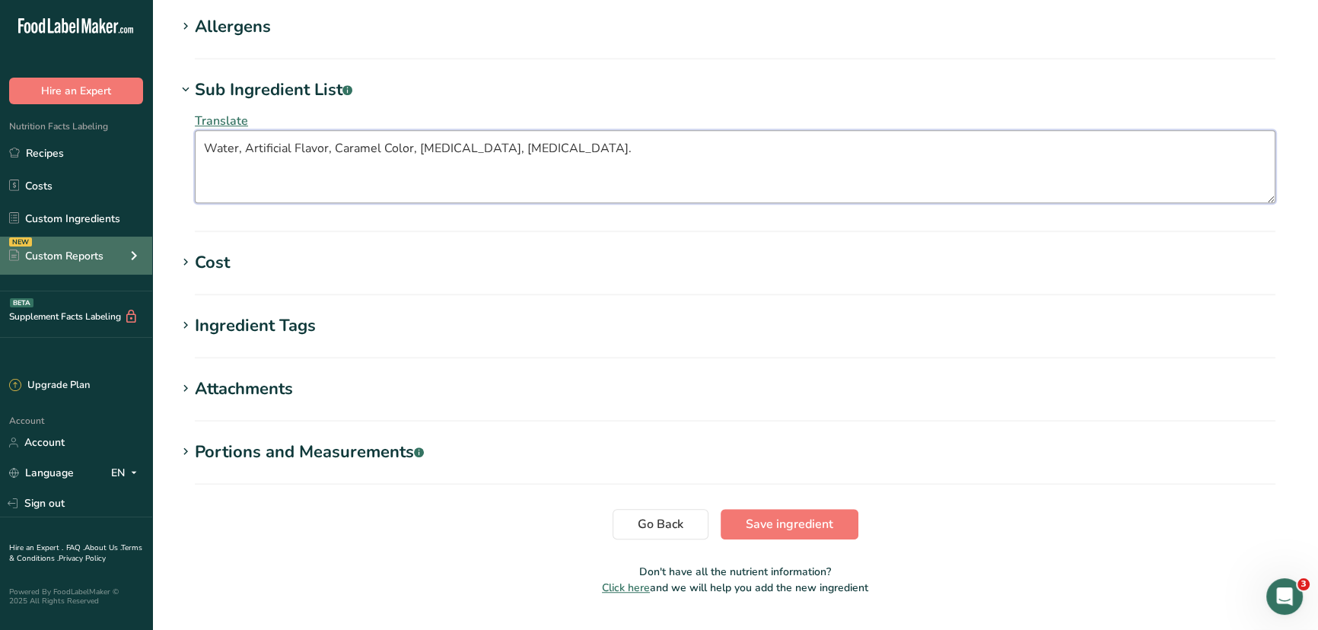
type textarea "Water, Artificial Flavor, Caramel Color, Citric Acid, Sodium Benzoate."
drag, startPoint x: 787, startPoint y: 481, endPoint x: 796, endPoint y: 482, distance: 9.2
click at [787, 515] on span "Save ingredient" at bounding box center [790, 524] width 88 height 18
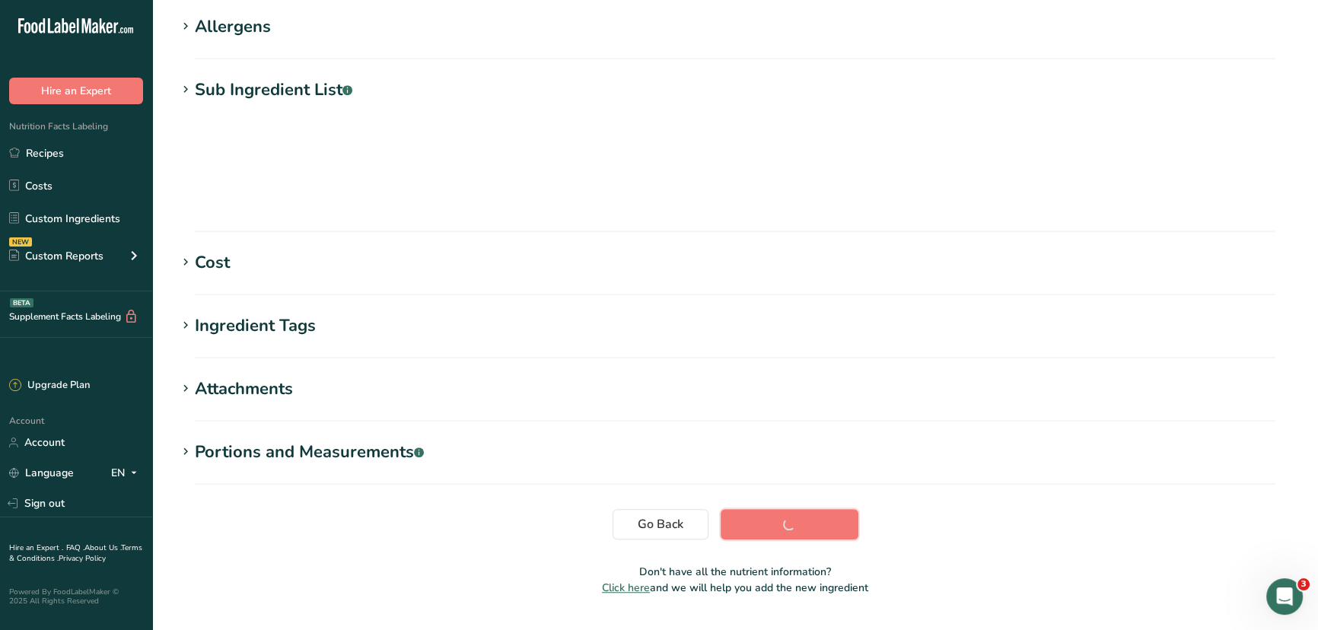
scroll to position [174, 0]
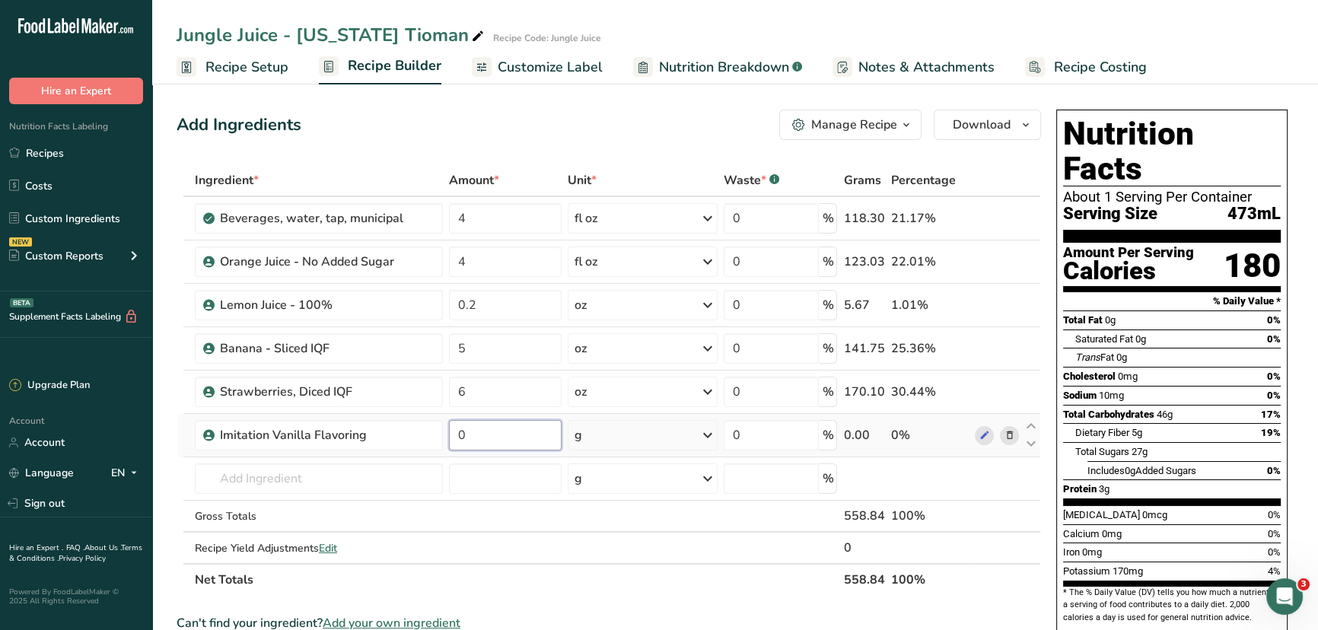
click at [510, 438] on input "0" at bounding box center [505, 435] width 113 height 30
type input "0.2"
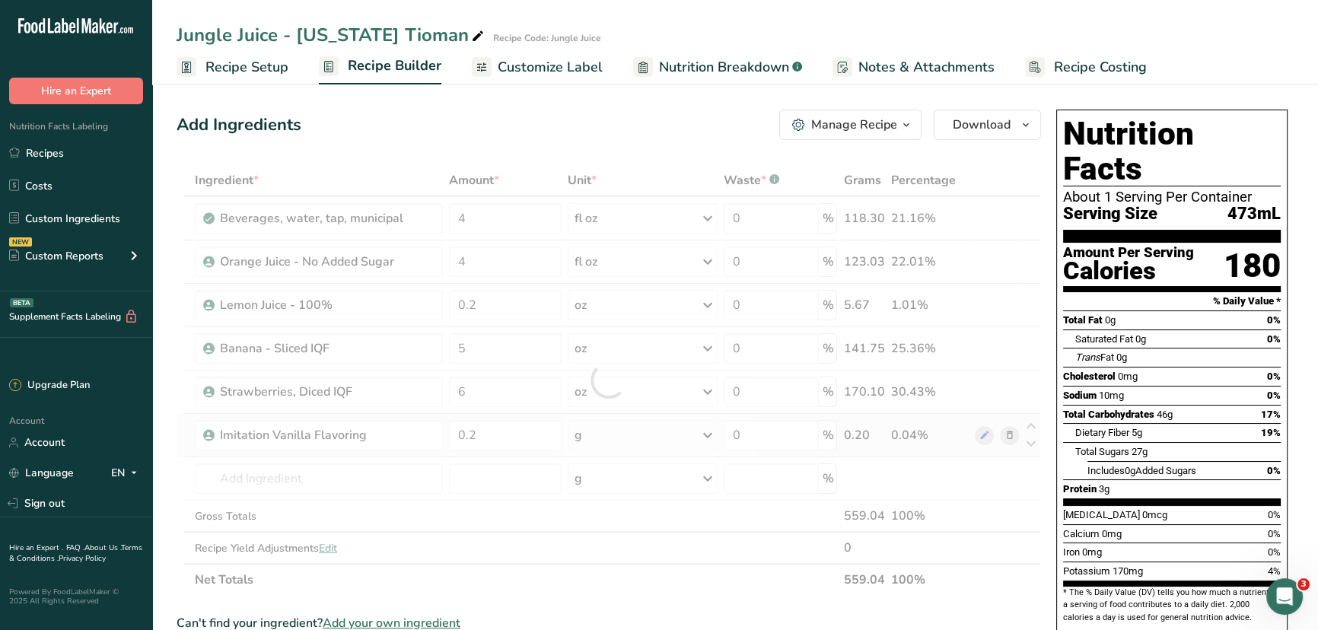
click at [629, 426] on div "Ingredient * Amount * Unit * Waste * .a-a{fill:#347362;}.b-a{fill:#fff;} Grams …" at bounding box center [609, 380] width 865 height 432
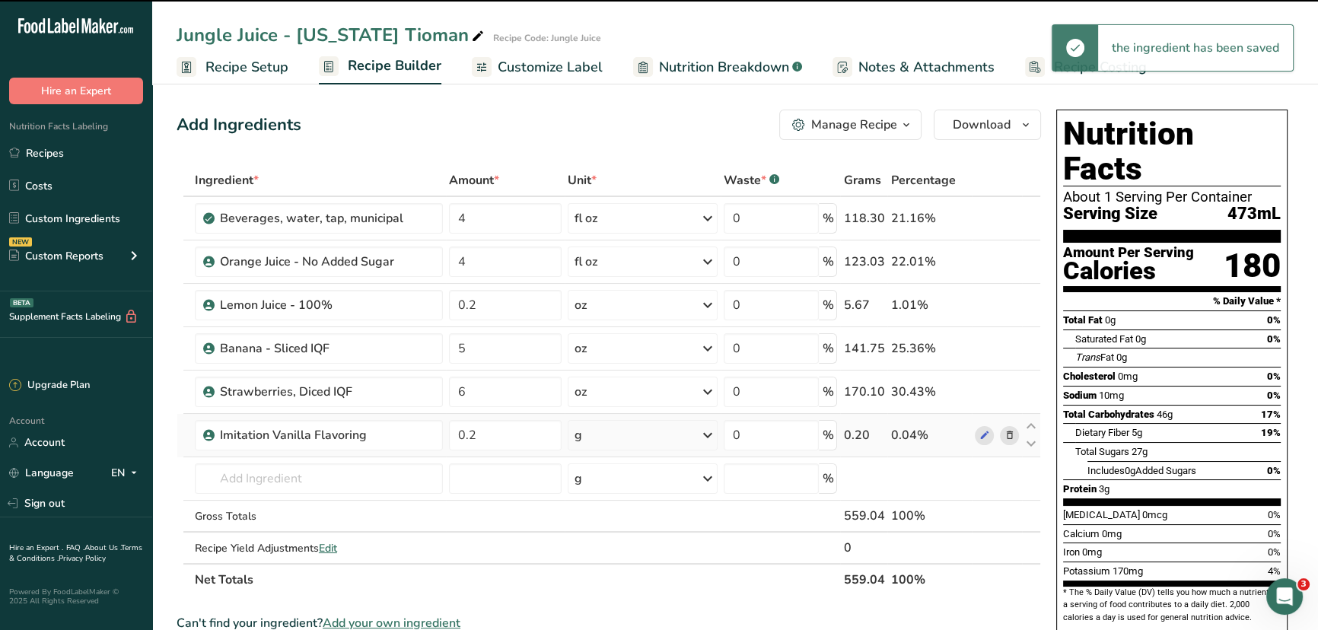
click at [633, 427] on div "g" at bounding box center [643, 435] width 150 height 30
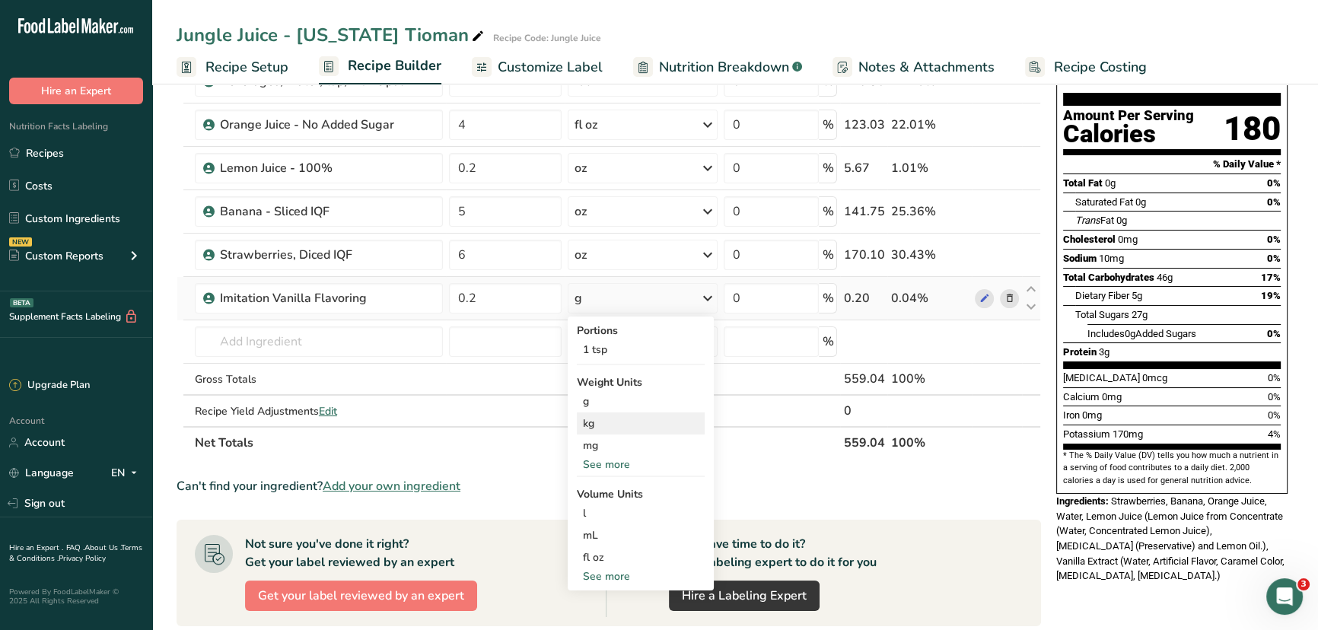
scroll to position [138, 0]
click at [608, 460] on div "See more" at bounding box center [641, 464] width 128 height 16
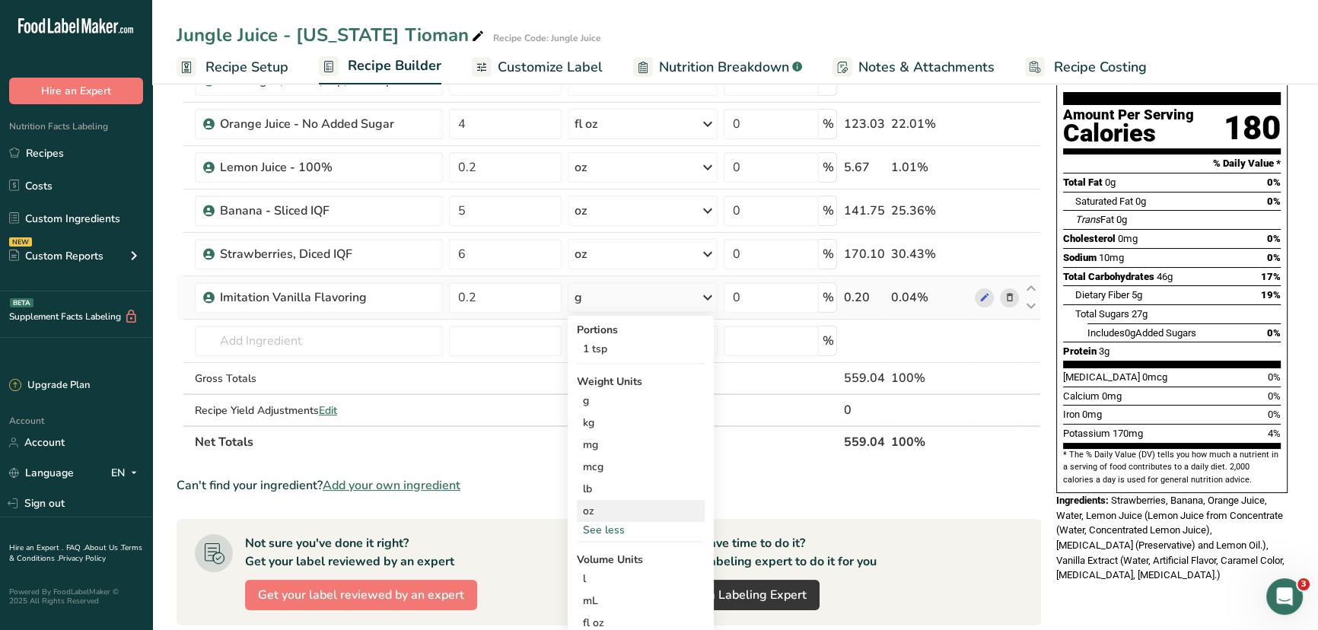
click at [609, 510] on div "oz" at bounding box center [641, 511] width 128 height 22
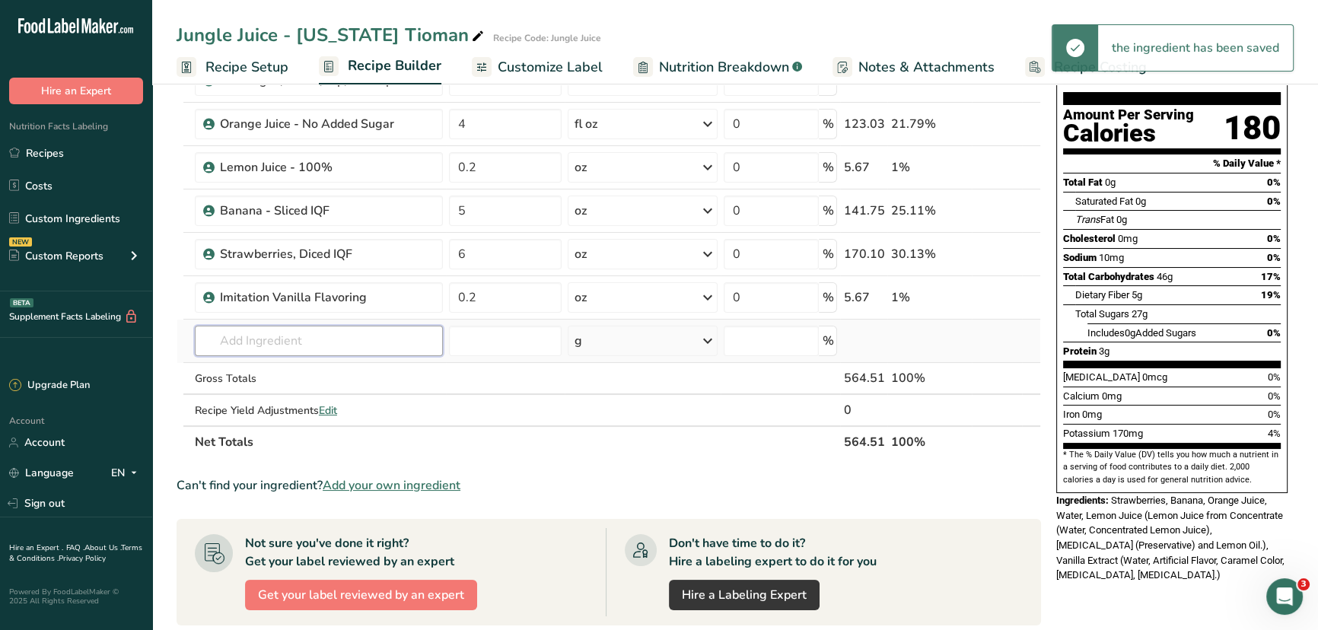
click at [224, 334] on input "text" at bounding box center [319, 341] width 248 height 30
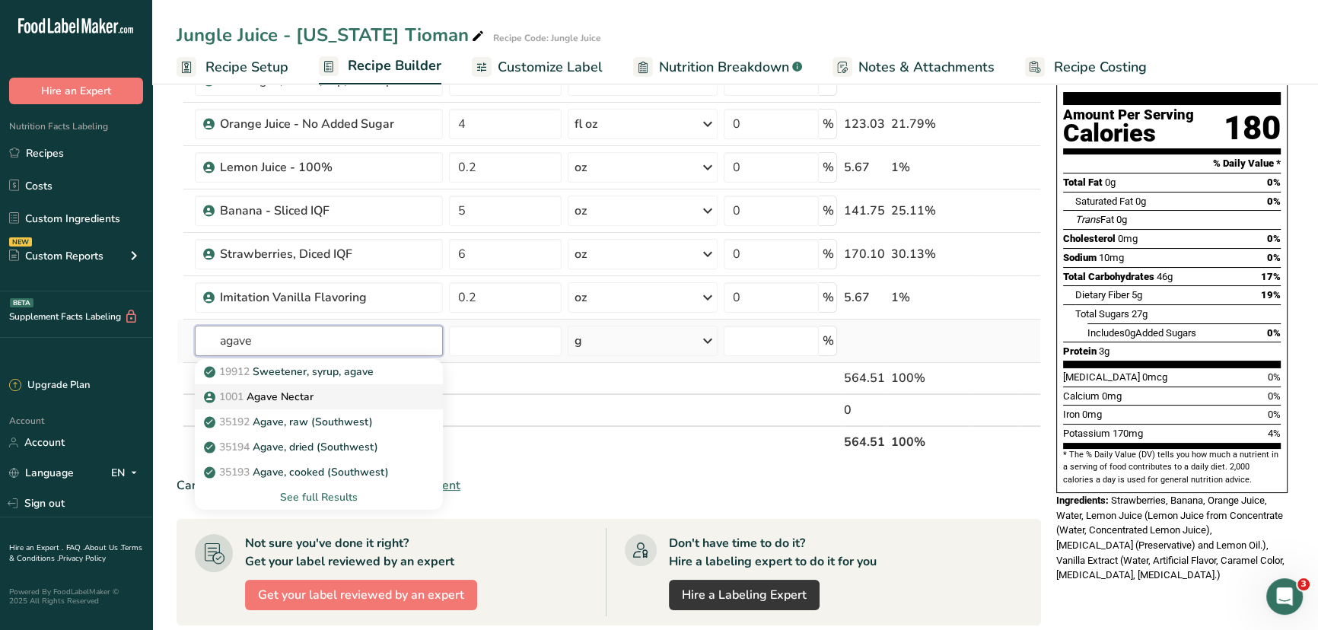
type input "agave"
click at [280, 396] on p "1001 Agave Nectar" at bounding box center [260, 397] width 107 height 16
type input "Agave Nectar"
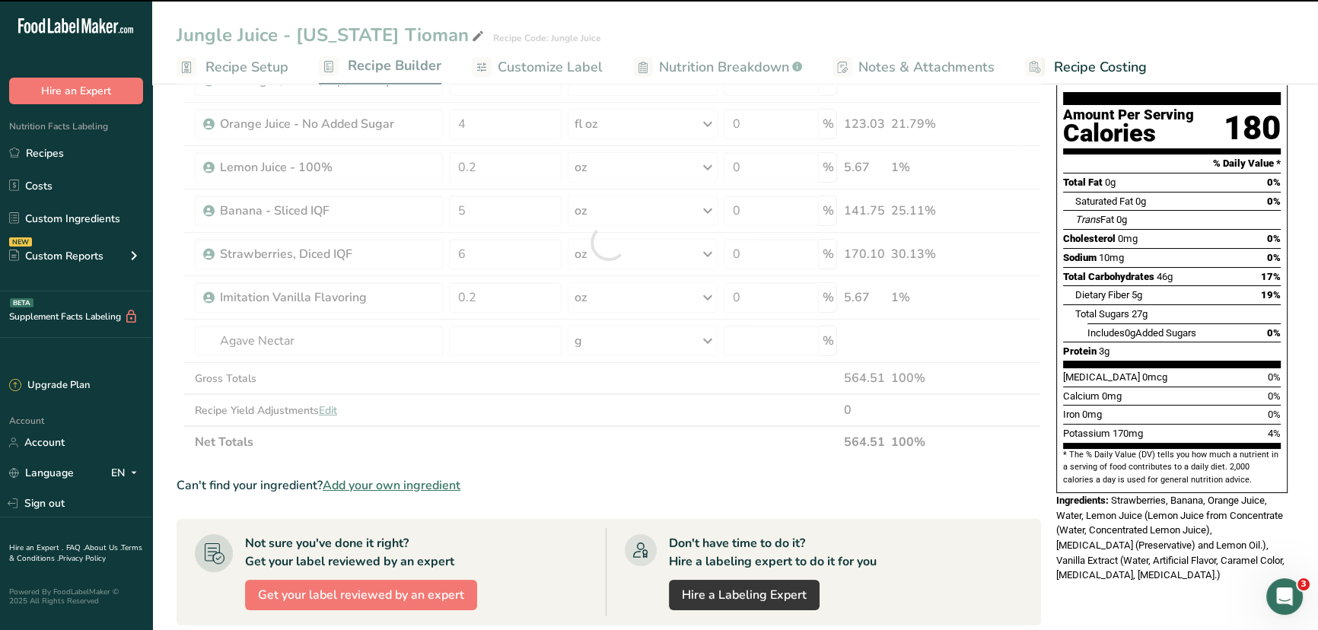
type input "0"
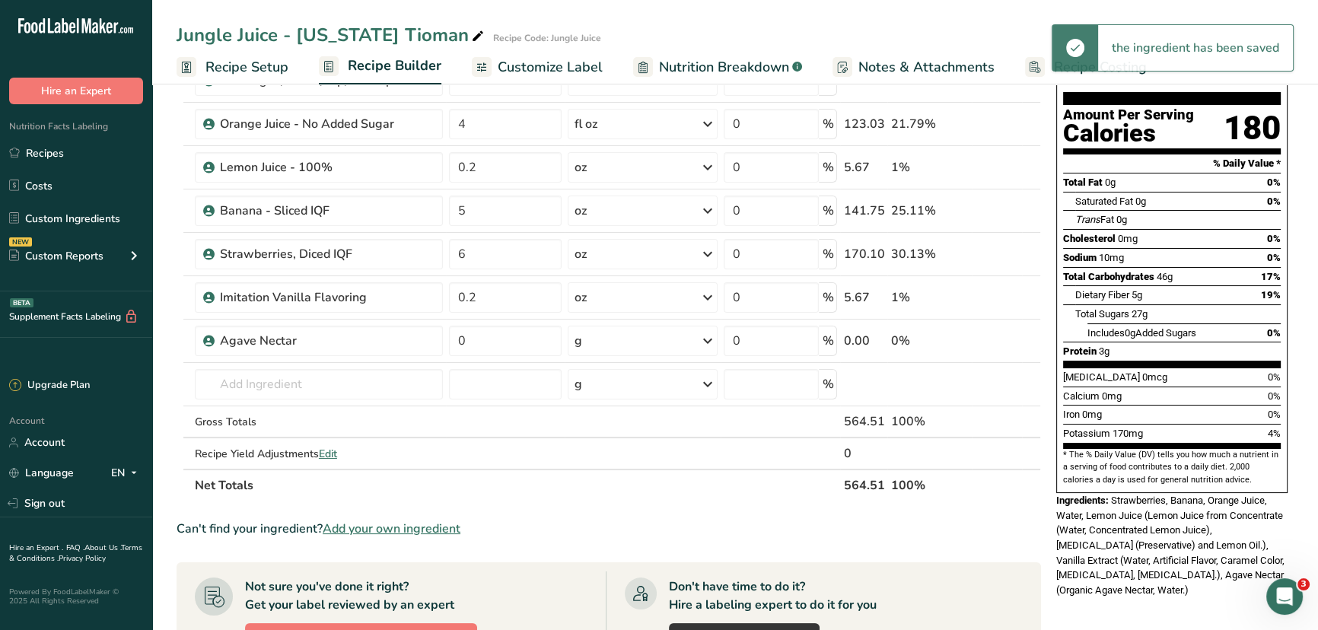
click at [633, 342] on div "g" at bounding box center [643, 341] width 150 height 30
click at [613, 462] on div "See more" at bounding box center [641, 462] width 128 height 16
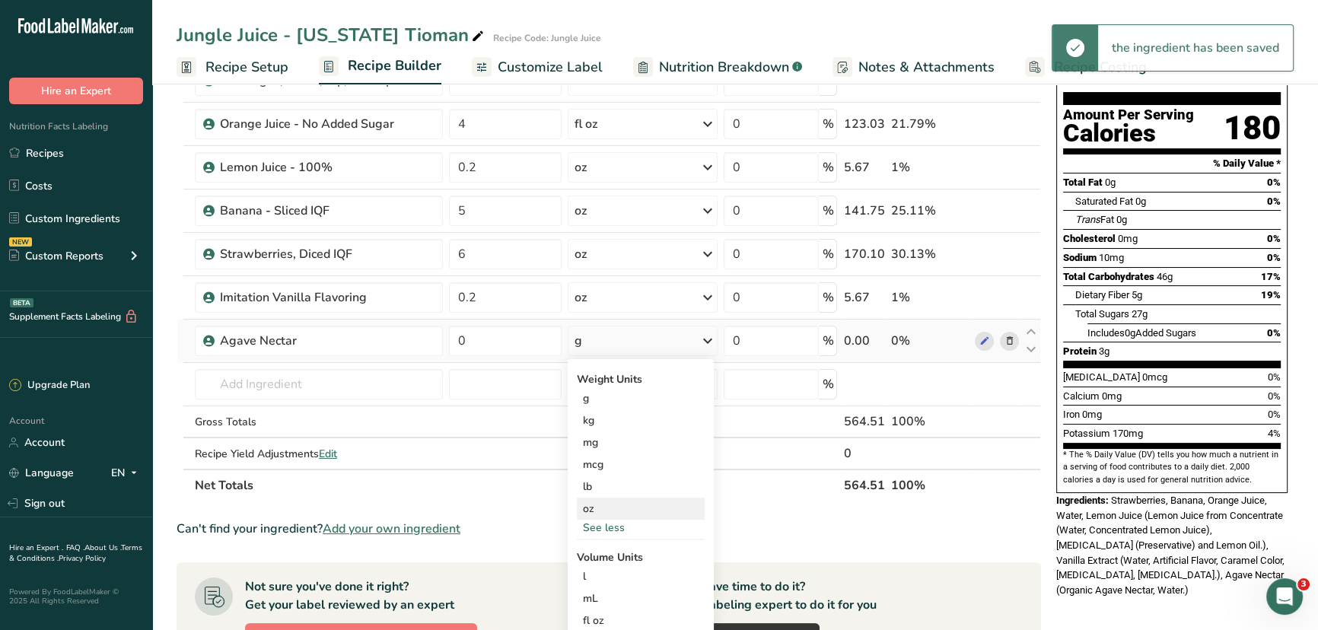
click at [596, 510] on div "oz" at bounding box center [641, 509] width 128 height 22
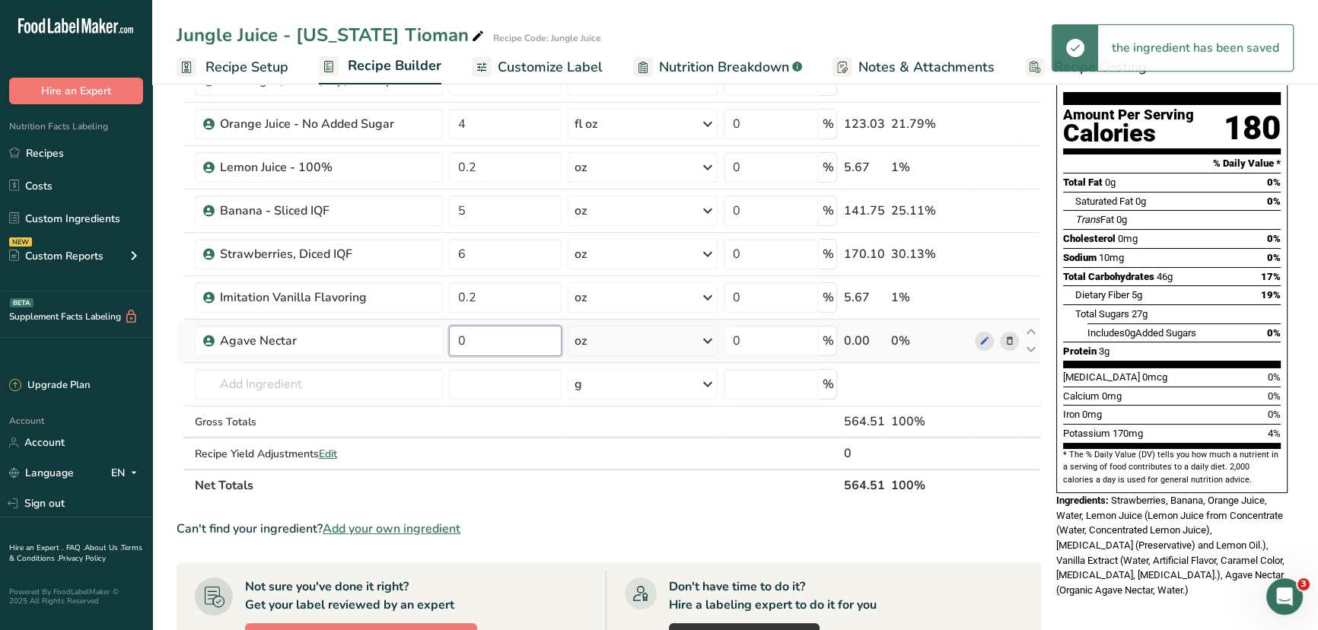
click at [504, 346] on input "0" at bounding box center [505, 341] width 113 height 30
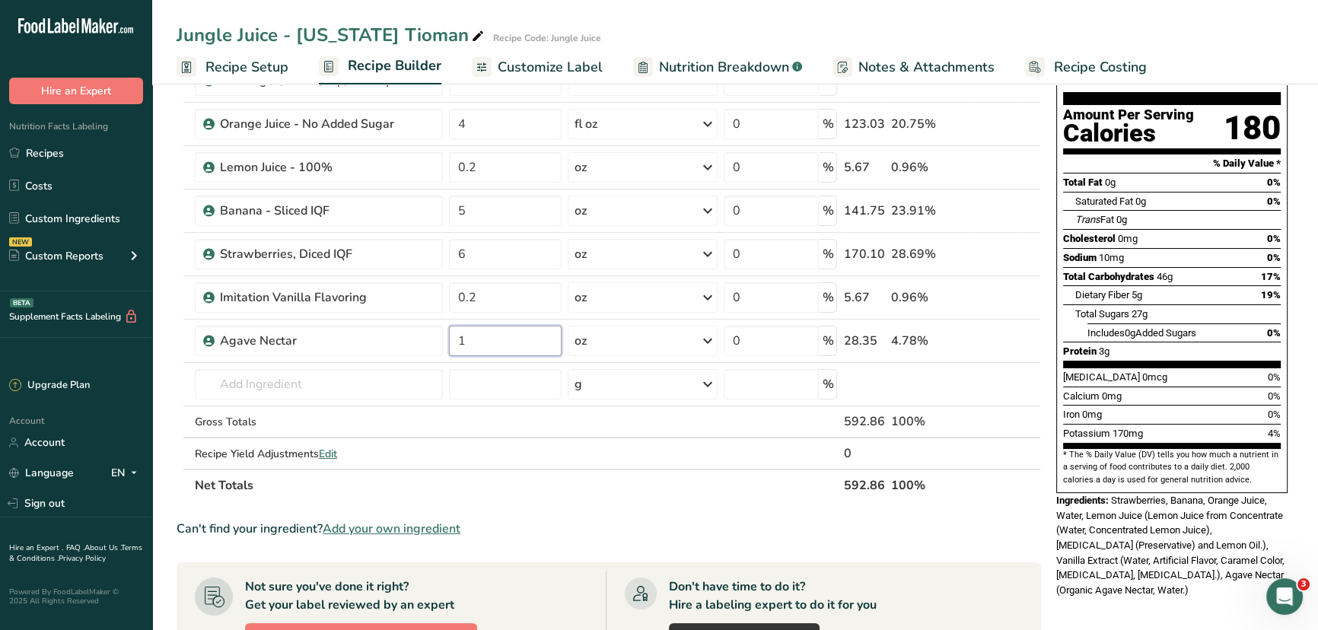
type input "1"
click at [1051, 362] on div "Nutrition Facts About 1 Serving Per Container Serving Size 473mL Amount Per Ser…" at bounding box center [1172, 285] width 244 height 639
click at [498, 346] on input "1" at bounding box center [505, 341] width 113 height 30
type input "0.5"
click at [1048, 365] on div "Add Ingredients Manage Recipe Delete Recipe Duplicate Recipe Scale Recipe Save …" at bounding box center [614, 503] width 874 height 1075
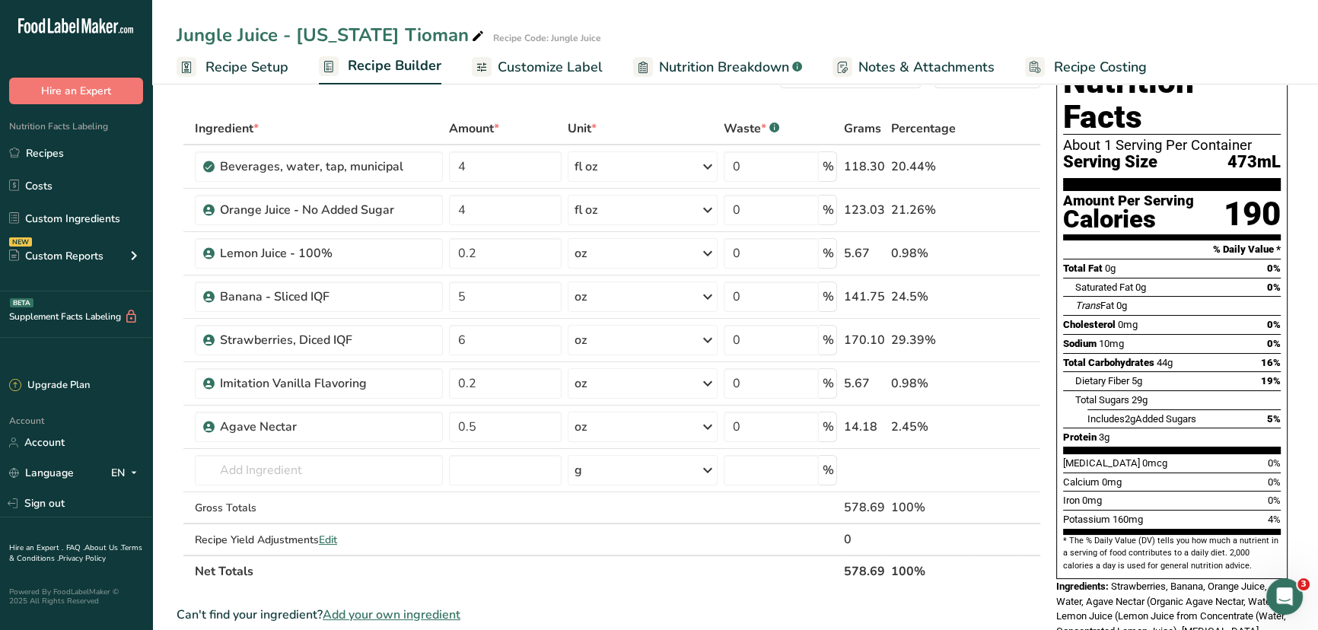
scroll to position [0, 0]
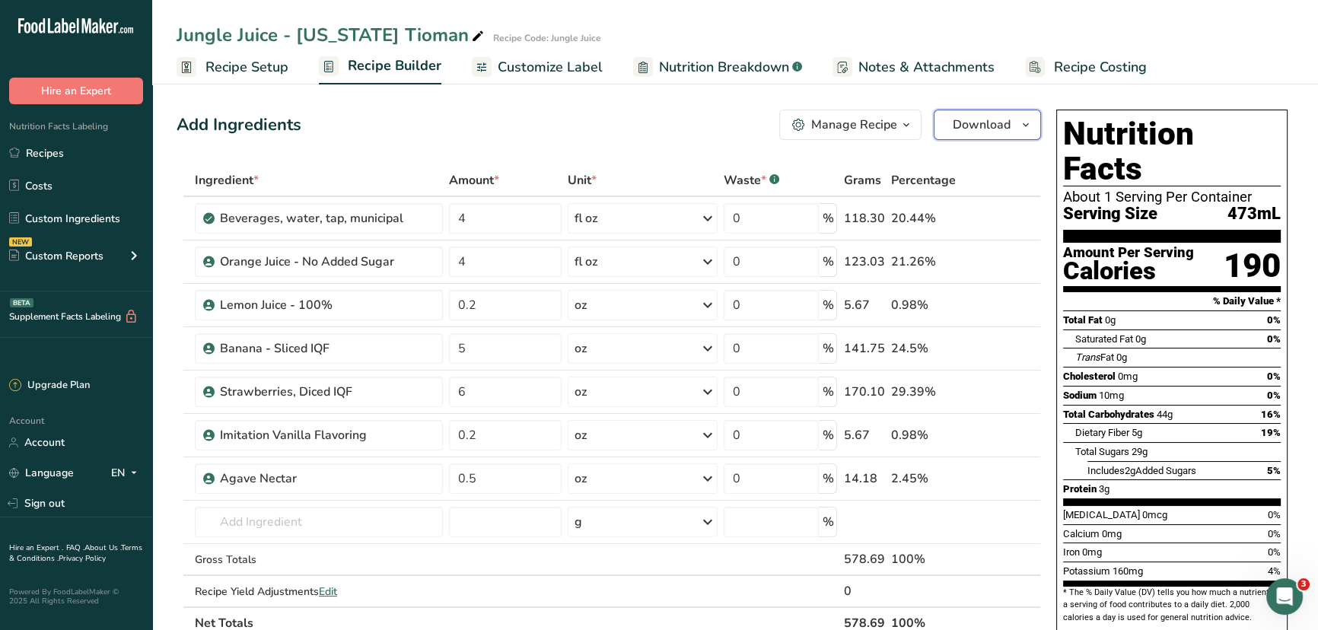
click at [1014, 126] on button "Download" at bounding box center [987, 125] width 107 height 30
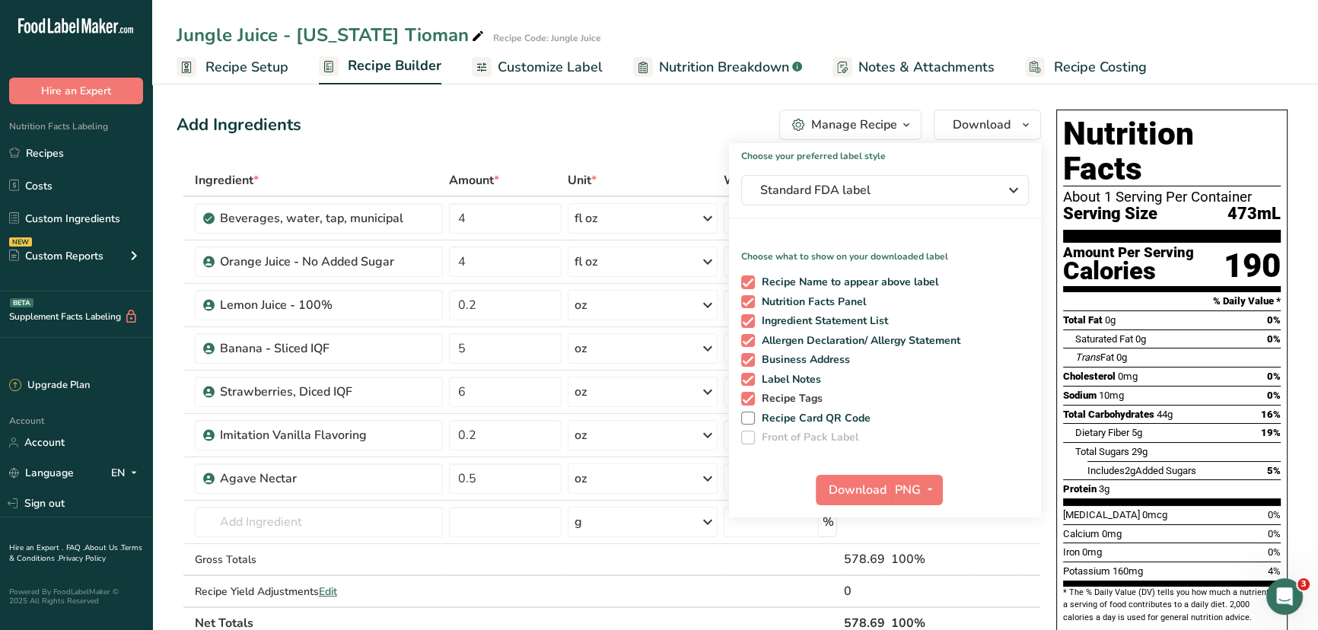
click at [750, 397] on span at bounding box center [748, 399] width 14 height 14
click at [750, 397] on input "Recipe Tags" at bounding box center [746, 398] width 10 height 10
checkbox input "false"
click at [747, 380] on span at bounding box center [748, 380] width 14 height 14
click at [747, 380] on input "Label Notes" at bounding box center [746, 379] width 10 height 10
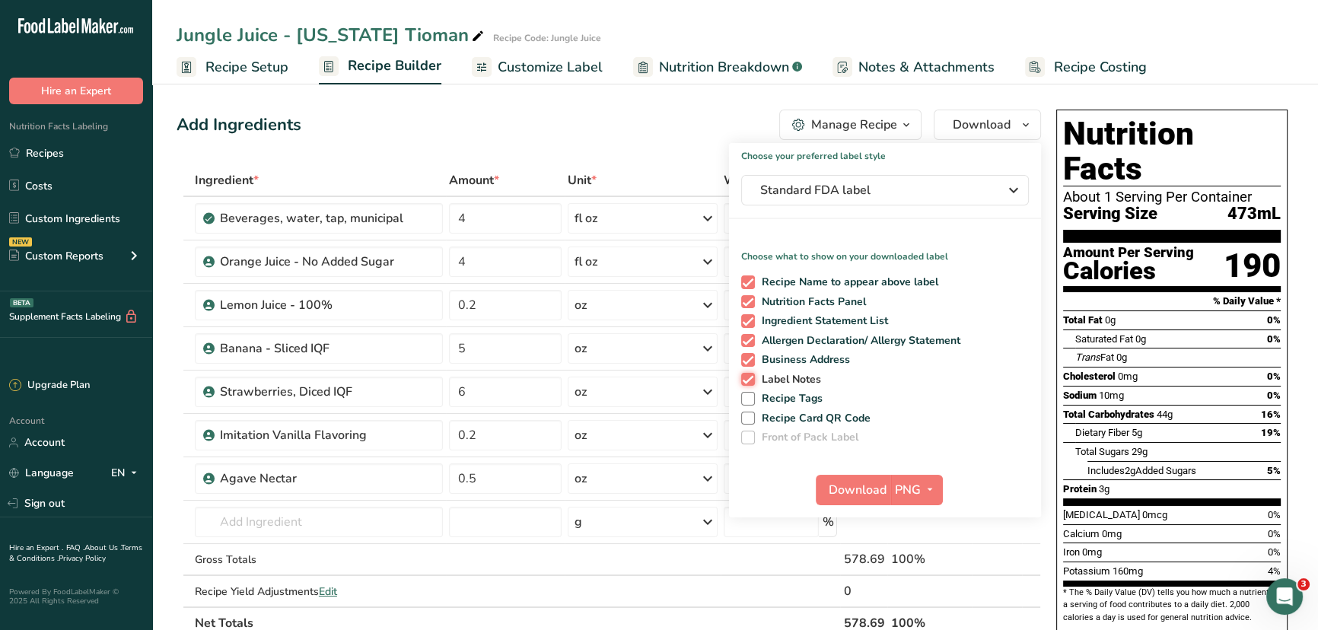
checkbox input "false"
click at [747, 362] on span at bounding box center [748, 360] width 14 height 14
click at [747, 362] on input "Business Address" at bounding box center [746, 360] width 10 height 10
checkbox input "false"
click at [844, 487] on span "Download" at bounding box center [858, 490] width 58 height 18
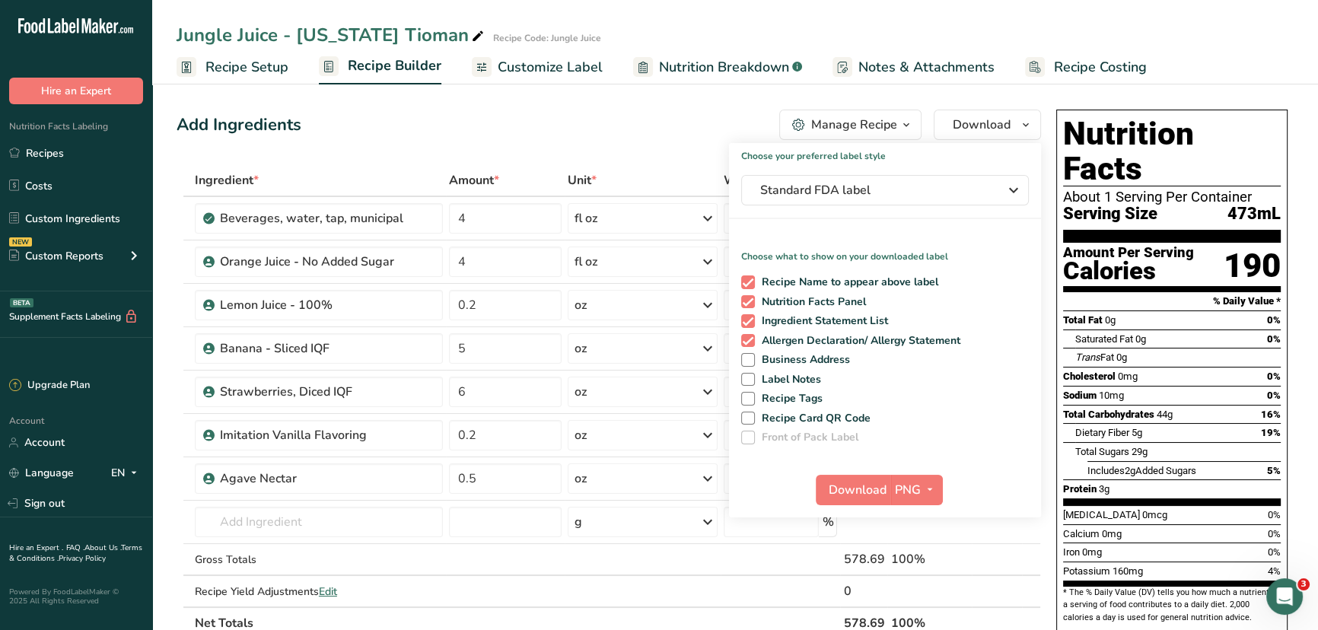
click at [913, 38] on div "Jungle Juice - Palau Tioman Recipe Code: Jungle Juice" at bounding box center [735, 34] width 1166 height 27
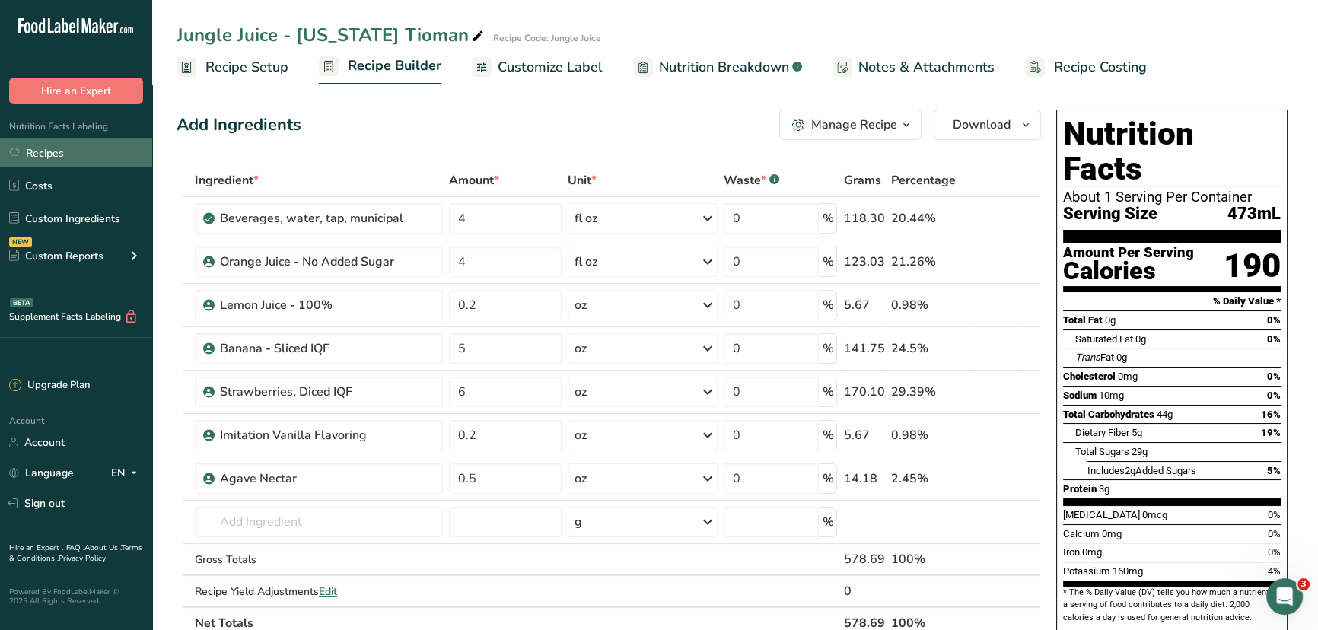
click at [67, 151] on link "Recipes" at bounding box center [76, 153] width 152 height 29
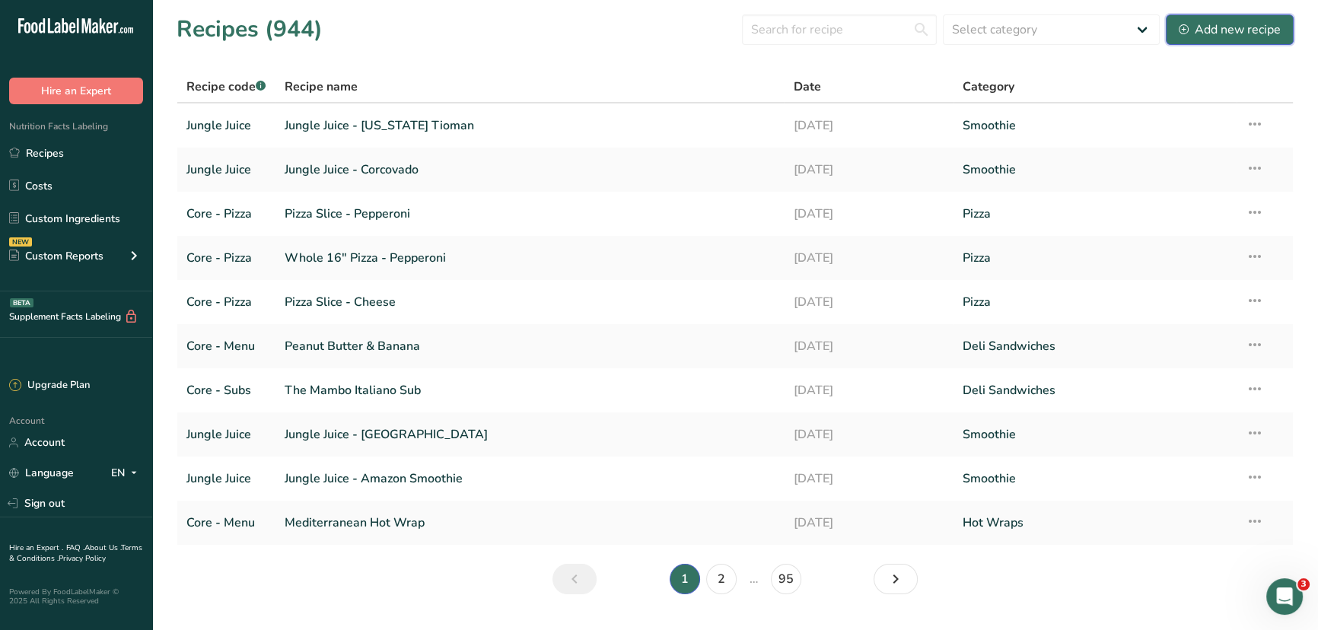
click at [1211, 31] on div "Add new recipe" at bounding box center [1230, 30] width 102 height 18
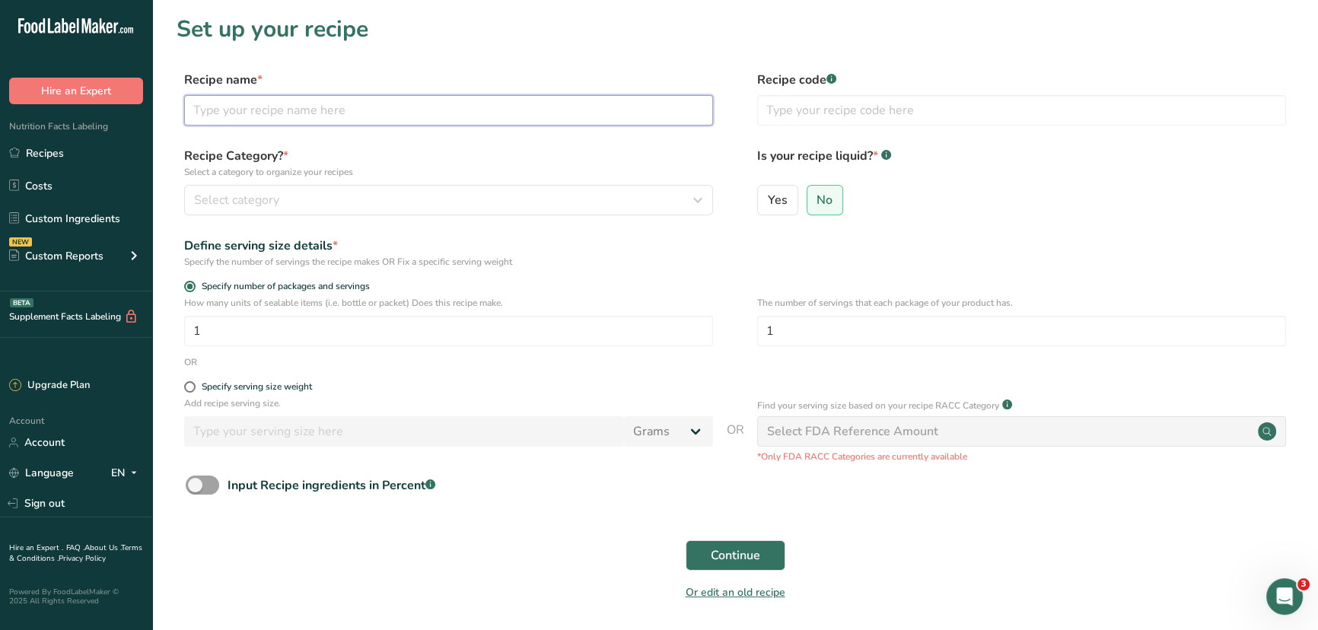
click at [302, 113] on input "text" at bounding box center [448, 110] width 529 height 30
type input "Jungle Juice - Sinharaja"
type input "Jungle Juice"
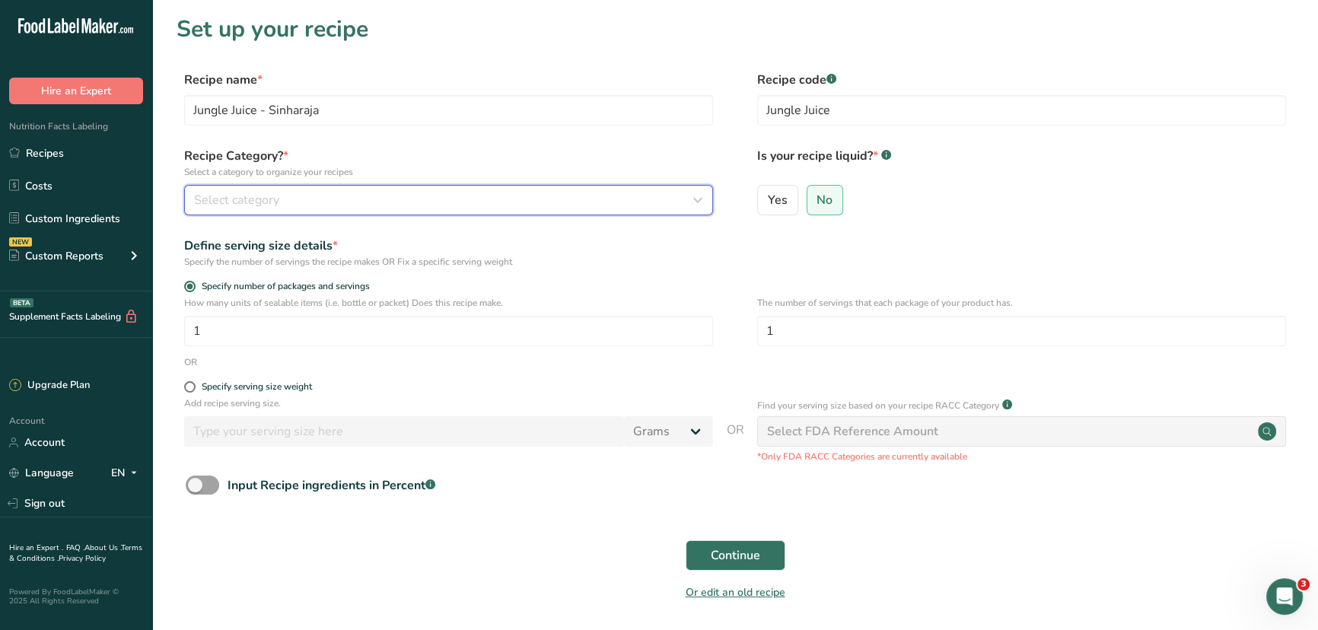
click at [514, 205] on div "Select category" at bounding box center [444, 200] width 500 height 18
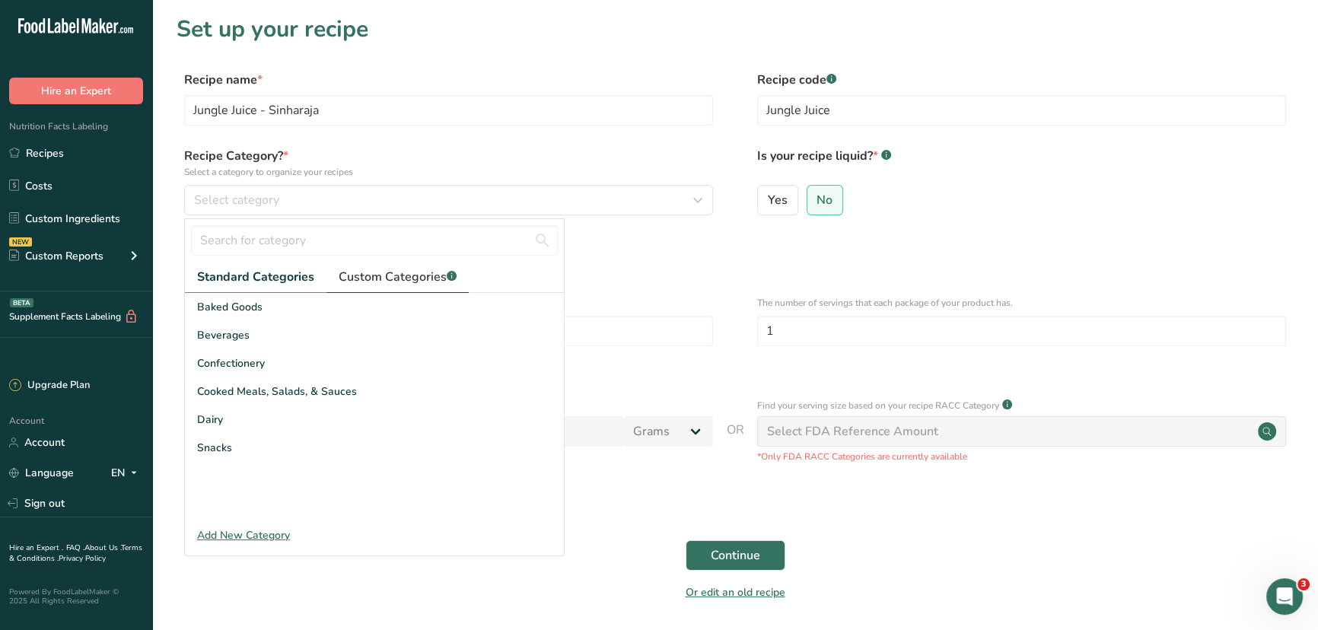
click at [388, 286] on link "Custom Categories .a-a{fill:#347362;}.b-a{fill:#fff;}" at bounding box center [398, 277] width 142 height 31
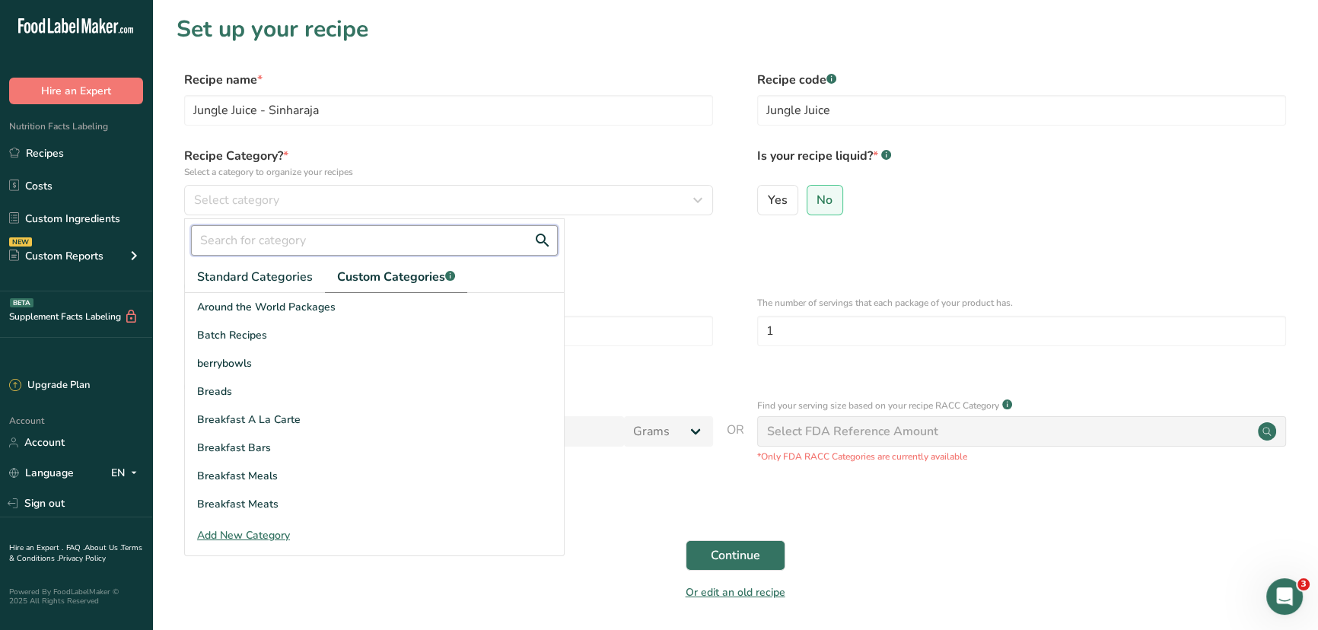
click at [387, 241] on input "text" at bounding box center [374, 240] width 367 height 30
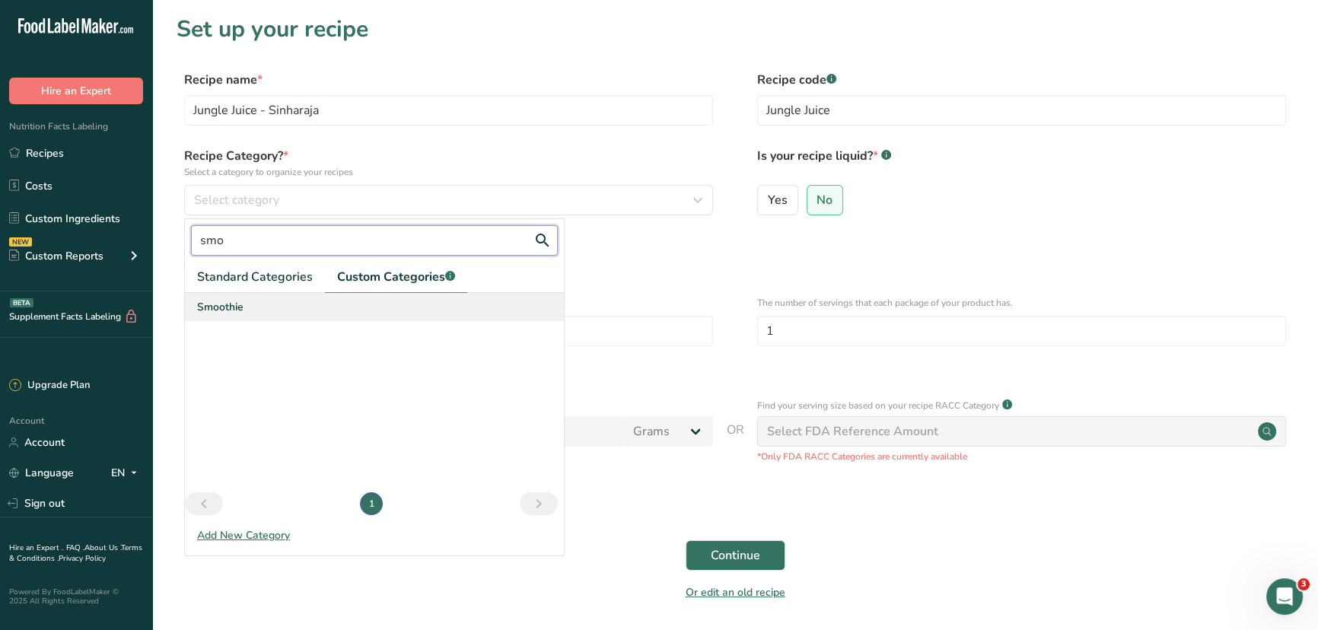
type input "smo"
click at [247, 309] on div "Smoothie" at bounding box center [374, 307] width 379 height 28
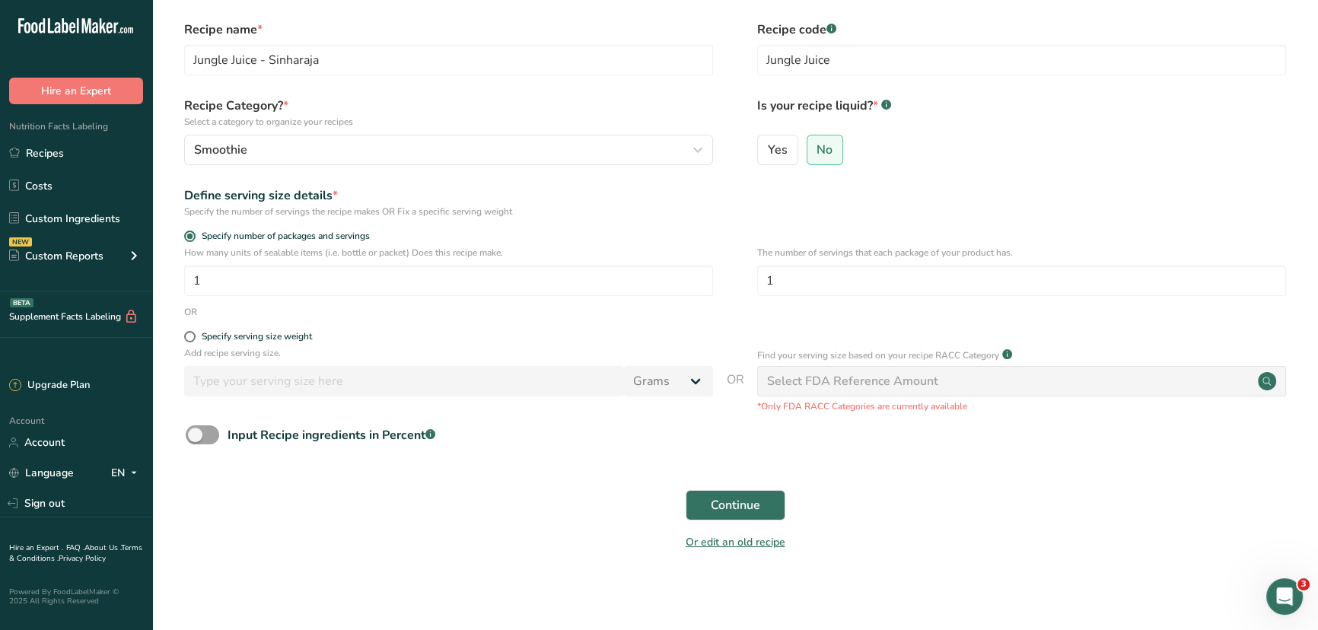
scroll to position [54, 0]
click at [779, 145] on span "Yes" at bounding box center [778, 146] width 20 height 15
click at [768, 145] on input "Yes" at bounding box center [763, 147] width 10 height 10
radio input "true"
radio input "false"
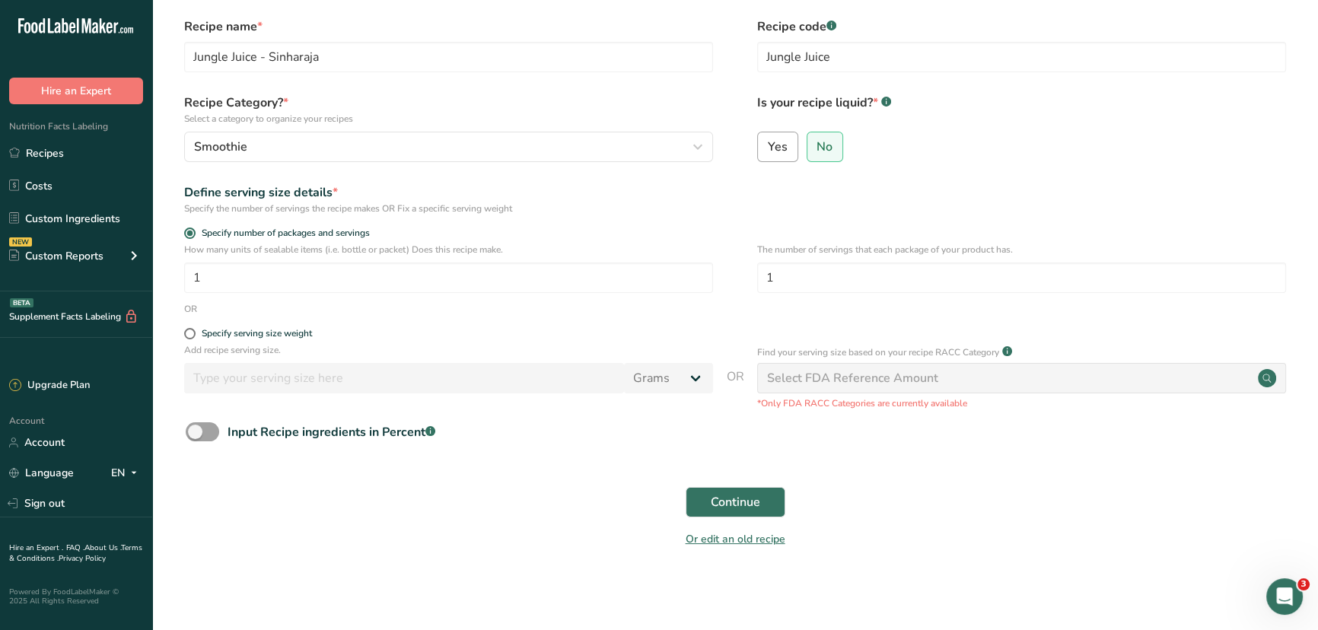
select select "22"
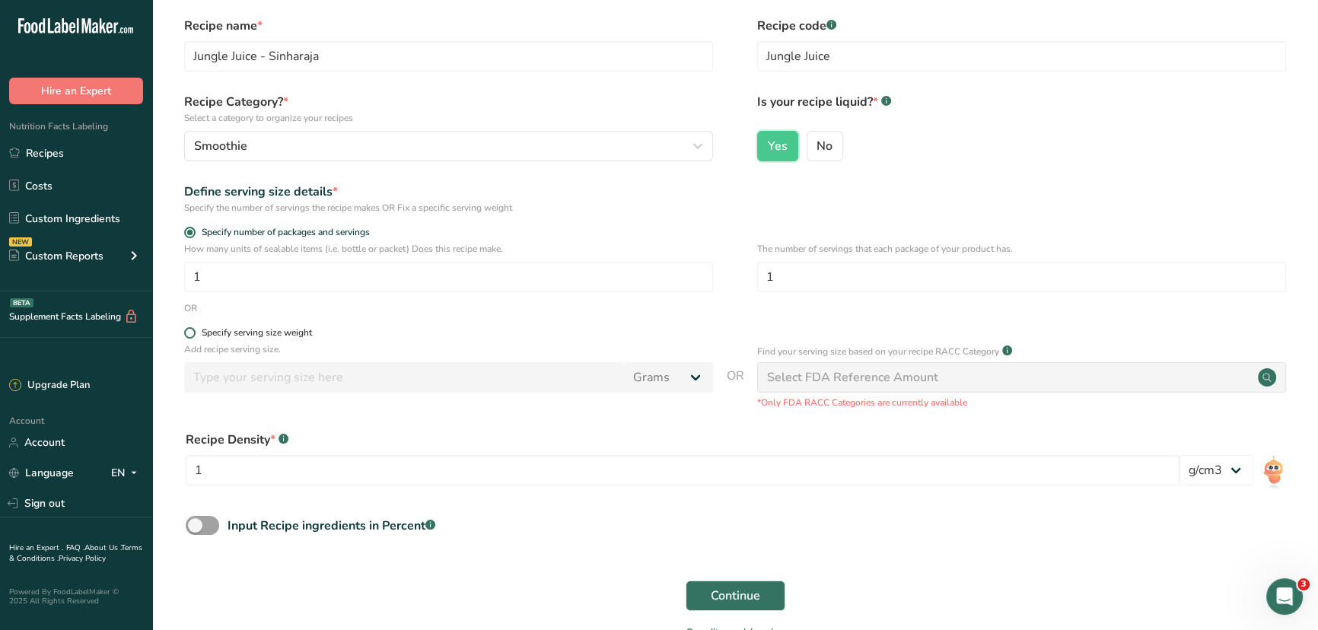
click at [193, 330] on span at bounding box center [189, 332] width 11 height 11
click at [193, 330] on input "Specify serving size weight" at bounding box center [189, 333] width 10 height 10
radio input "true"
radio input "false"
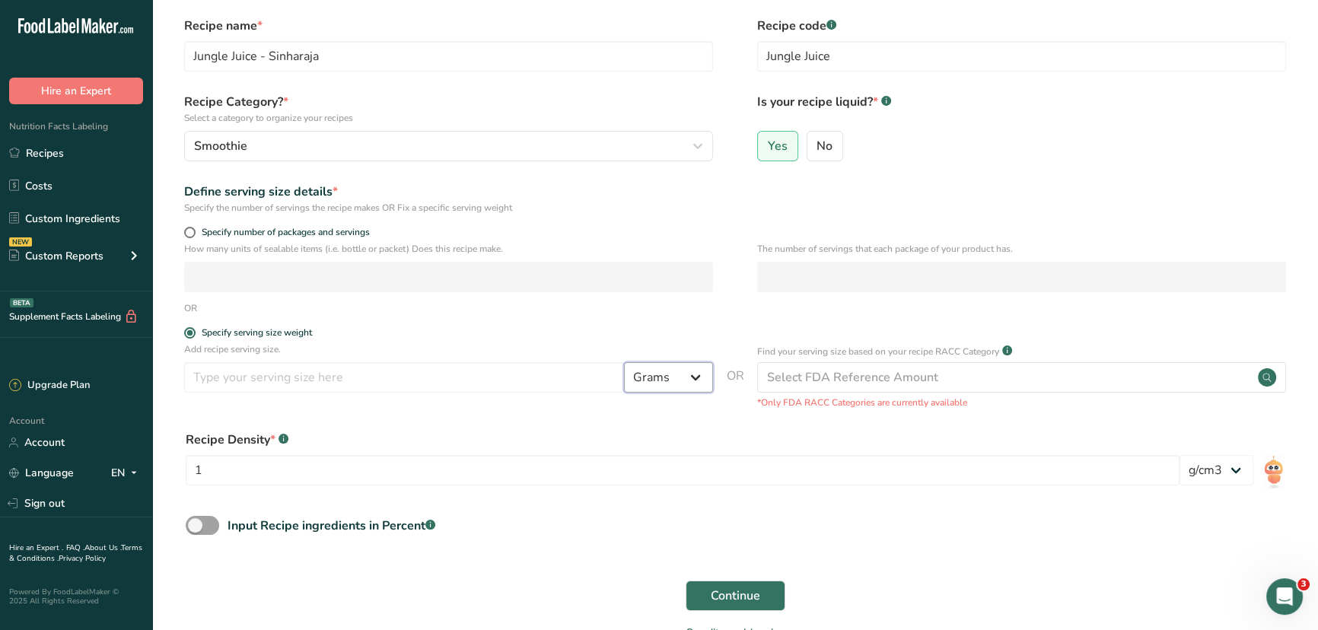
drag, startPoint x: 635, startPoint y: 381, endPoint x: 651, endPoint y: 387, distance: 17.4
click at [635, 381] on select "Grams kg mg mcg lb oz l mL fl oz tbsp tsp cup qt gallon" at bounding box center [668, 377] width 89 height 30
select select "17"
click at [624, 363] on select "Grams kg mg mcg lb oz l mL fl oz tbsp tsp cup qt gallon" at bounding box center [668, 377] width 89 height 30
click at [431, 379] on input "number" at bounding box center [404, 377] width 440 height 30
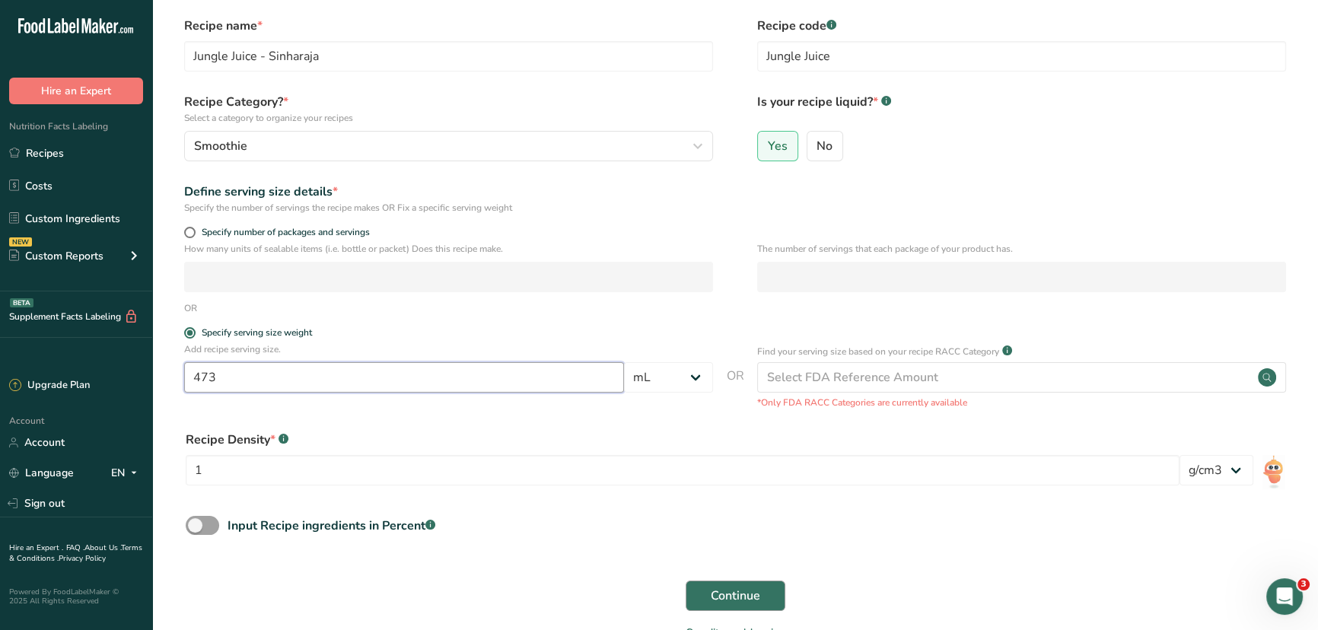
type input "473"
click at [735, 600] on span "Continue" at bounding box center [735, 596] width 49 height 18
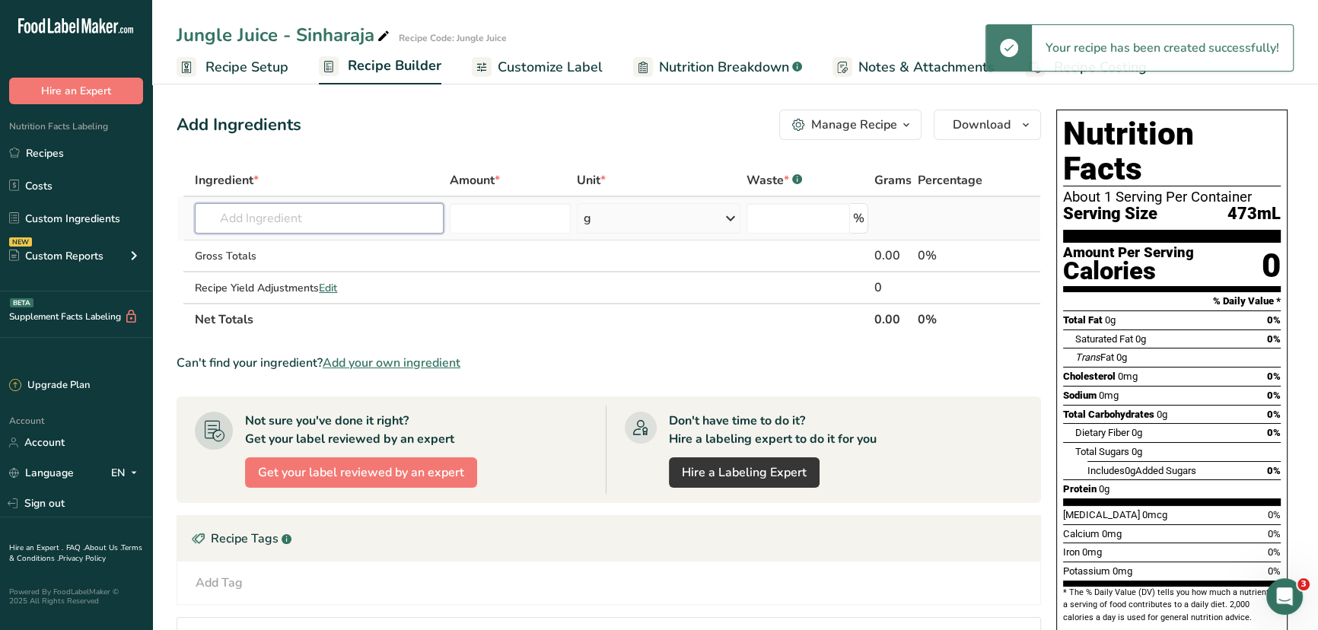
click at [320, 207] on input "text" at bounding box center [319, 218] width 248 height 30
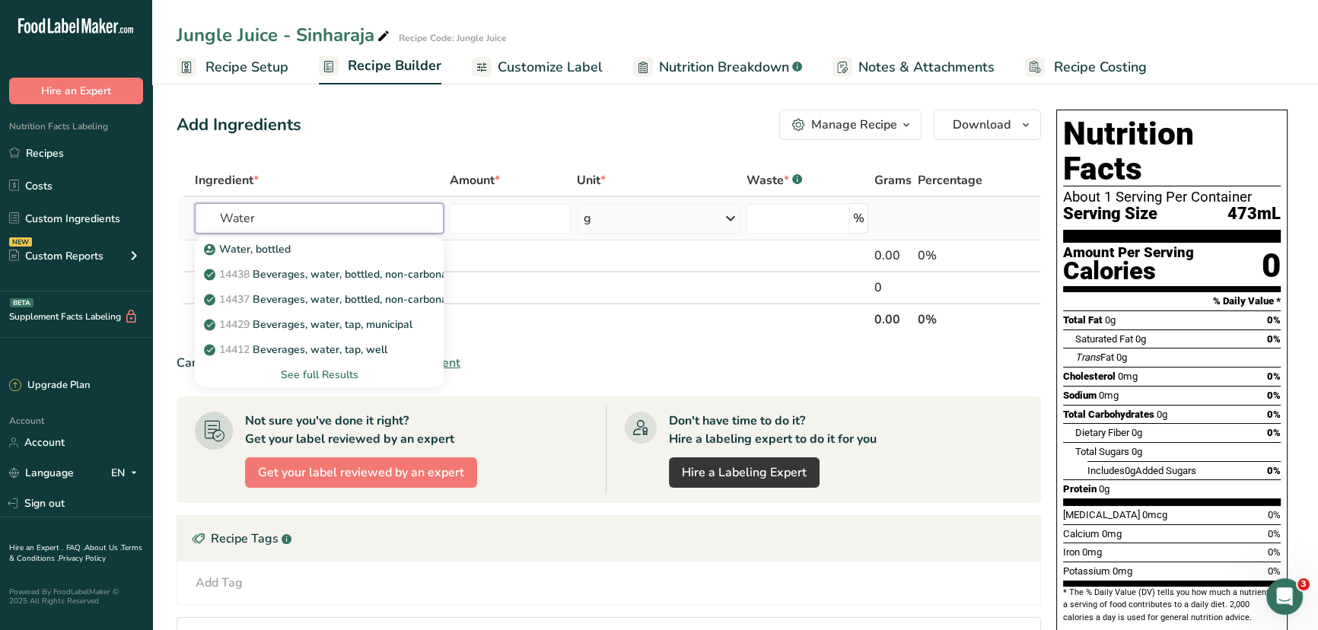
type input "Water"
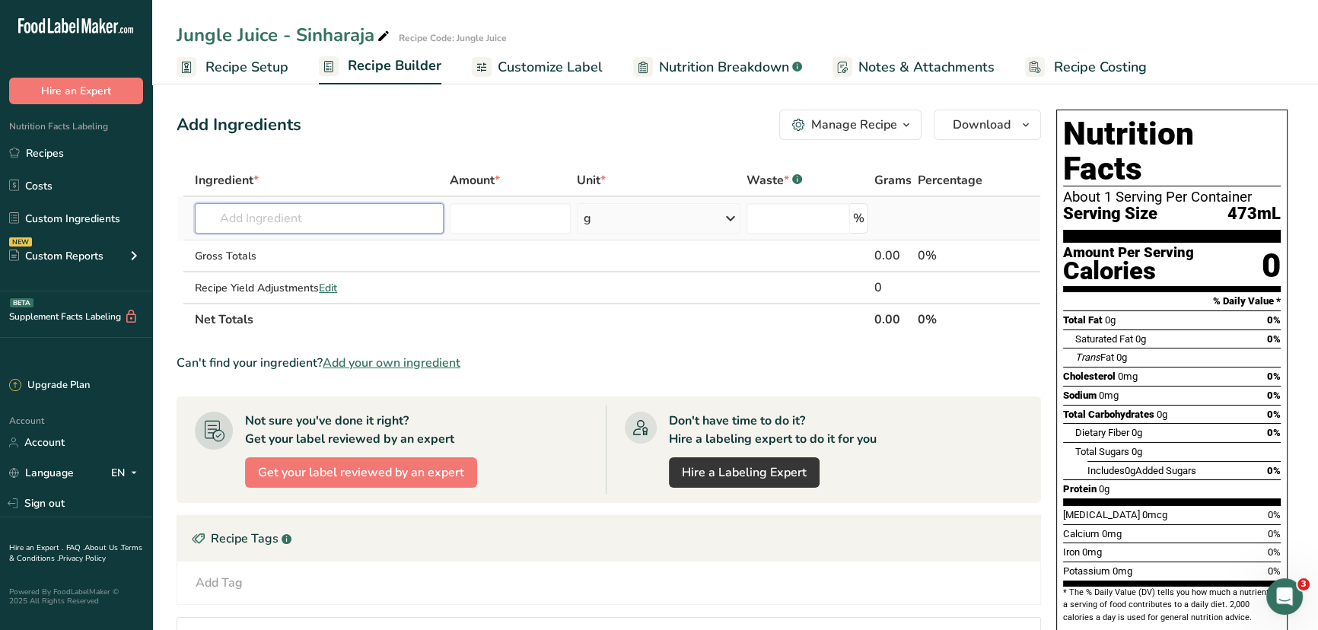
click at [320, 210] on input "text" at bounding box center [319, 218] width 248 height 30
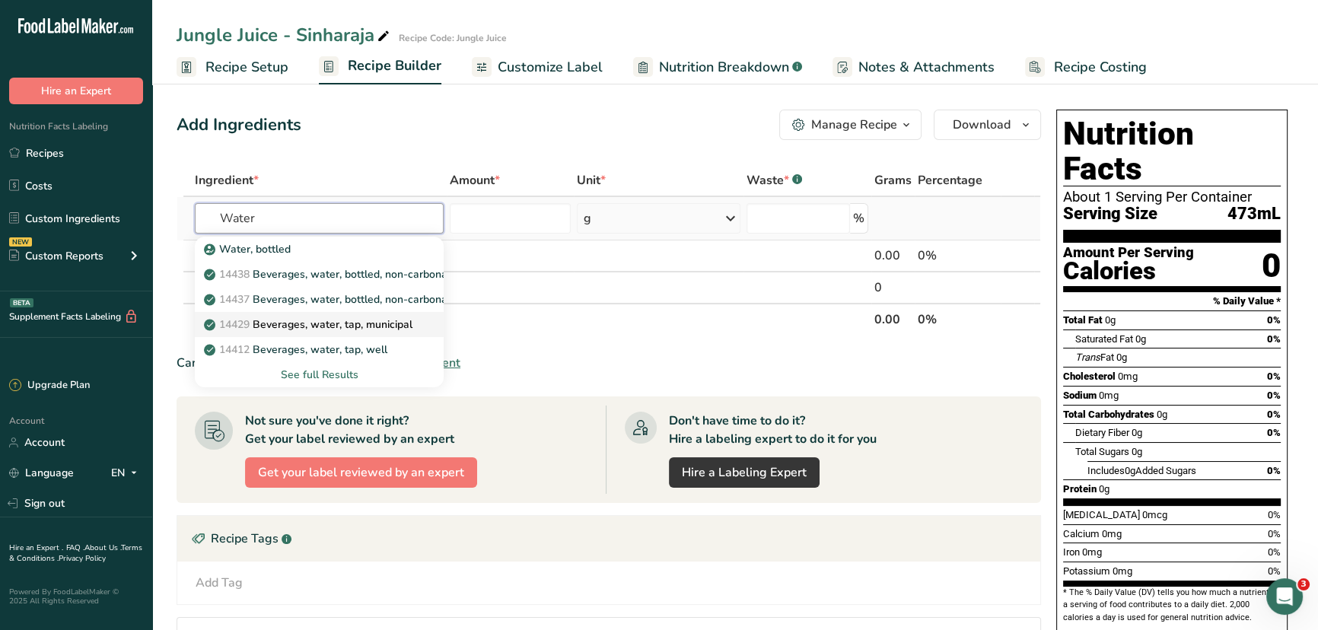
type input "Water"
click at [325, 320] on p "14429 Beverages, water, tap, municipal" at bounding box center [309, 325] width 205 height 16
type input "Beverages, water, tap, municipal"
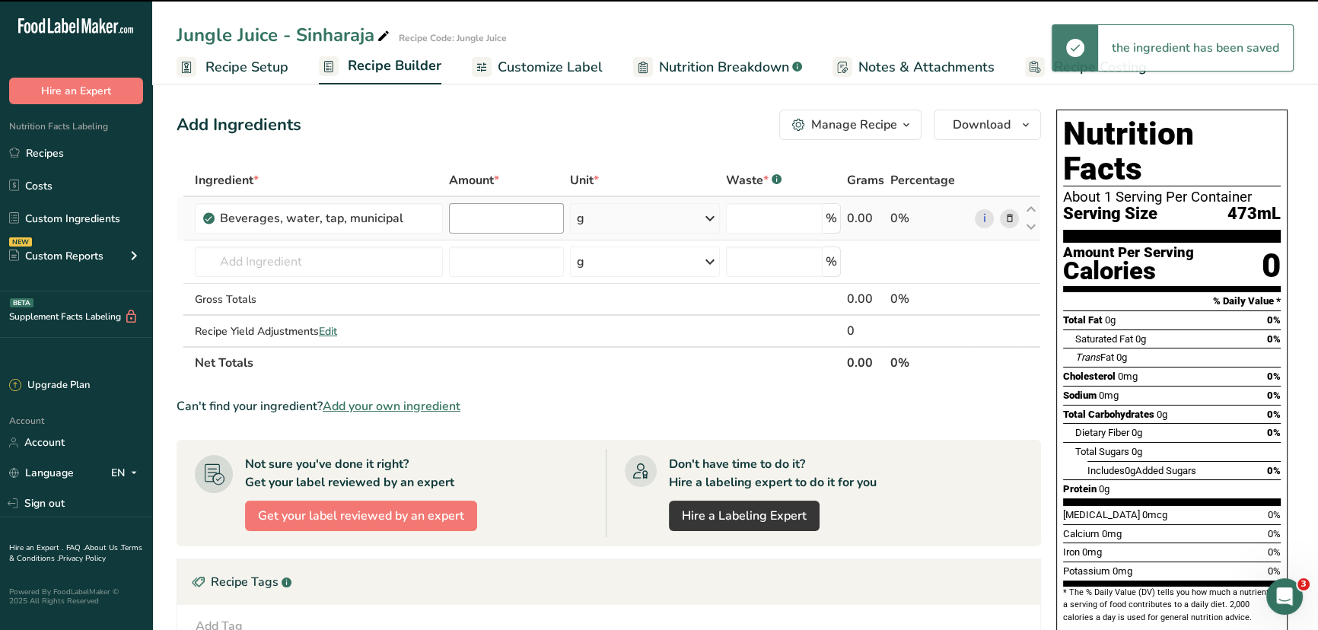
type input "0"
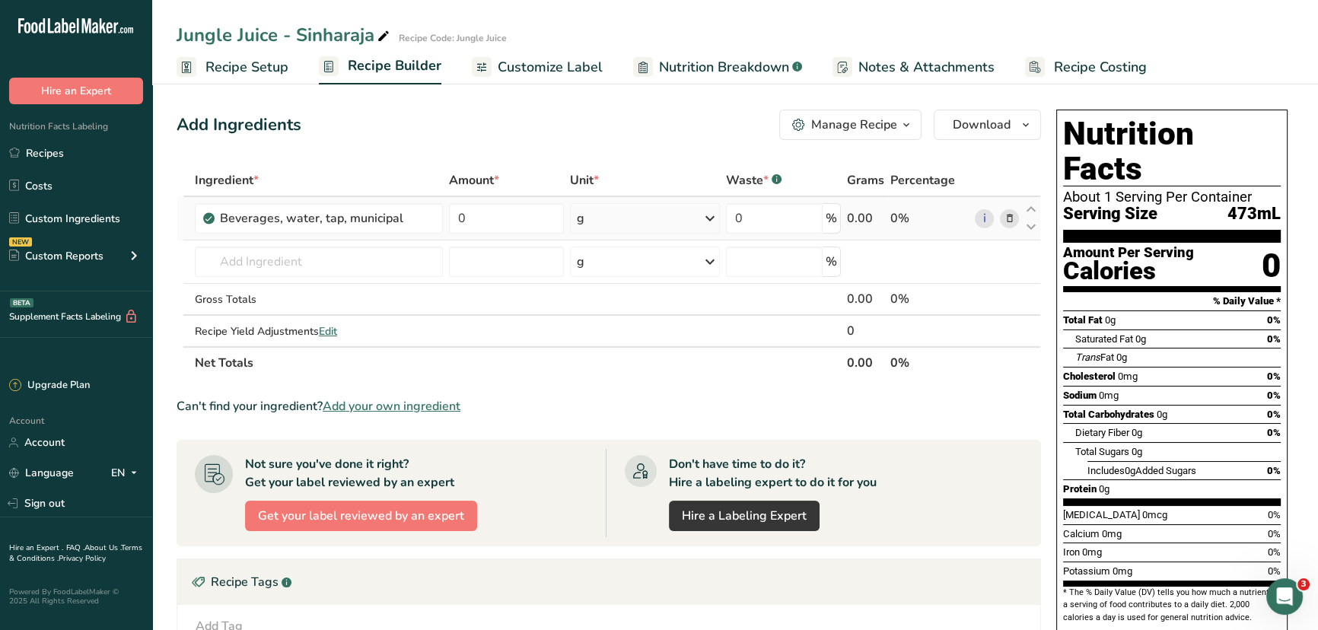
click at [616, 222] on div "g" at bounding box center [645, 218] width 150 height 30
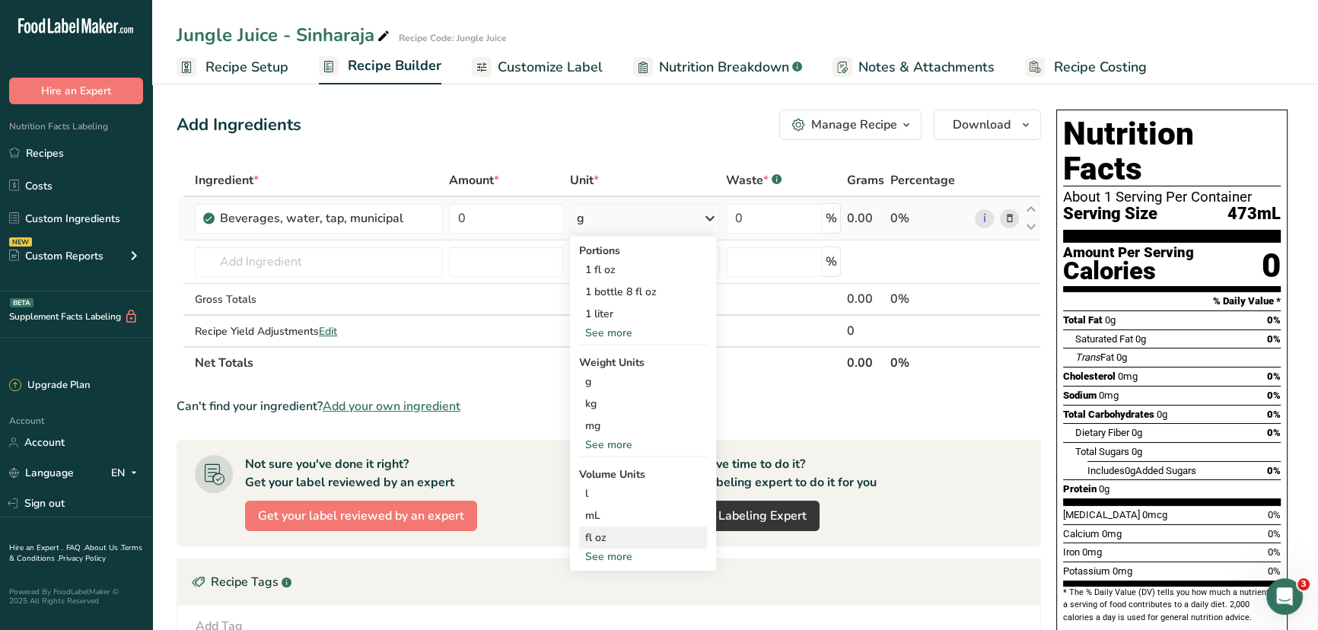
click at [603, 533] on div "fl oz" at bounding box center [643, 538] width 116 height 16
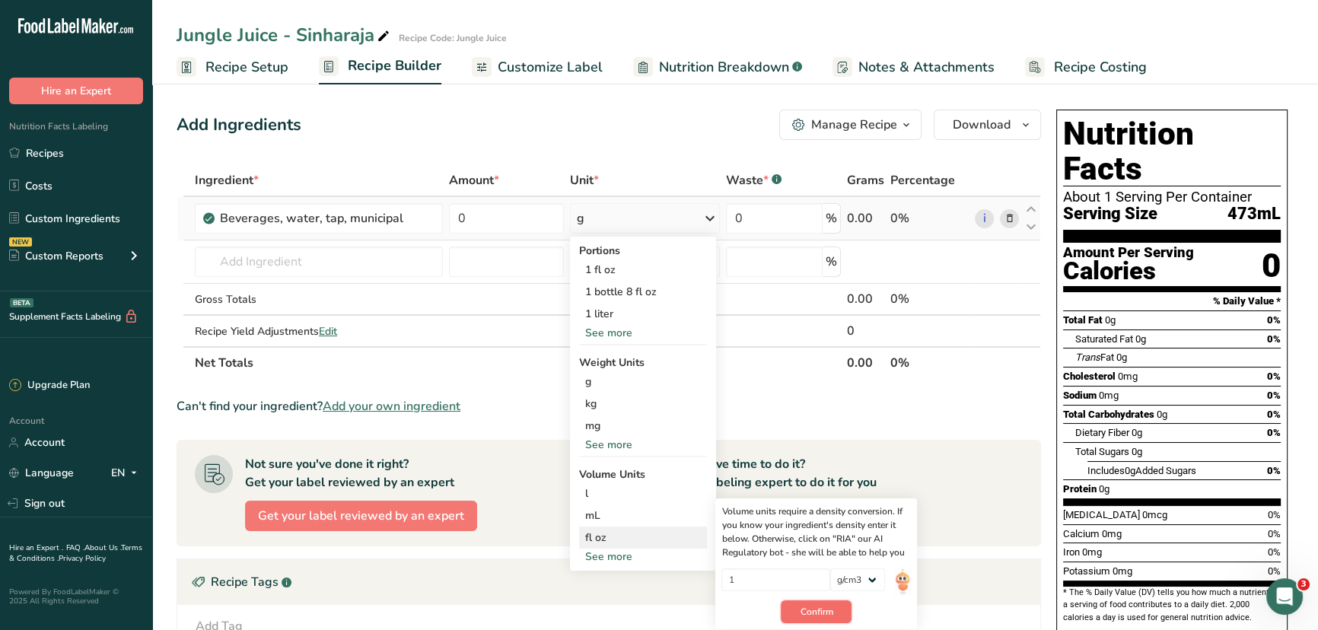
click at [806, 613] on span "Confirm" at bounding box center [816, 612] width 33 height 14
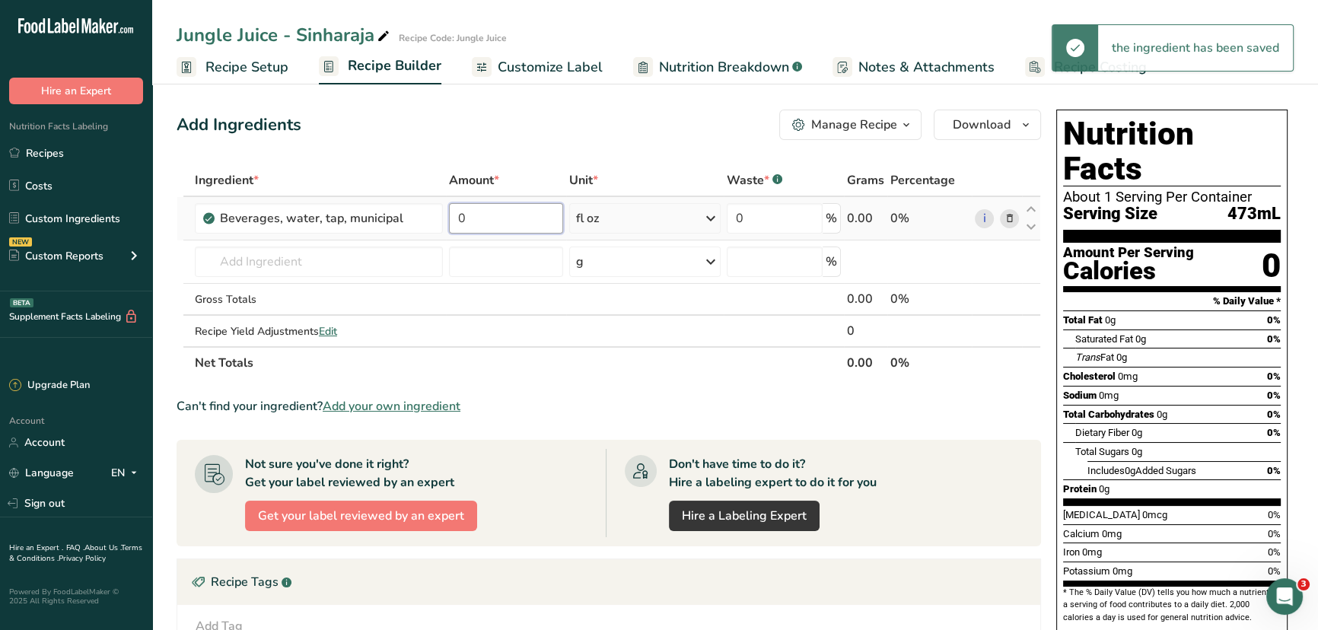
click at [502, 221] on input "0" at bounding box center [506, 218] width 114 height 30
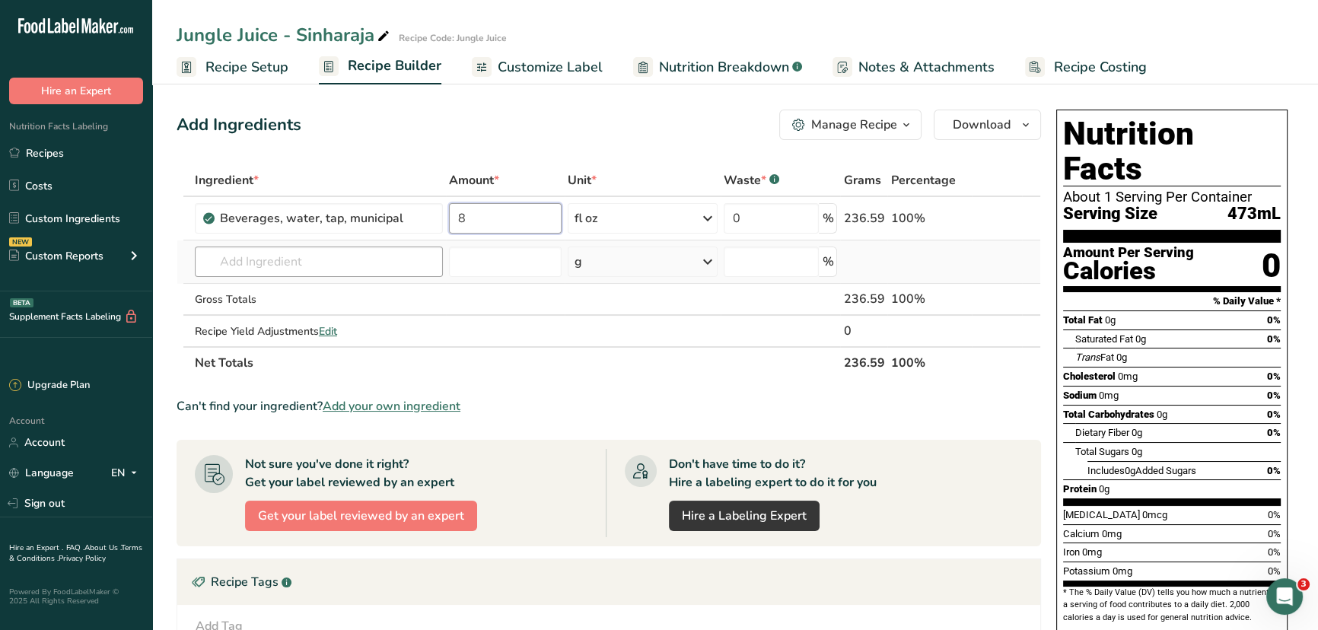
type input "8"
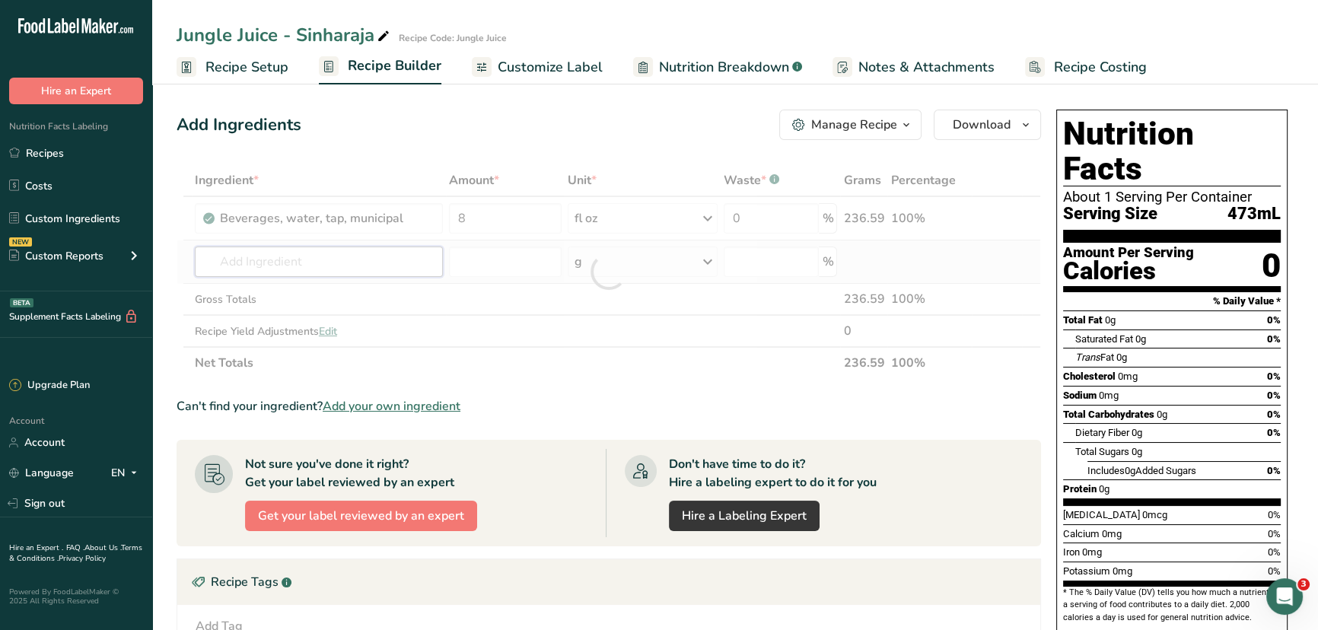
click at [362, 256] on div "Ingredient * Amount * Unit * Waste * .a-a{fill:#347362;}.b-a{fill:#fff;} Grams …" at bounding box center [609, 271] width 865 height 215
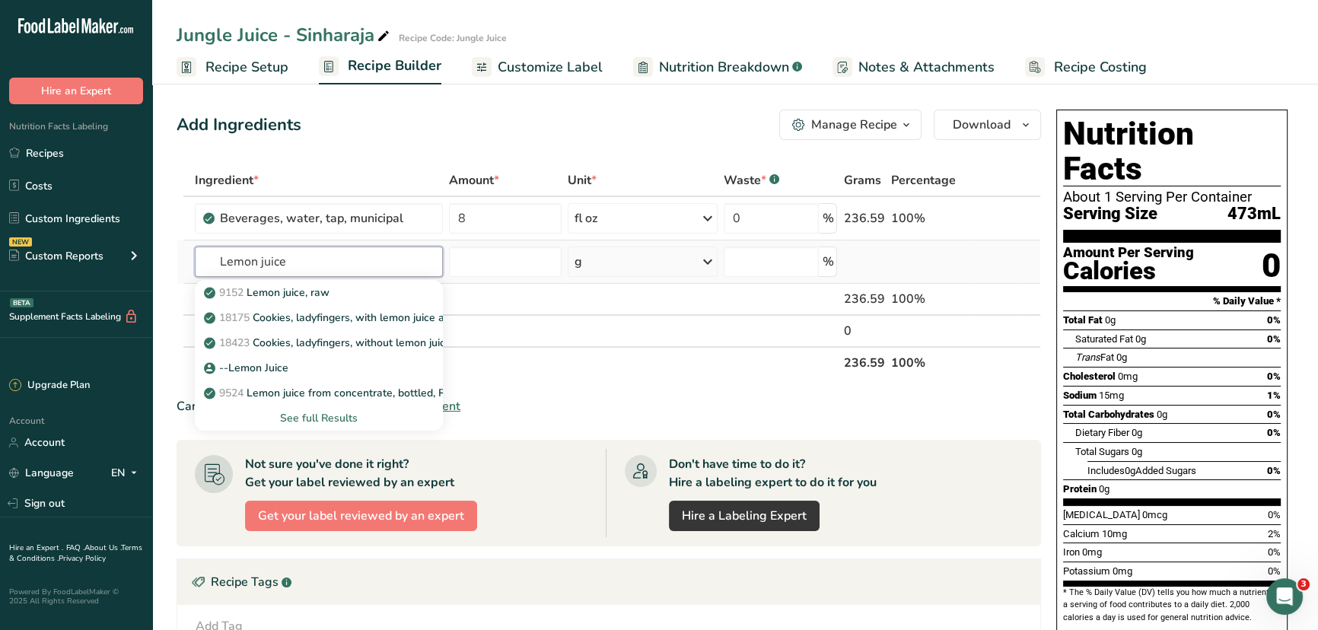
type input "Lemon juice"
click at [310, 415] on div "See full Results" at bounding box center [319, 418] width 224 height 16
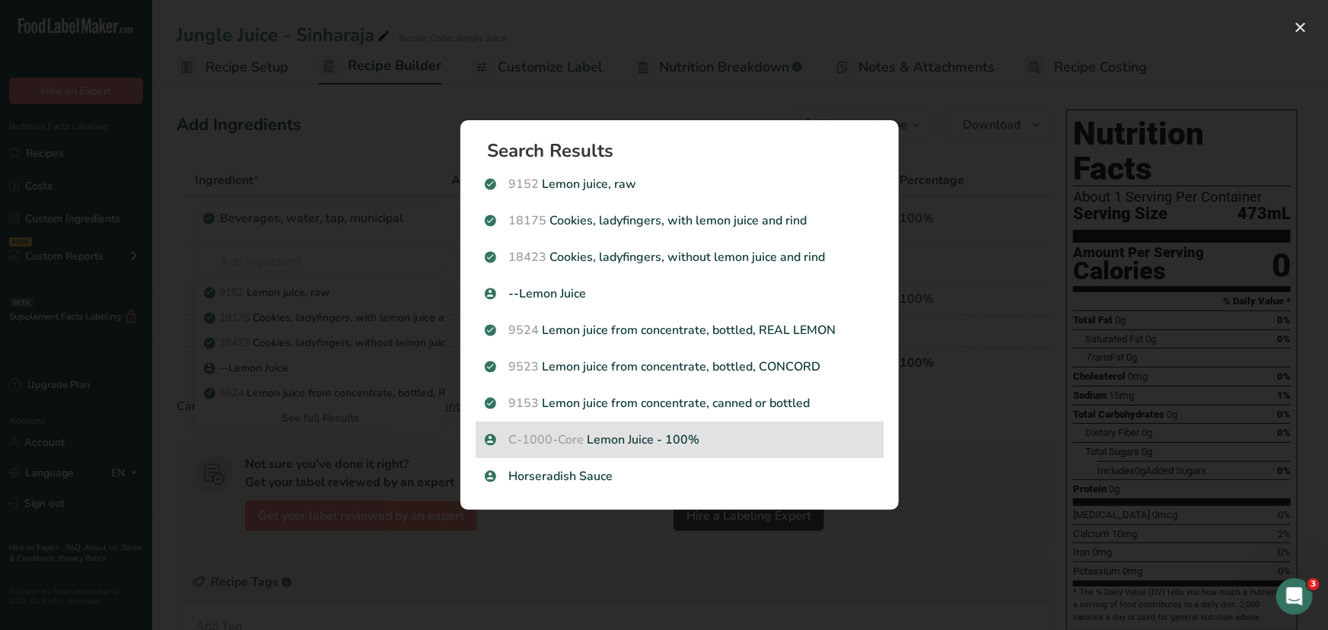
click at [597, 446] on p "C-1000-Core Lemon Juice - 100%" at bounding box center [680, 440] width 390 height 18
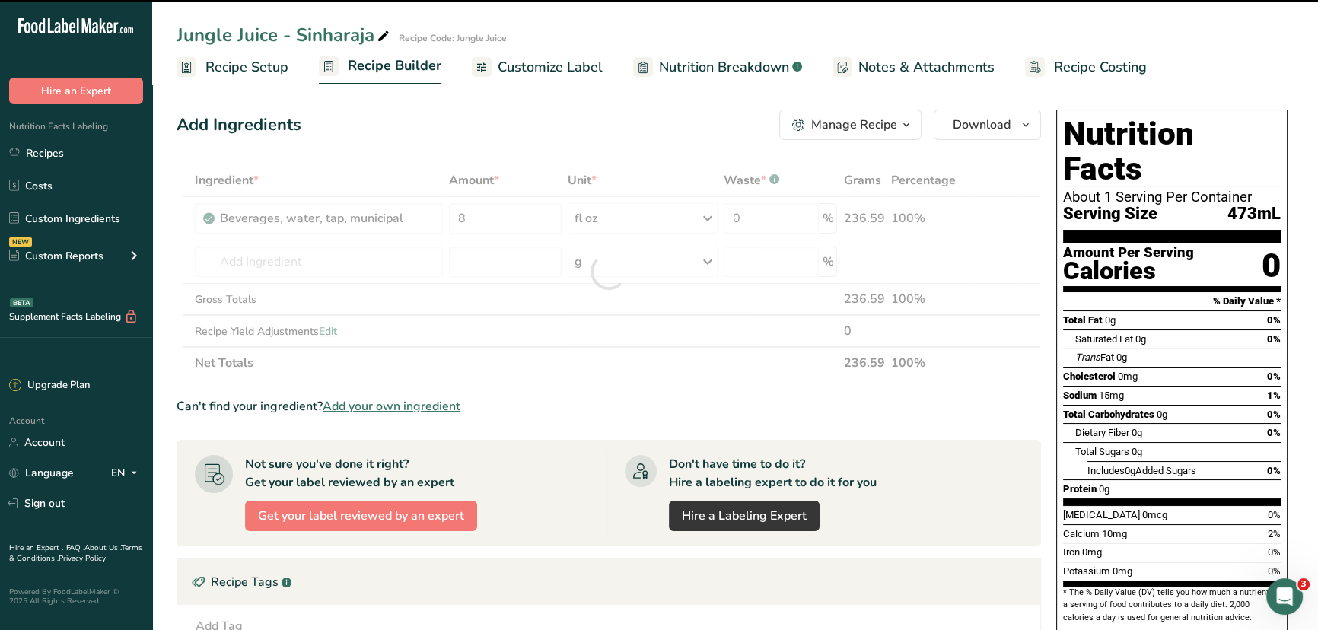
type input "0"
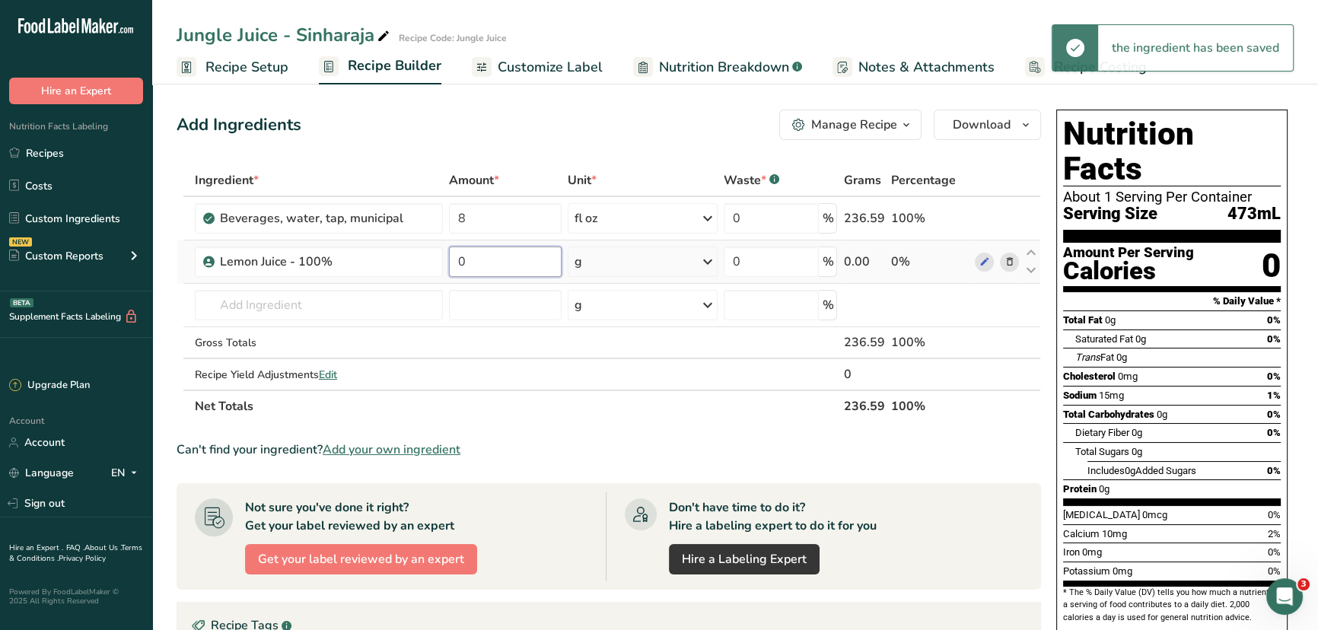
click at [523, 267] on input "0" at bounding box center [505, 262] width 113 height 30
type input "0.2"
click at [636, 258] on div "Ingredient * Amount * Unit * Waste * .a-a{fill:#347362;}.b-a{fill:#fff;} Grams …" at bounding box center [609, 293] width 865 height 258
click at [635, 259] on div "g" at bounding box center [643, 262] width 150 height 30
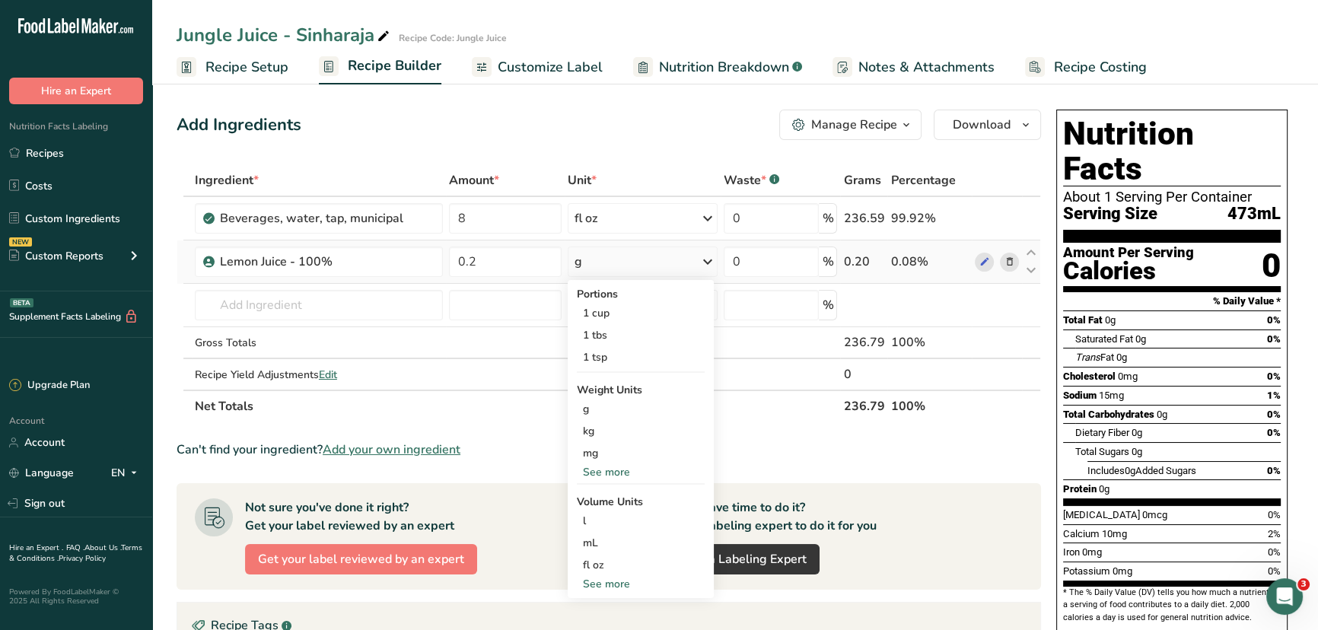
click at [613, 470] on div "See more" at bounding box center [641, 472] width 128 height 16
click at [597, 525] on div "oz" at bounding box center [641, 519] width 128 height 22
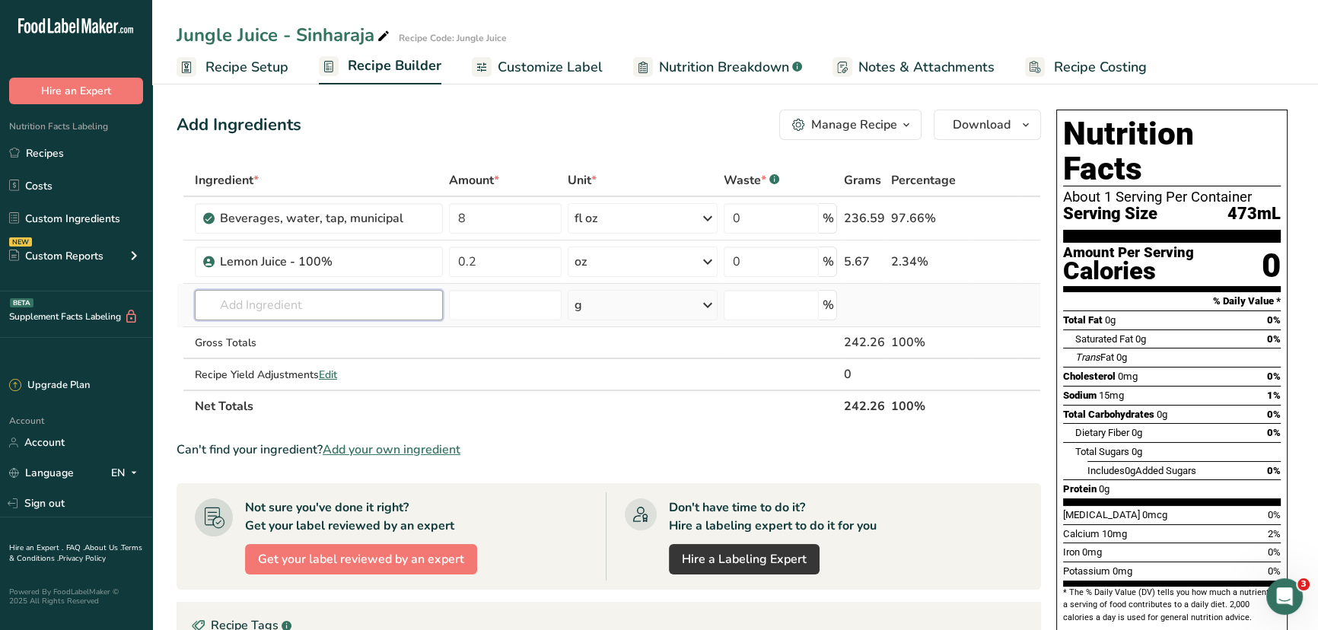
click at [336, 308] on input "text" at bounding box center [319, 305] width 248 height 30
type input "apple iqf"
click at [317, 330] on p "Core - 1000 Apples - Sliced IQF" at bounding box center [291, 336] width 168 height 16
type input "Apples - Sliced IQF"
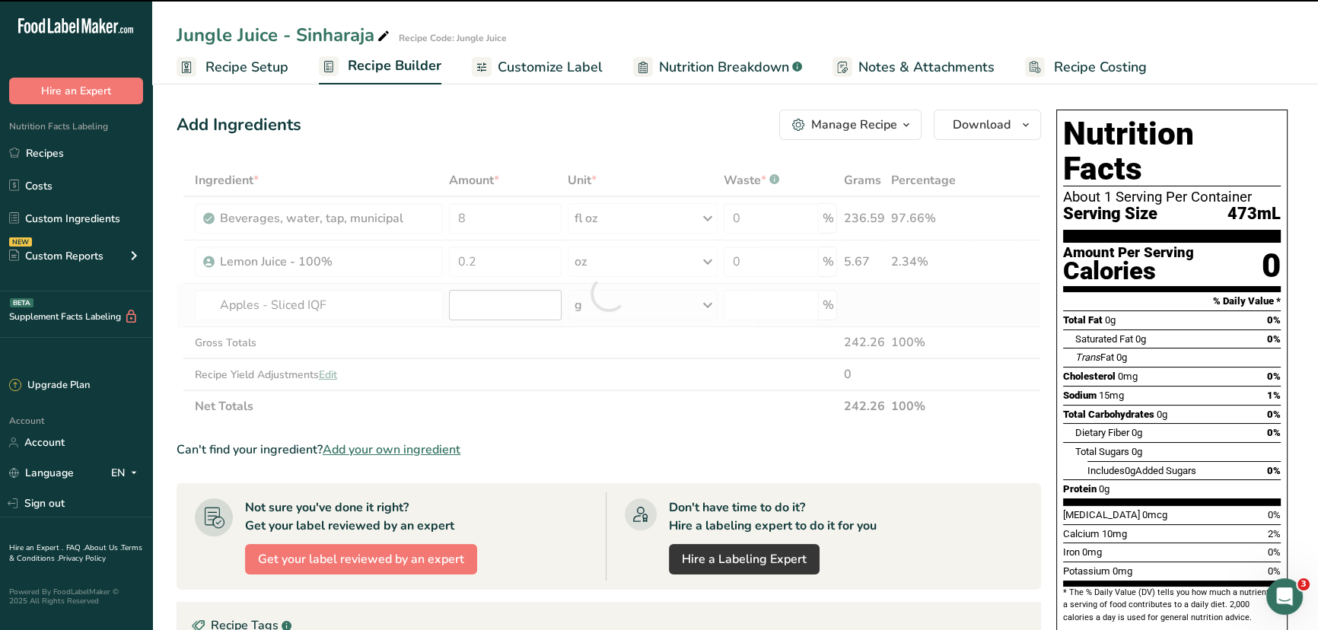
type input "0"
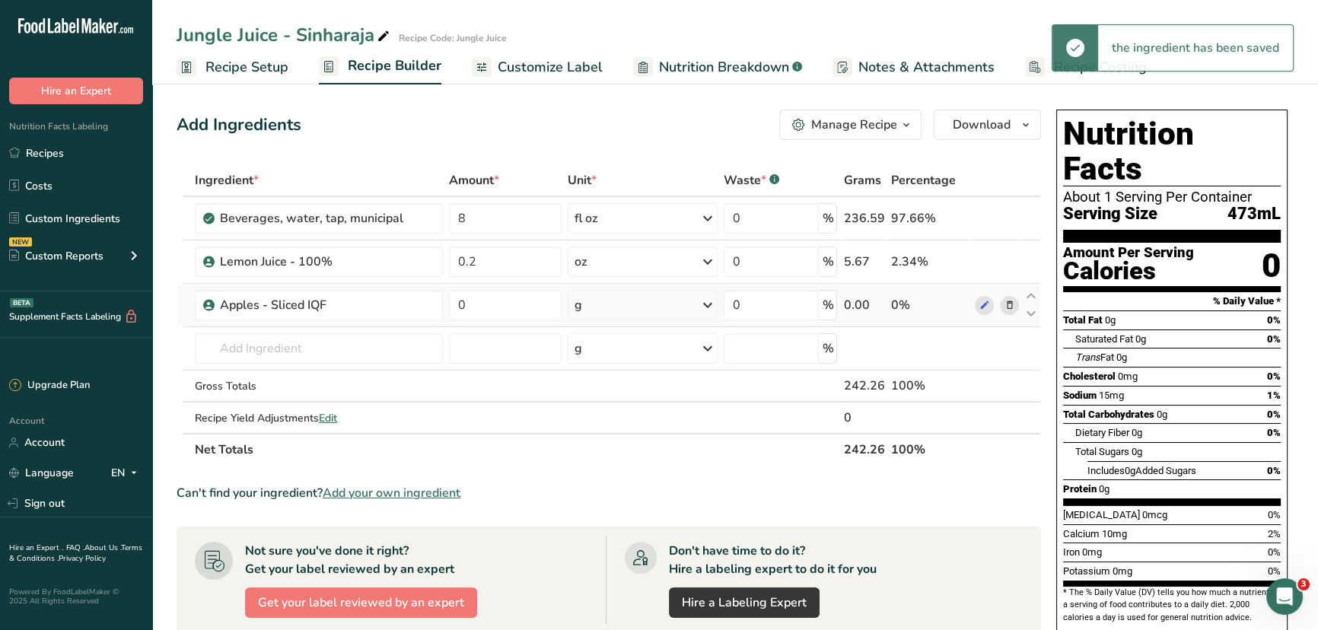
click at [651, 304] on div "g" at bounding box center [643, 305] width 150 height 30
click at [613, 426] on div "See more" at bounding box center [641, 426] width 128 height 16
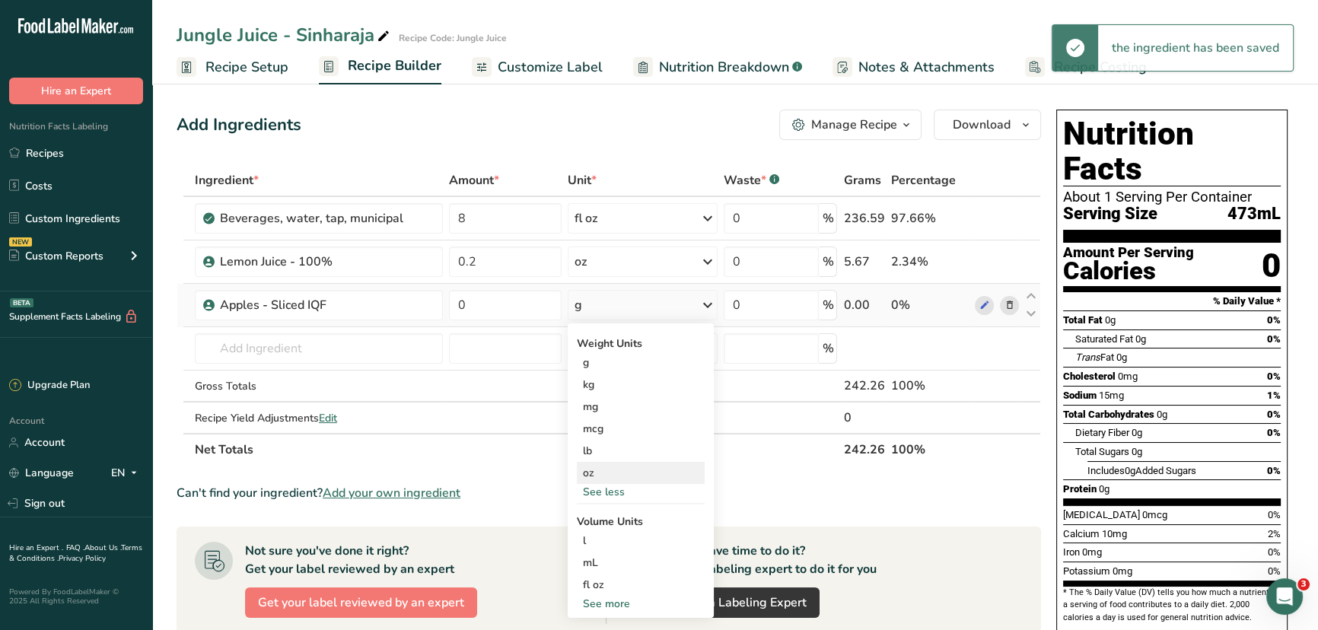
click at [597, 469] on div "oz" at bounding box center [641, 473] width 128 height 22
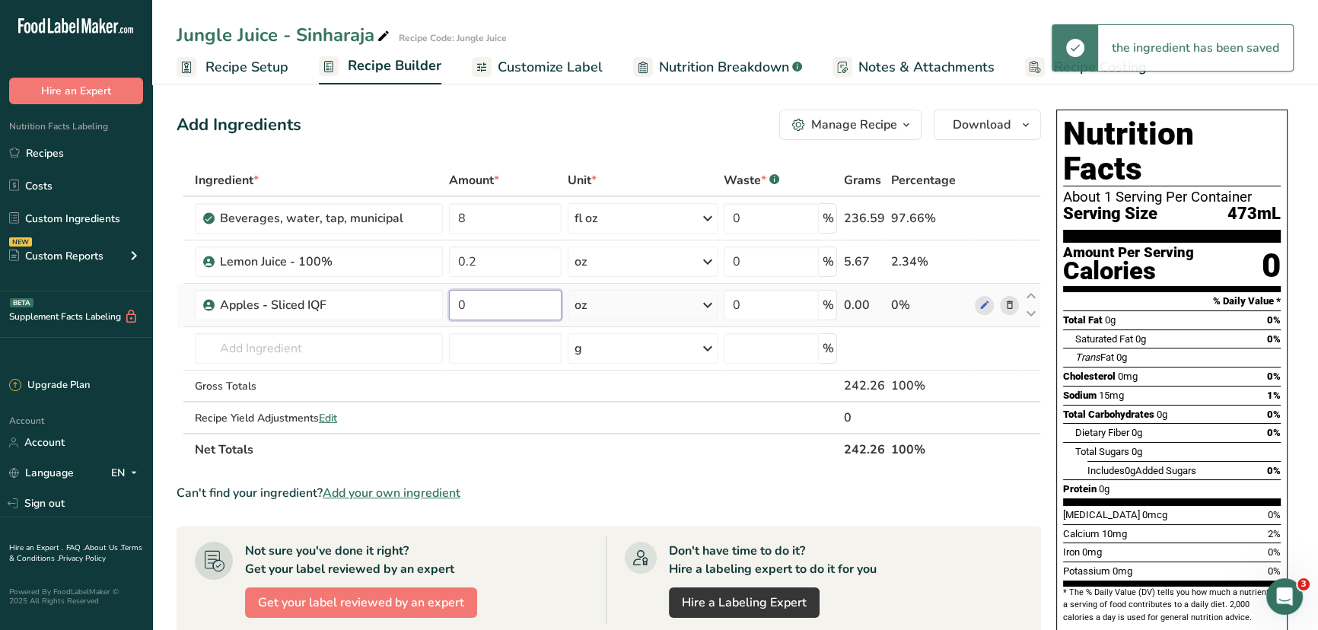
click at [506, 298] on input "0" at bounding box center [505, 305] width 113 height 30
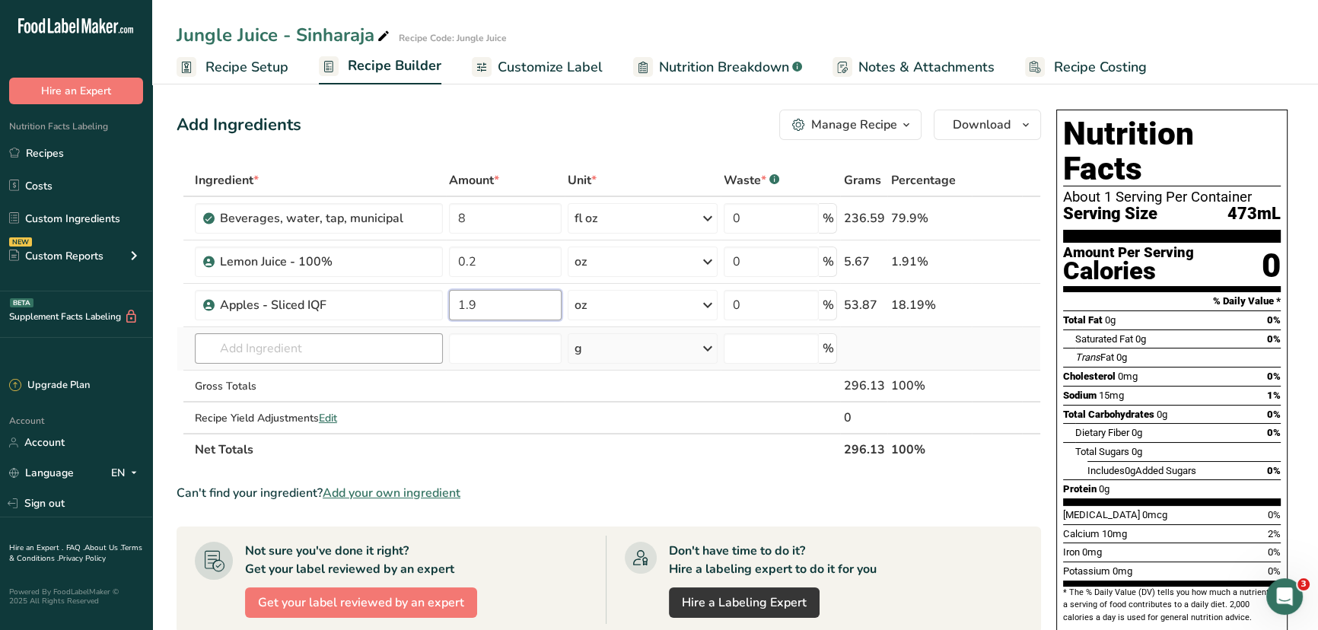
type input "1.9"
click at [351, 352] on div "Ingredient * Amount * Unit * Waste * .a-a{fill:#347362;}.b-a{fill:#fff;} Grams …" at bounding box center [609, 314] width 865 height 301
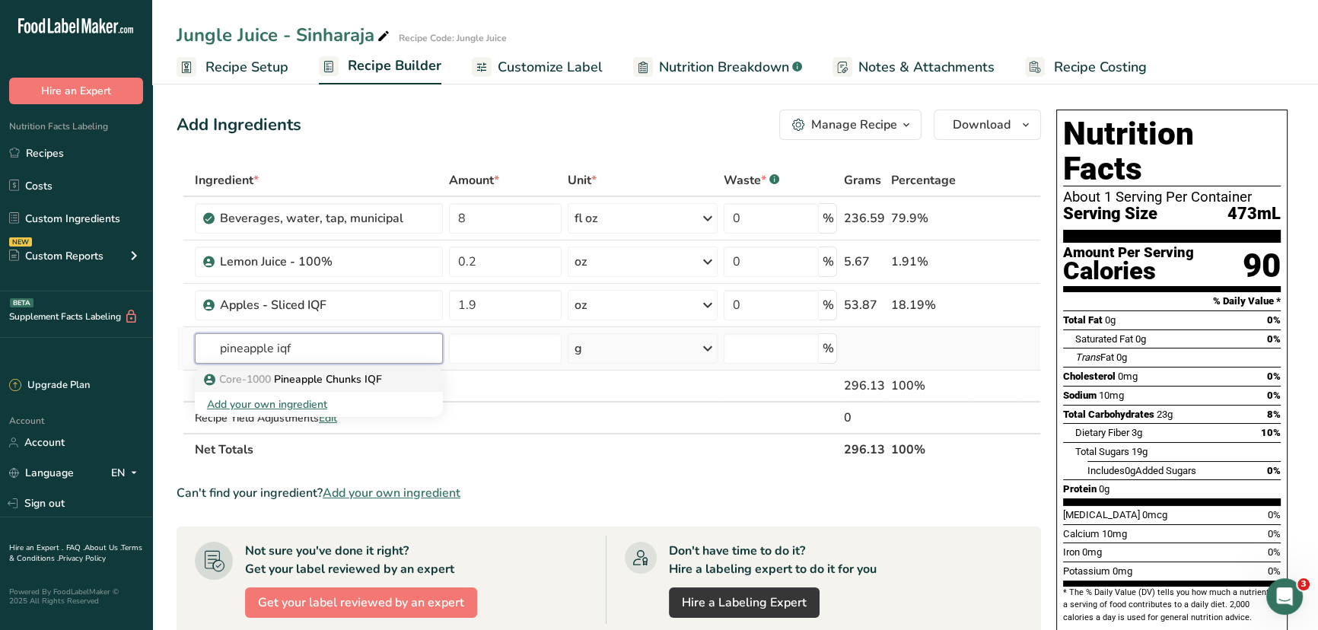
type input "pineapple iqf"
click at [346, 380] on p "Core-1000 Pineapple Chunks IQF" at bounding box center [294, 379] width 175 height 16
type input "Pineapple Chunks IQF"
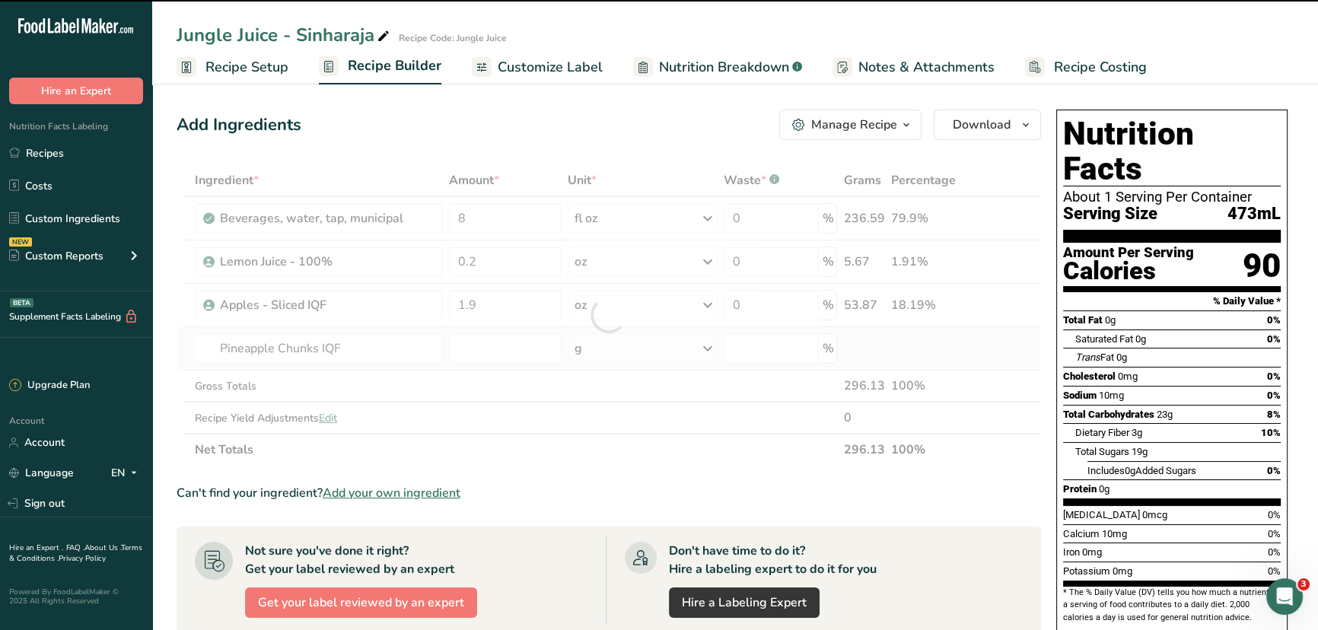
type input "0"
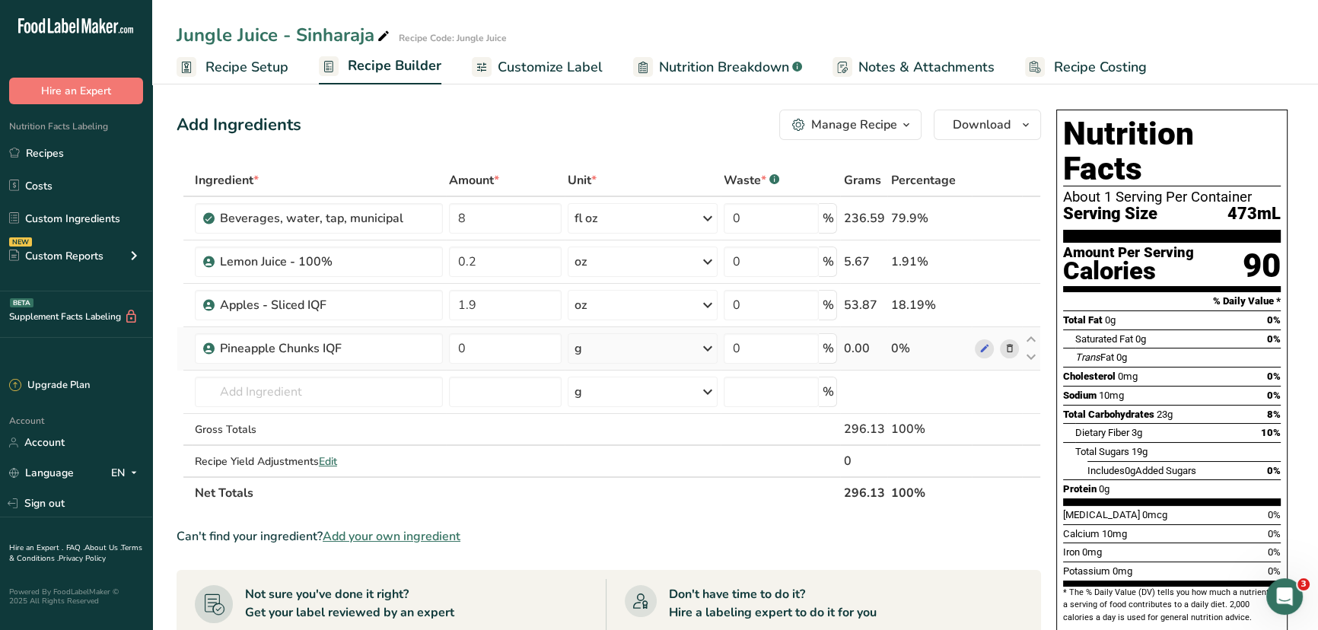
click at [622, 354] on div "g" at bounding box center [643, 348] width 150 height 30
click at [607, 464] on div "See more" at bounding box center [641, 469] width 128 height 16
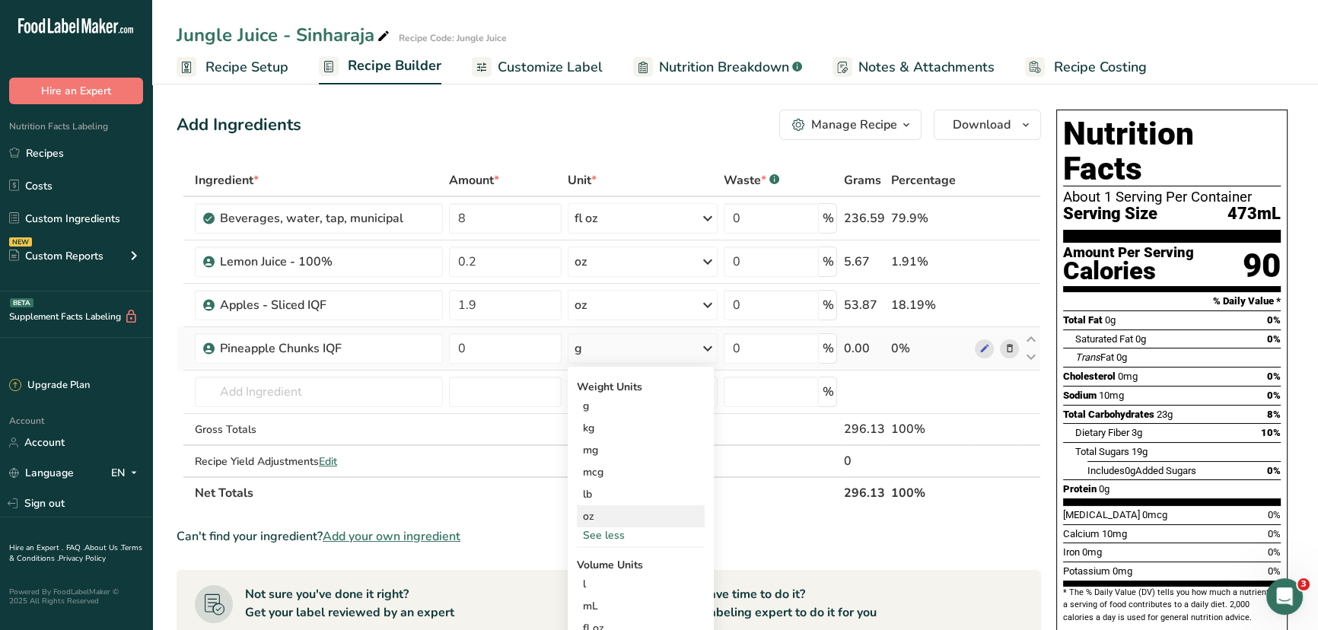
click at [598, 508] on div "oz" at bounding box center [641, 516] width 128 height 22
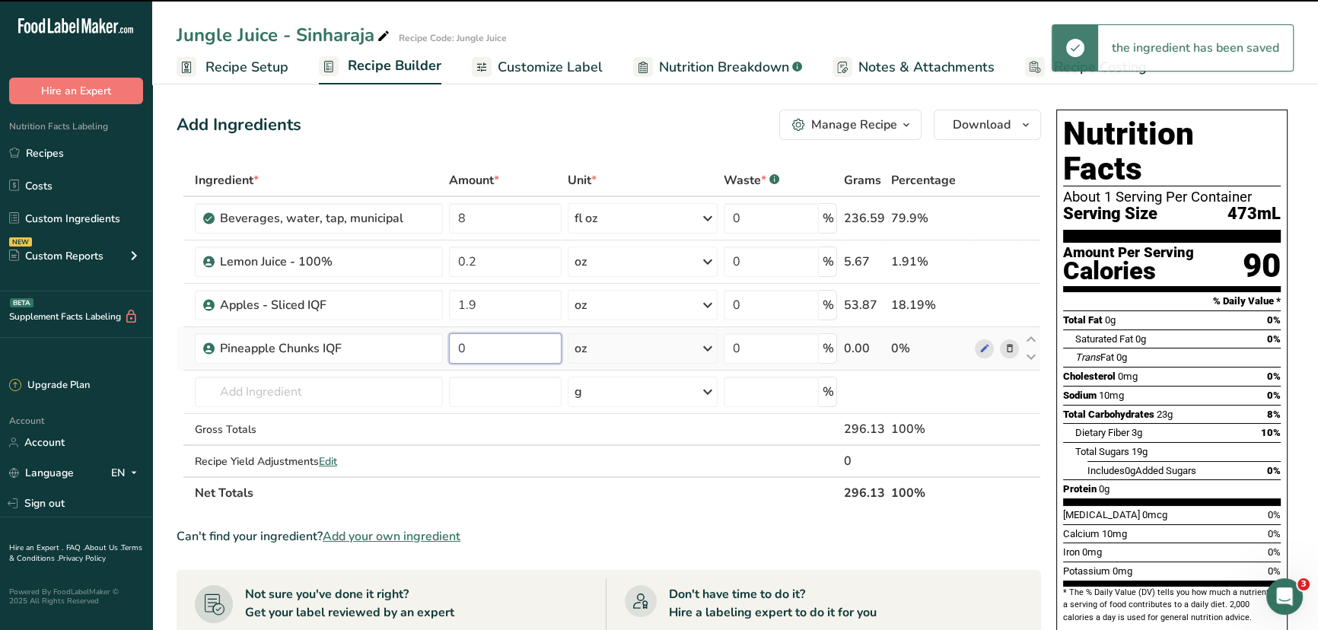
click at [504, 347] on input "0" at bounding box center [505, 348] width 113 height 30
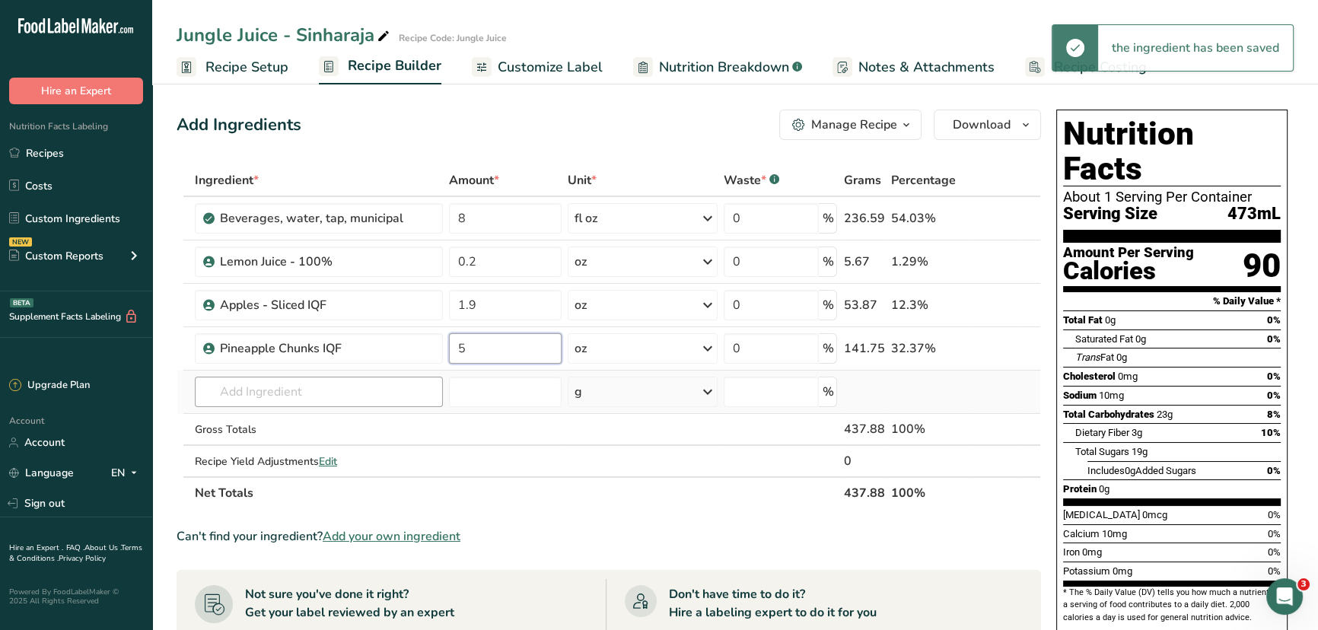
type input "5"
click at [263, 387] on div "Ingredient * Amount * Unit * Waste * .a-a{fill:#347362;}.b-a{fill:#fff;} Grams …" at bounding box center [609, 336] width 865 height 345
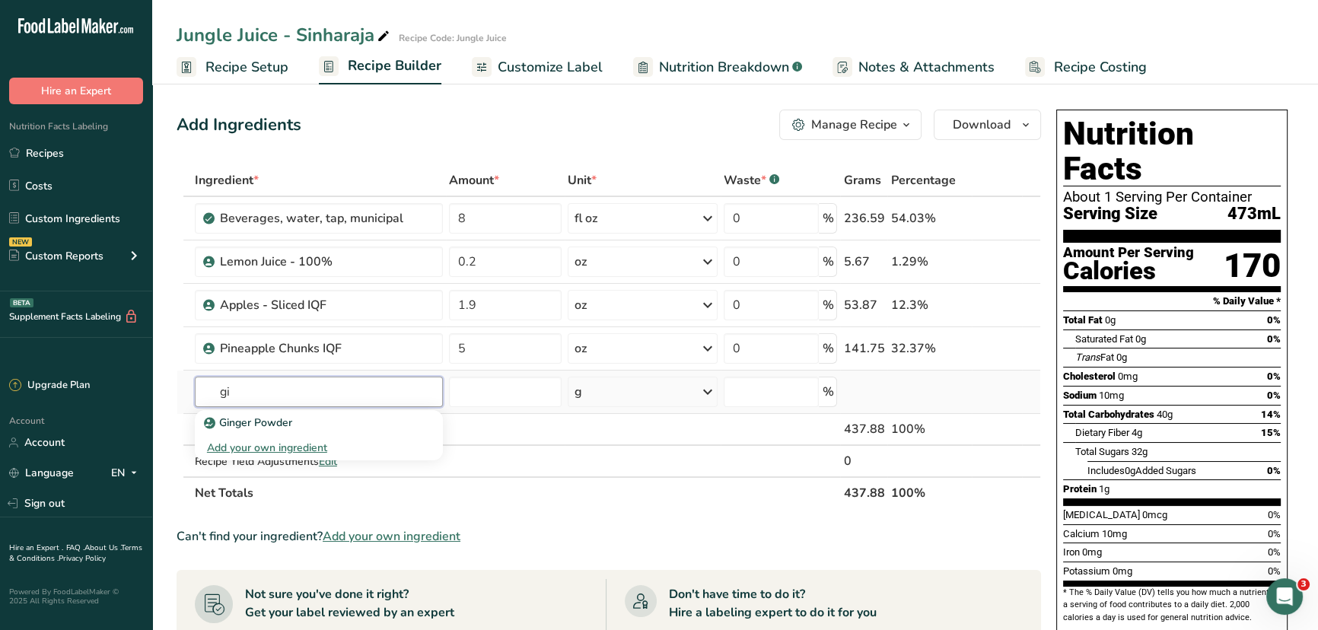
type input "g"
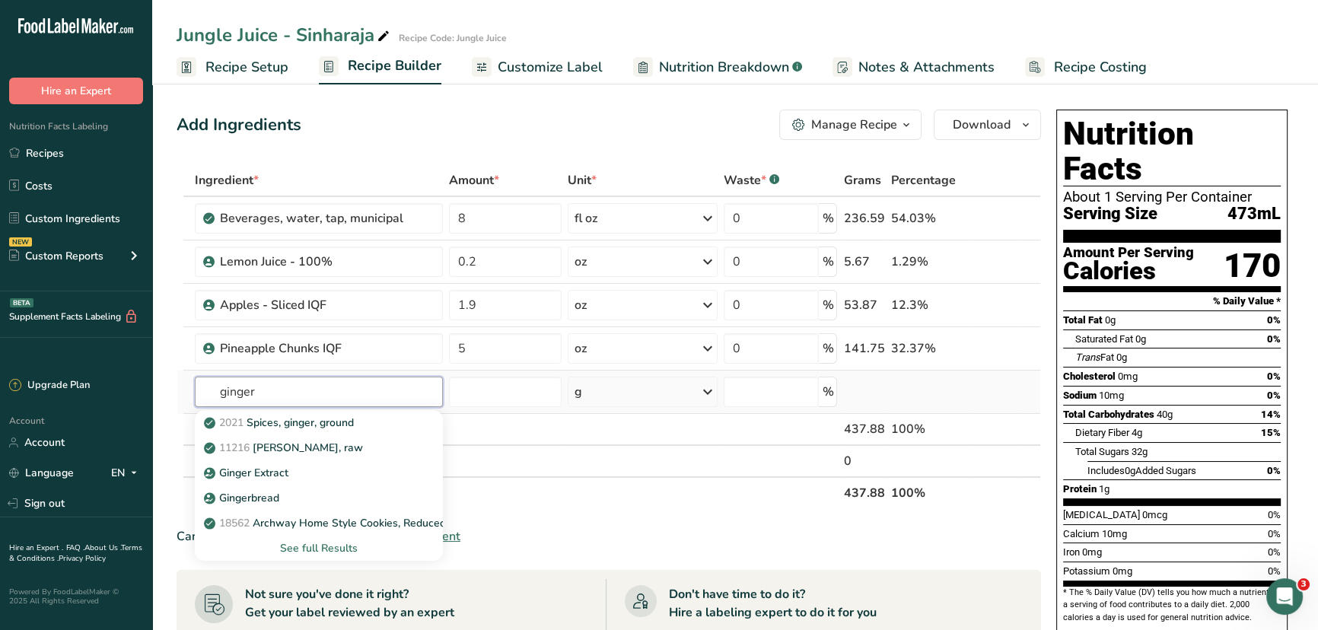
type input "ginger"
click at [325, 550] on div "See full Results" at bounding box center [319, 548] width 224 height 16
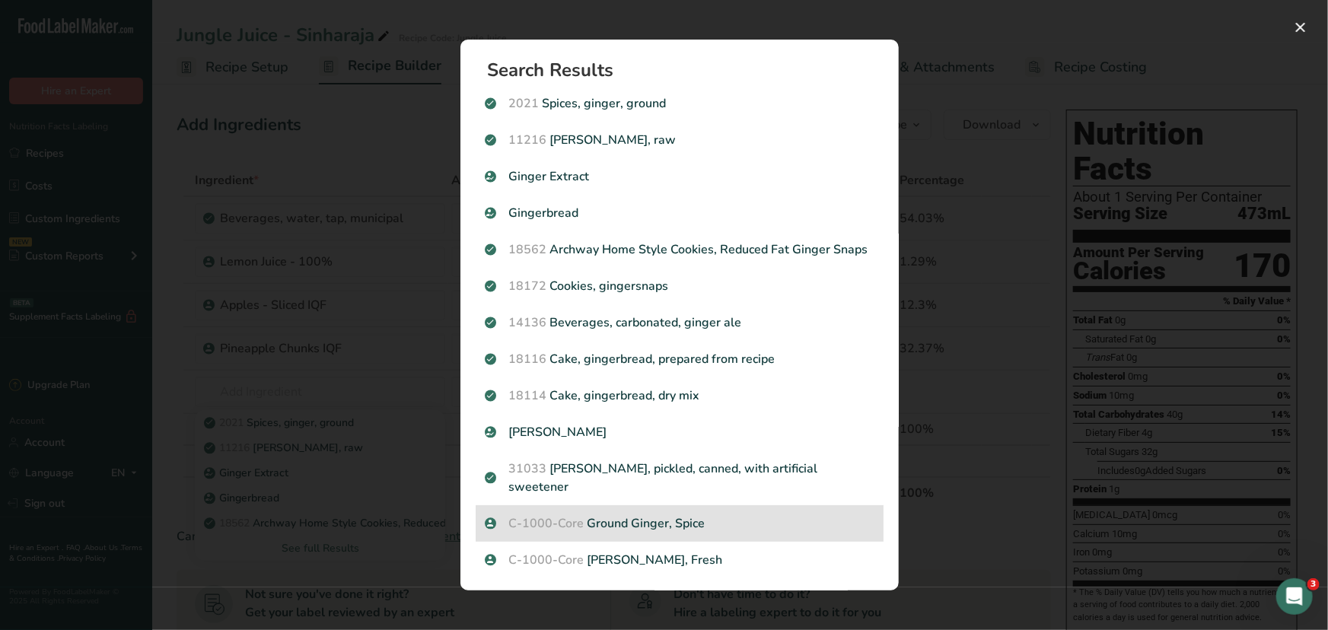
click at [699, 533] on div "C-1000-Core Ground Ginger, Spice" at bounding box center [680, 523] width 408 height 37
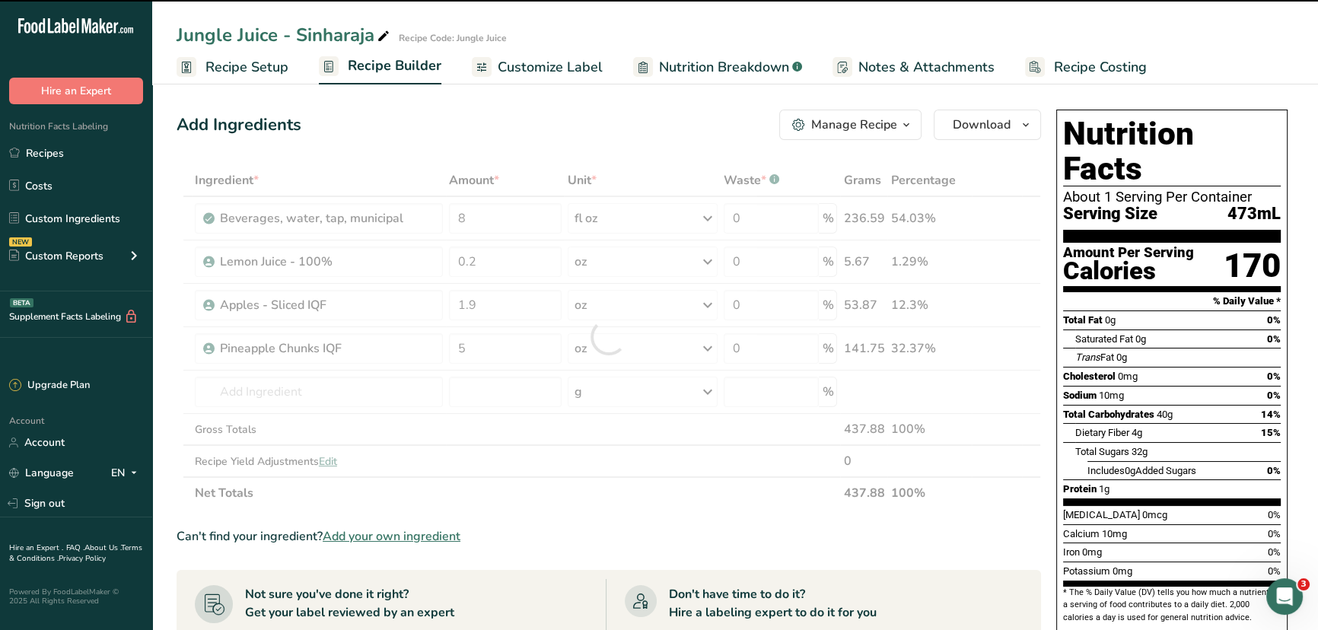
type input "0"
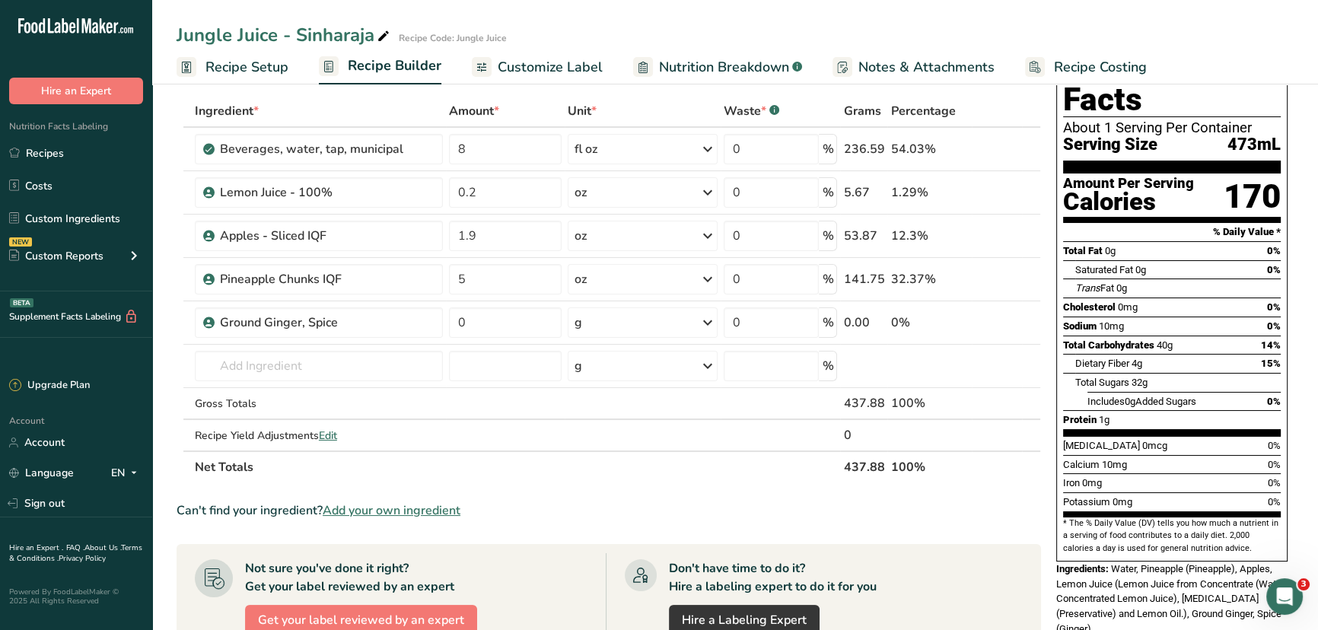
scroll to position [68, 0]
click at [983, 323] on icon at bounding box center [984, 324] width 11 height 16
click at [381, 362] on input "text" at bounding box center [319, 367] width 248 height 30
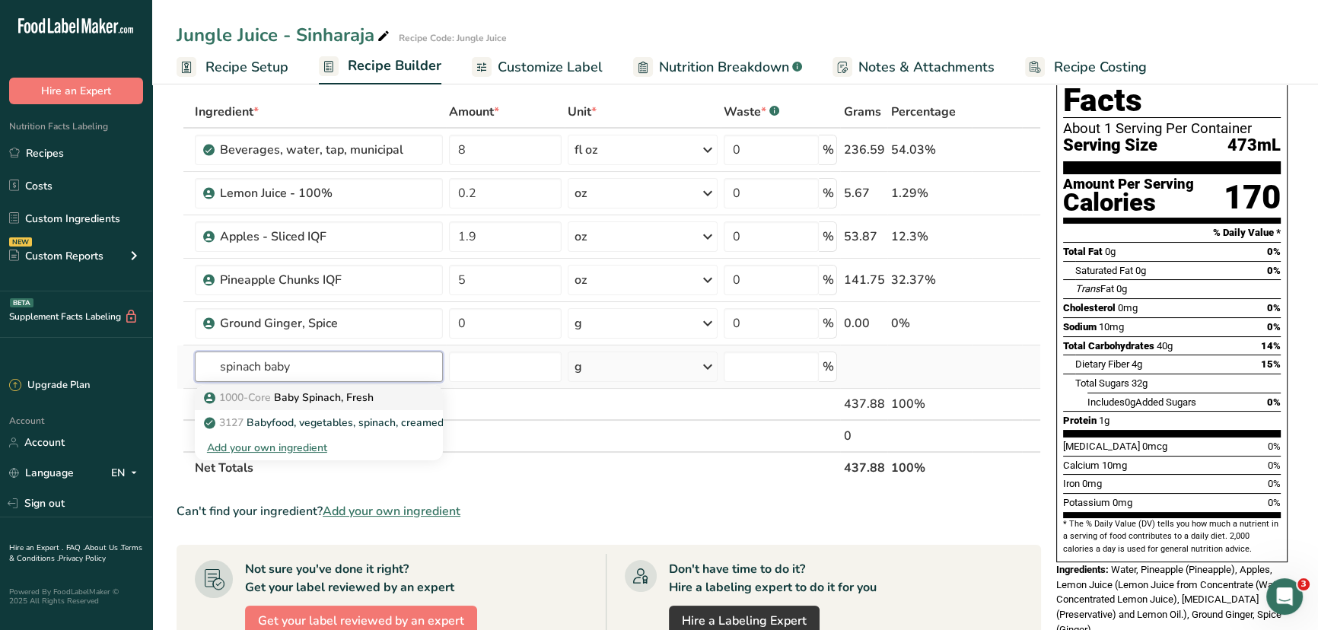
type input "spinach baby"
click at [339, 393] on p "1000-Core Baby Spinach, Fresh" at bounding box center [290, 398] width 167 height 16
type input "Baby Spinach, Fresh"
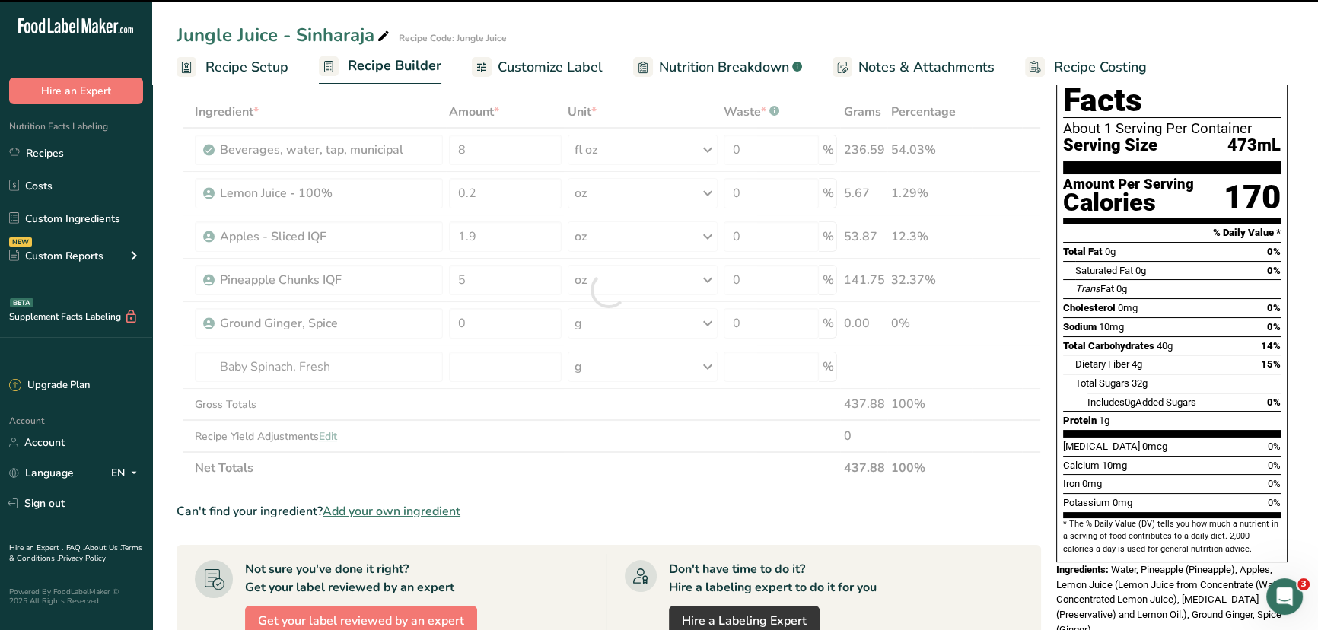
type input "0"
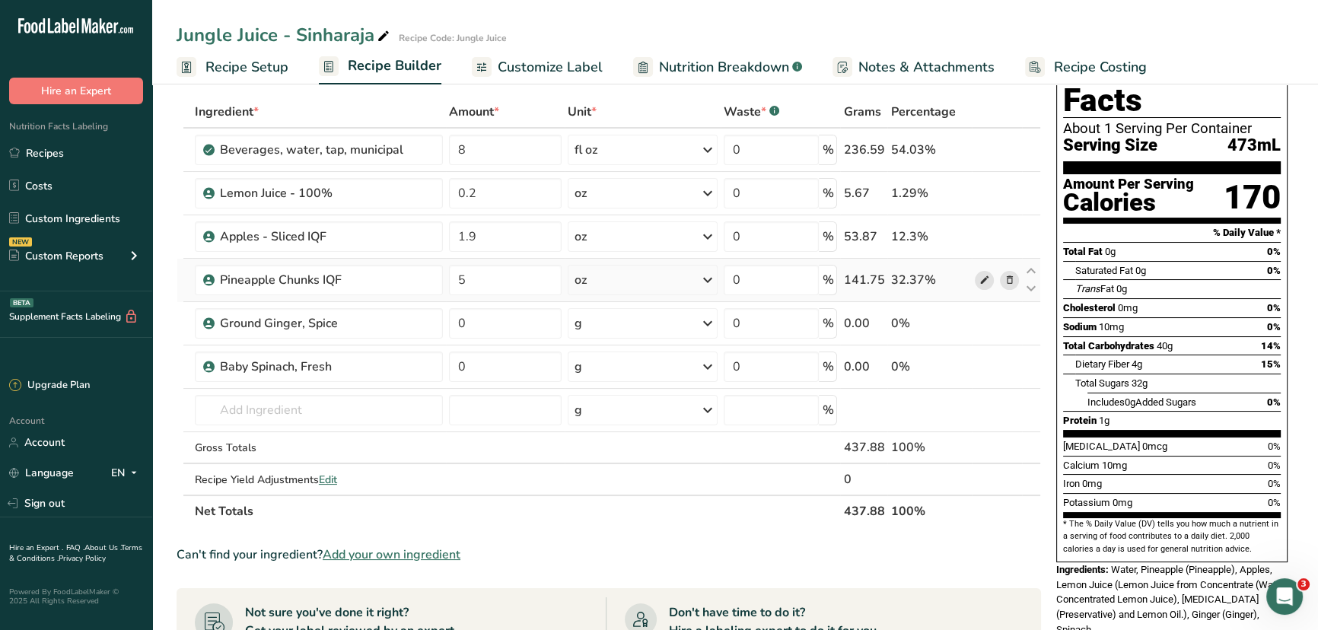
click at [980, 278] on icon at bounding box center [984, 280] width 11 height 16
click at [985, 323] on icon at bounding box center [984, 324] width 11 height 16
click at [601, 327] on div "g" at bounding box center [643, 323] width 150 height 30
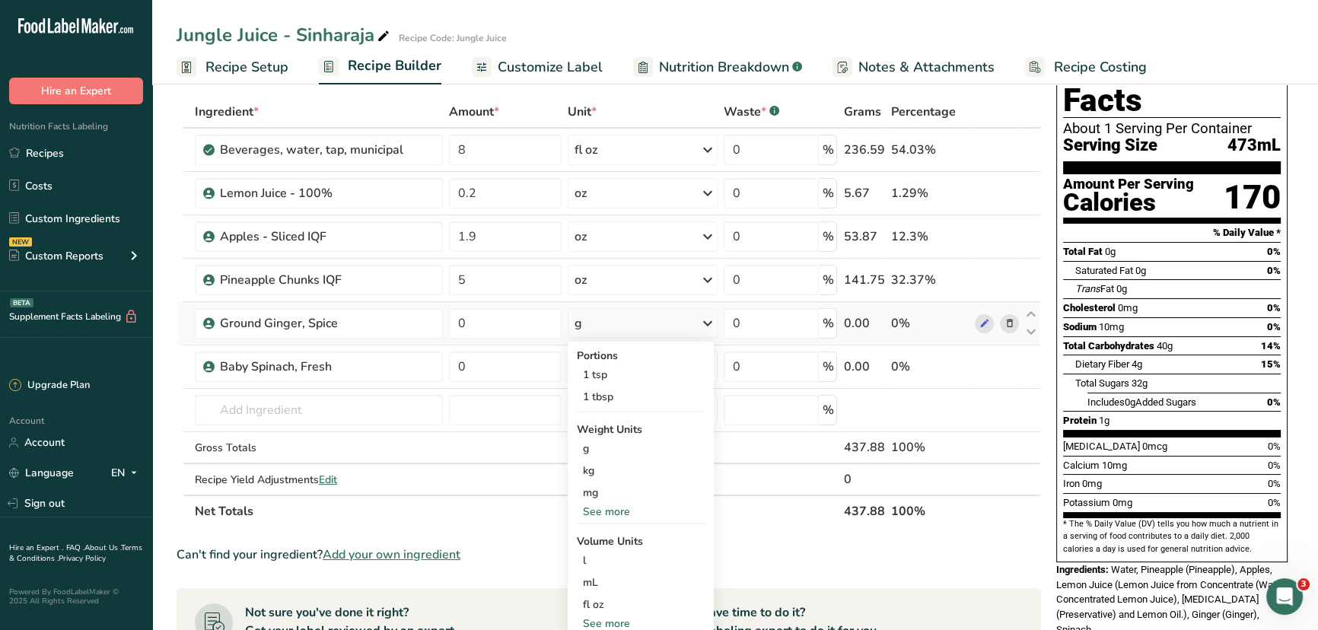
click at [606, 508] on div "See more" at bounding box center [641, 512] width 128 height 16
click at [595, 553] on div "oz" at bounding box center [641, 559] width 128 height 22
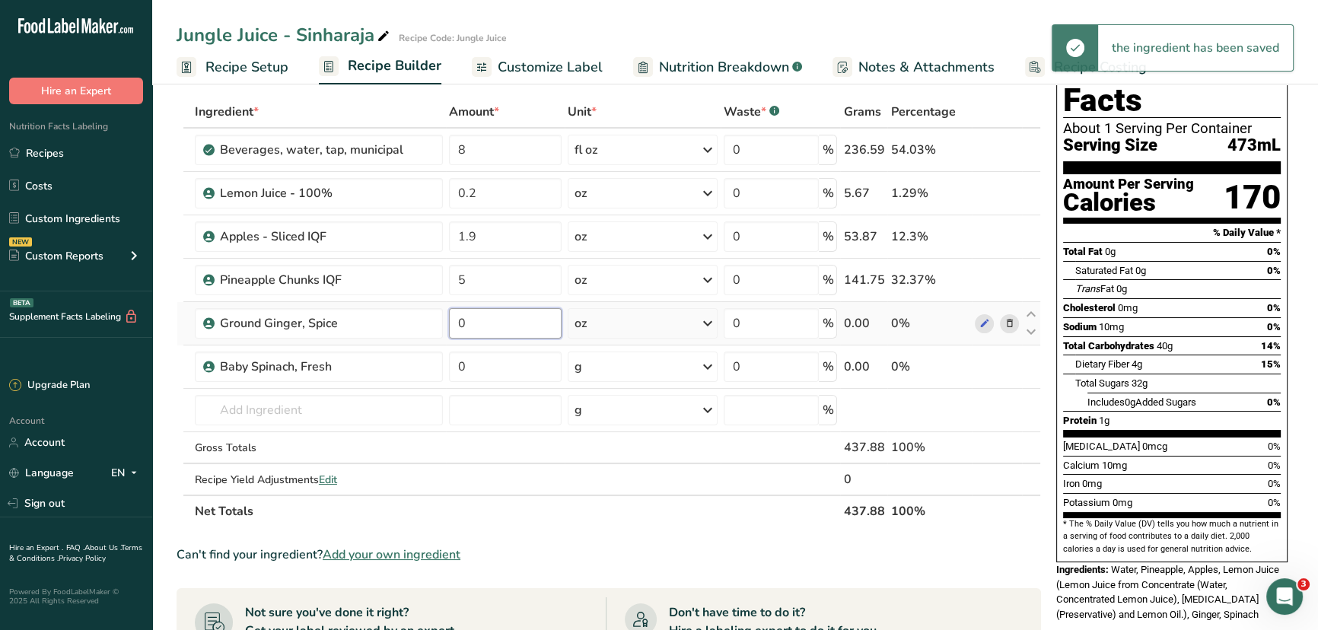
click at [507, 325] on input "0" at bounding box center [505, 323] width 113 height 30
type input "0.1"
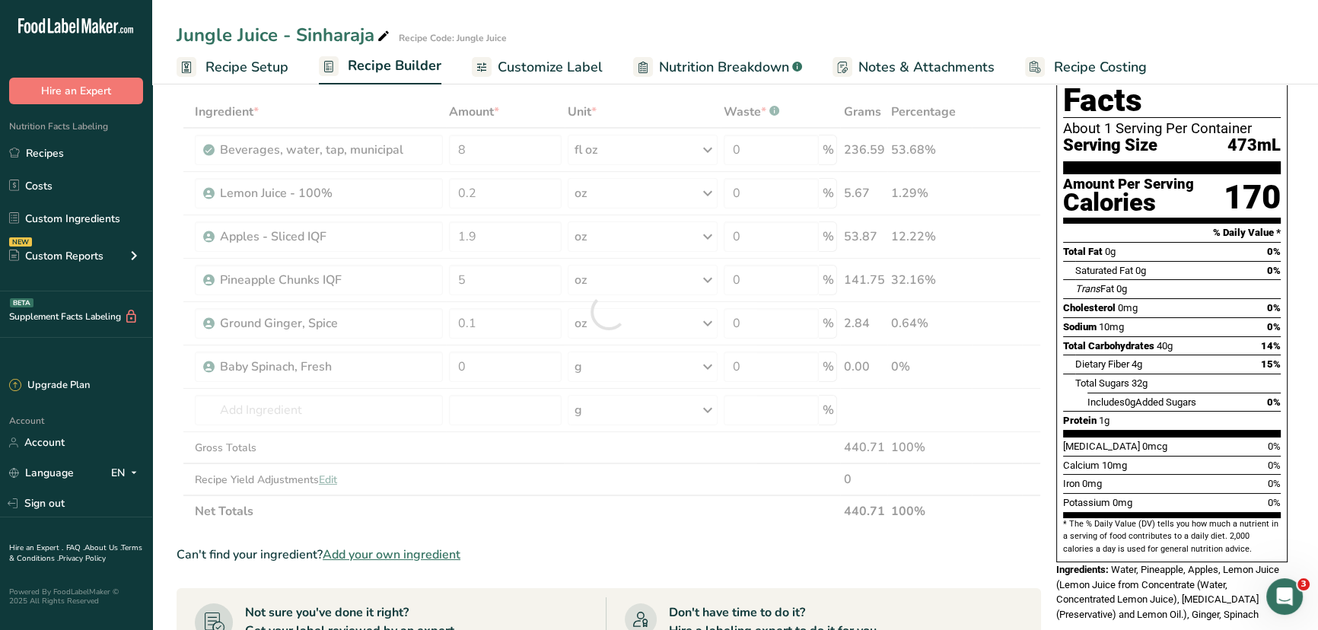
click at [1046, 360] on div "Add Ingredients Manage Recipe Delete Recipe Duplicate Recipe Scale Recipe Save …" at bounding box center [614, 550] width 874 height 1031
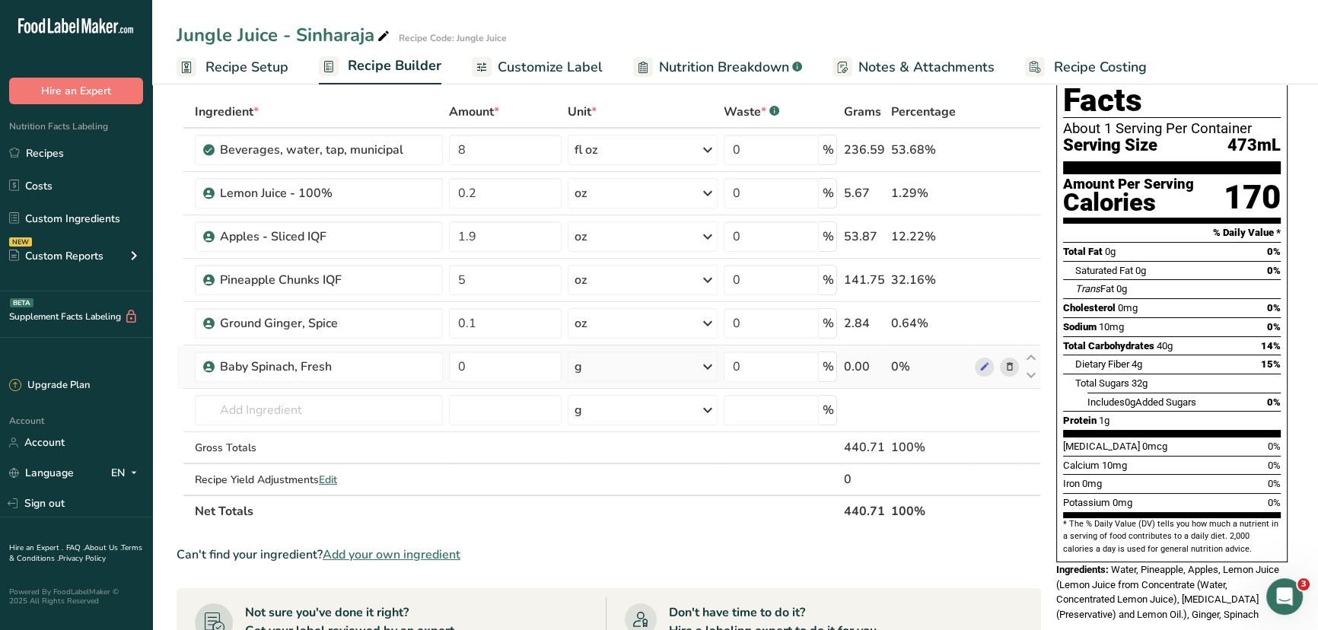
click at [707, 368] on icon at bounding box center [708, 366] width 18 height 27
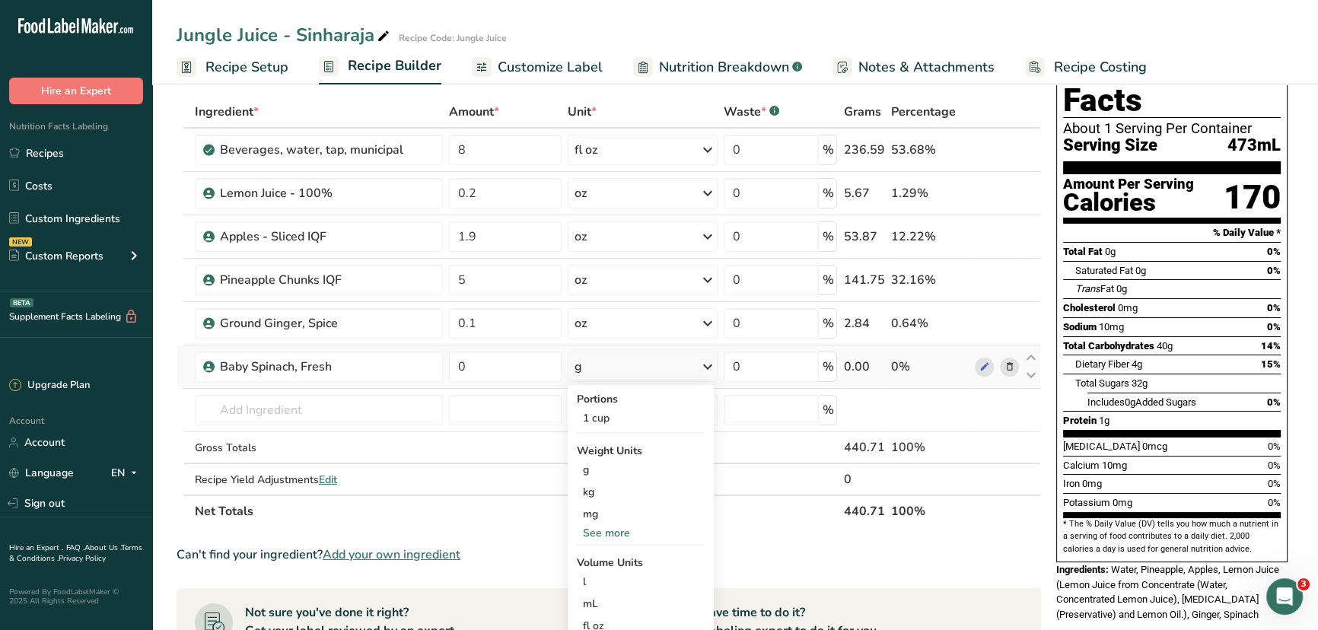
click at [607, 530] on div "See more" at bounding box center [641, 533] width 128 height 16
click at [598, 579] on div "oz" at bounding box center [641, 580] width 128 height 22
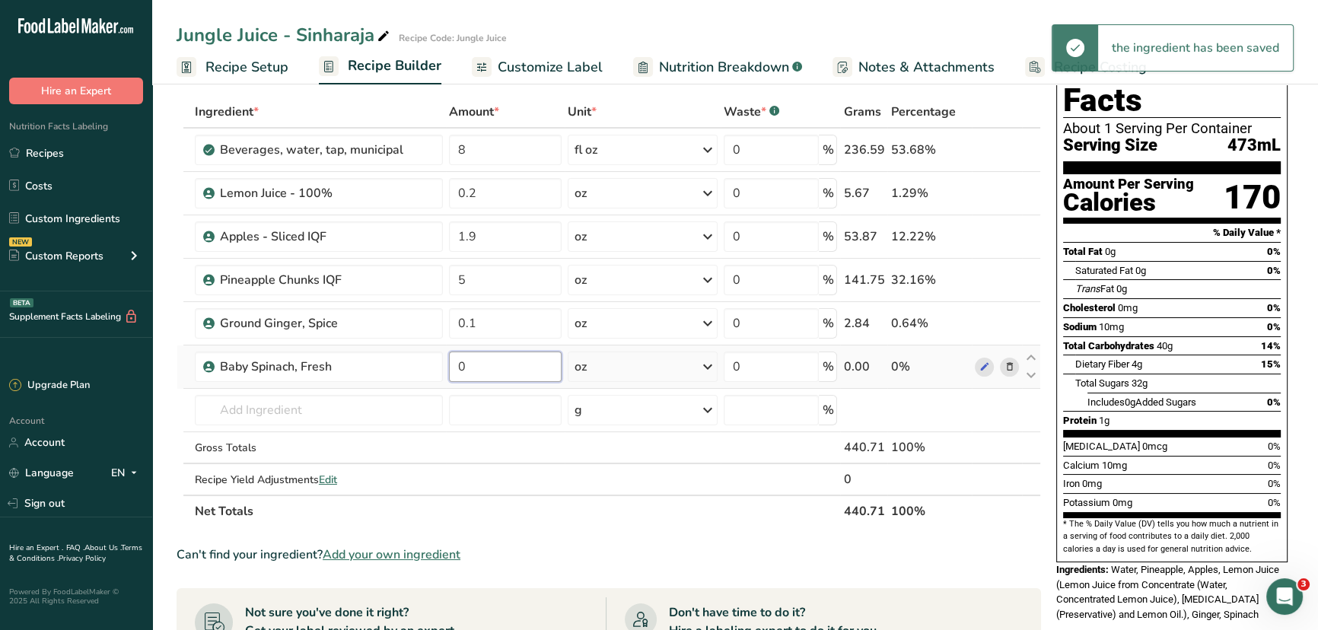
click at [506, 365] on input "0" at bounding box center [505, 367] width 113 height 30
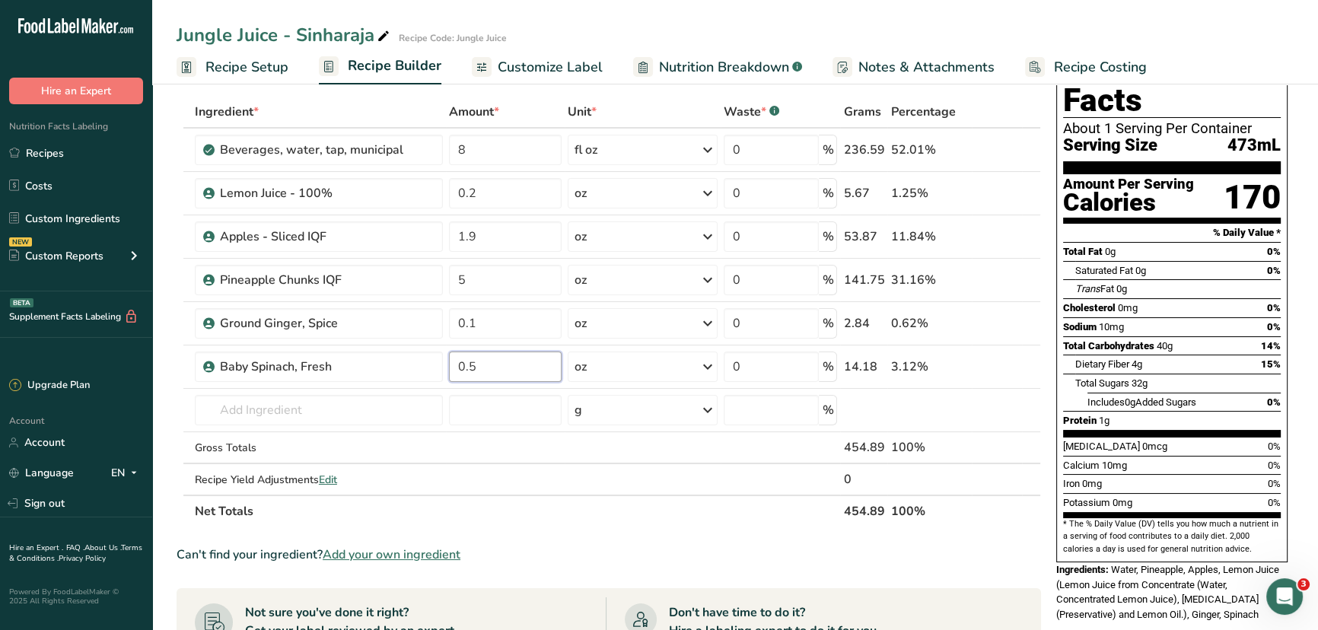
type input "0.5"
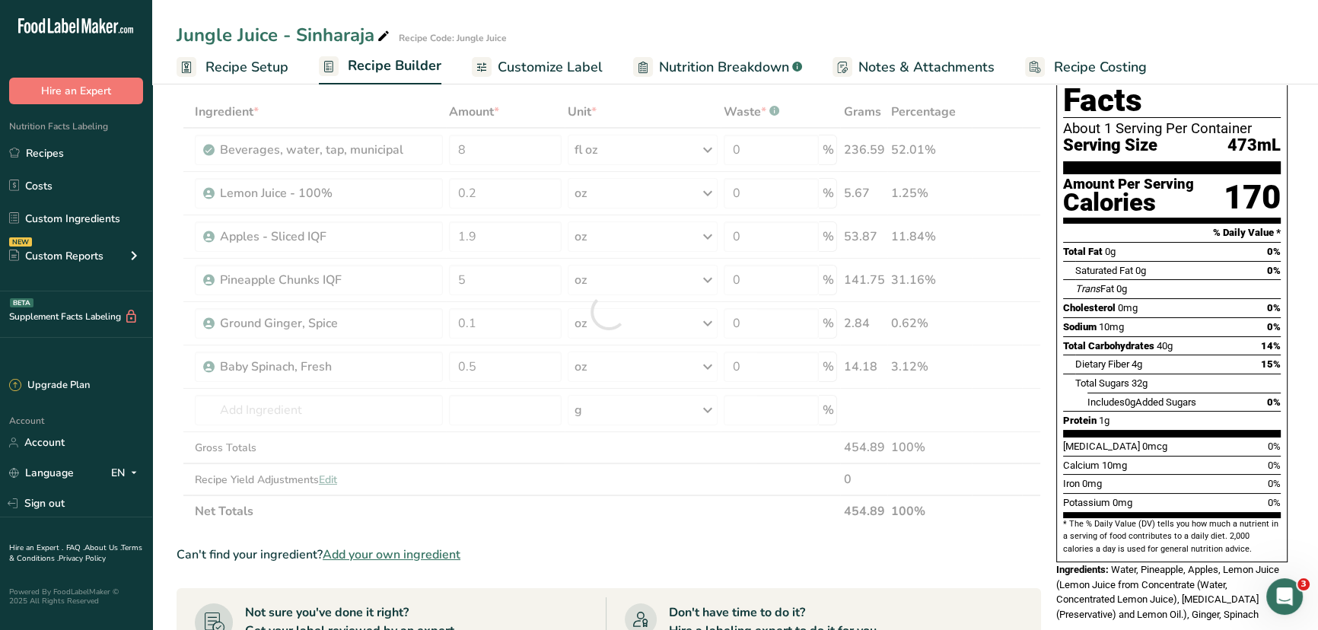
click at [1050, 371] on div "Nutrition Facts About 1 Serving Per Container Serving Size 473mL Amount Per Ser…" at bounding box center [1172, 332] width 244 height 594
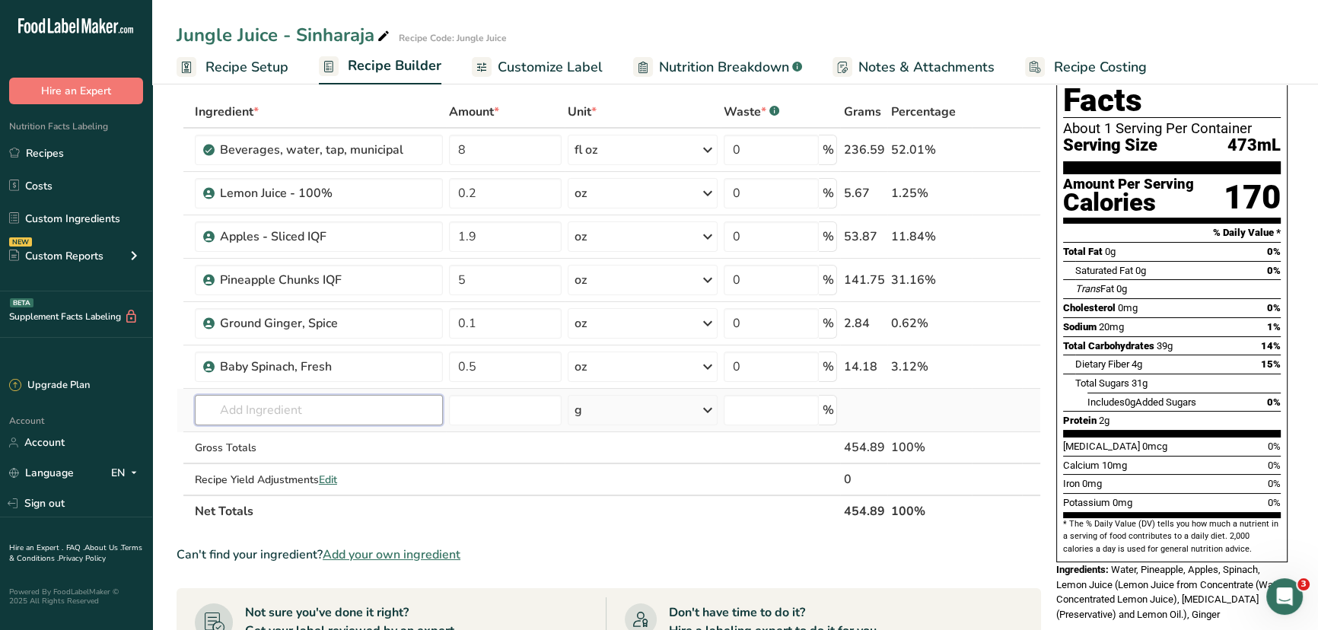
click at [402, 410] on input "text" at bounding box center [319, 410] width 248 height 30
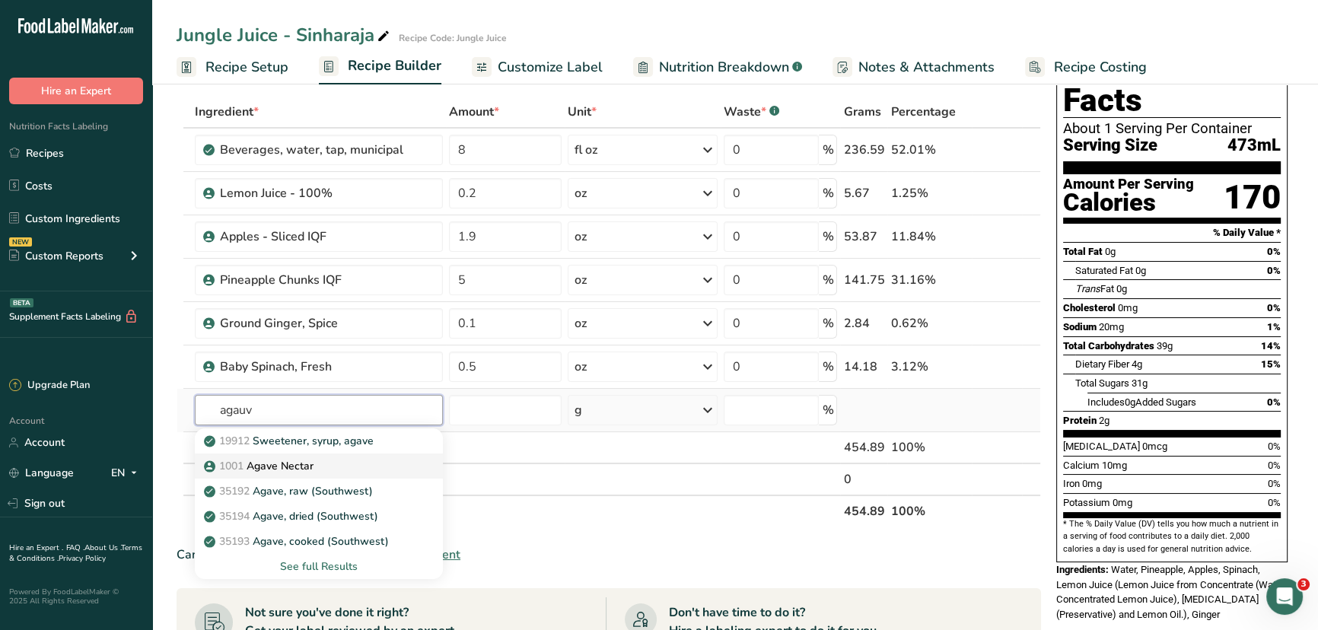
type input "agauv"
click at [322, 460] on div "1001 Agave Nectar" at bounding box center [306, 466] width 199 height 16
type input "Agave Nectar"
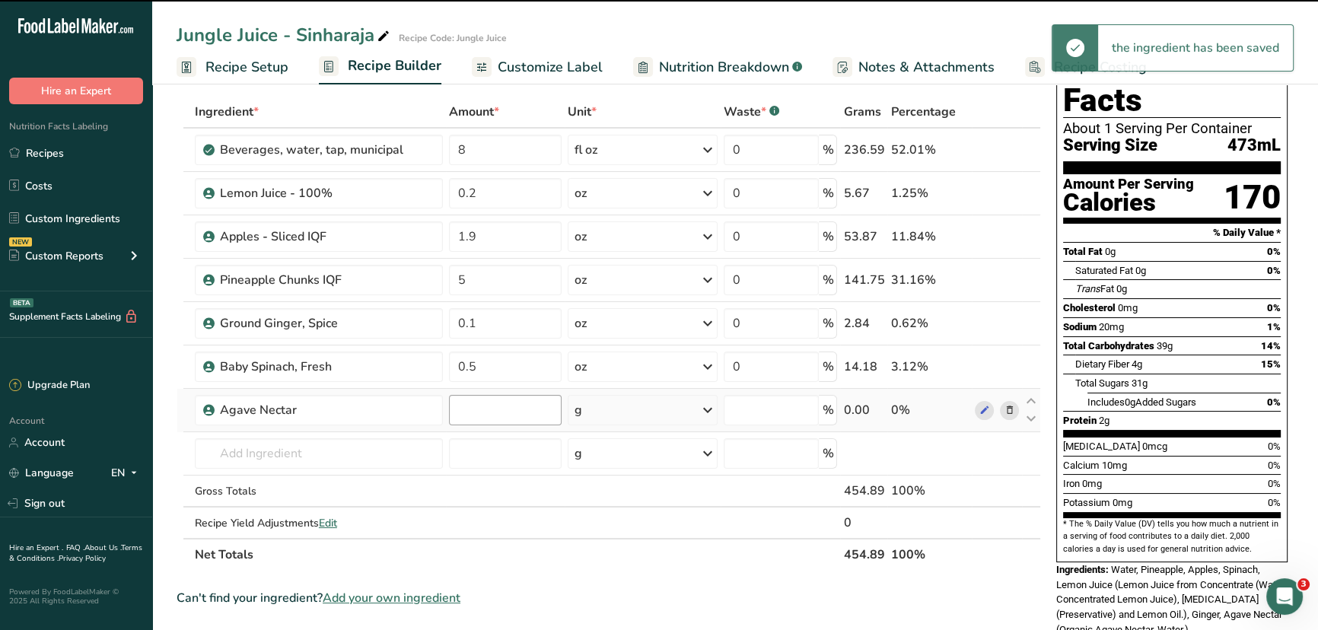
type input "0"
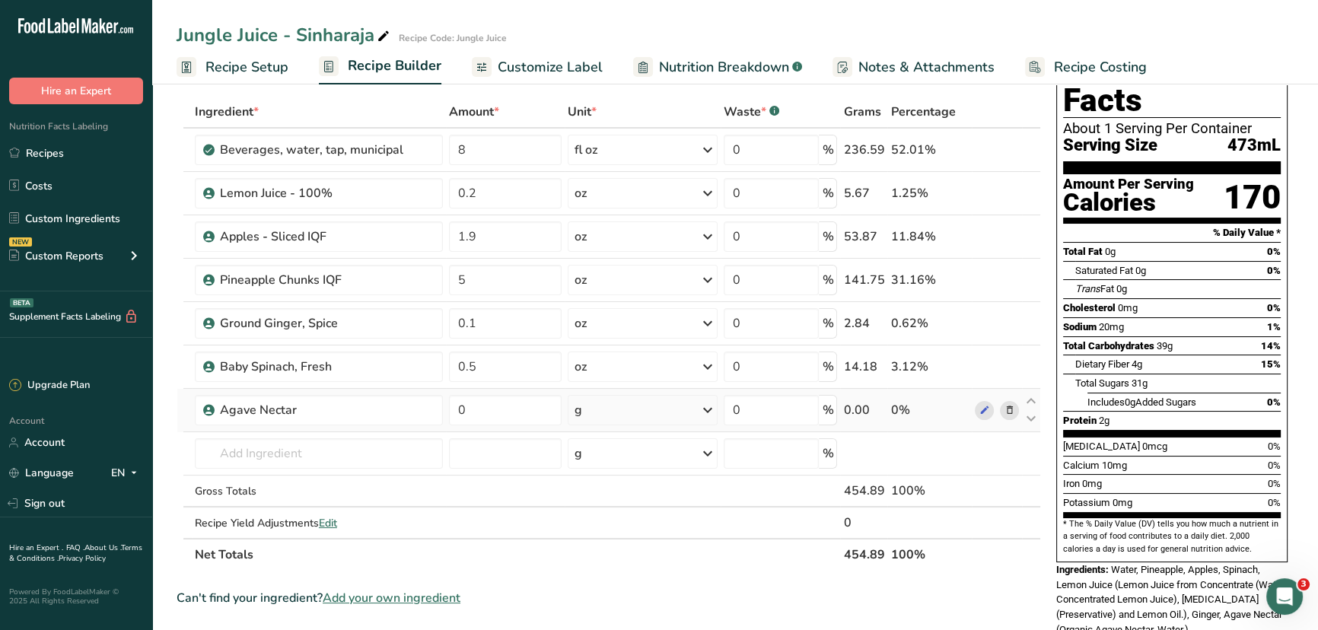
click at [618, 415] on div "g" at bounding box center [643, 410] width 150 height 30
click at [610, 527] on div "See more" at bounding box center [641, 531] width 128 height 16
click at [594, 579] on div "oz" at bounding box center [641, 578] width 128 height 22
click at [474, 407] on input "0" at bounding box center [505, 410] width 113 height 30
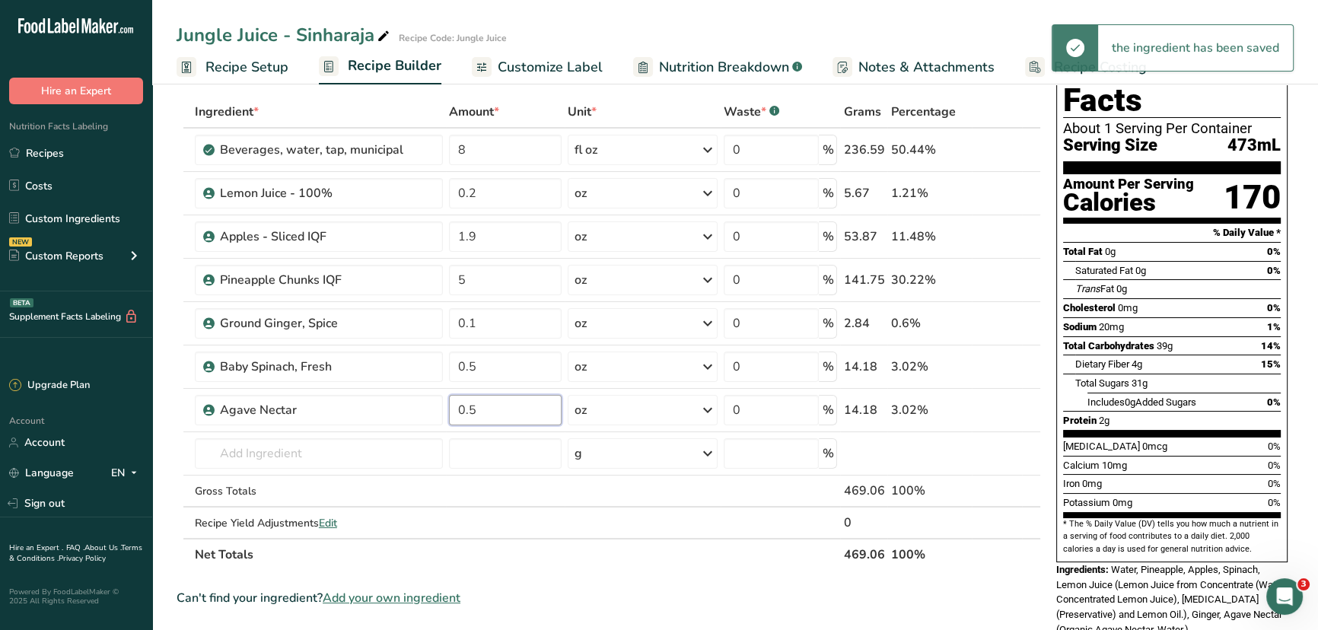
type input "0.5"
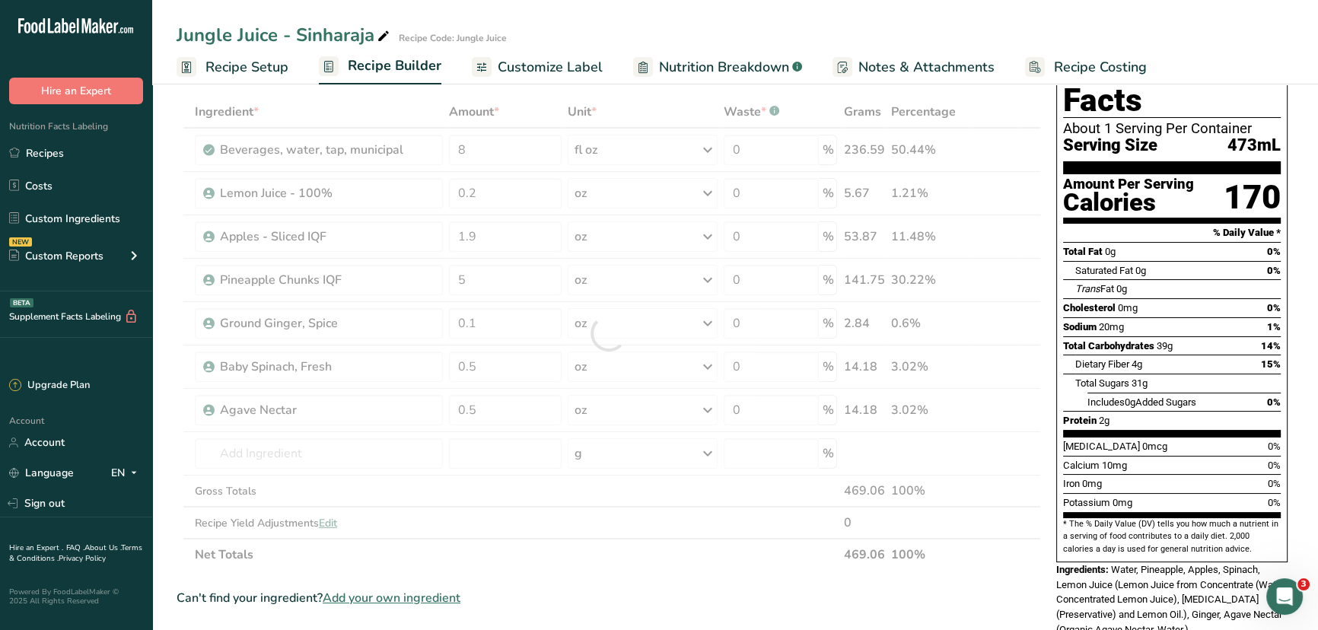
click at [1049, 425] on div "Add Ingredients Manage Recipe Delete Recipe Duplicate Recipe Scale Recipe Save …" at bounding box center [614, 572] width 874 height 1075
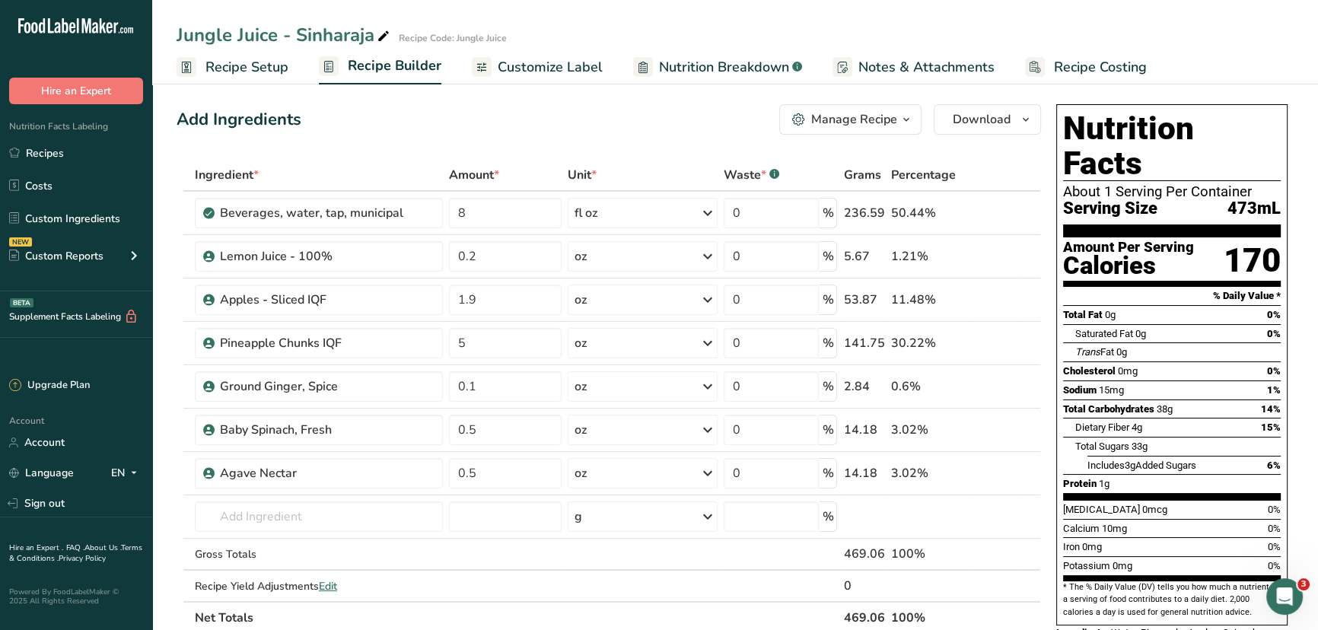
scroll to position [0, 0]
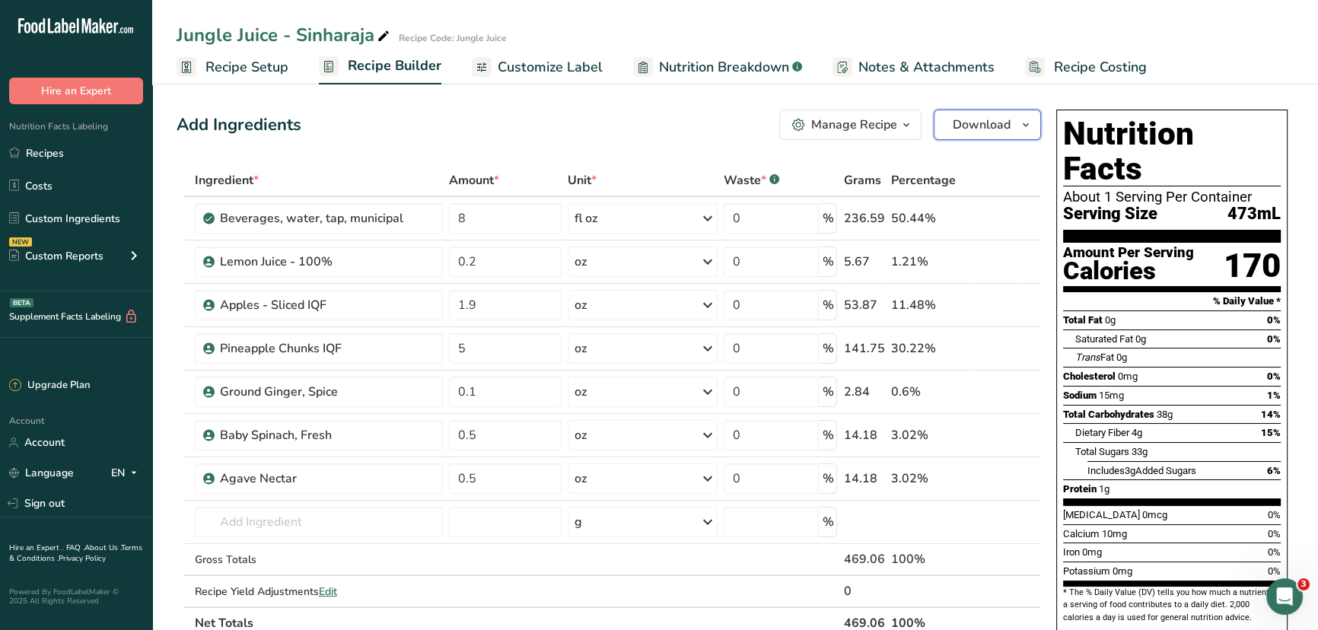
click at [989, 120] on span "Download" at bounding box center [982, 125] width 58 height 18
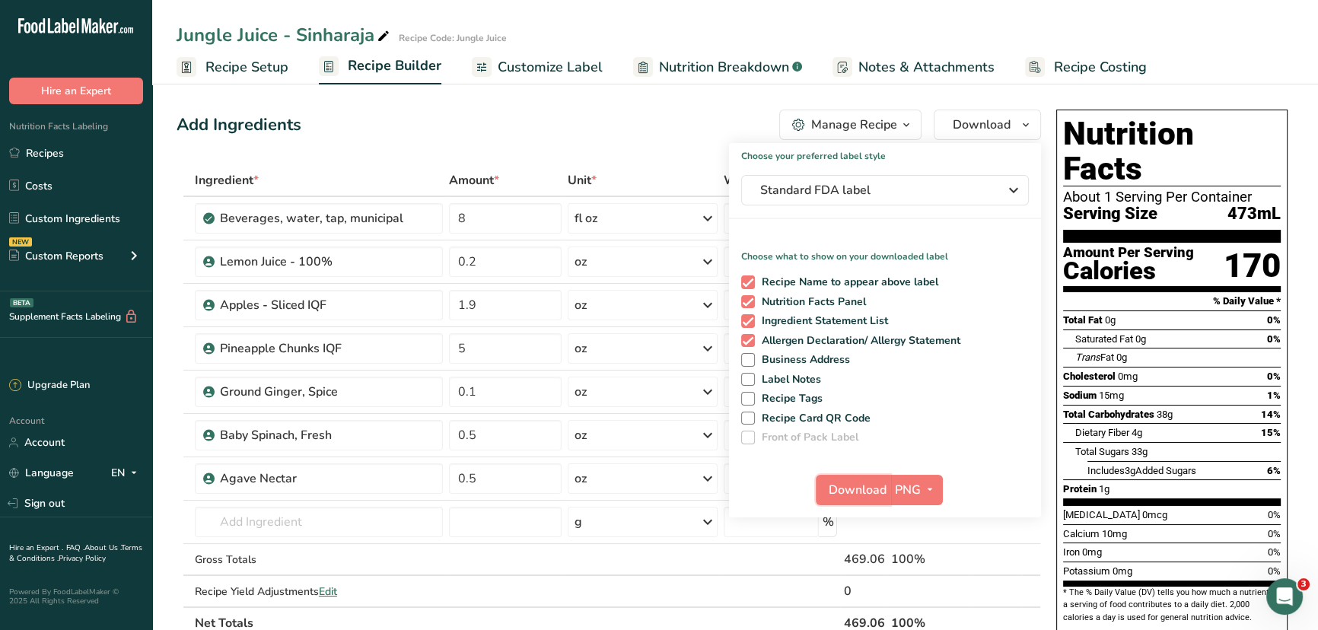
click at [845, 489] on span "Download" at bounding box center [858, 490] width 58 height 18
click at [36, 145] on link "Recipes" at bounding box center [76, 153] width 152 height 29
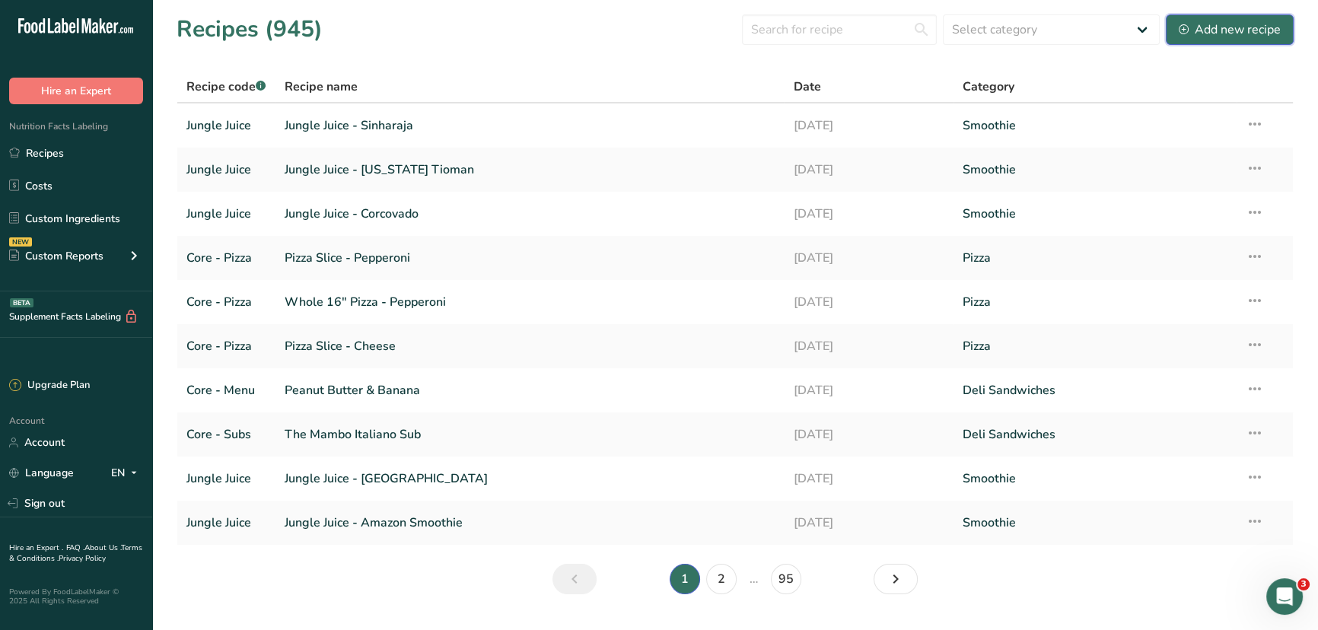
click at [1225, 29] on div "Add new recipe" at bounding box center [1230, 30] width 102 height 18
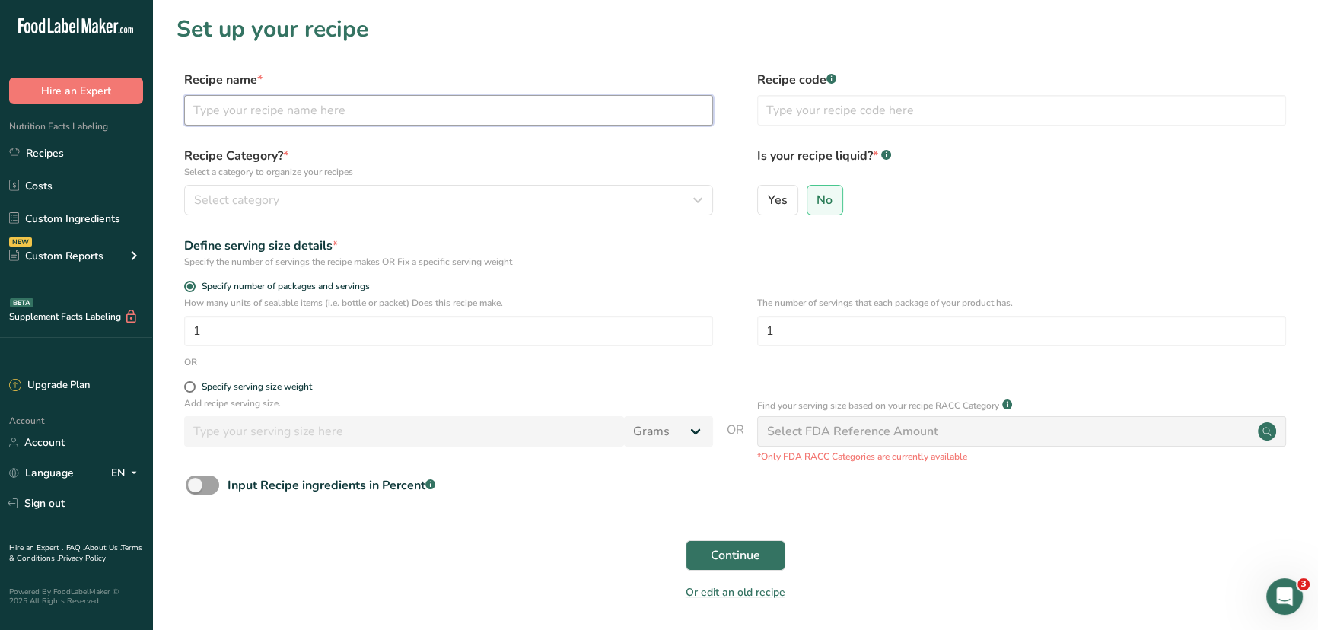
click at [291, 115] on input "text" at bounding box center [448, 110] width 529 height 30
type input "Jungle Juice"
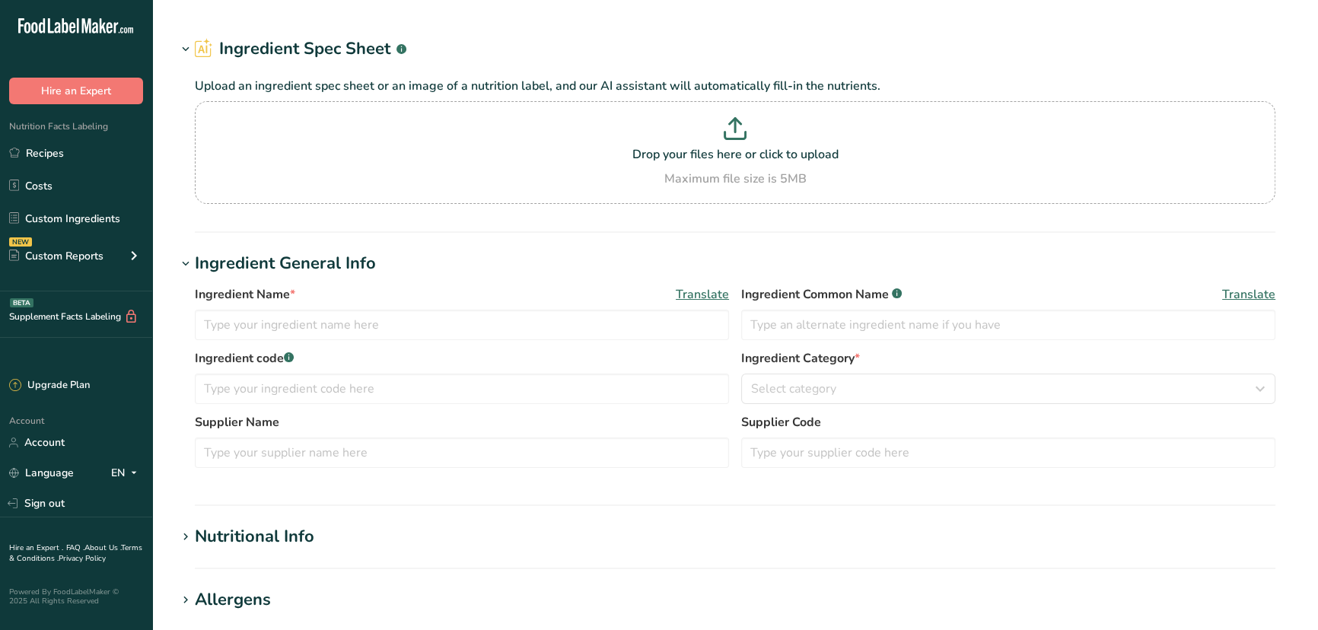
type input "Ground Ginger, Spice"
type input "C-1000-Core"
type input "GFS"
type input "513695"
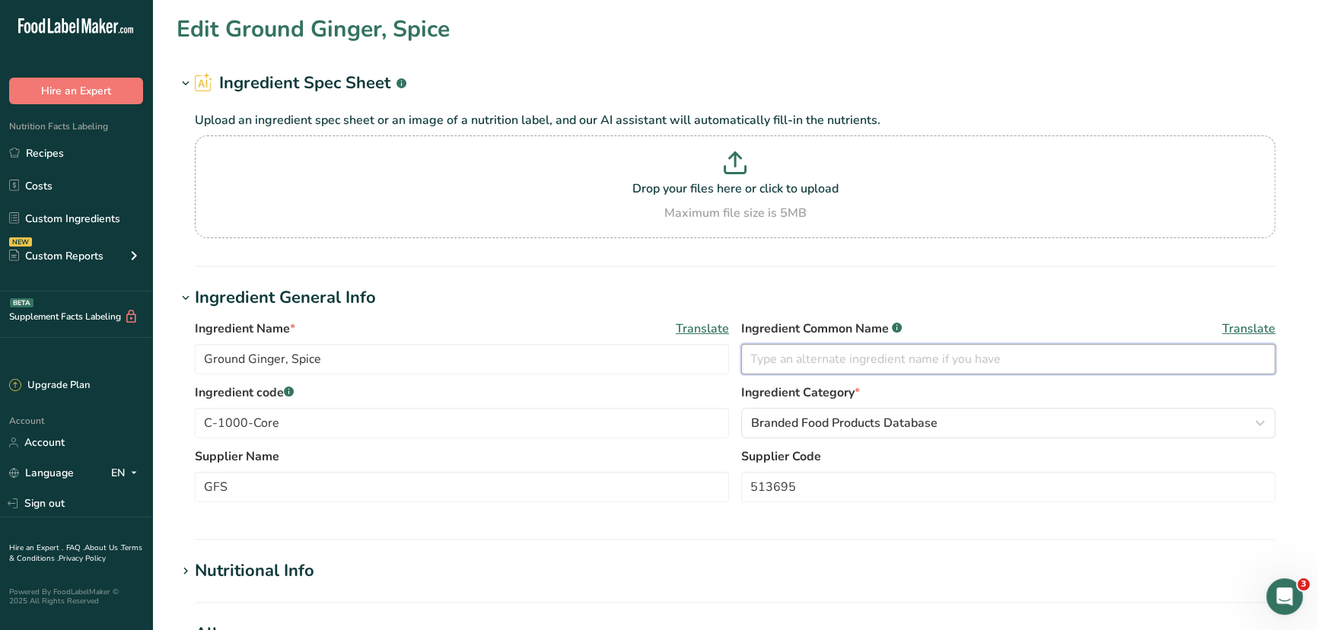
click at [825, 355] on input "text" at bounding box center [1008, 359] width 534 height 30
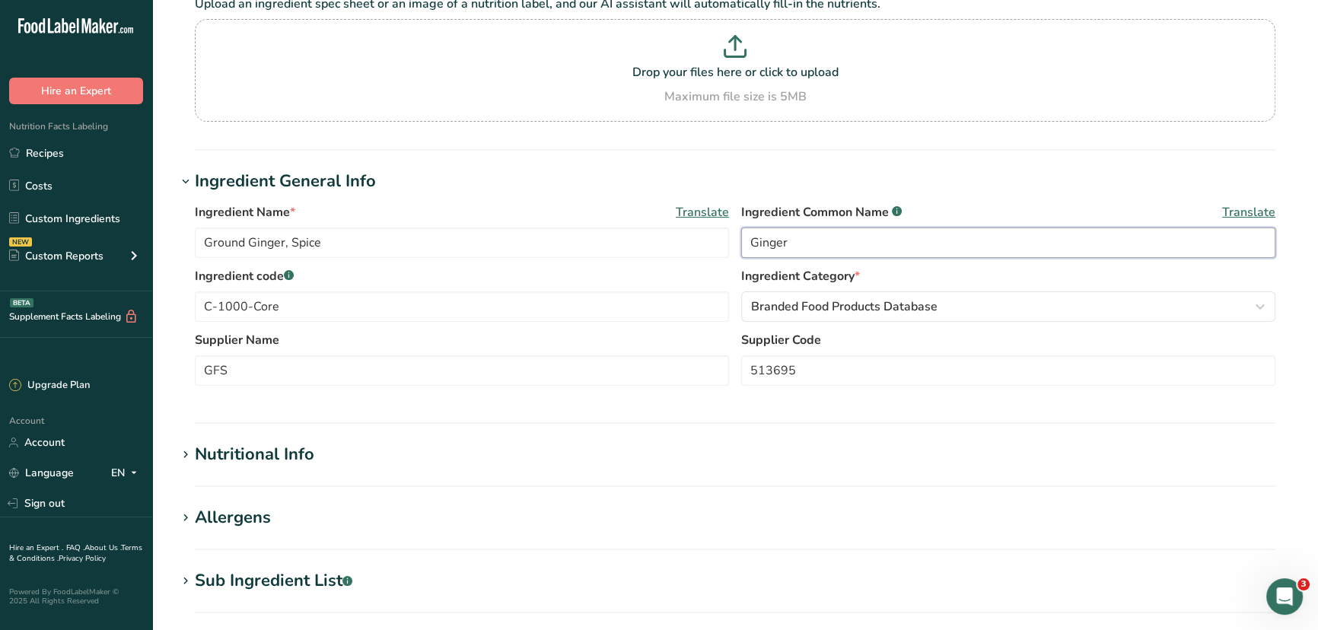
scroll to position [535, 0]
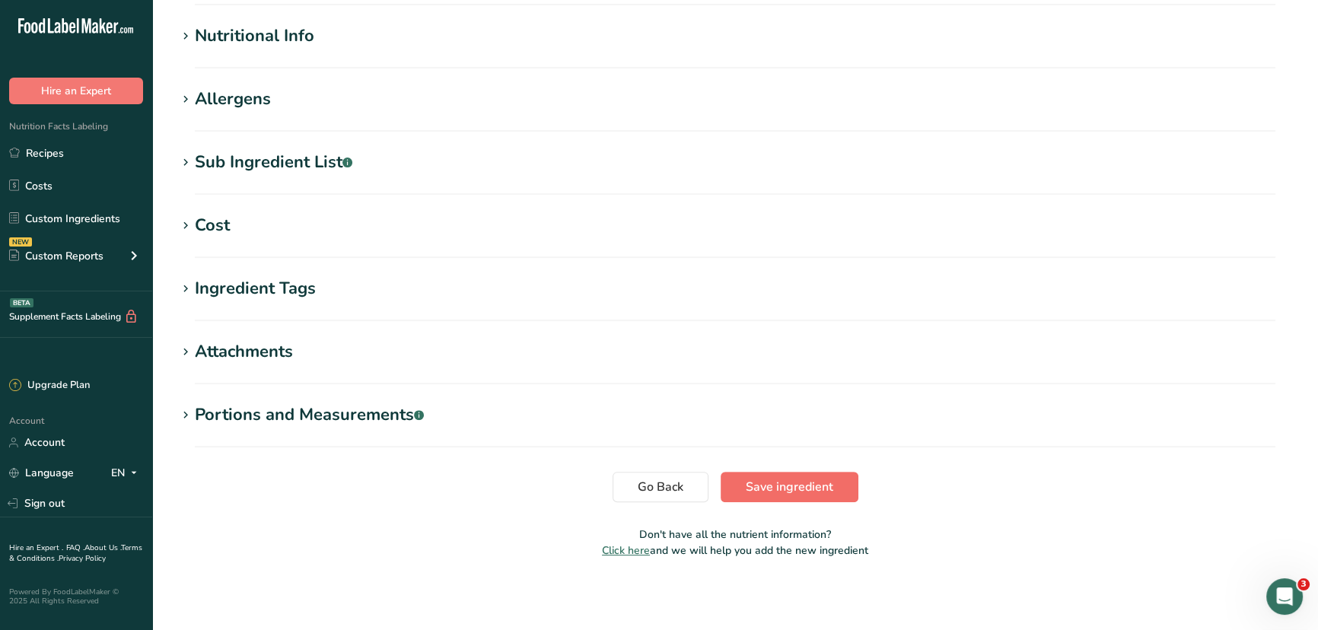
type input "Ginger"
click at [771, 484] on span "Save ingredient" at bounding box center [790, 487] width 88 height 18
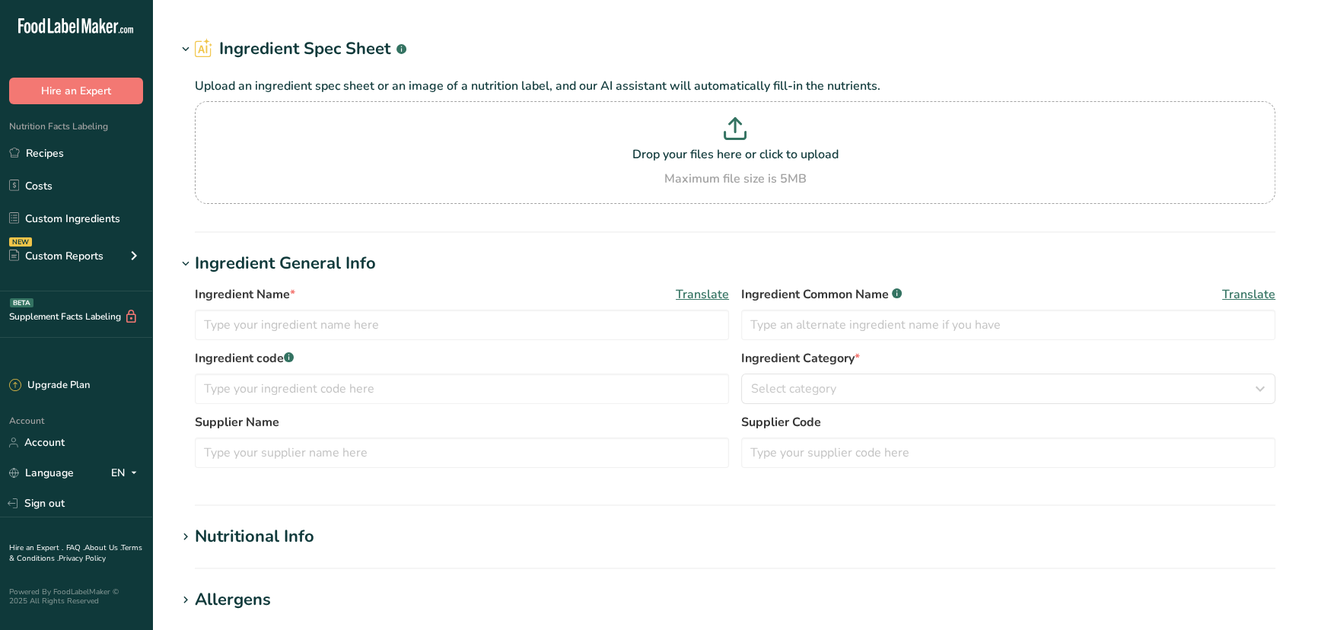
type input "Pineapple Chunks IQF"
type input "Pineapple"
type input "Core-1000"
type input "GFS"
type input "760140"
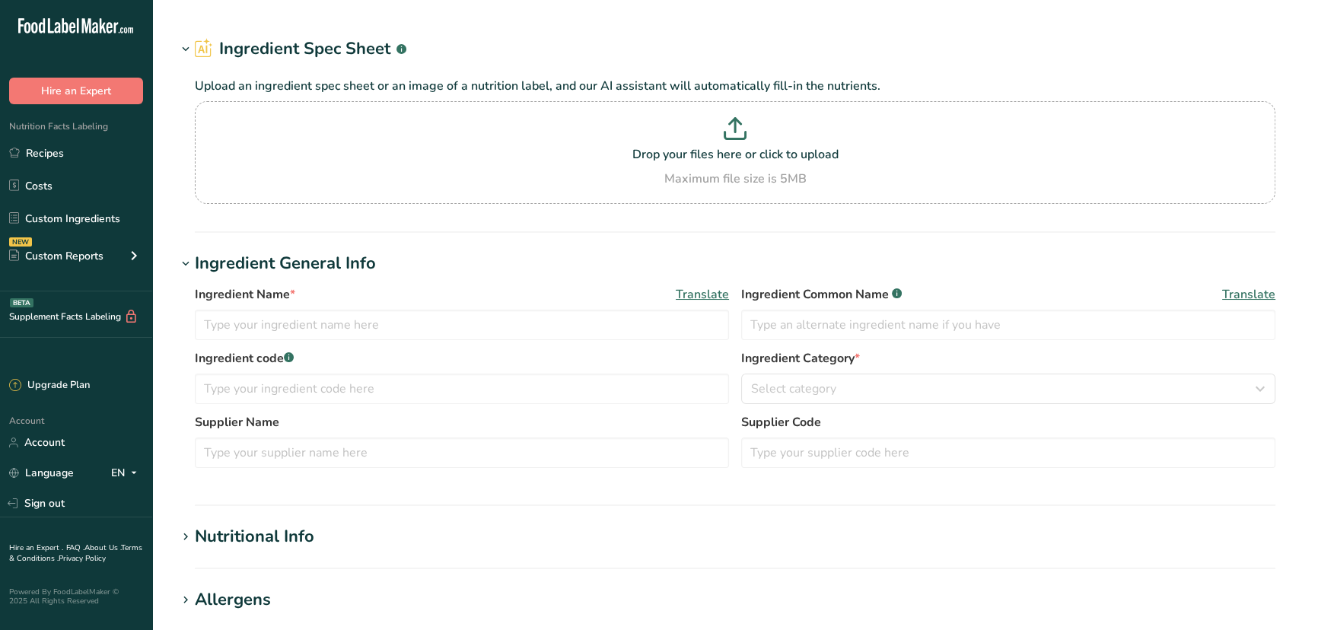
type textarea "Pineapple"
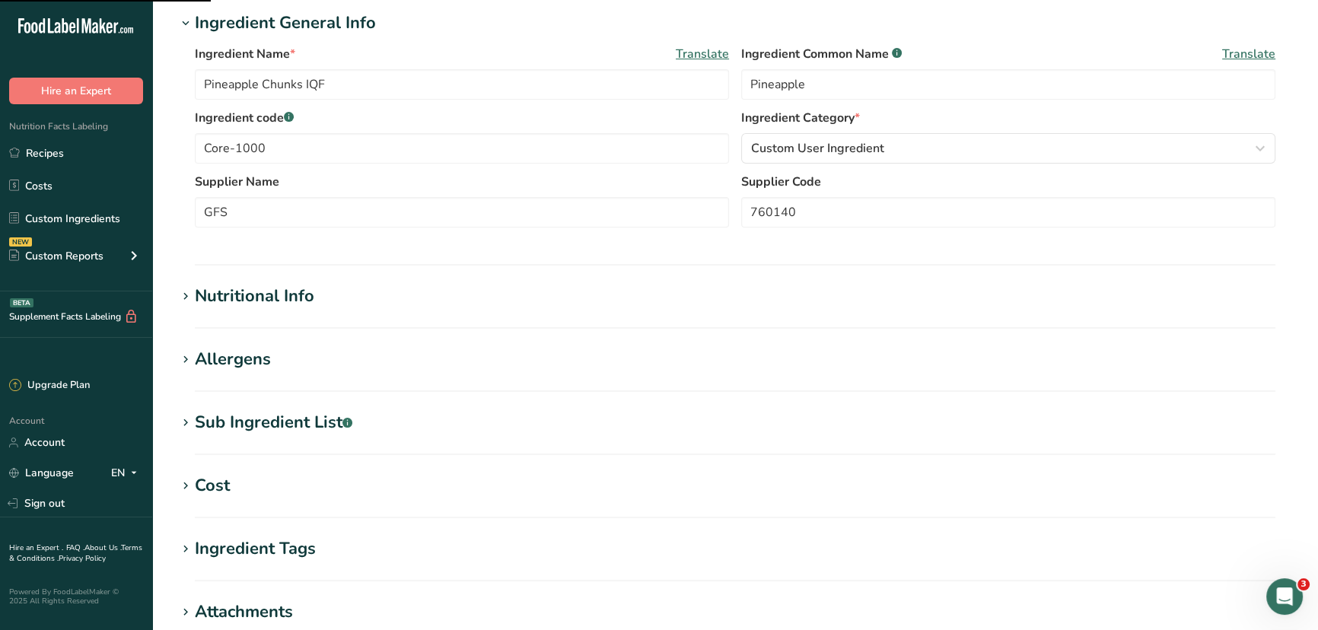
scroll to position [276, 0]
click at [237, 415] on div "Sub Ingredient List .a-a{fill:#347362;}.b-a{fill:#fff;}" at bounding box center [274, 421] width 158 height 25
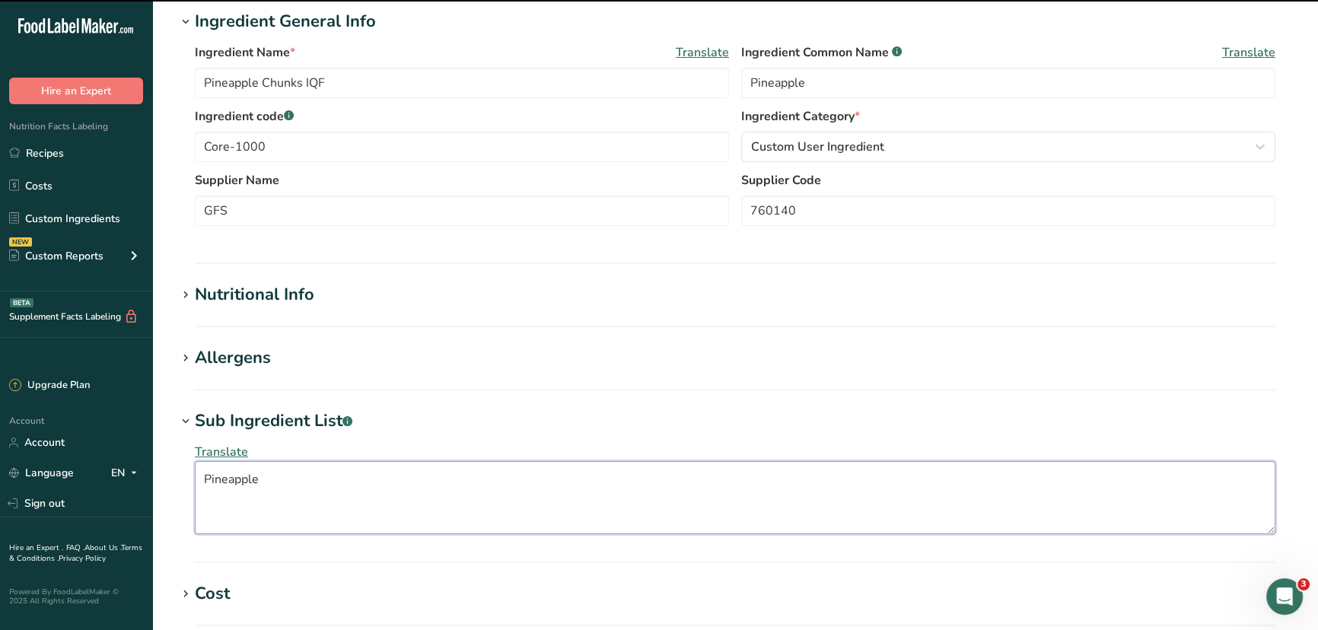
drag, startPoint x: 221, startPoint y: 479, endPoint x: 175, endPoint y: 474, distance: 46.7
click at [175, 474] on section "Edit Pineapple Chunks IQF Ingredient Spec Sheet .a-a{fill:#347362;}.b-a{fill:#f…" at bounding box center [735, 338] width 1166 height 1228
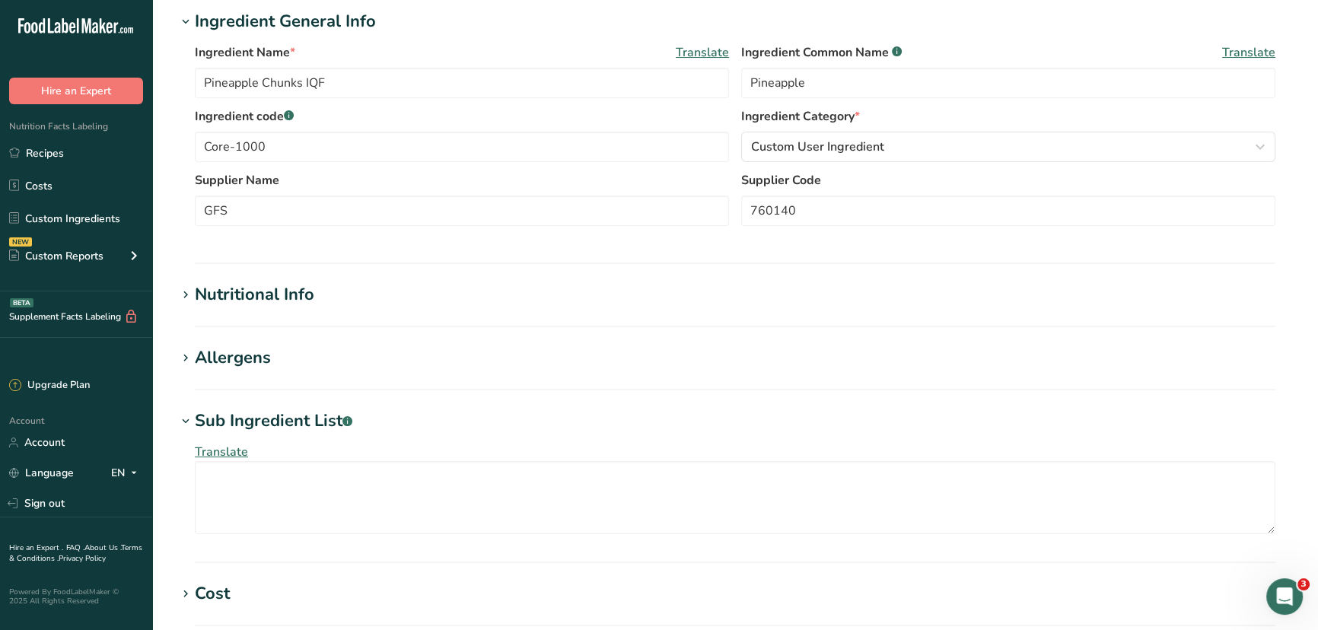
click at [495, 420] on h1 "Sub Ingredient List .a-a{fill:#347362;}.b-a{fill:#fff;}" at bounding box center [735, 421] width 1117 height 25
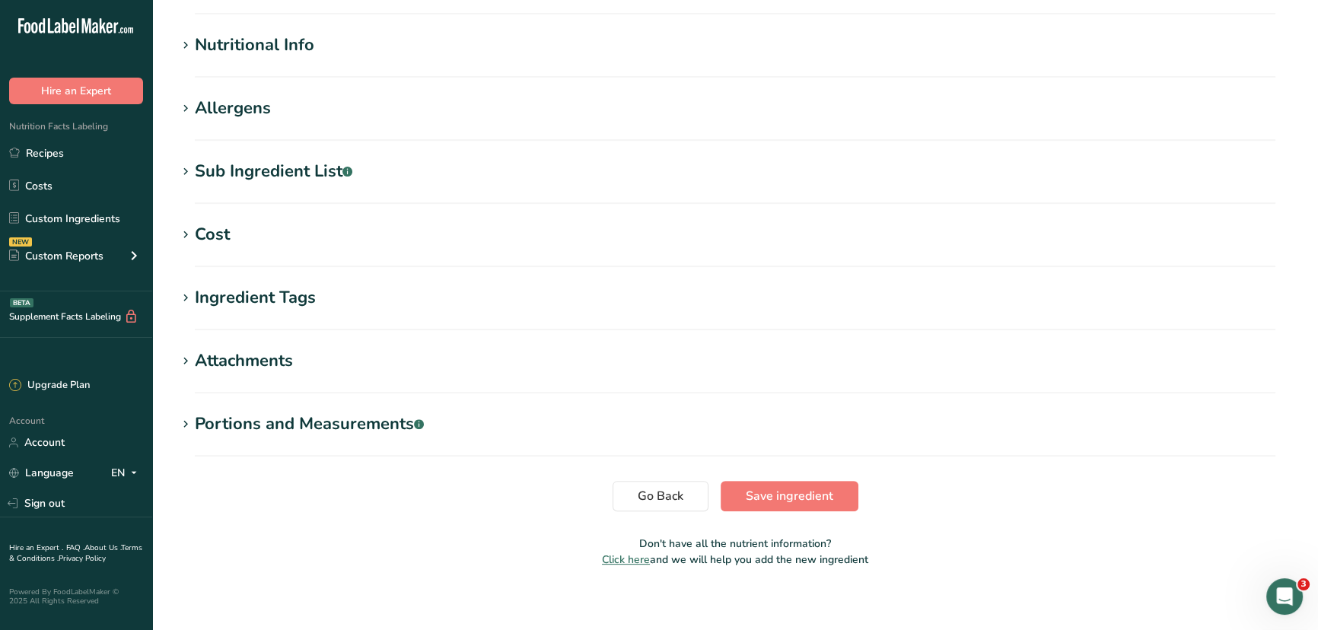
scroll to position [535, 0]
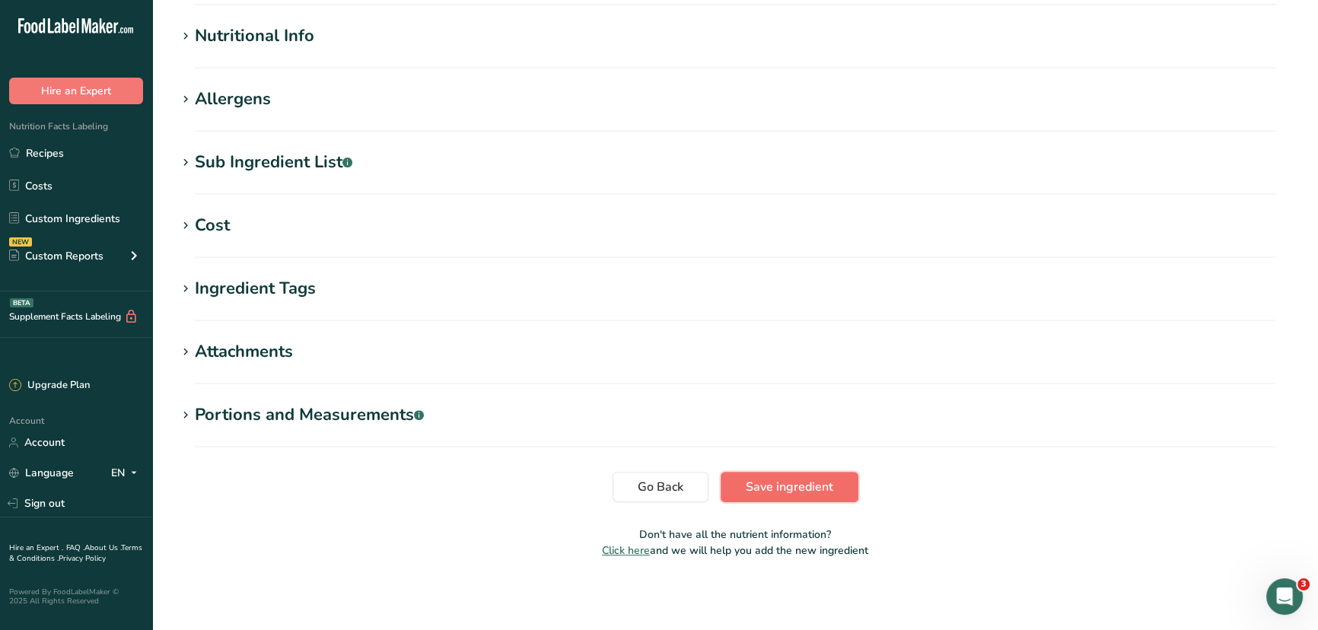
click at [830, 494] on span "Save ingredient" at bounding box center [790, 487] width 88 height 18
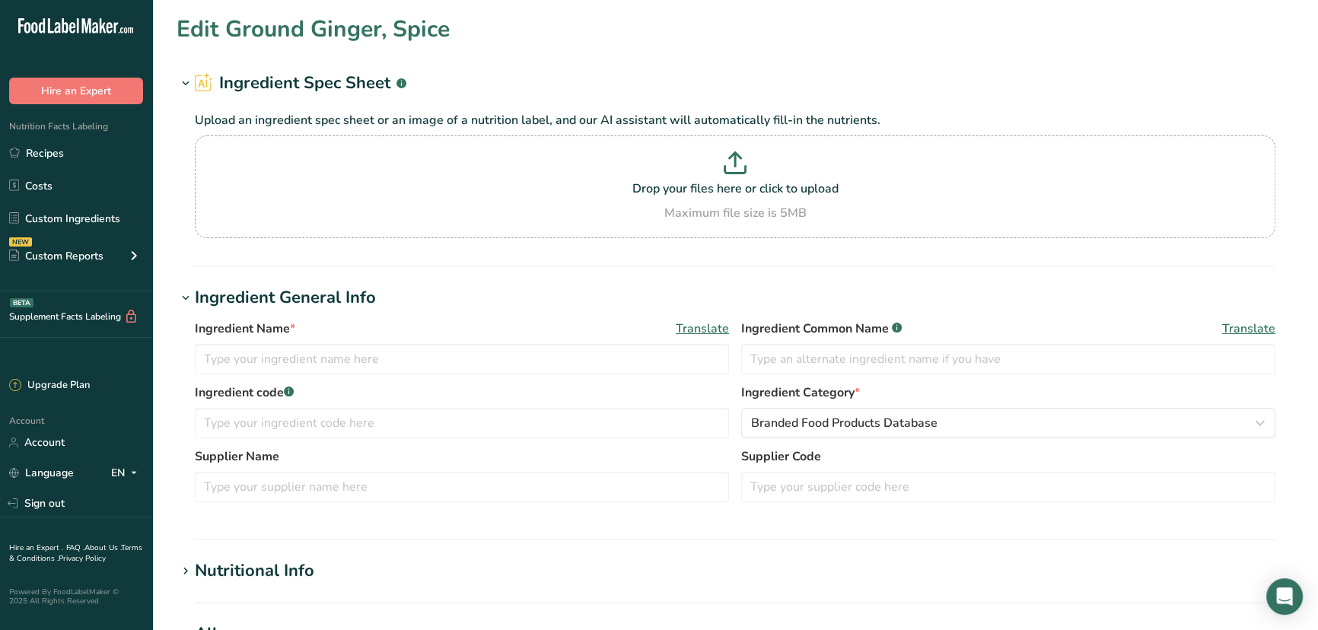
type input "Ground Ginger, Spice"
type input "Ginger"
type input "C-1000-Core"
type input "GFS"
type input "513695"
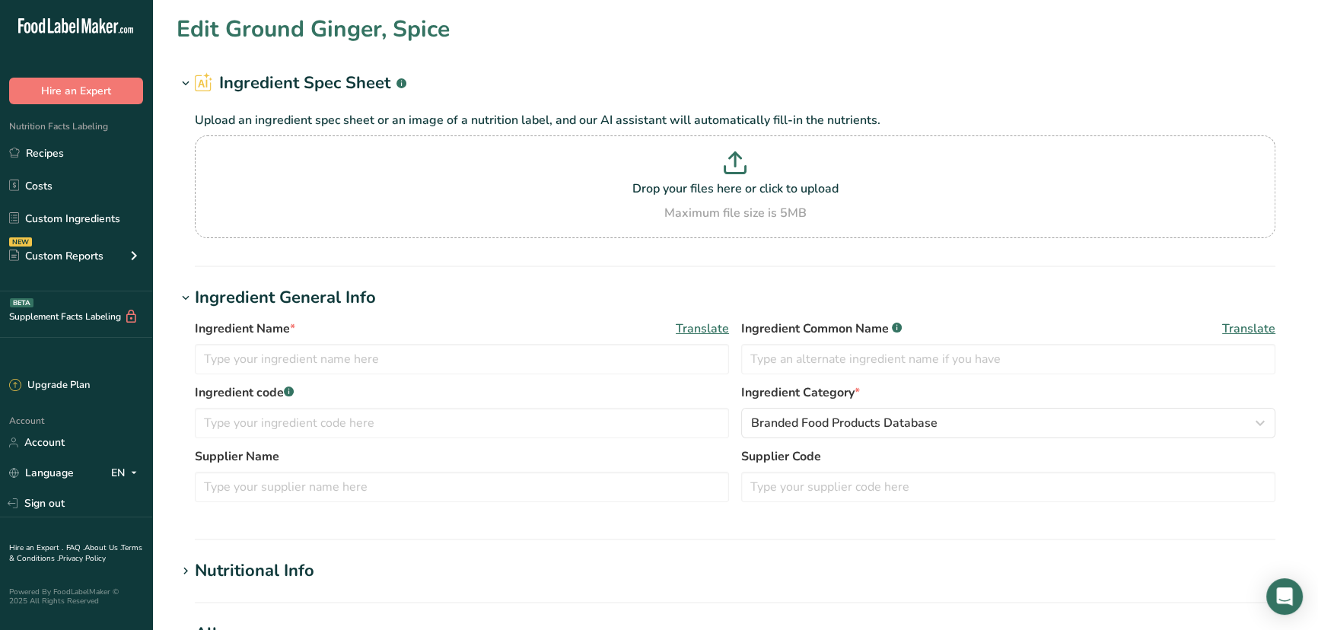
type textarea "Ginger"
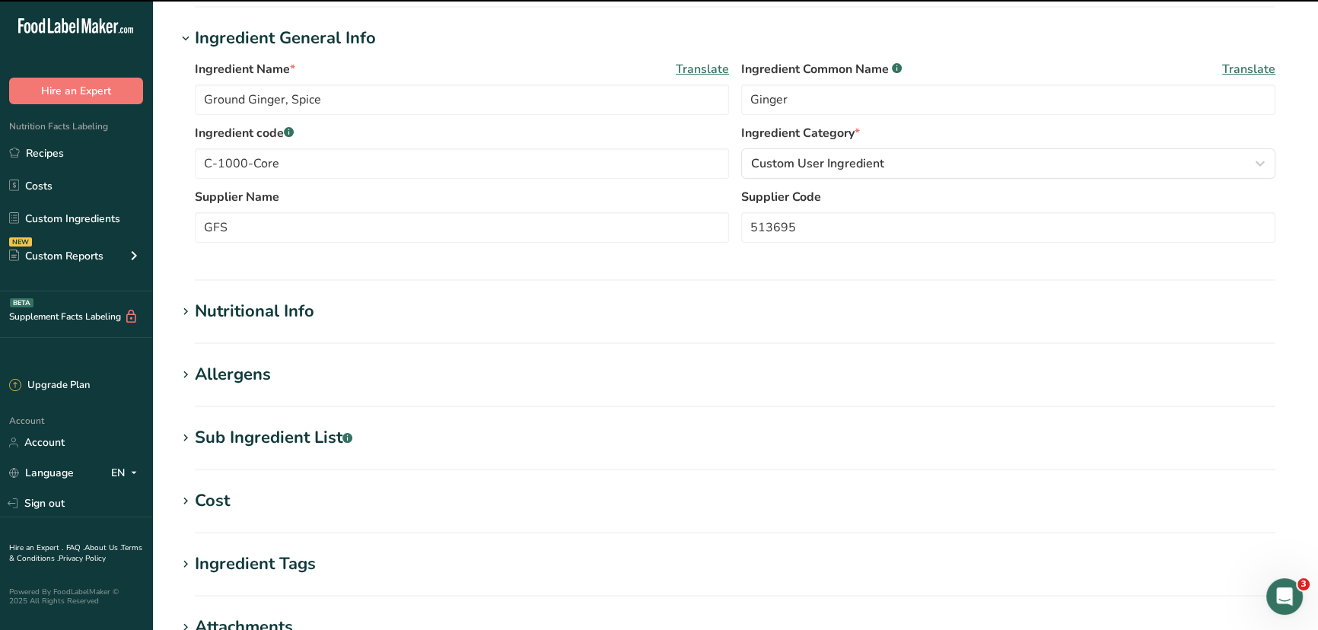
scroll to position [276, 0]
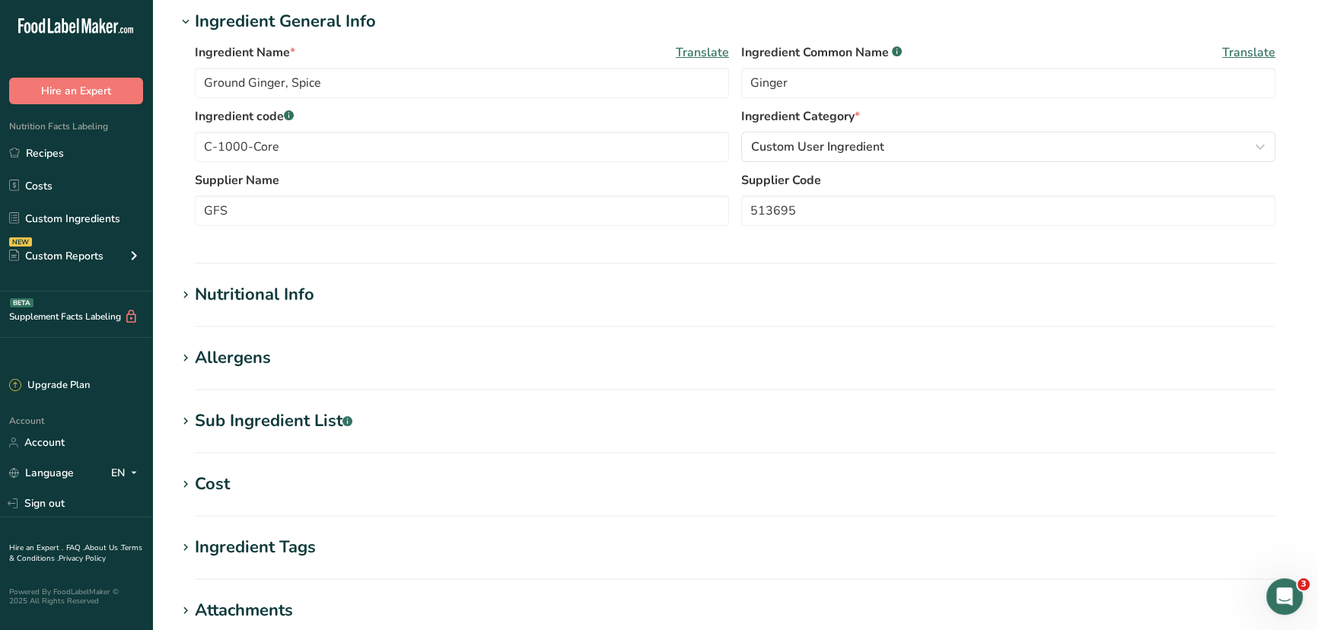
click at [208, 422] on div "Sub Ingredient List .a-a{fill:#347362;}.b-a{fill:#fff;}" at bounding box center [274, 421] width 158 height 25
drag, startPoint x: 247, startPoint y: 483, endPoint x: 182, endPoint y: 483, distance: 65.5
click at [182, 483] on div "Translate Ginger" at bounding box center [735, 489] width 1117 height 110
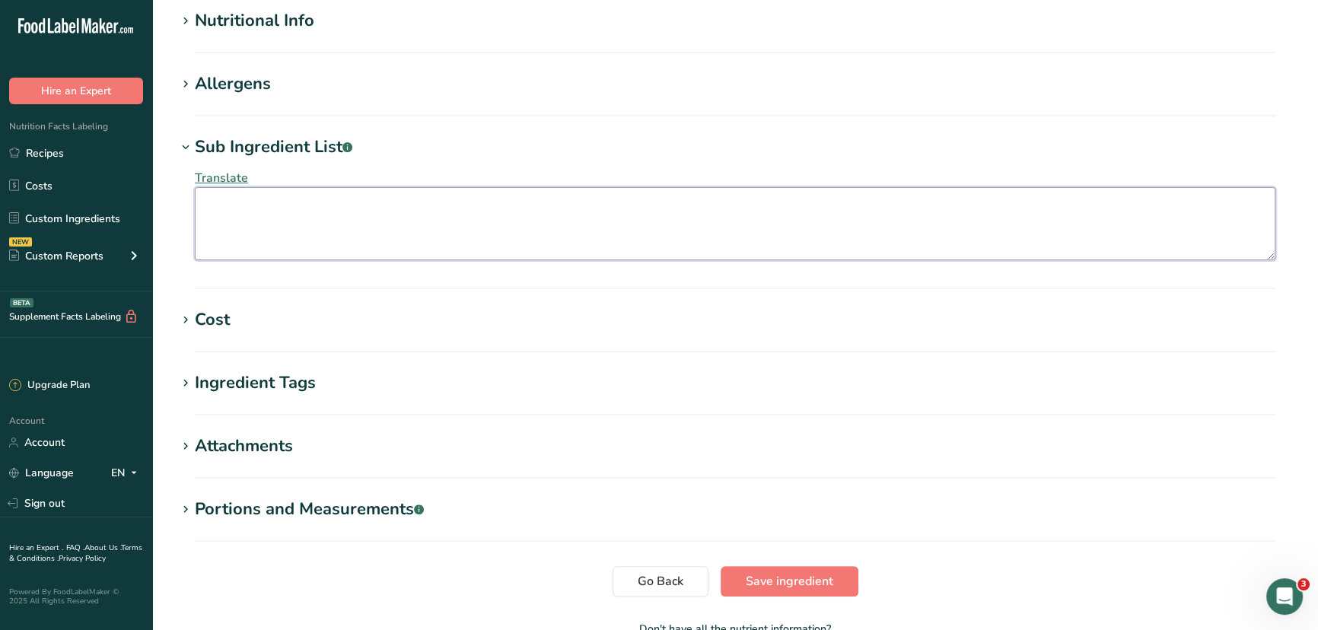
scroll to position [623, 0]
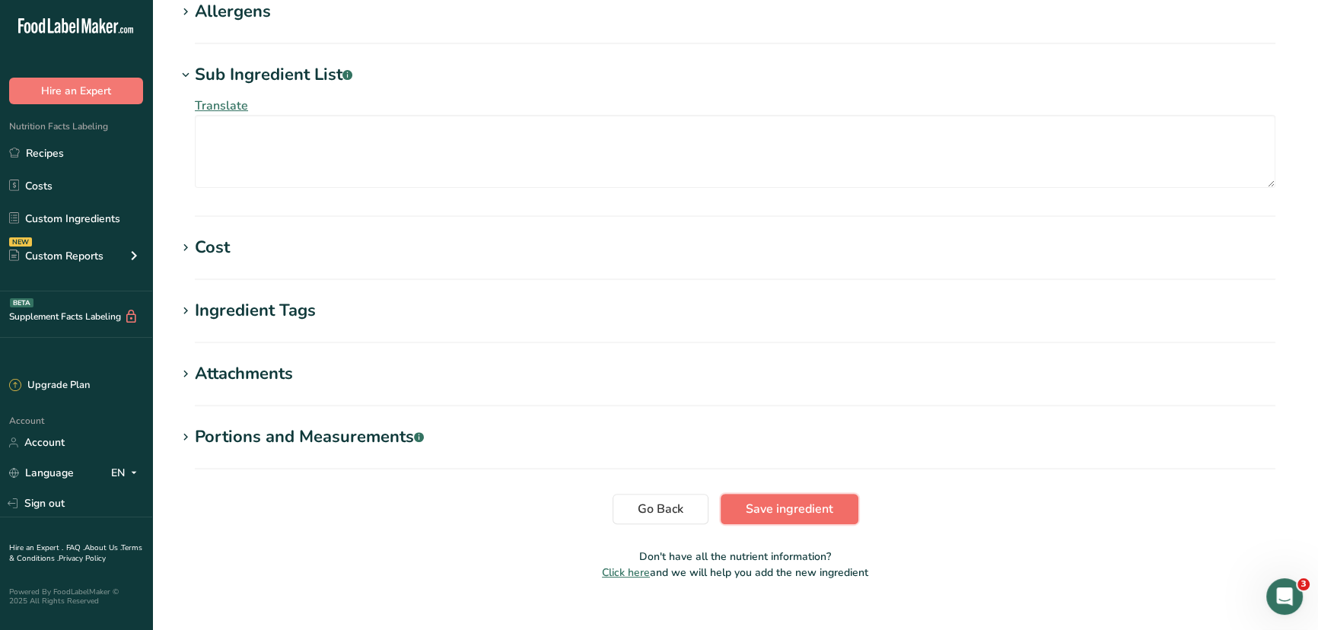
click at [769, 515] on span "Save ingredient" at bounding box center [790, 509] width 88 height 18
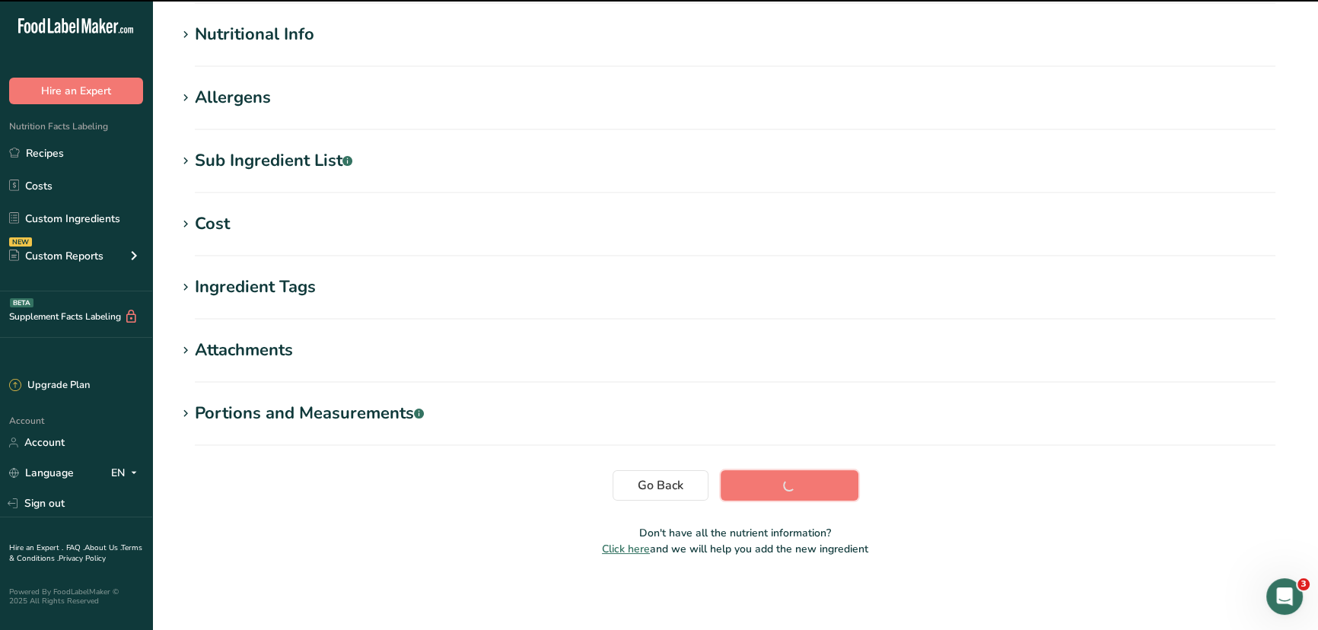
scroll to position [174, 0]
